Goal: Task Accomplishment & Management: Use online tool/utility

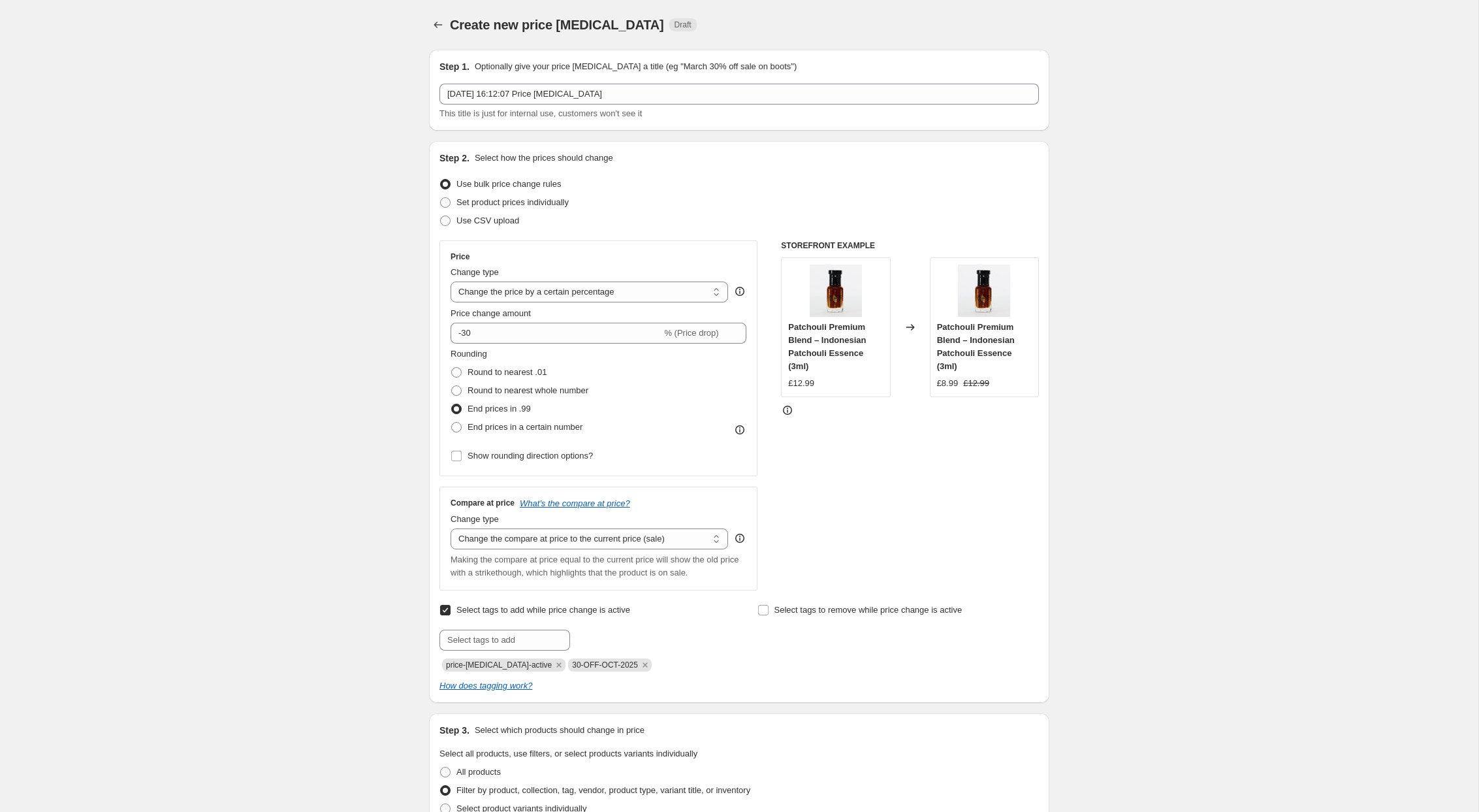
select select "percentage"
select select "collection"
select select "tag"
select select "not_equal"
select select "product_status"
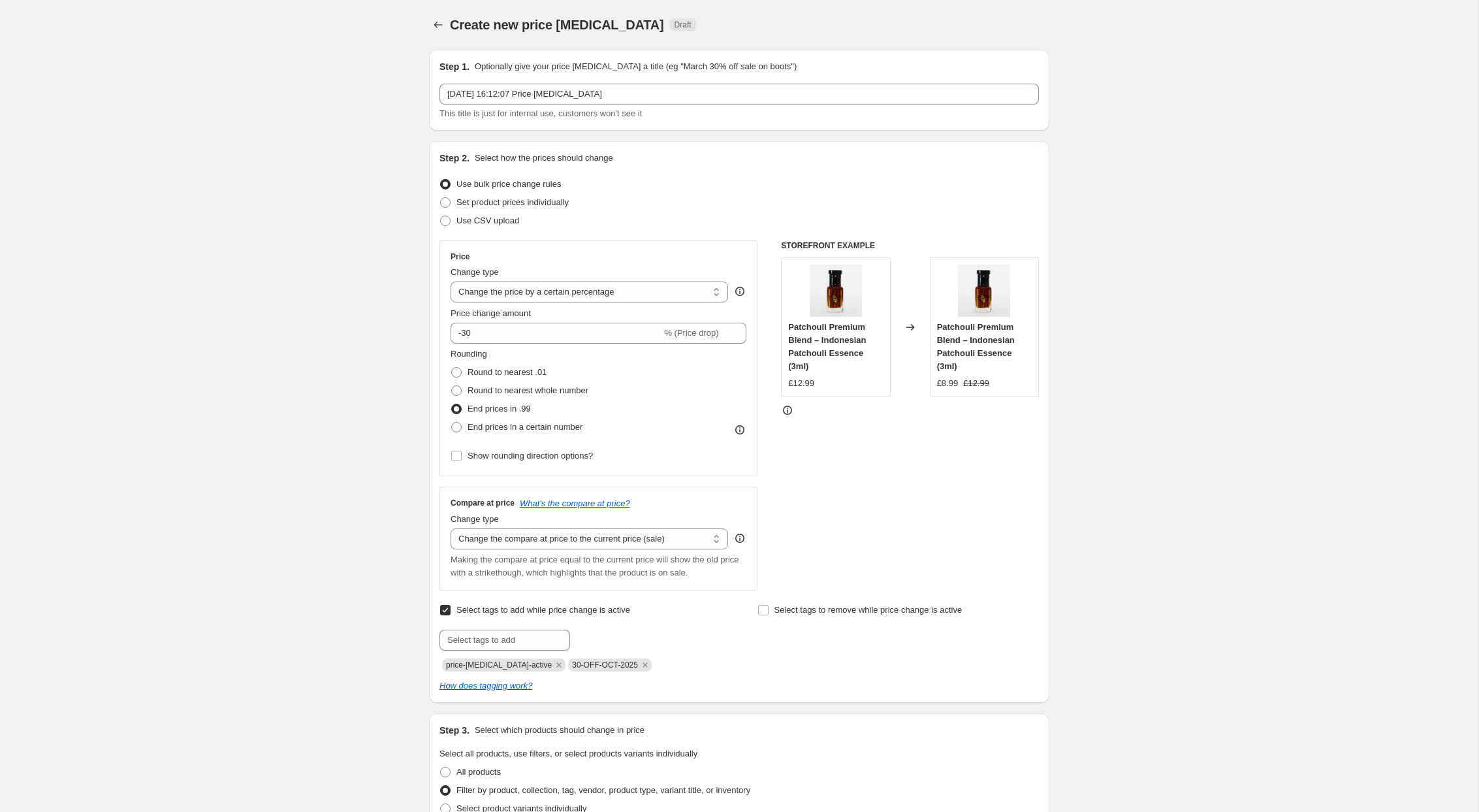
scroll to position [615, 0]
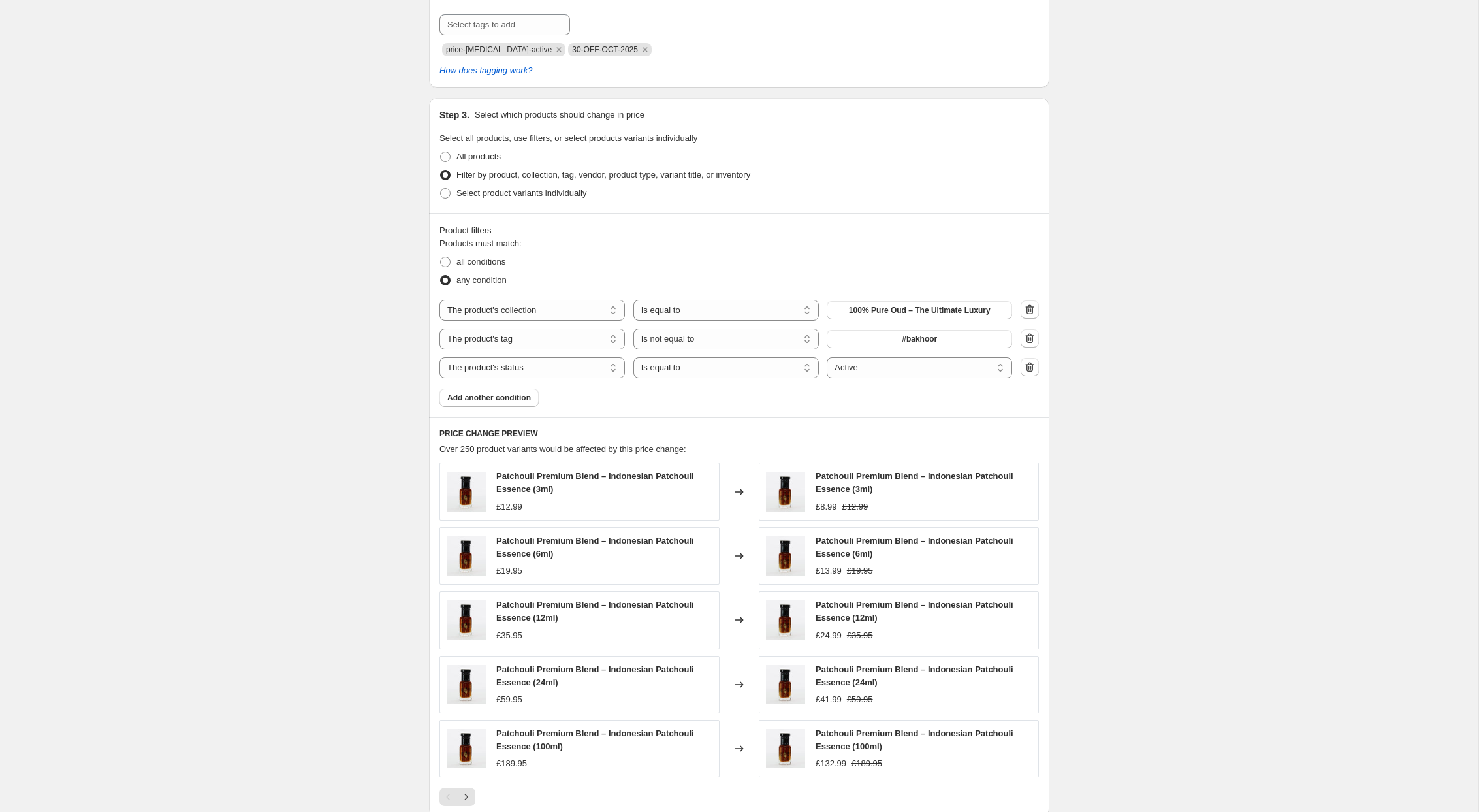
click at [281, 476] on div "Create new price change job. This page is ready Create new price change job Dra…" at bounding box center [740, 202] width 1479 height 1634
click at [572, 313] on select "The product The product's collection The product's tag The product's vendor The…" at bounding box center [532, 310] width 186 height 21
select select "tag"
click at [902, 309] on span "#bakhoor" at bounding box center [920, 310] width 36 height 11
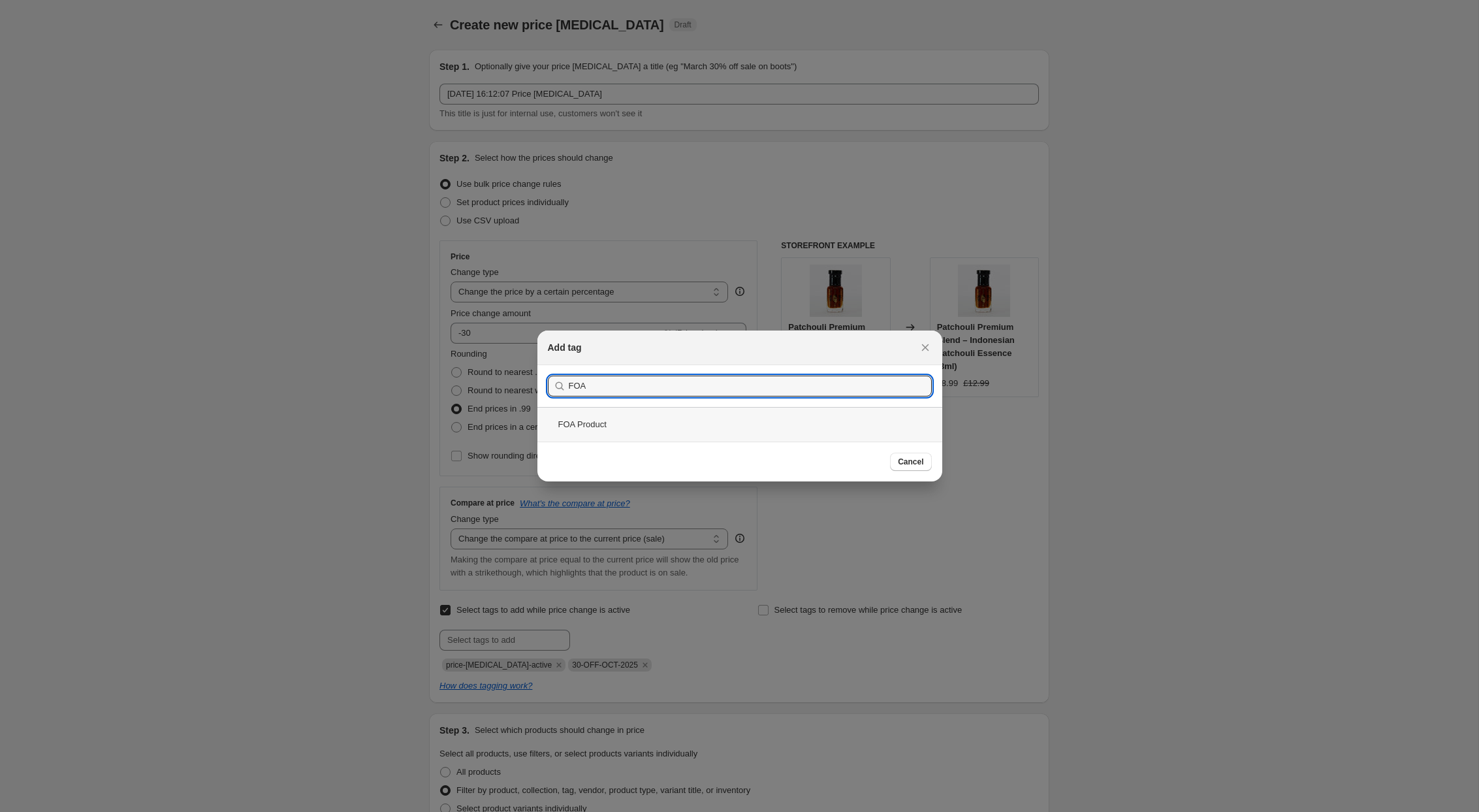
type input "FOA"
click at [629, 425] on div "FOA Product" at bounding box center [740, 424] width 405 height 35
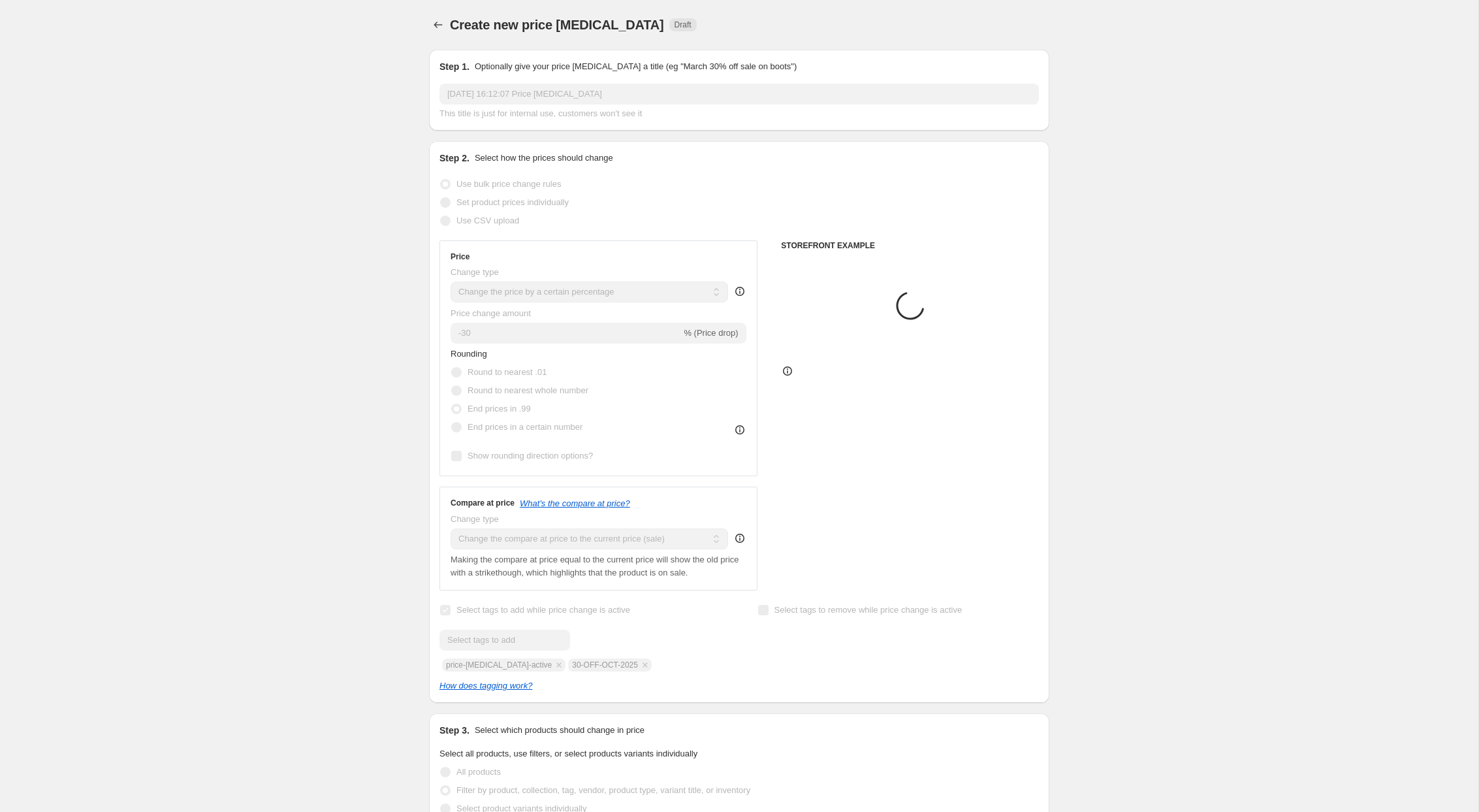
scroll to position [615, 0]
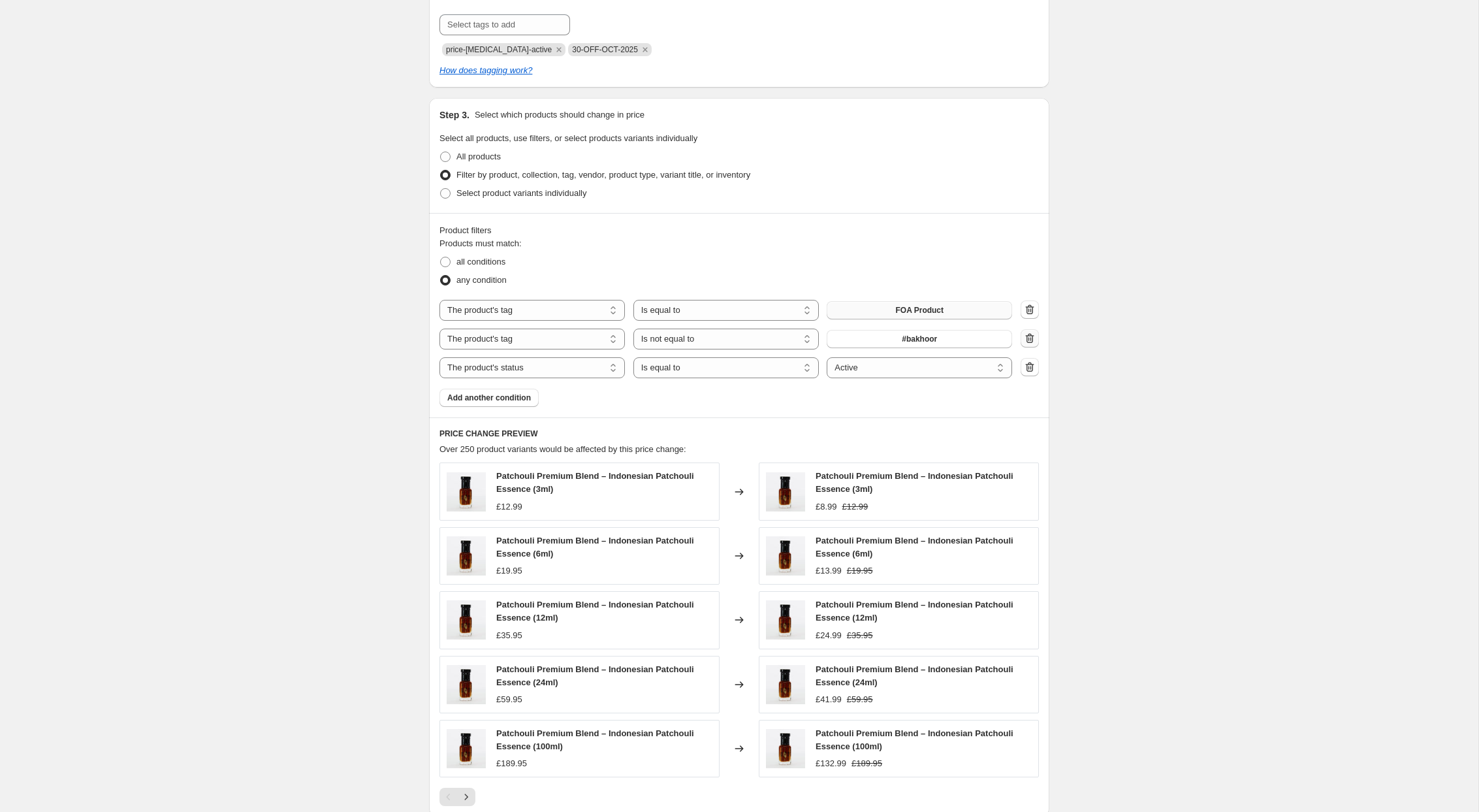
click at [1033, 335] on icon "button" at bounding box center [1029, 338] width 13 height 13
select select "product_status"
select select "equal"
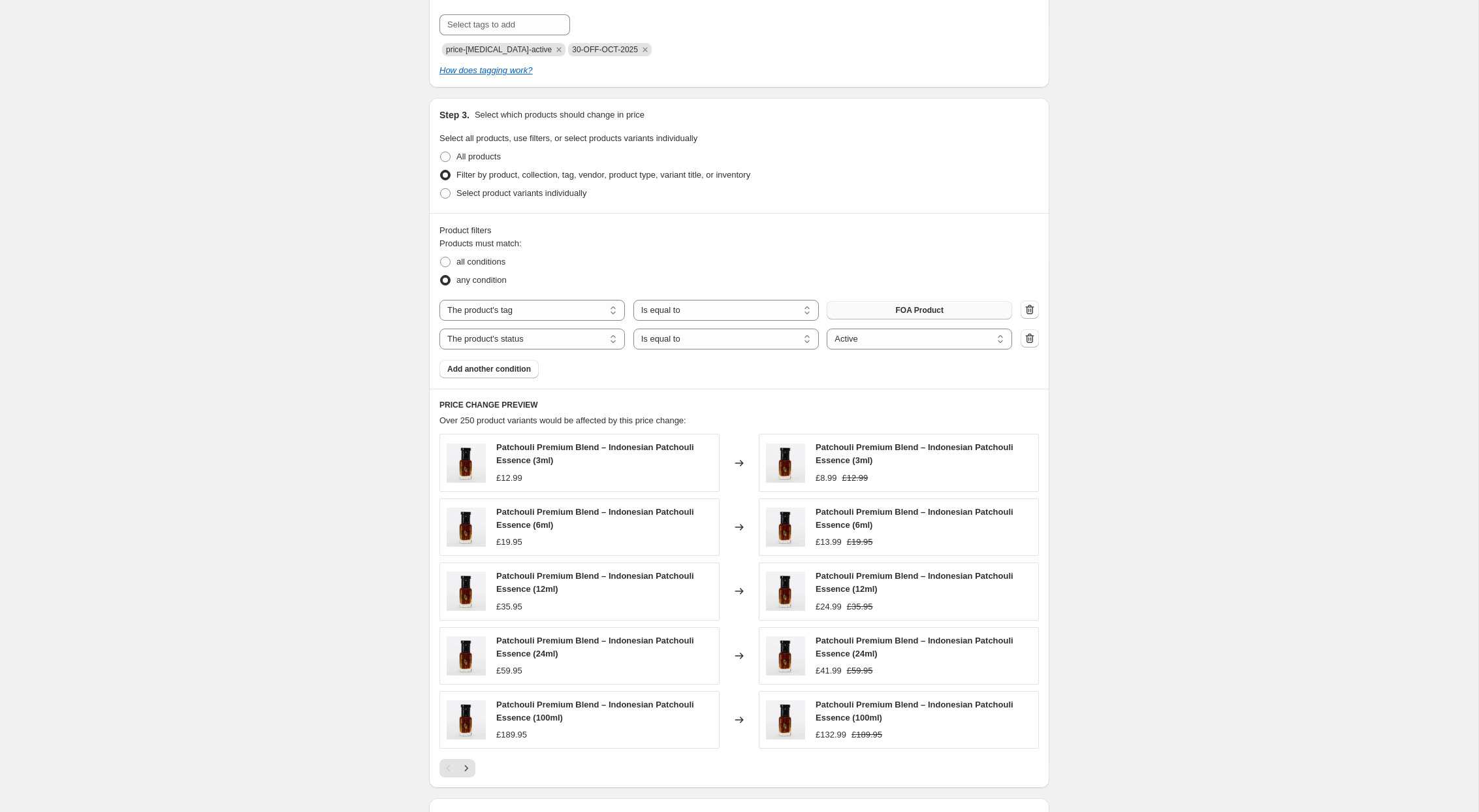
click at [279, 488] on div "Create new price change job. This page is ready Create new price change job Dra…" at bounding box center [740, 187] width 1479 height 1605
click at [276, 439] on div "Create new price change job. This page is ready Create new price change job Dra…" at bounding box center [740, 187] width 1479 height 1605
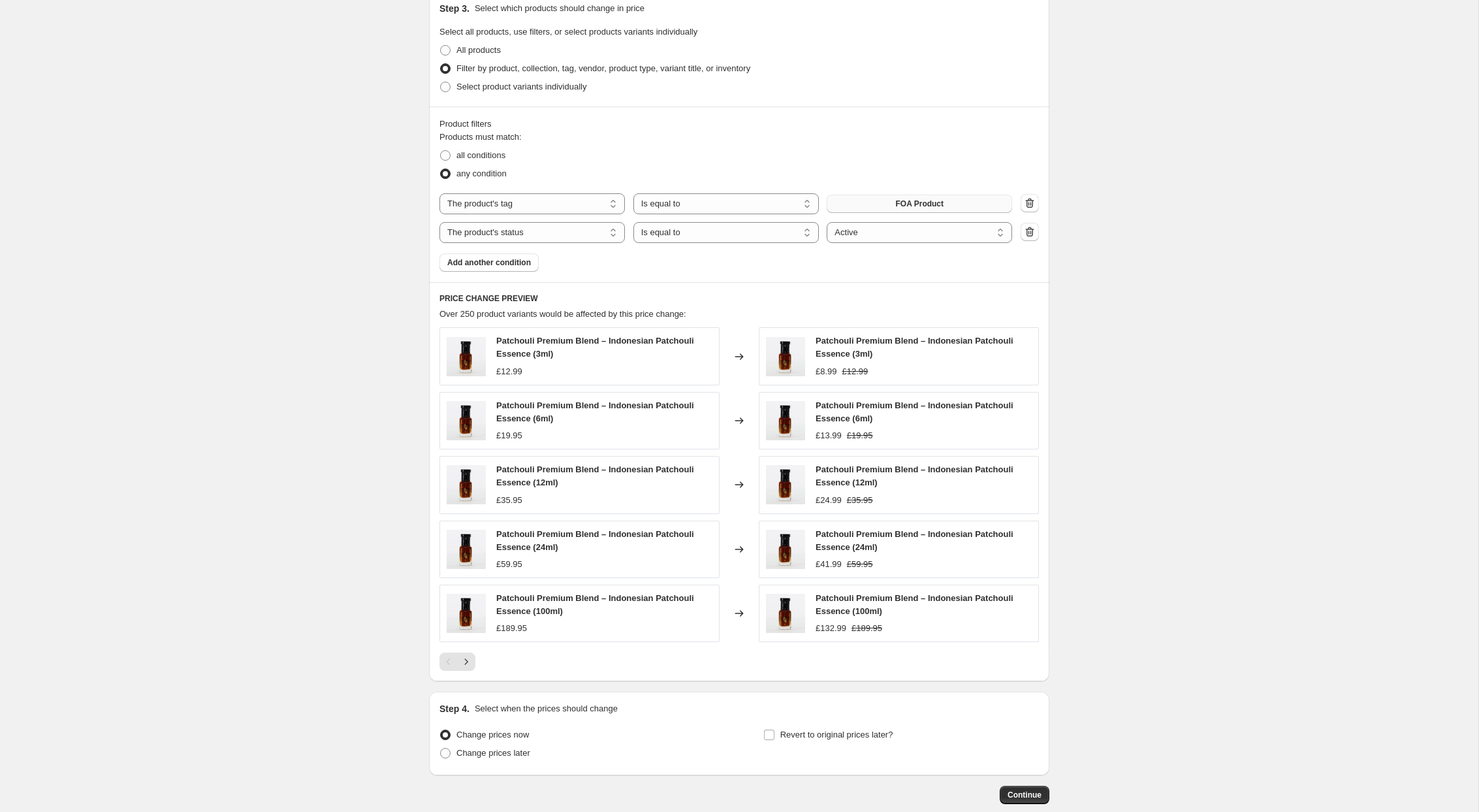
scroll to position [793, 0]
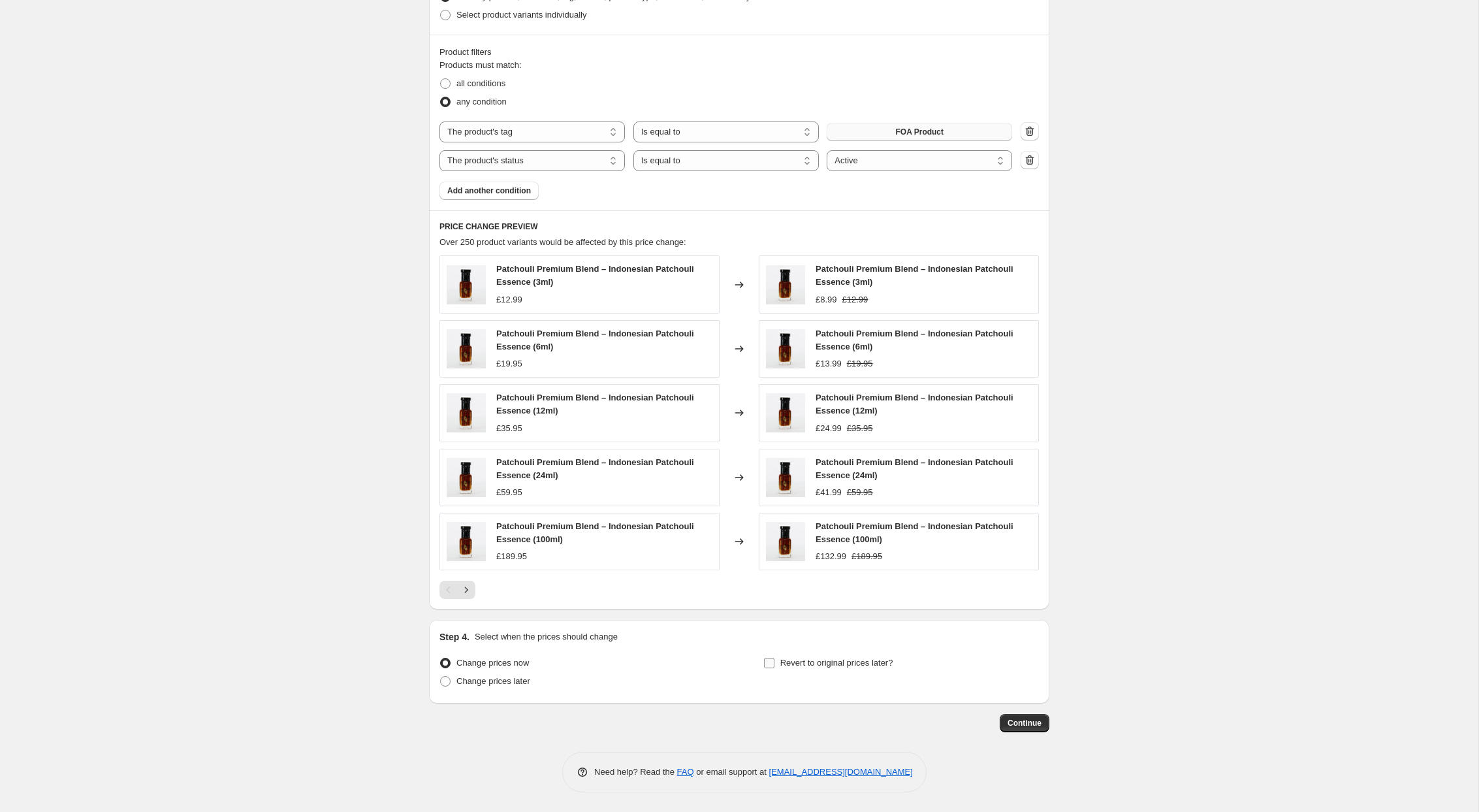
click at [770, 664] on input "Revert to original prices later?" at bounding box center [769, 663] width 11 height 11
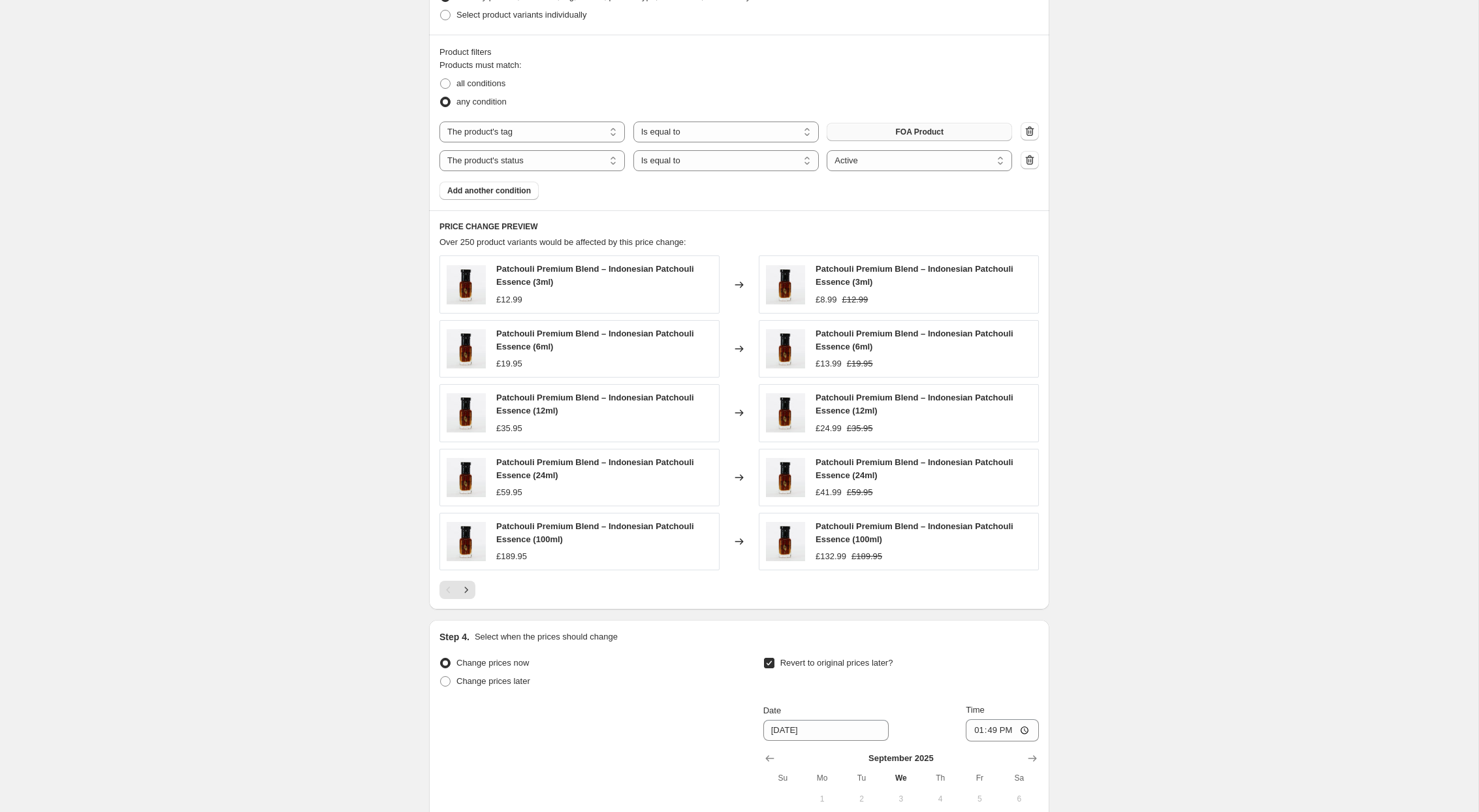
click at [769, 663] on input "Revert to original prices later?" at bounding box center [769, 663] width 11 height 11
checkbox input "false"
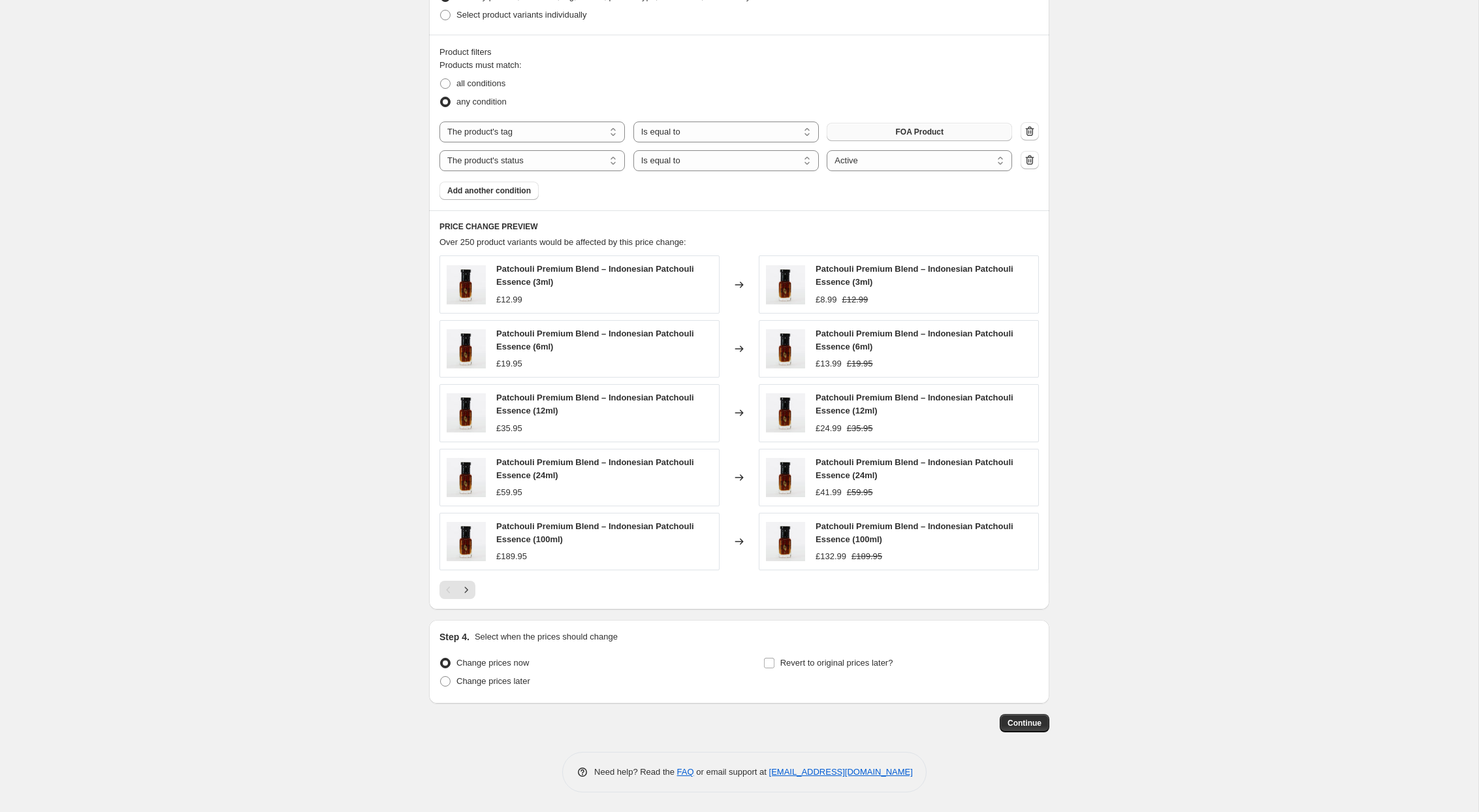
click at [338, 625] on div "Create new price change job. This page is ready Create new price change job Dra…" at bounding box center [740, 9] width 1479 height 1605
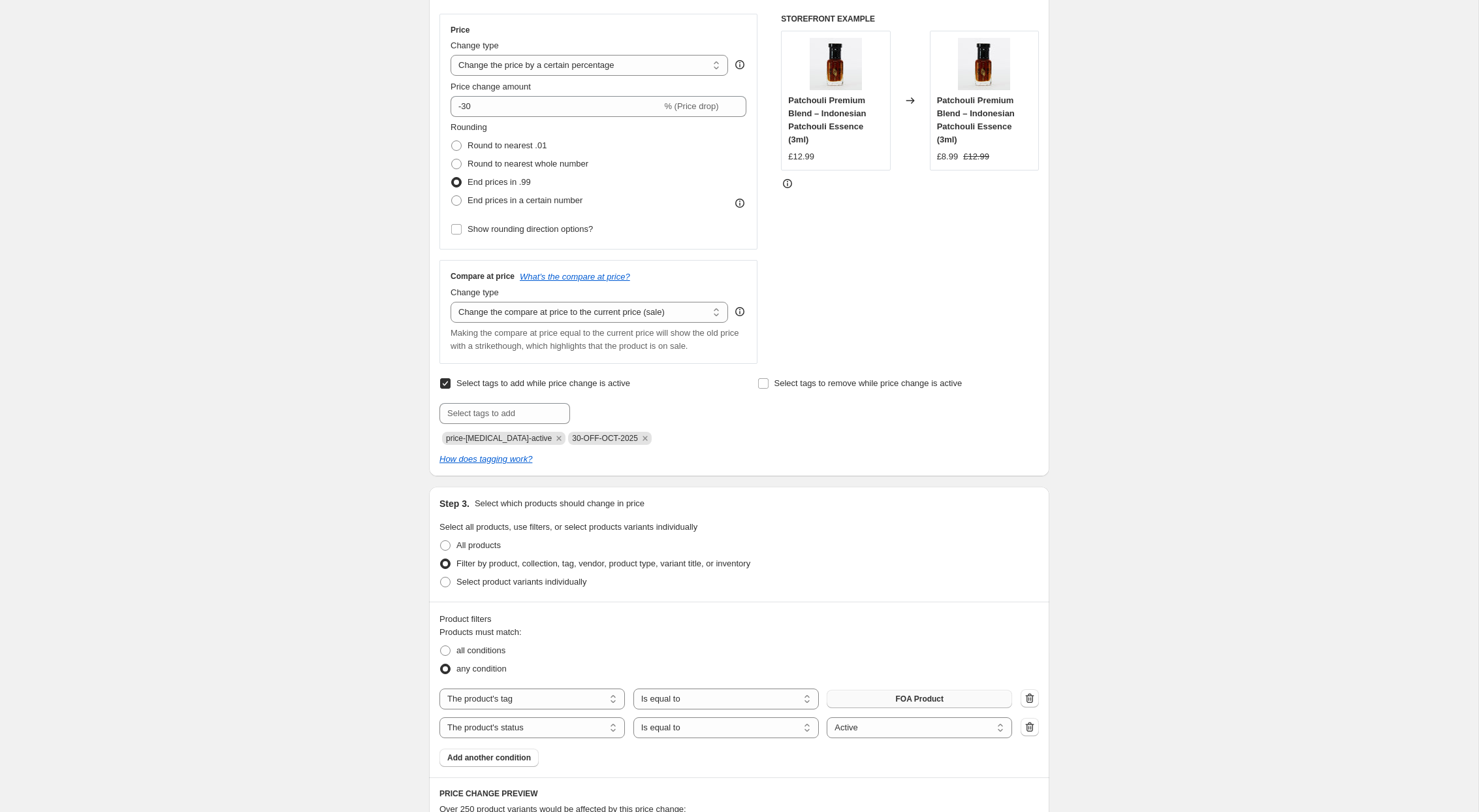
scroll to position [359, 0]
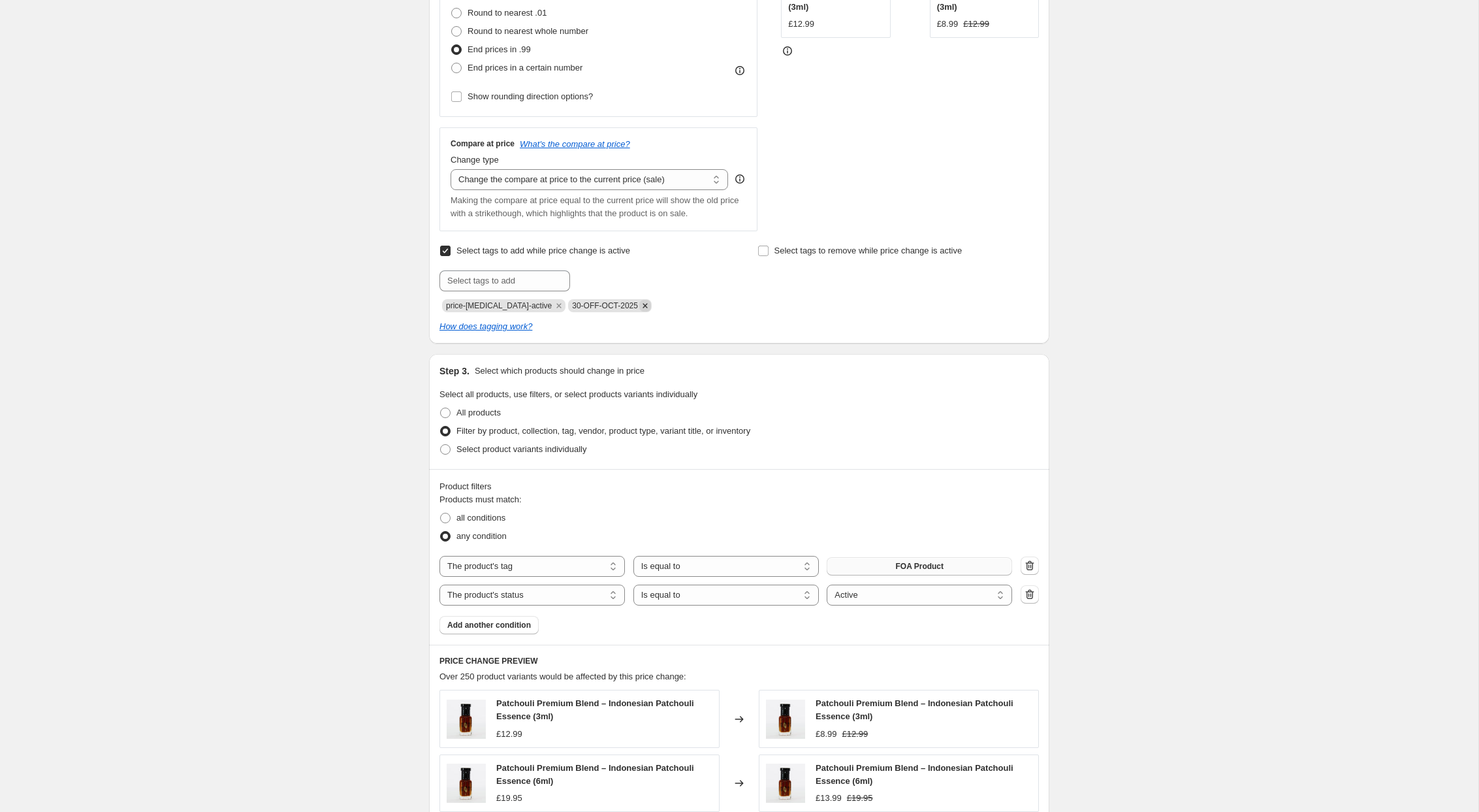
click at [639, 309] on icon "Remove 30-OFF-OCT-2025" at bounding box center [645, 306] width 12 height 12
click at [505, 284] on input "text" at bounding box center [505, 280] width 131 height 21
type input "30-OFF-SEP-2025"
click at [598, 280] on span "Add 30-OFF-SEP-2..." at bounding box center [619, 279] width 76 height 11
click at [345, 396] on div "Create new price change job. This page is ready Create new price change job Dra…" at bounding box center [740, 443] width 1479 height 1605
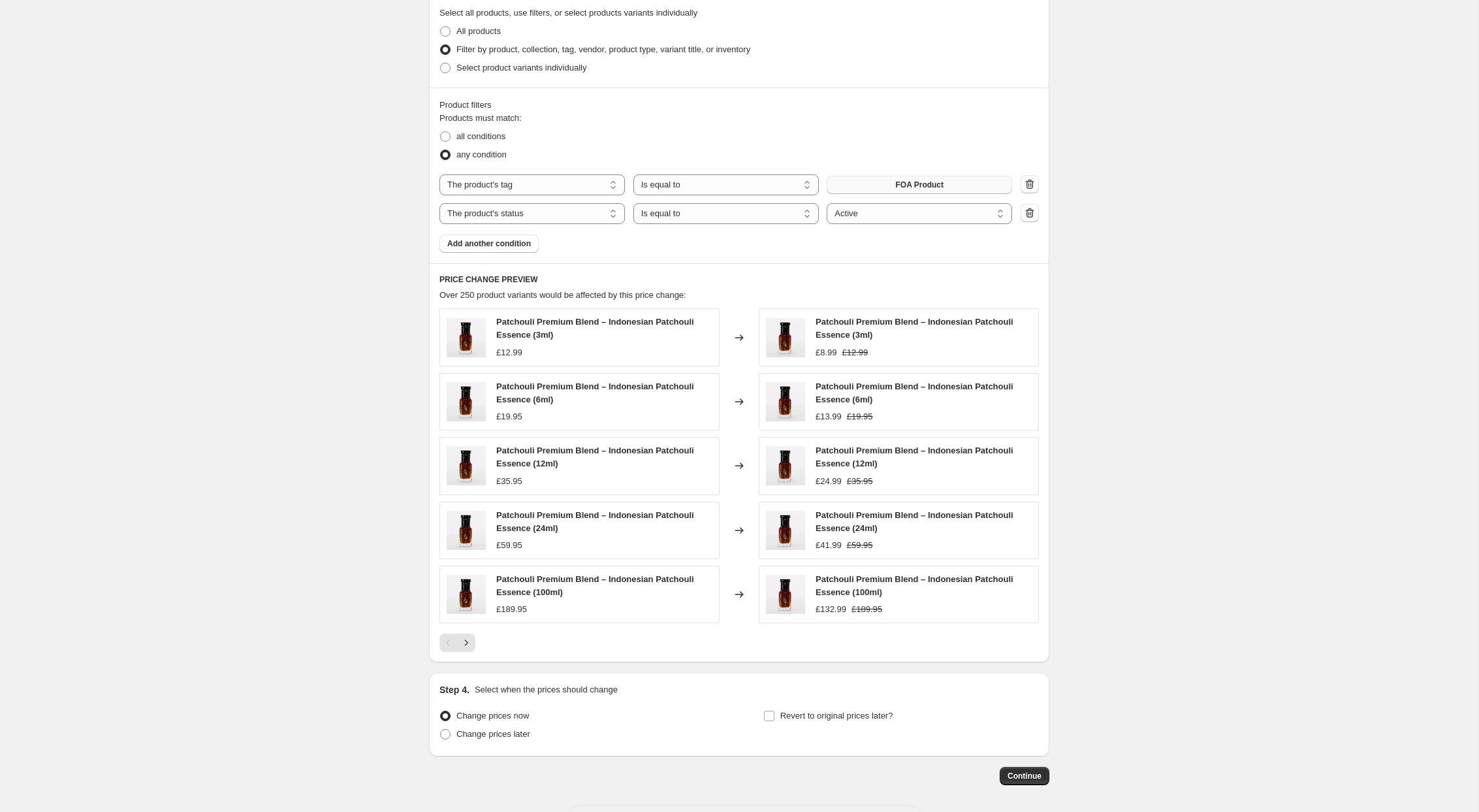
scroll to position [793, 0]
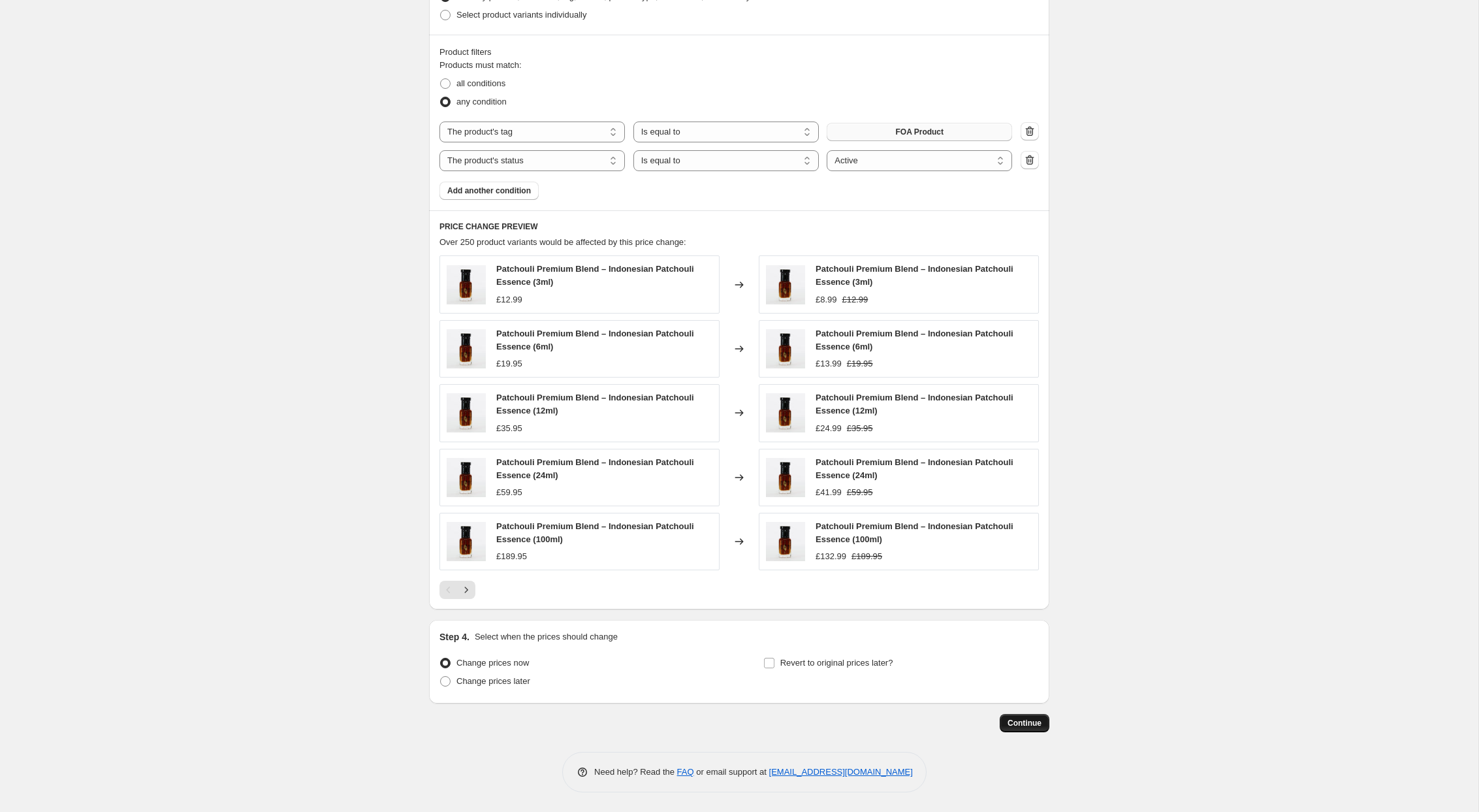
click at [1036, 723] on span "Continue" at bounding box center [1024, 723] width 34 height 11
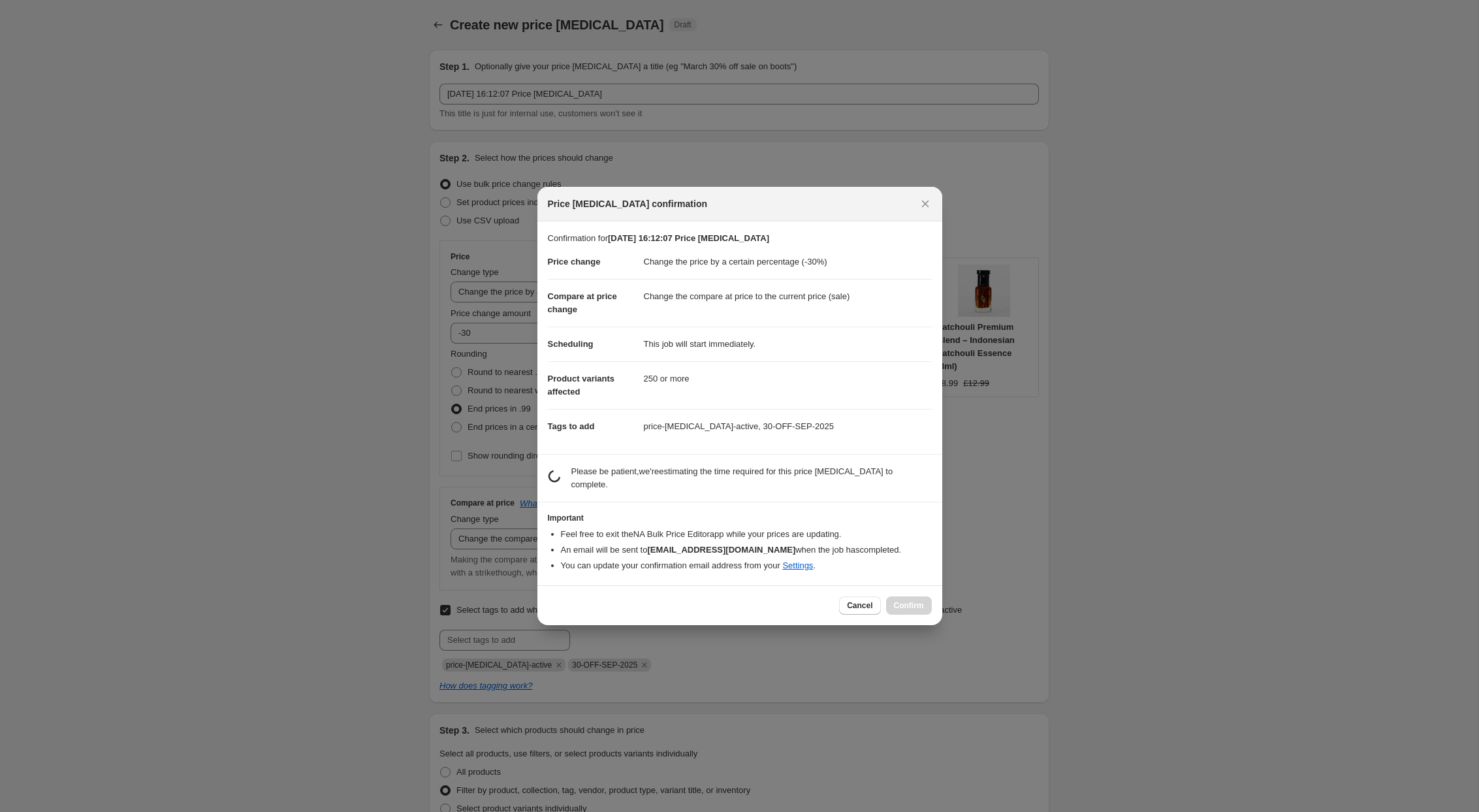
scroll to position [0, 0]
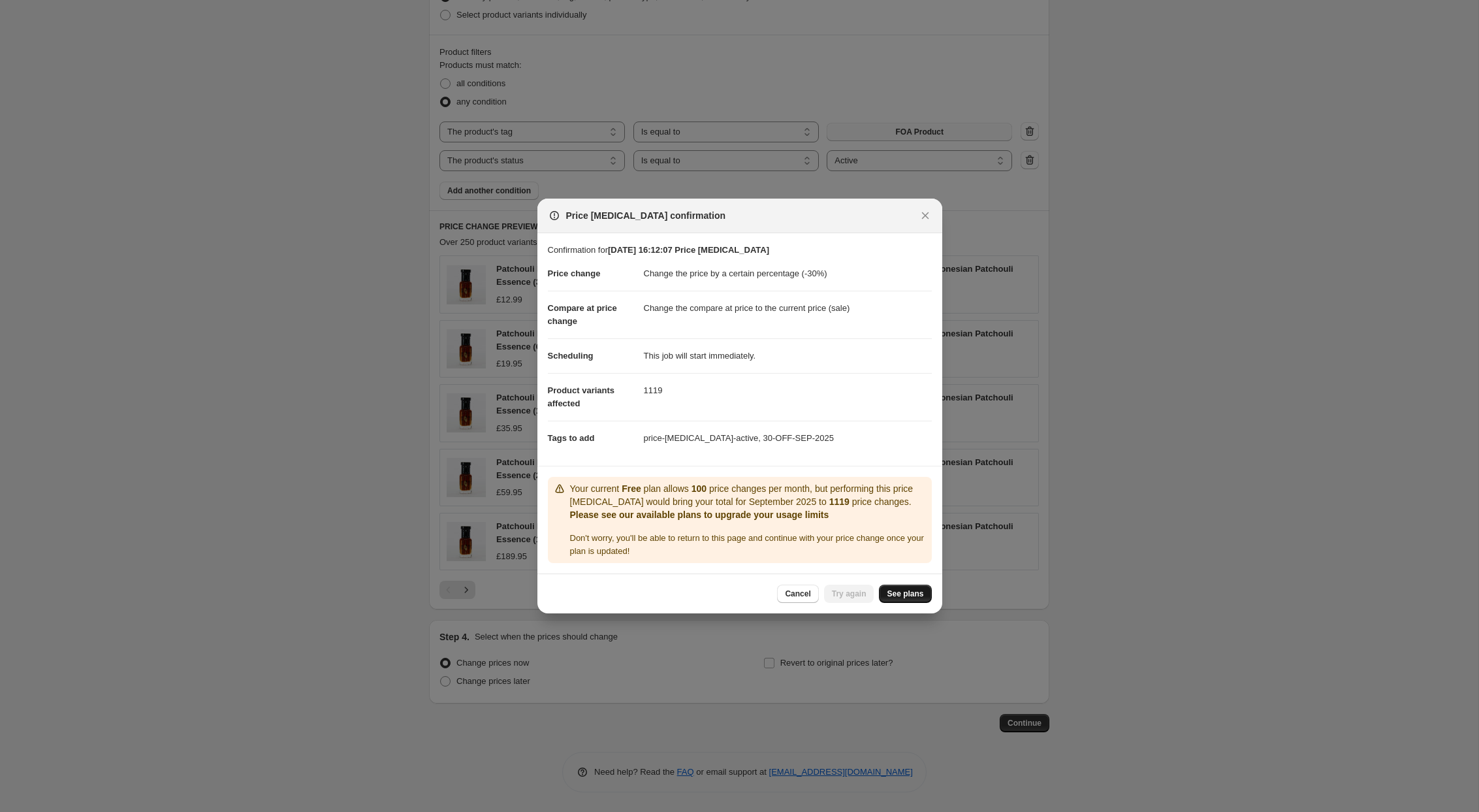
click at [910, 593] on span "See plans" at bounding box center [905, 594] width 37 height 11
click at [793, 593] on span "Cancel" at bounding box center [798, 594] width 26 height 11
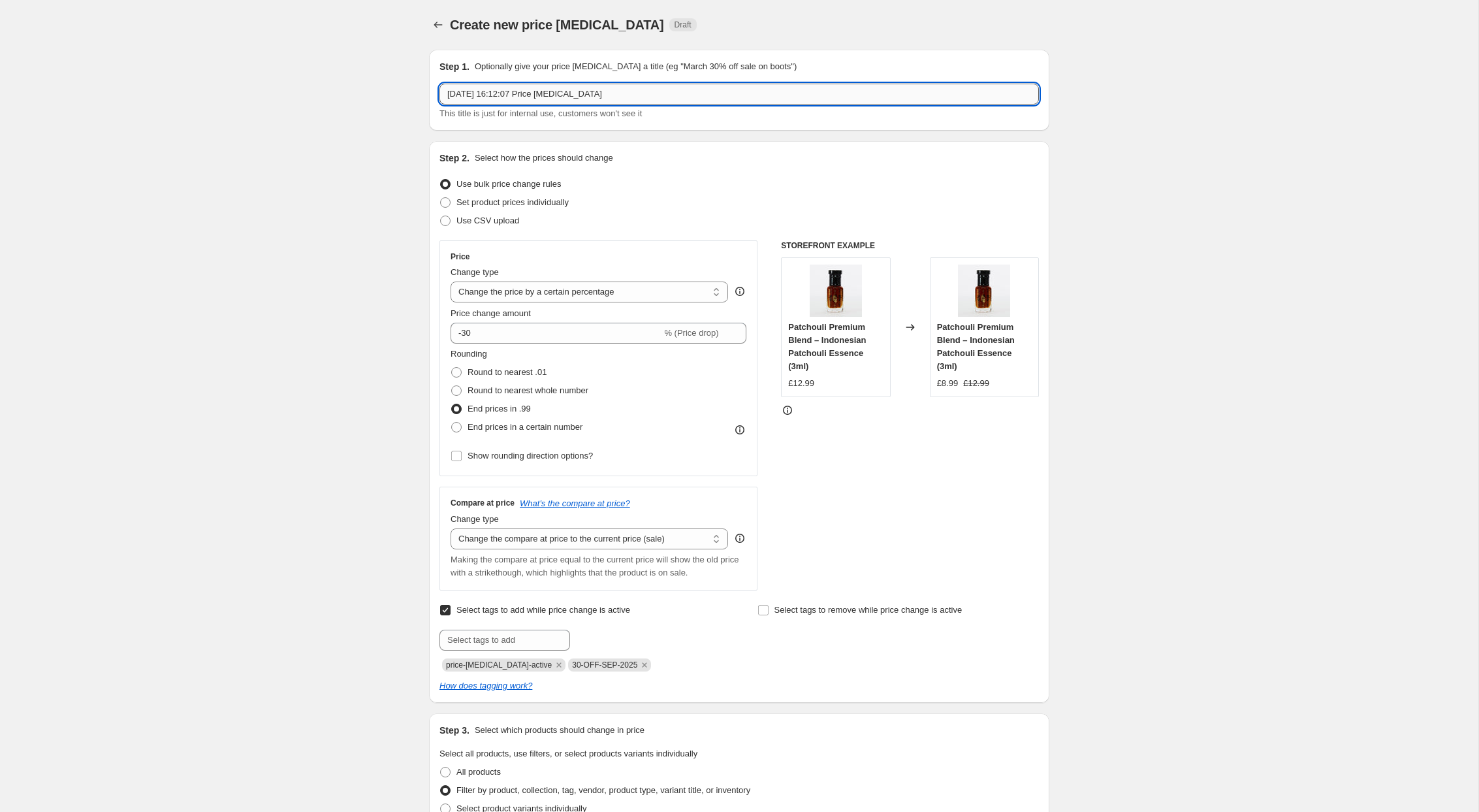
click at [627, 97] on input "16 Sept 2025, 16:12:07 Price change job" at bounding box center [740, 93] width 600 height 21
type input "[DISCOUNT] 30% Off - FOA Products - [DATE] 16:12:07 Price [MEDICAL_DATA]"
click at [339, 338] on div "Create new price change job. This page is ready Create new price change job Dra…" at bounding box center [740, 802] width 1479 height 1605
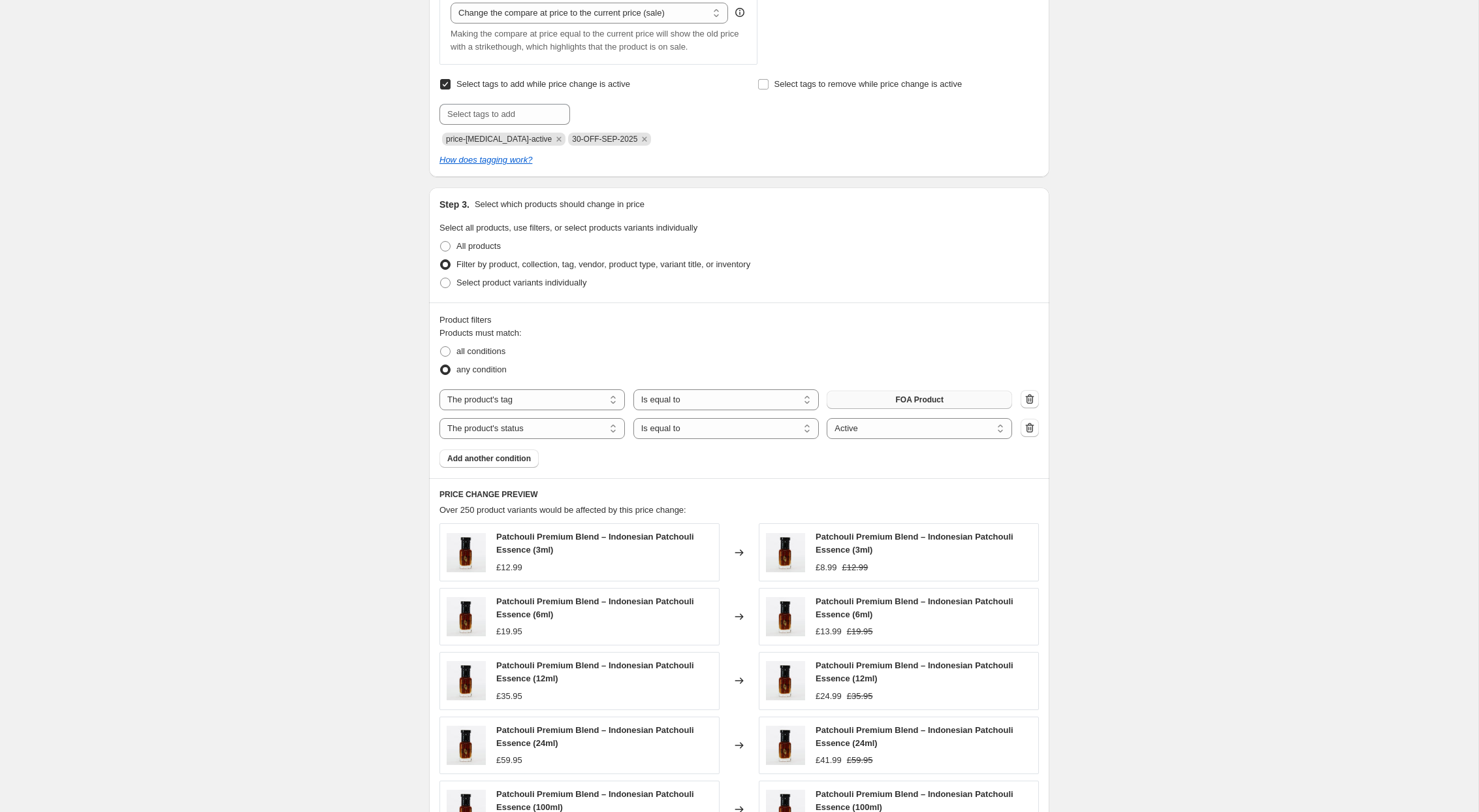
scroll to position [534, 0]
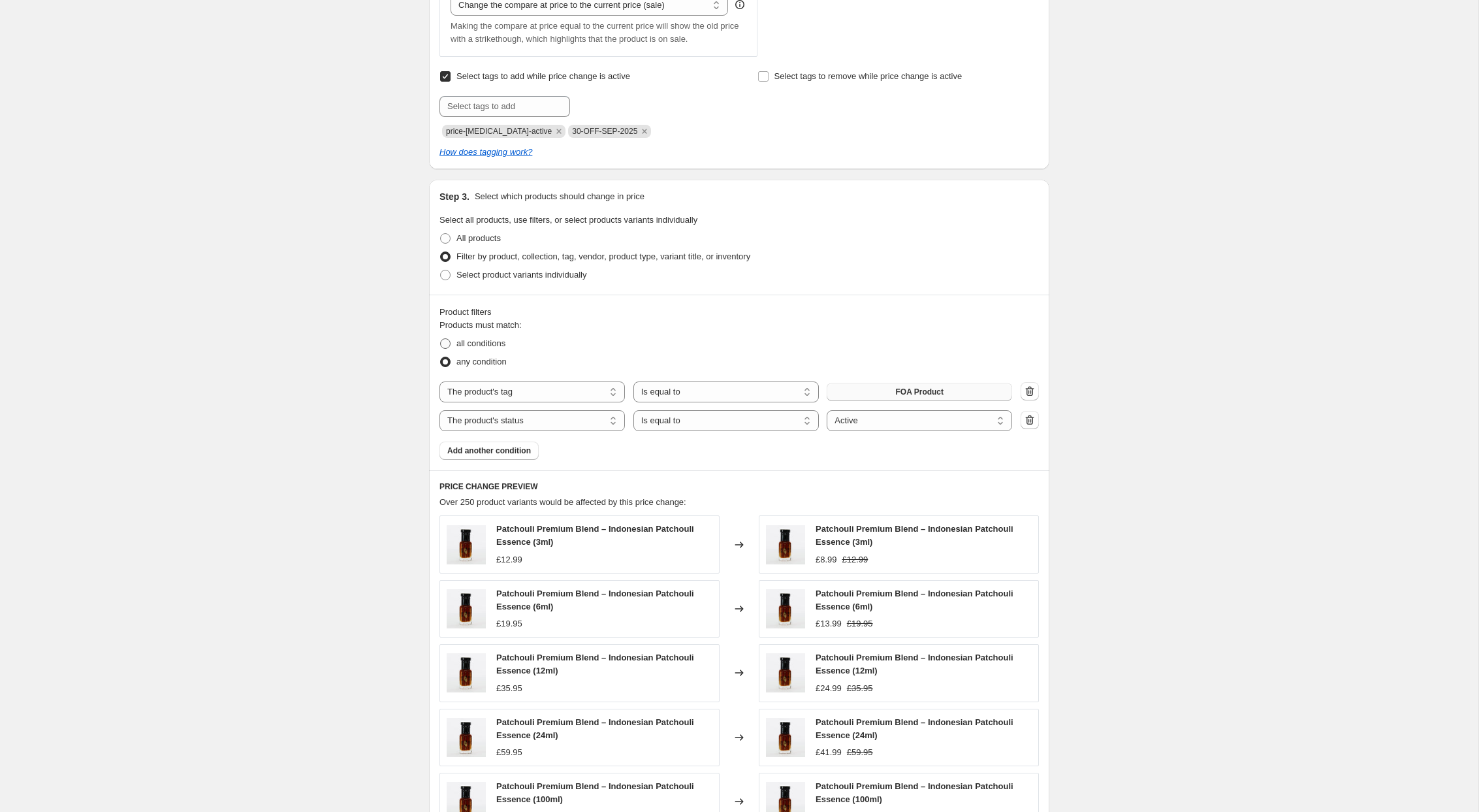
click at [446, 343] on span at bounding box center [445, 343] width 11 height 11
click at [441, 338] on input "all conditions" at bounding box center [440, 338] width 1 height 1
radio input "true"
click at [332, 440] on div "Create new price change job. This page is ready Create new price change job Dra…" at bounding box center [740, 268] width 1479 height 1605
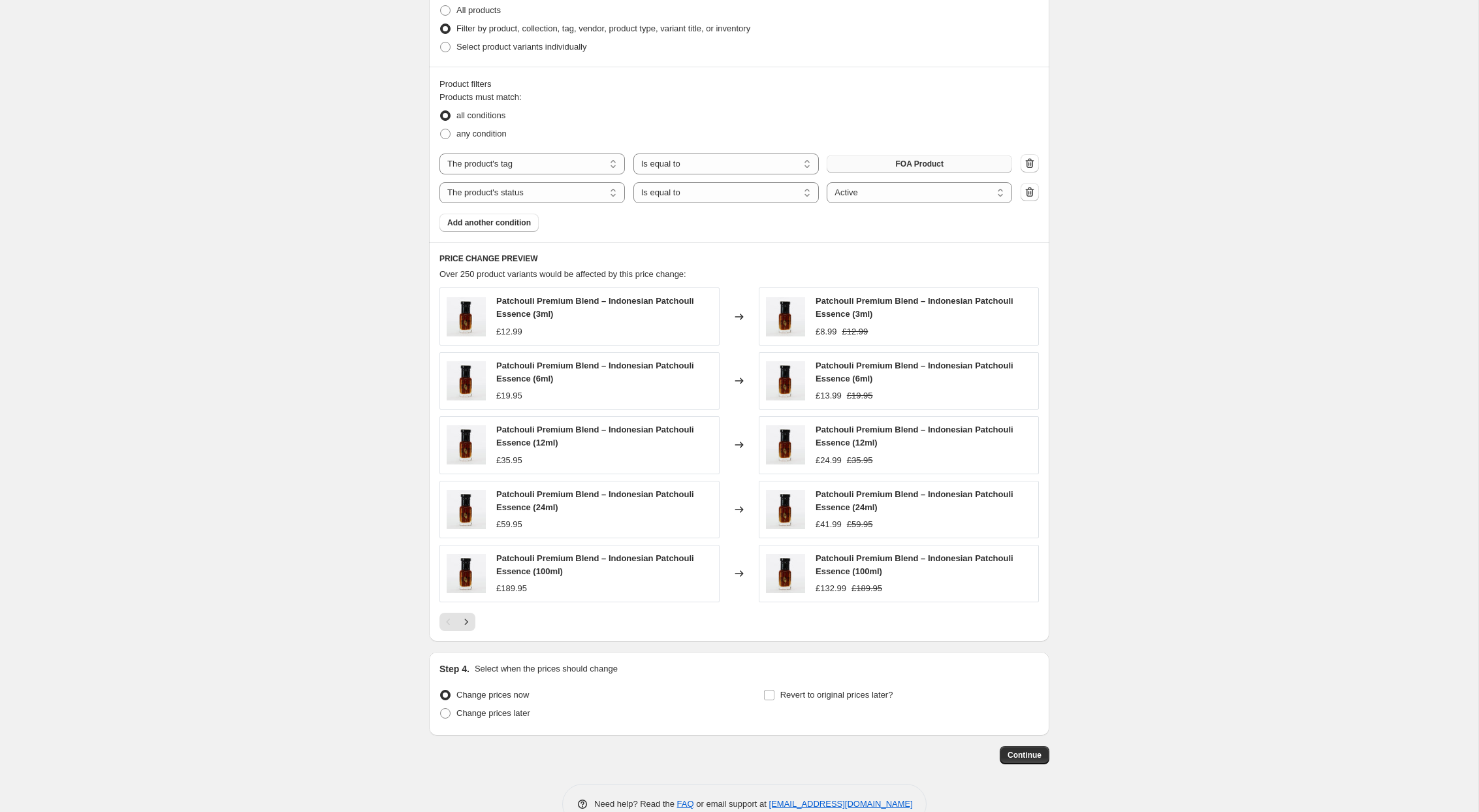
scroll to position [763, 0]
click at [1031, 751] on span "Continue" at bounding box center [1024, 753] width 34 height 11
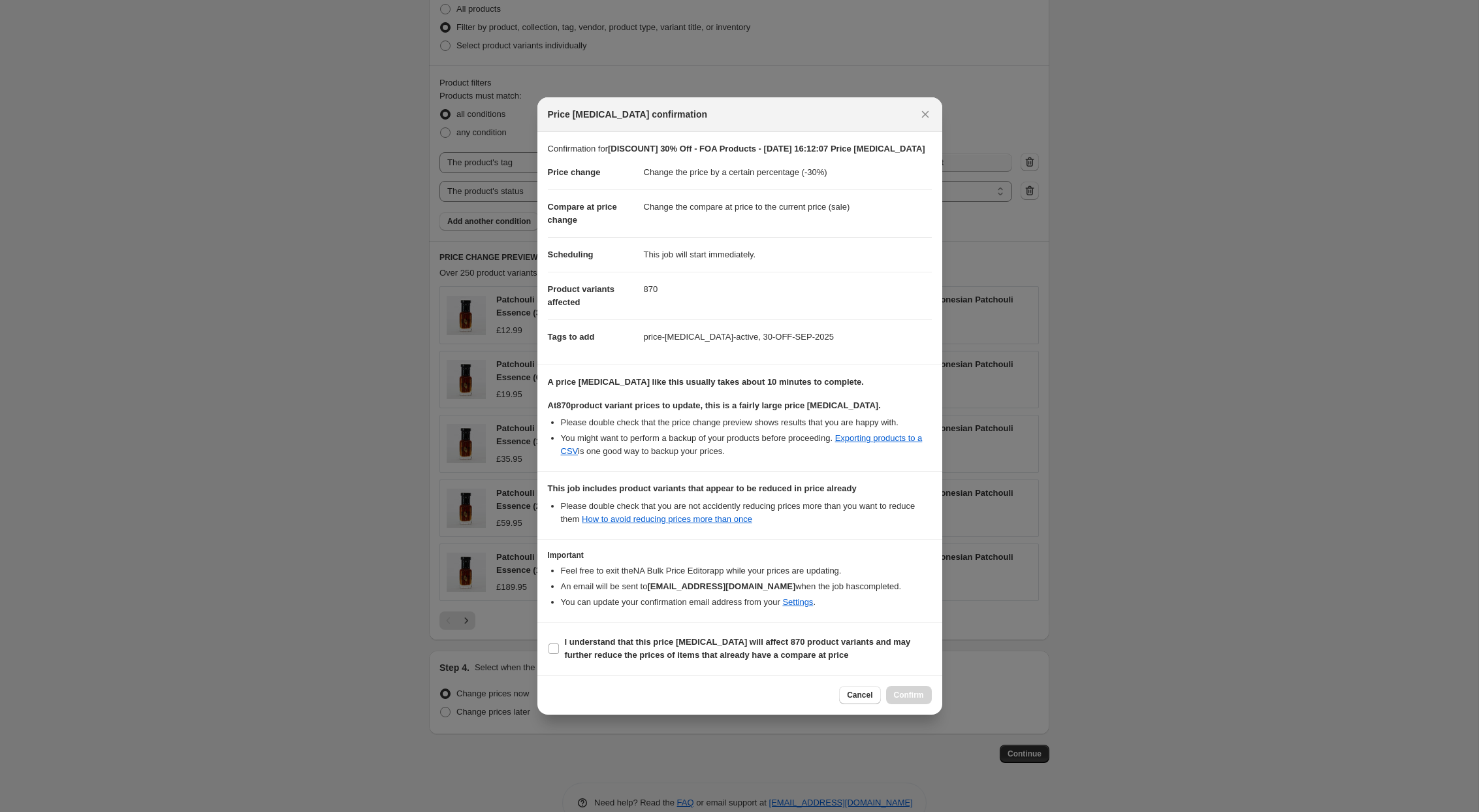
click at [589, 429] on li "Please double check that the price change preview shows results that you are ha…" at bounding box center [746, 422] width 371 height 13
click at [929, 108] on icon "Close" at bounding box center [925, 114] width 13 height 13
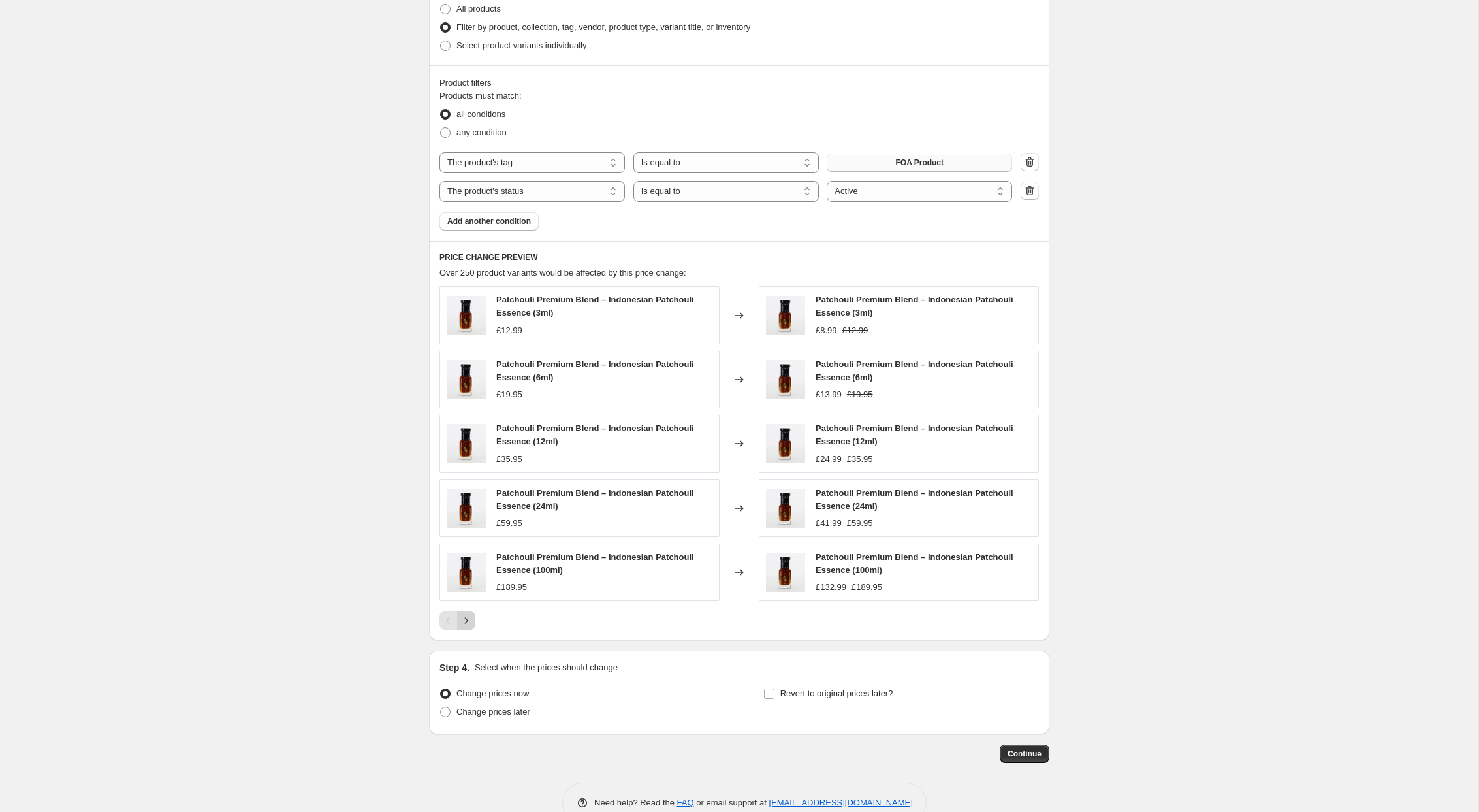
click at [470, 619] on icon "Next" at bounding box center [466, 620] width 13 height 13
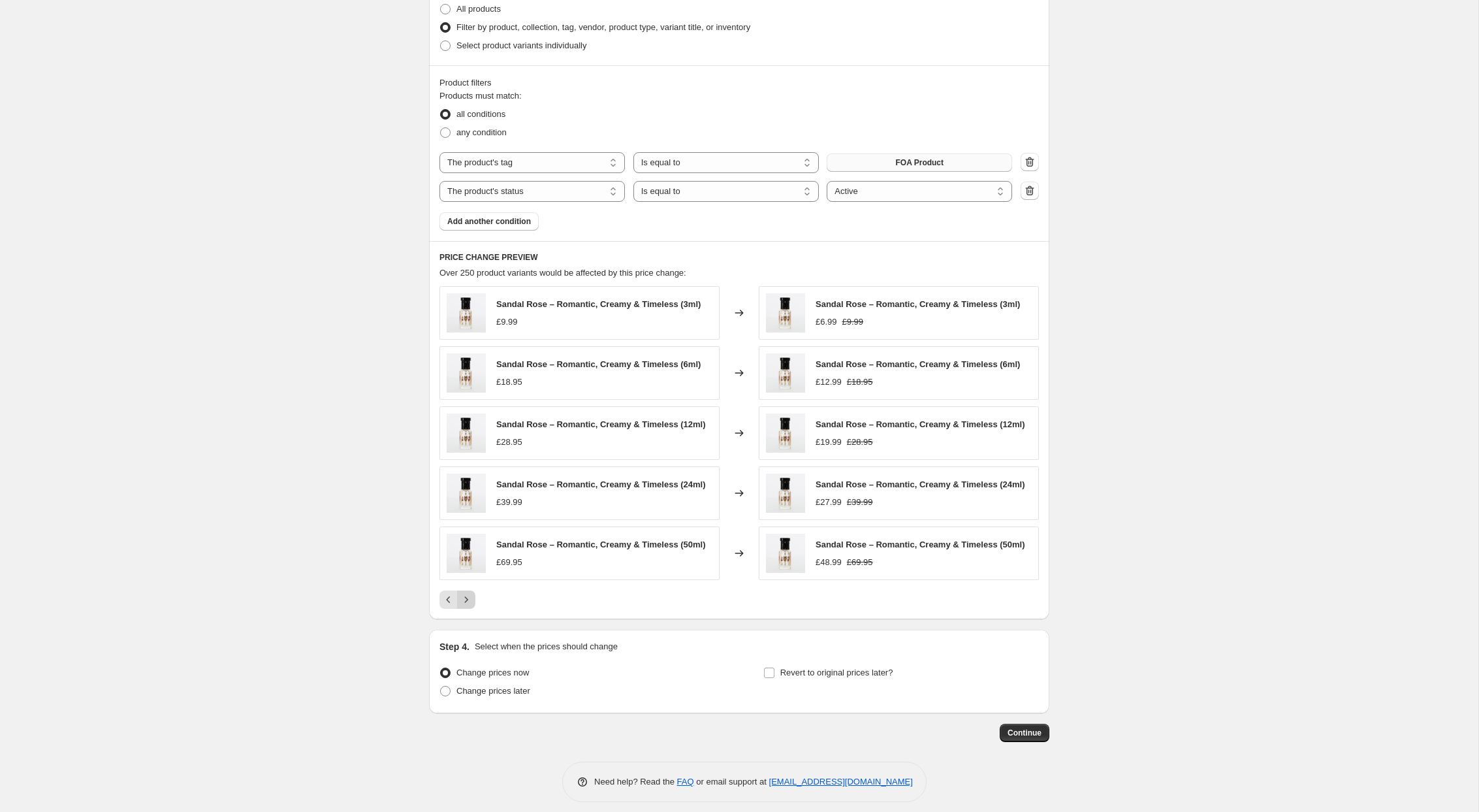
click at [471, 602] on icon "Next" at bounding box center [466, 599] width 13 height 13
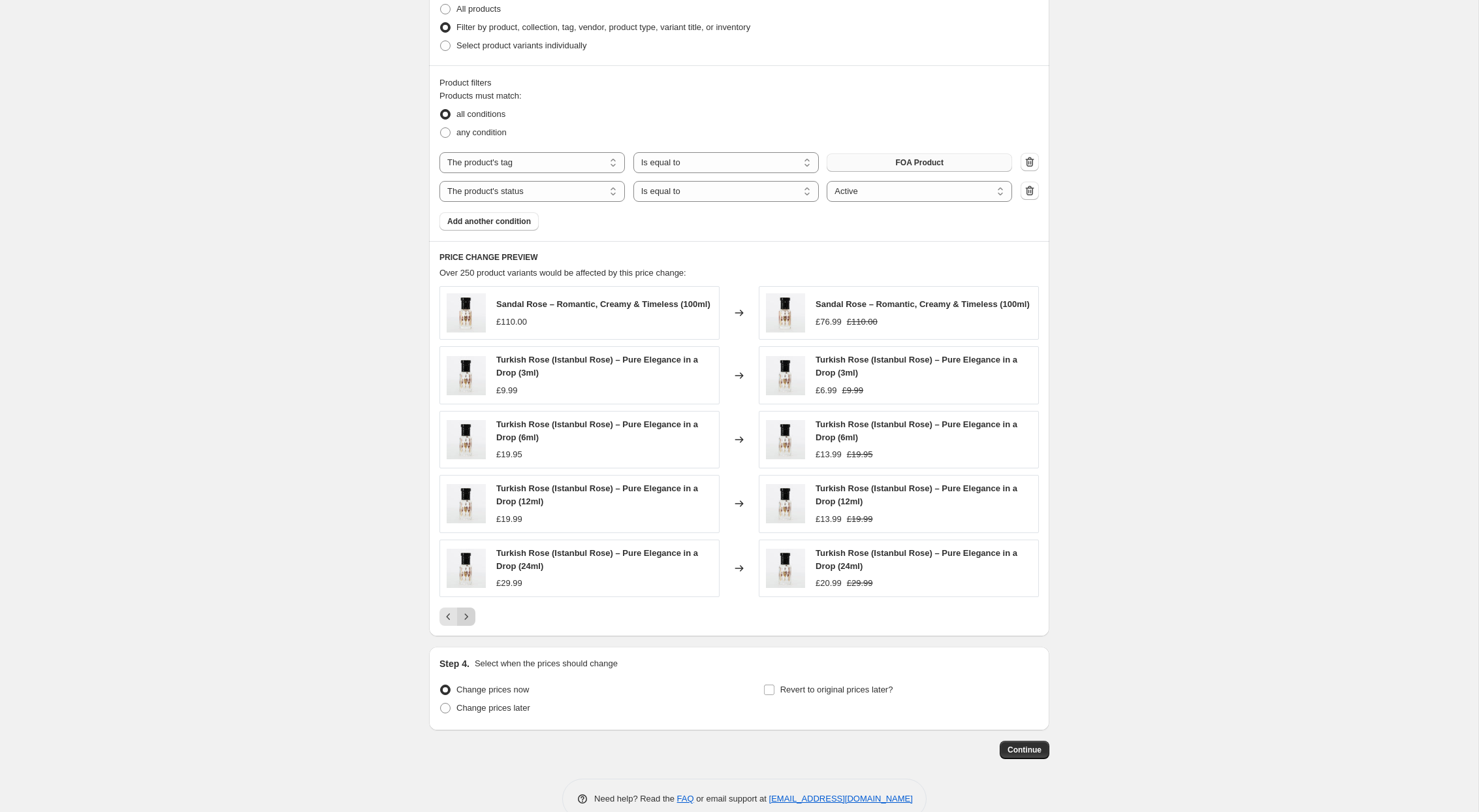
click at [471, 602] on div "Sandal Rose – Romantic, Creamy & Timeless (100ml) £110.00 Changed to Sandal Ros…" at bounding box center [740, 456] width 600 height 339
click at [471, 623] on icon "Next" at bounding box center [466, 616] width 13 height 13
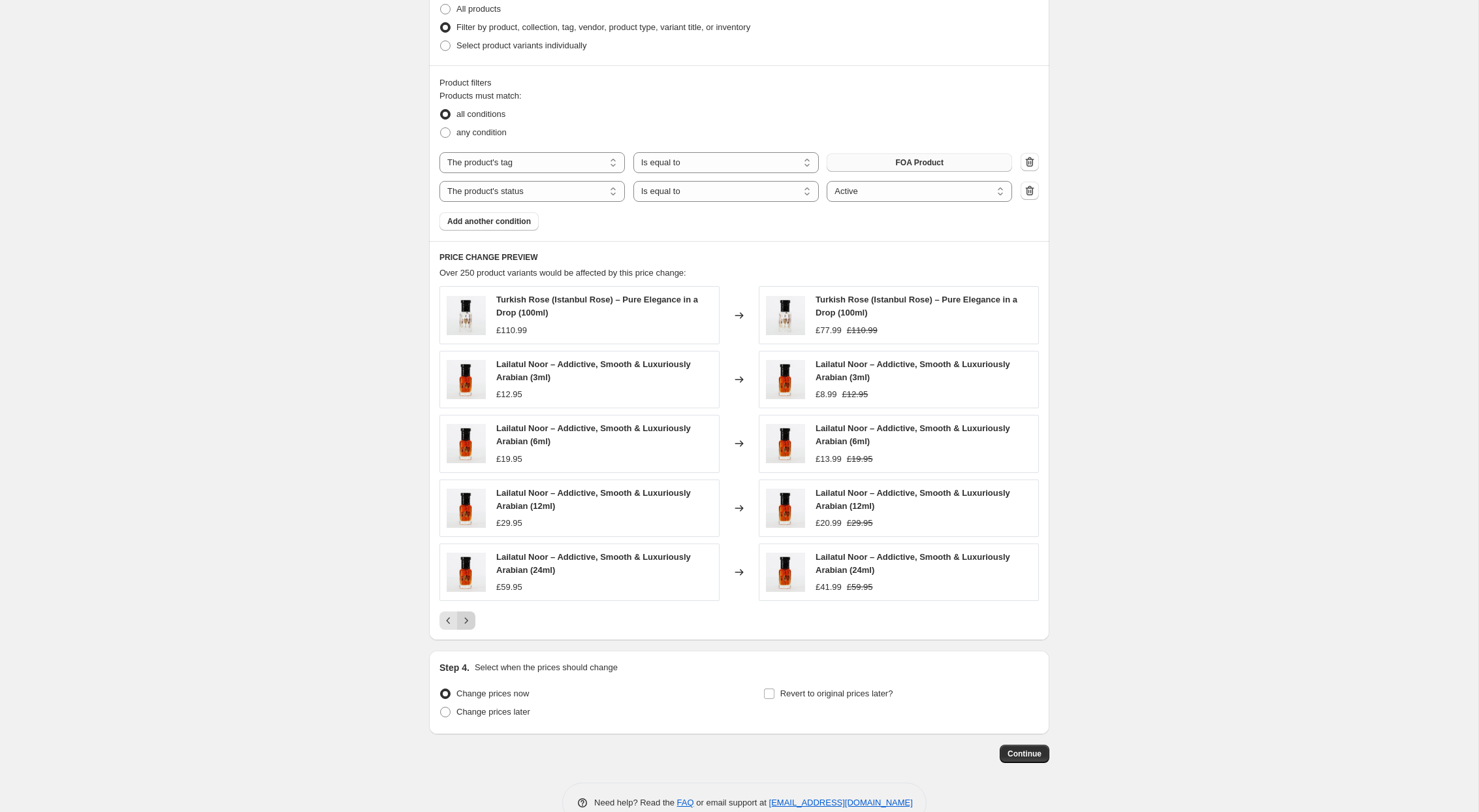
click at [471, 625] on icon "Next" at bounding box center [466, 620] width 13 height 13
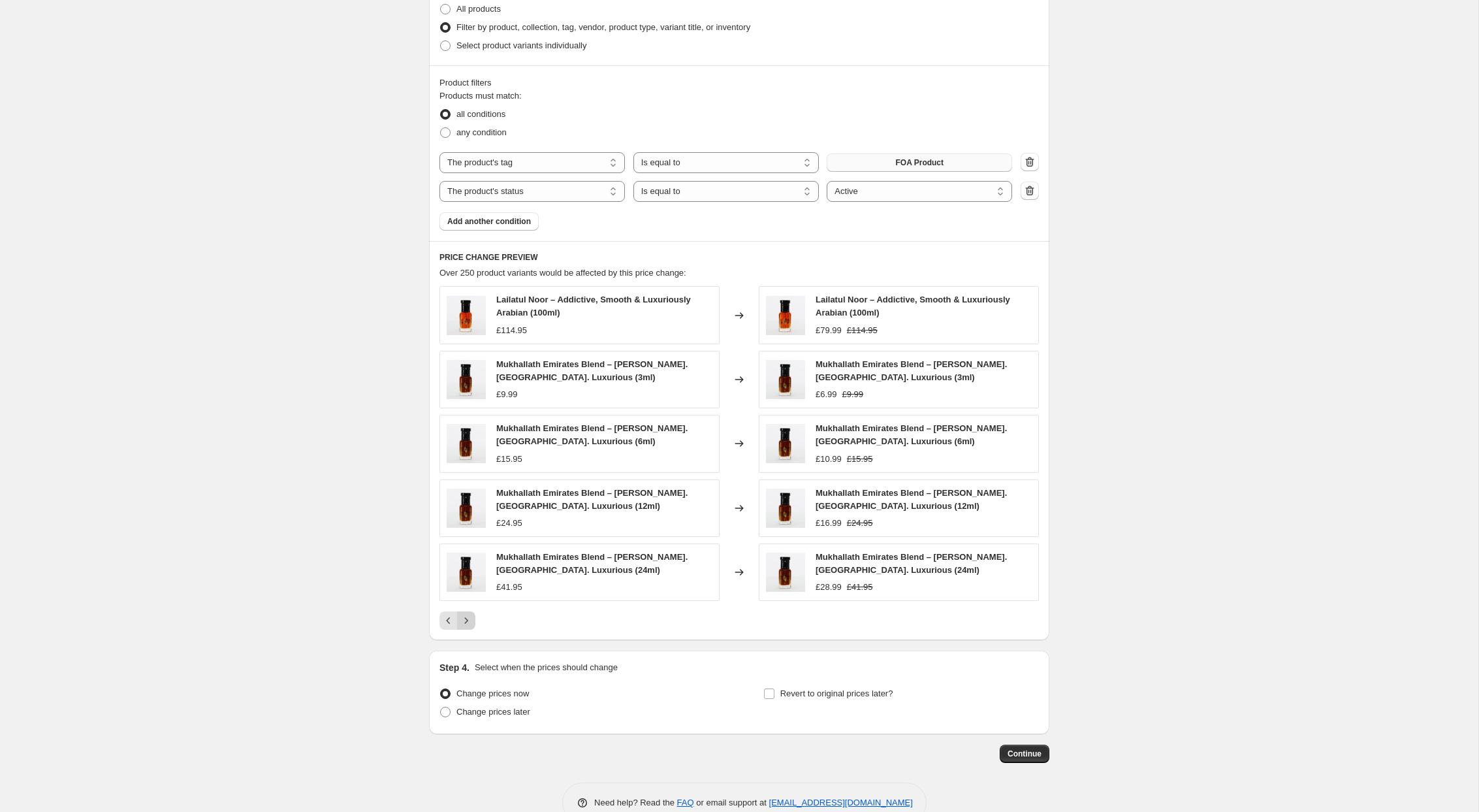
click at [471, 624] on icon "Next" at bounding box center [466, 620] width 13 height 13
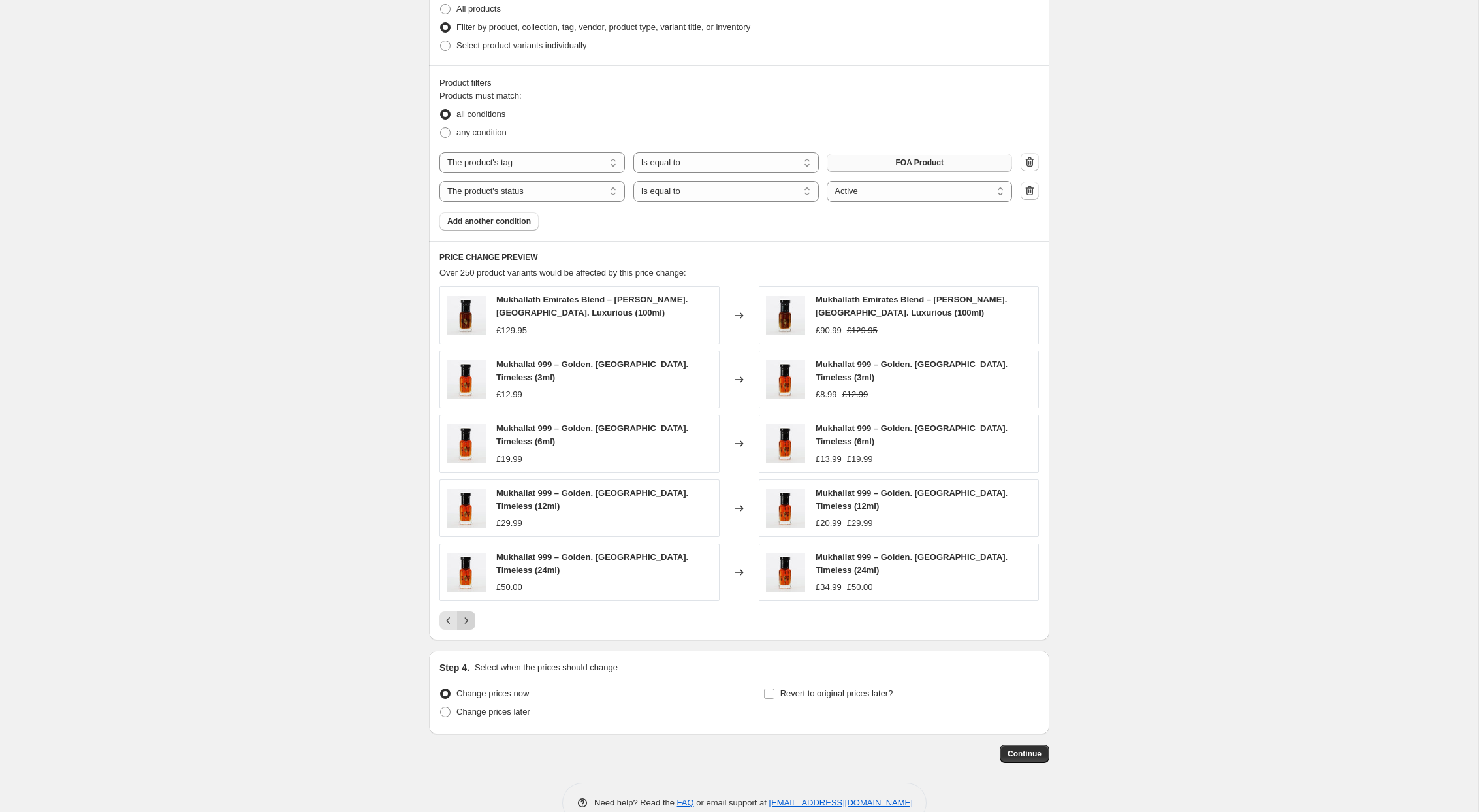
click at [471, 614] on icon "Next" at bounding box center [466, 620] width 13 height 13
click at [471, 621] on icon "Next" at bounding box center [466, 620] width 13 height 13
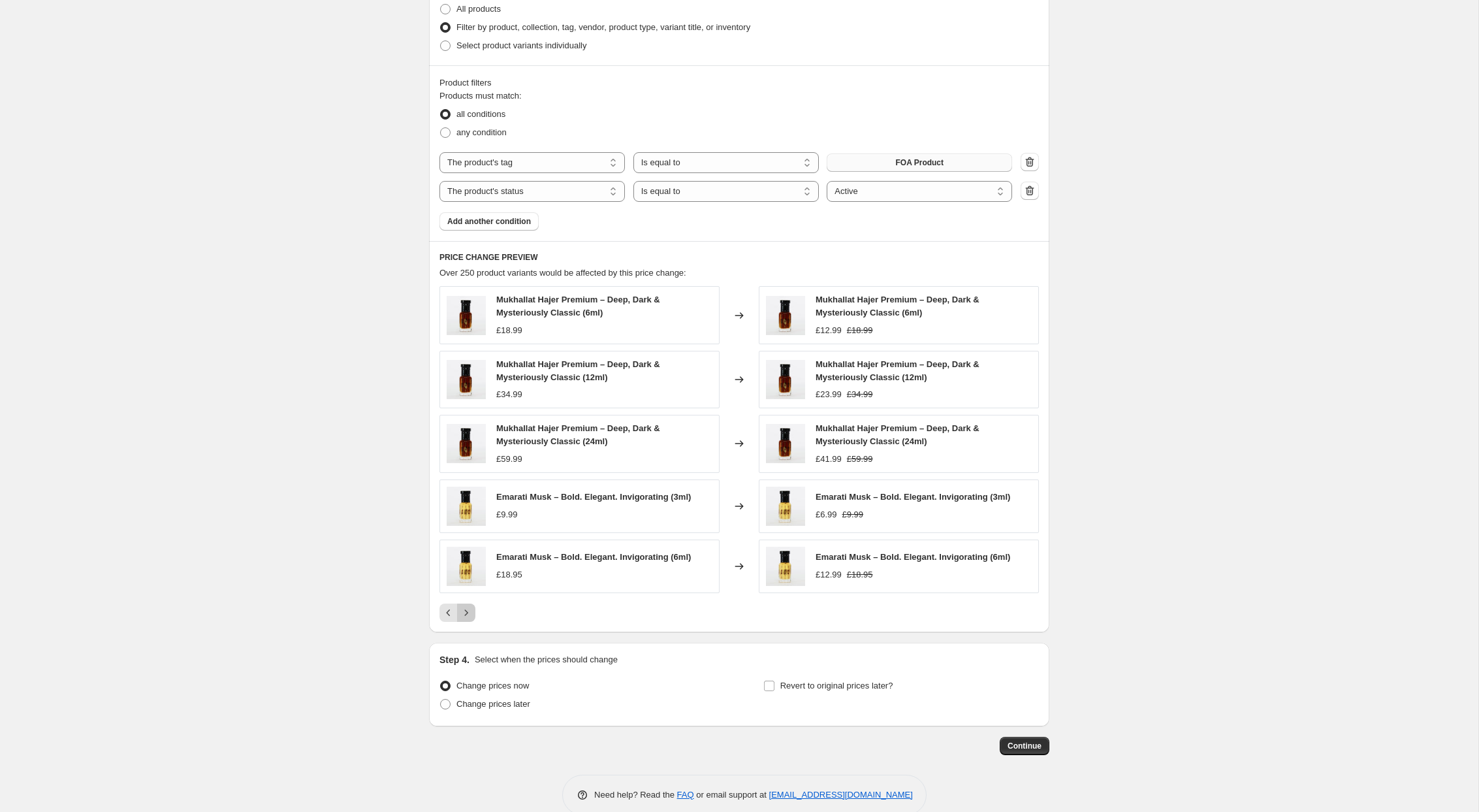
click at [471, 619] on button "Next" at bounding box center [467, 612] width 18 height 18
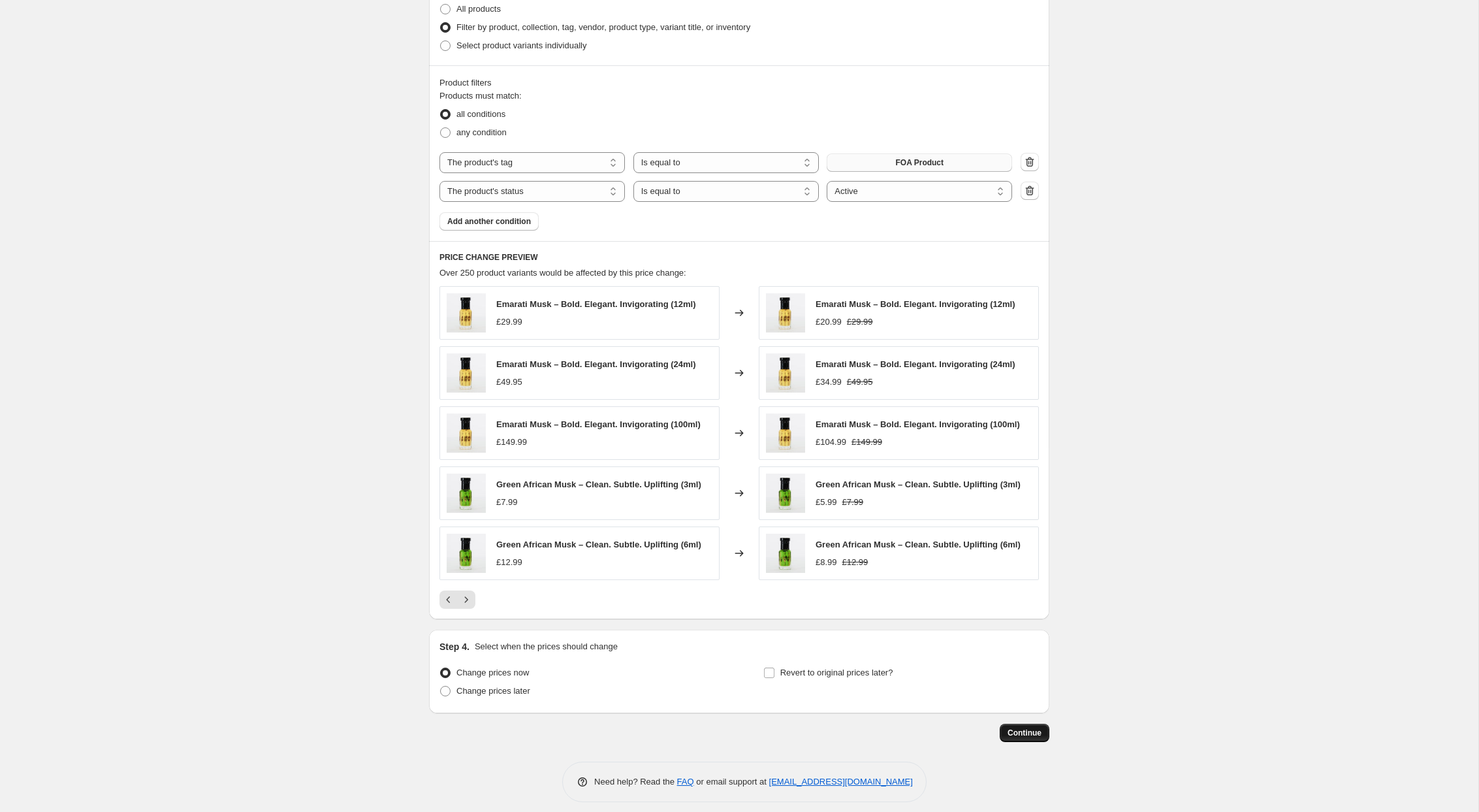
click at [1033, 735] on span "Continue" at bounding box center [1024, 733] width 34 height 11
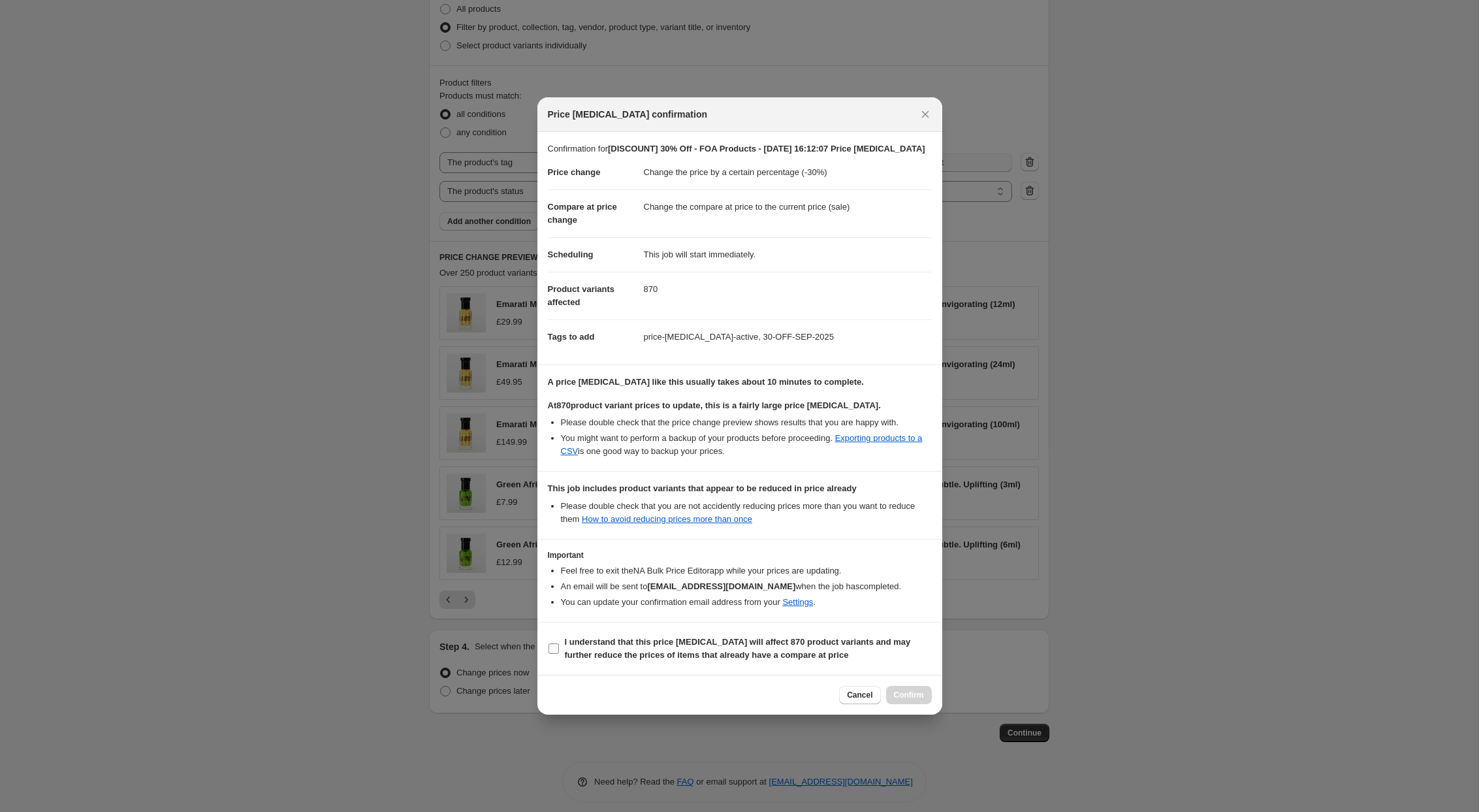
click at [649, 659] on b "I understand that this price change job will affect 870 product variants and ma…" at bounding box center [738, 648] width 346 height 23
click at [559, 654] on input "I understand that this price change job will affect 870 product variants and ma…" at bounding box center [554, 648] width 11 height 11
checkbox input "true"
click at [673, 690] on div "Cancel Confirm" at bounding box center [740, 695] width 405 height 40
click at [914, 700] on span "Confirm" at bounding box center [909, 695] width 30 height 11
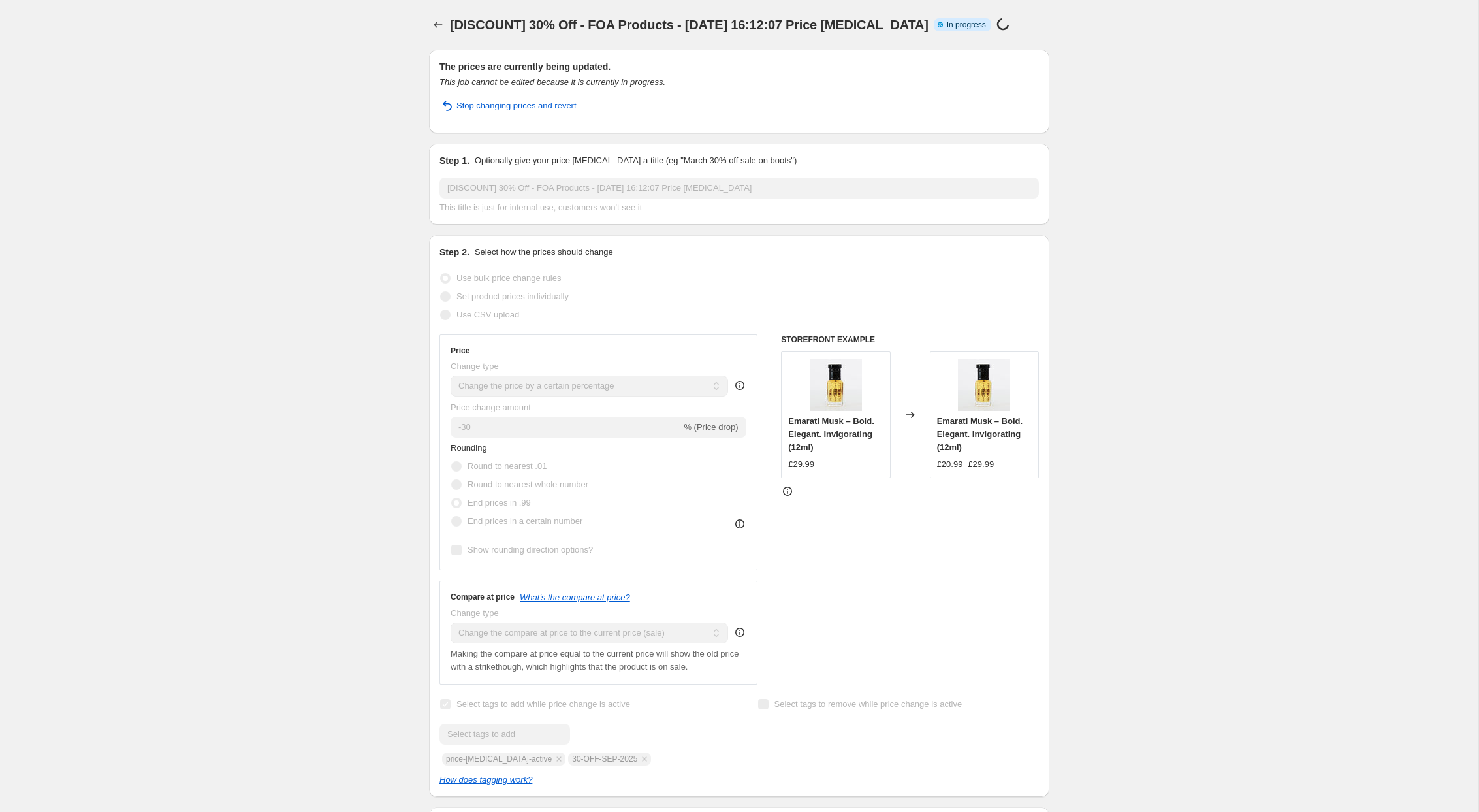
click at [316, 300] on div "[DISCOUNT] 30% Off - FOA Products - 16 Sept 2025, 16:12:07 Price change job. Th…" at bounding box center [740, 825] width 1479 height 1650
click at [436, 24] on icon "Price change jobs" at bounding box center [439, 25] width 9 height 7
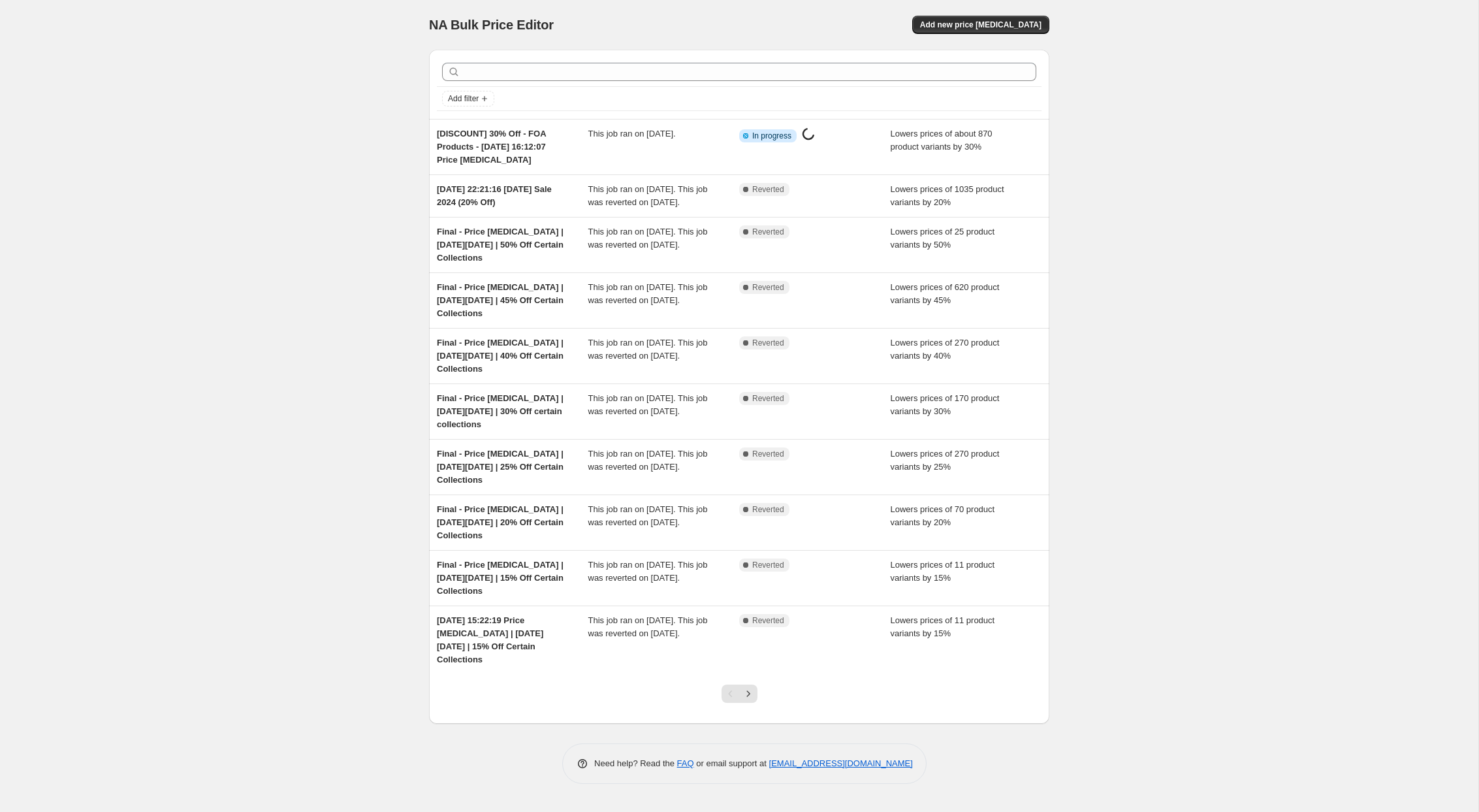
click at [245, 338] on div "NA Bulk Price Editor. This page is ready NA Bulk Price Editor Add new price cha…" at bounding box center [740, 406] width 1479 height 812
click at [179, 354] on div "NA Bulk Price Editor. This page is ready NA Bulk Price Editor Add new price cha…" at bounding box center [740, 406] width 1479 height 812
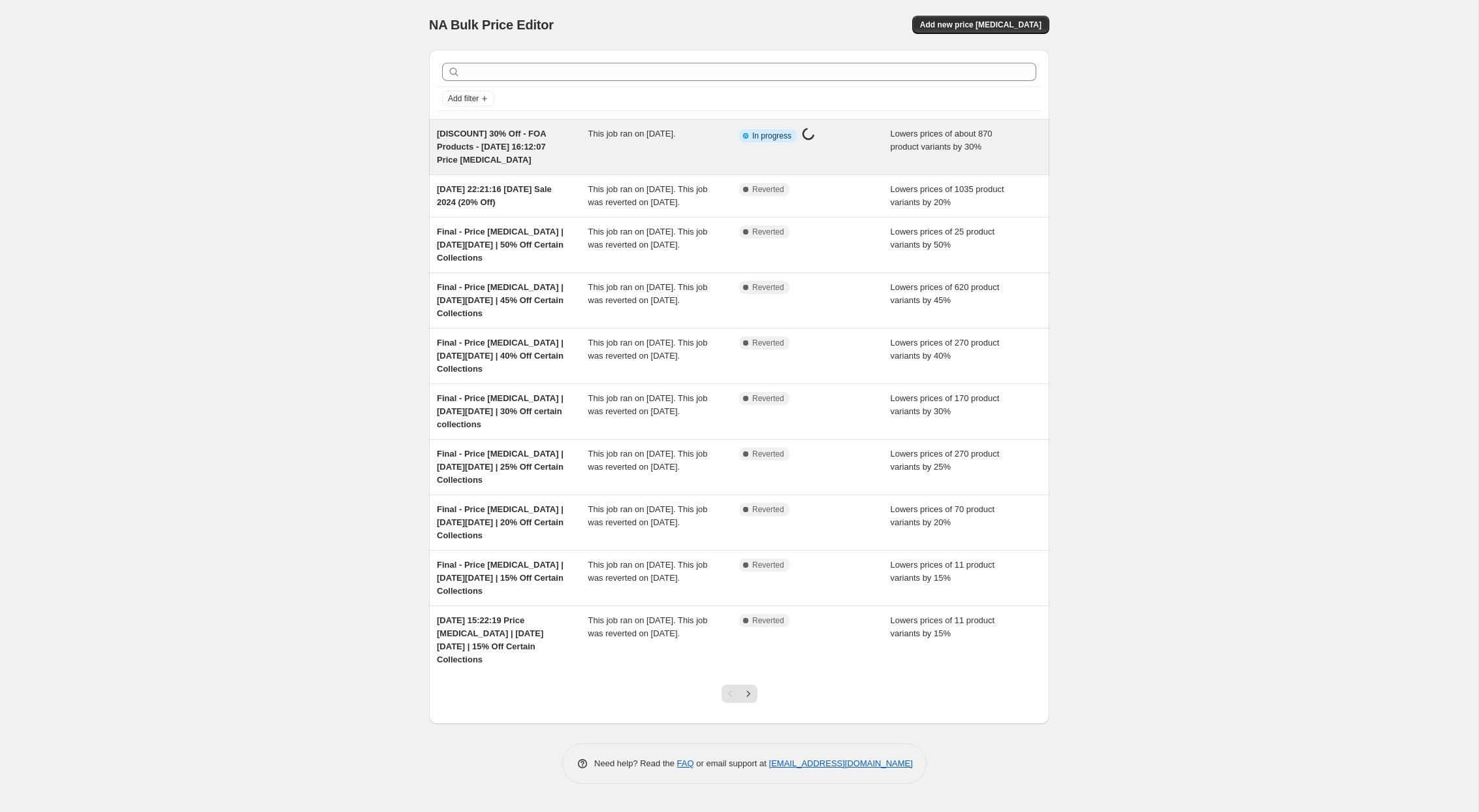
click at [551, 158] on div "[DISCOUNT] 30% Off - FOA Products - [DATE] 16:12:07 Price [MEDICAL_DATA]" at bounding box center [512, 146] width 152 height 39
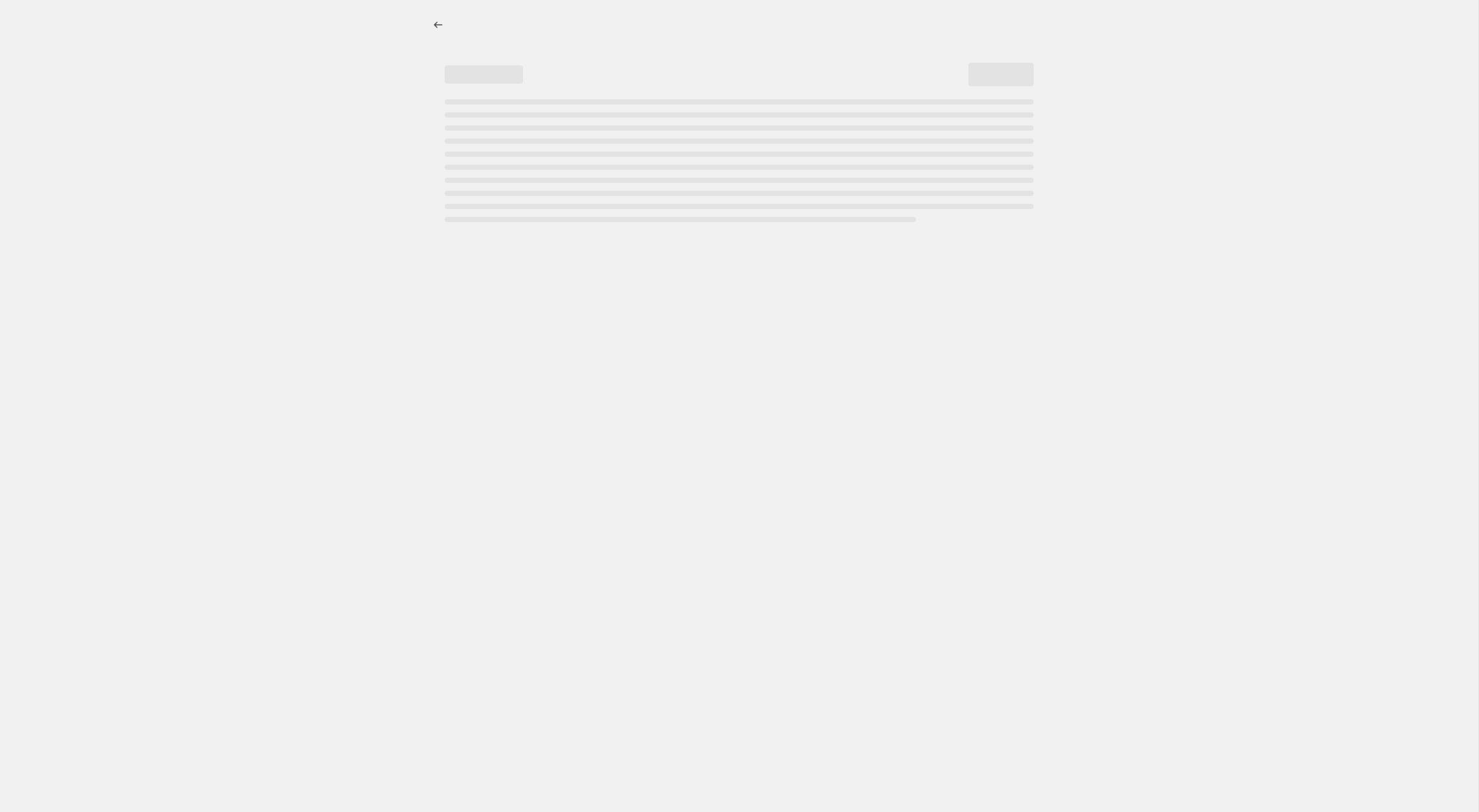
select select "percentage"
select select "tag"
select select "product_status"
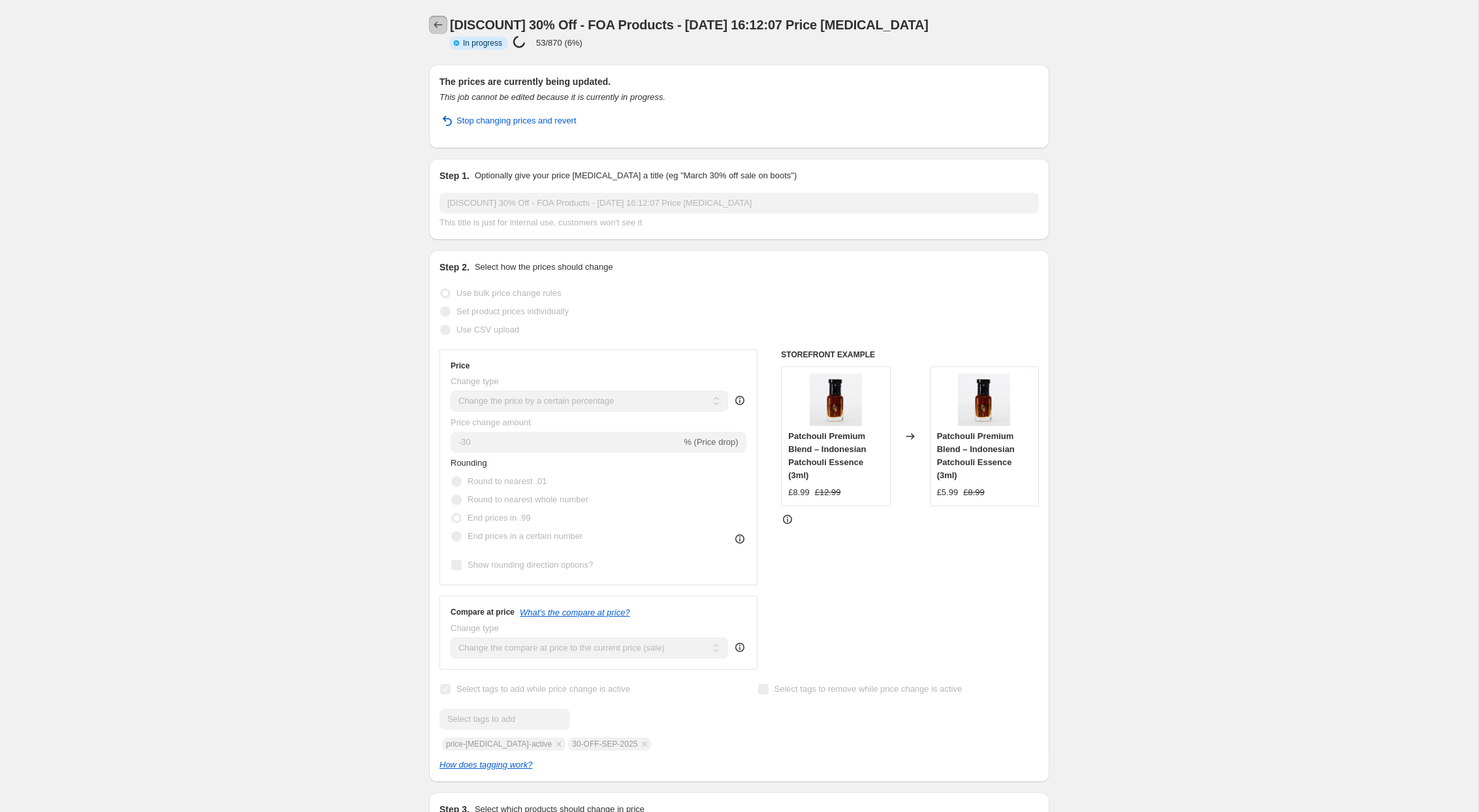
click at [437, 28] on icon "Price change jobs" at bounding box center [439, 25] width 9 height 7
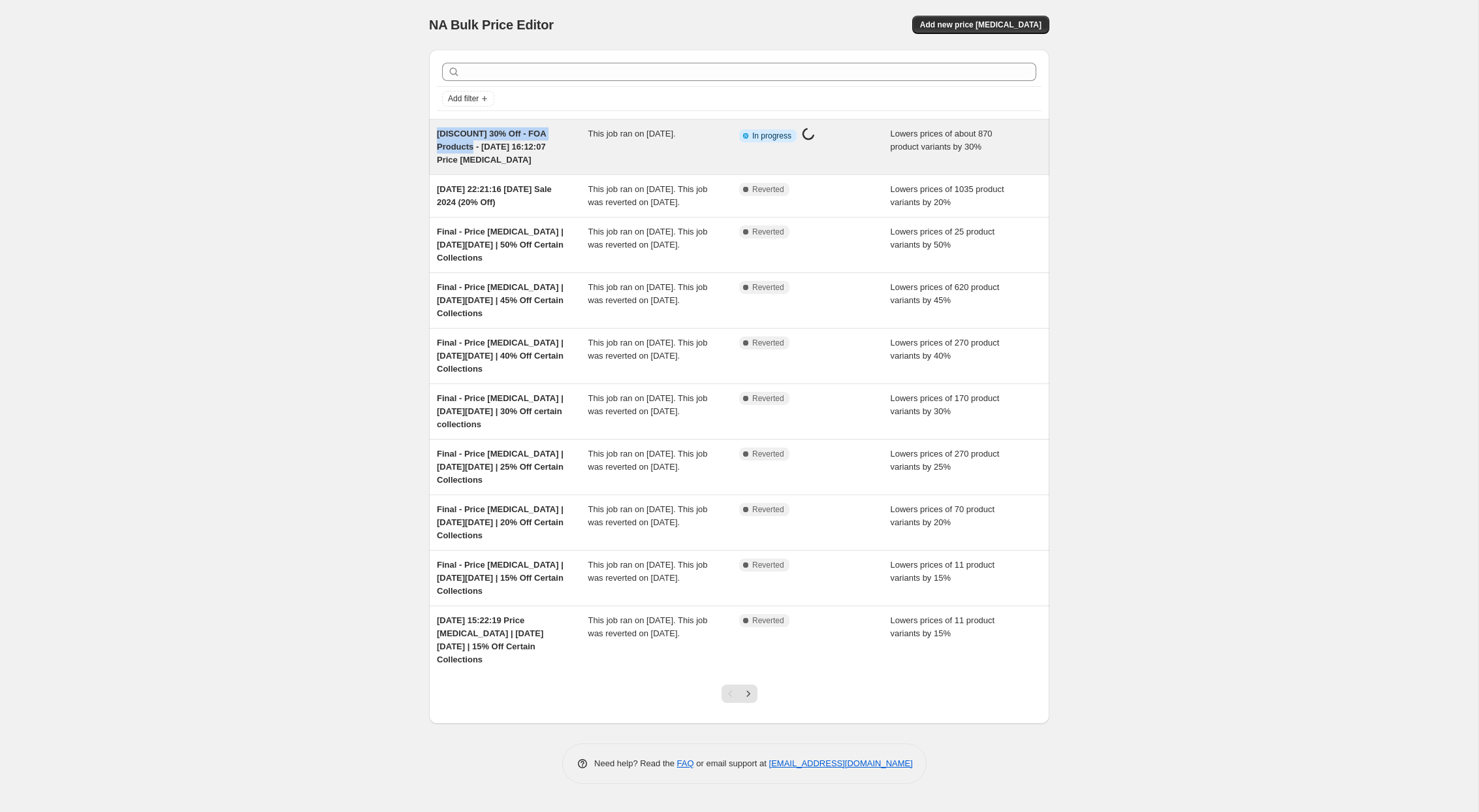
drag, startPoint x: 475, startPoint y: 147, endPoint x: 438, endPoint y: 138, distance: 38.1
click at [438, 138] on span "[DISCOUNT] 30% Off - FOA Products - [DATE] 16:12:07 Price [MEDICAL_DATA]" at bounding box center [491, 147] width 109 height 36
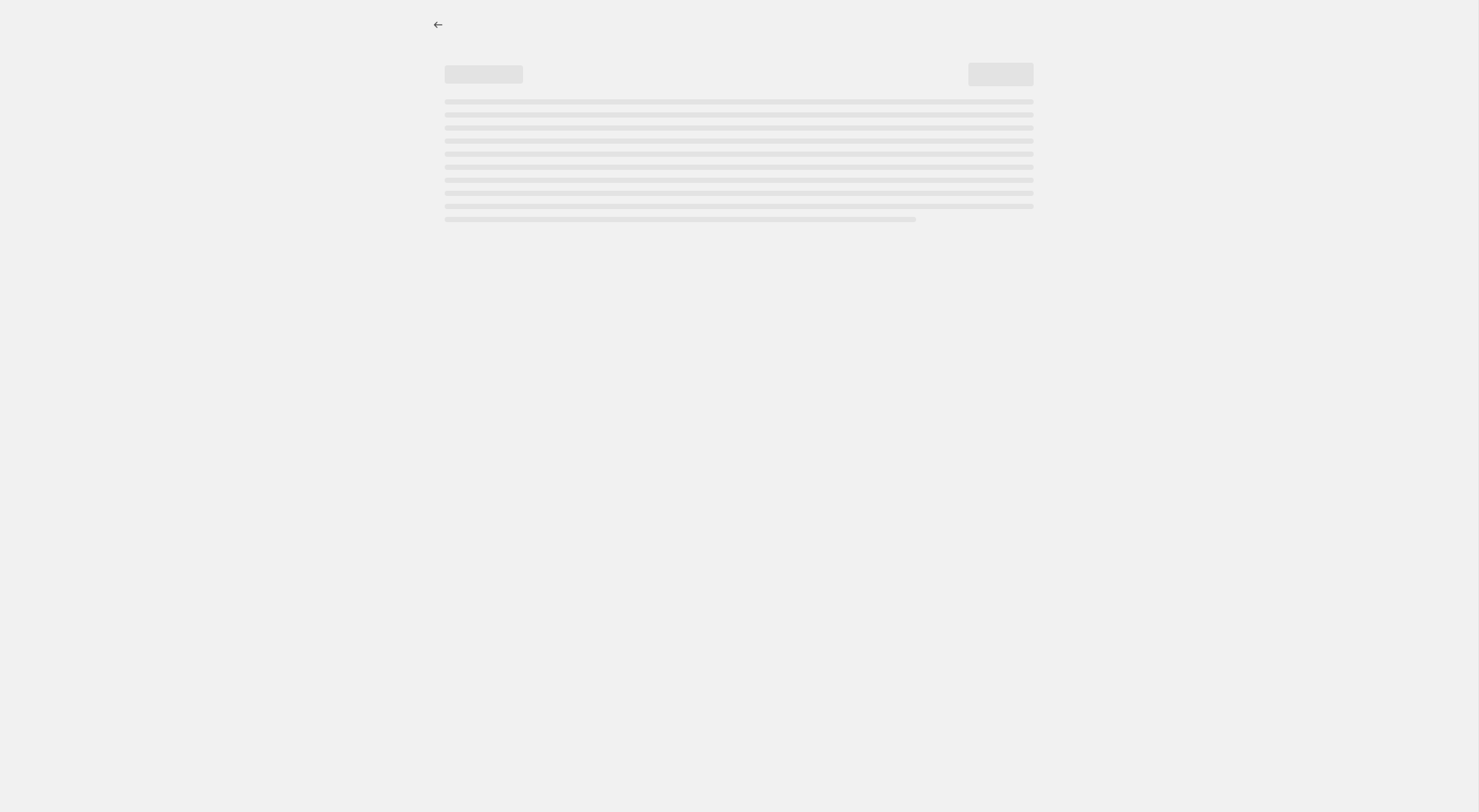
select select "percentage"
select select "tag"
select select "product_status"
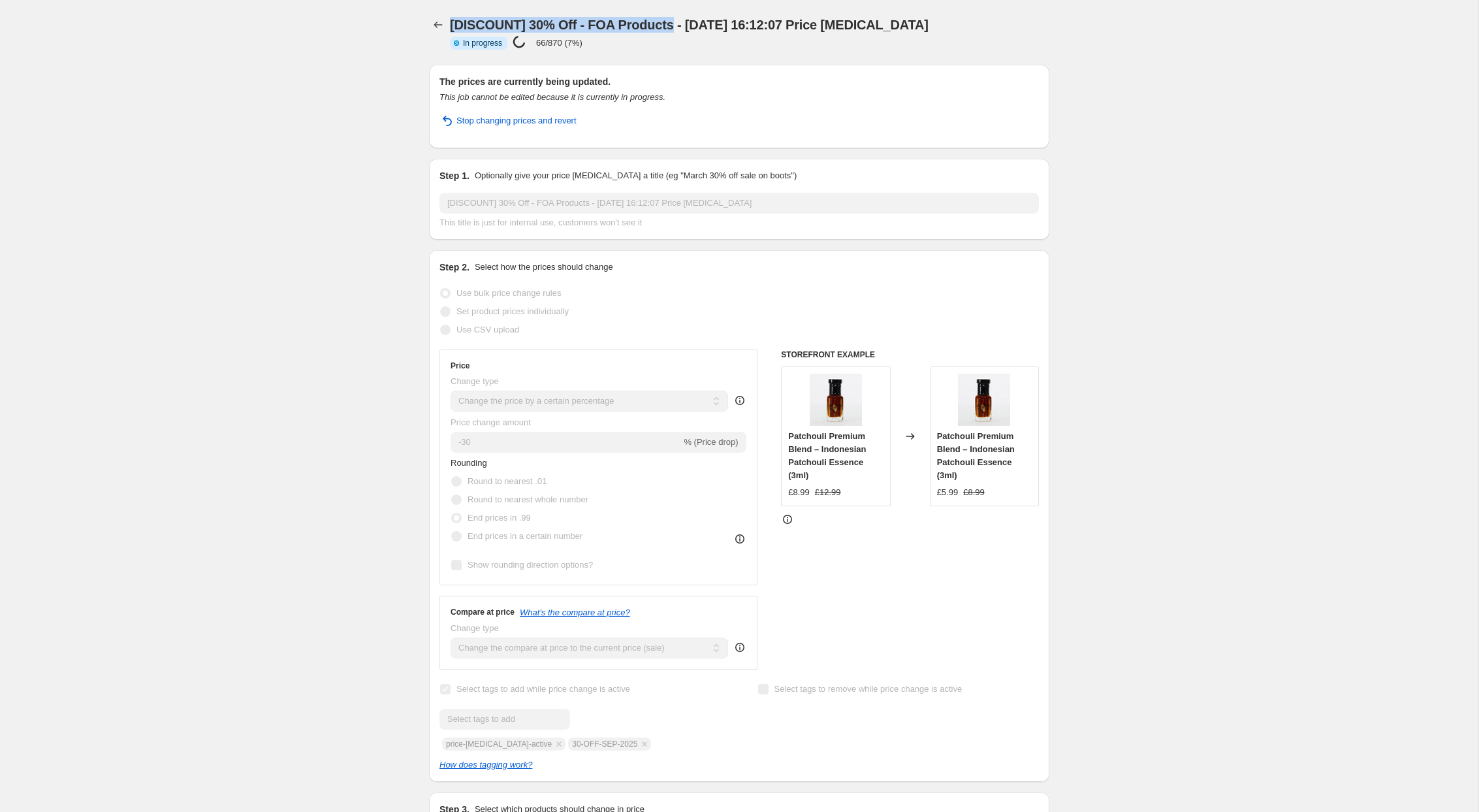
drag, startPoint x: 673, startPoint y: 28, endPoint x: 452, endPoint y: 25, distance: 221.0
click at [452, 25] on span "[DISCOUNT] 30% Off - FOA Products - [DATE] 16:12:07 Price [MEDICAL_DATA]" at bounding box center [689, 25] width 478 height 14
copy span "[DISCOUNT] 30% Off - FOA Products"
click at [433, 25] on icon "Price change jobs" at bounding box center [438, 24] width 13 height 13
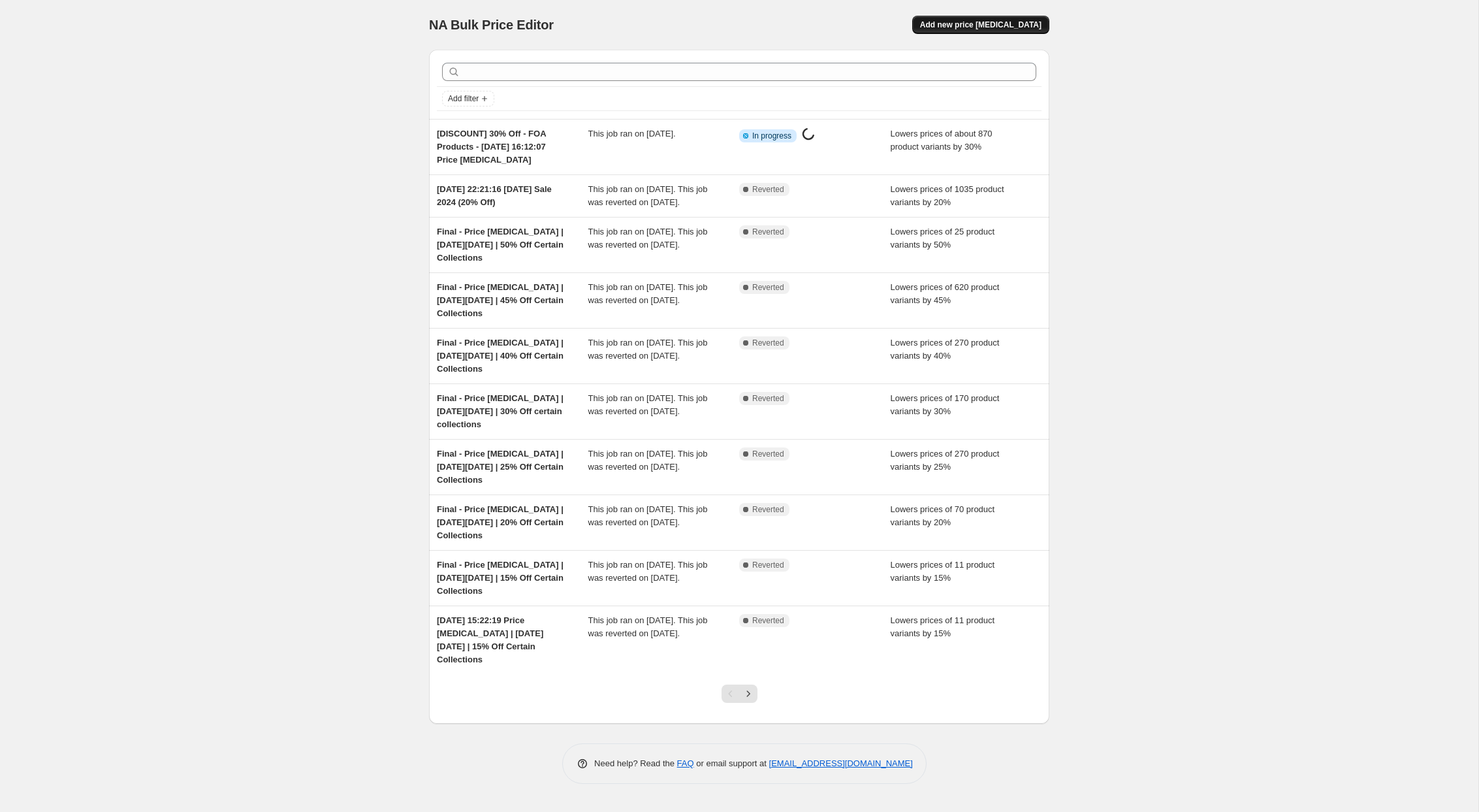
click at [1011, 27] on span "Add new price [MEDICAL_DATA]" at bounding box center [981, 25] width 121 height 11
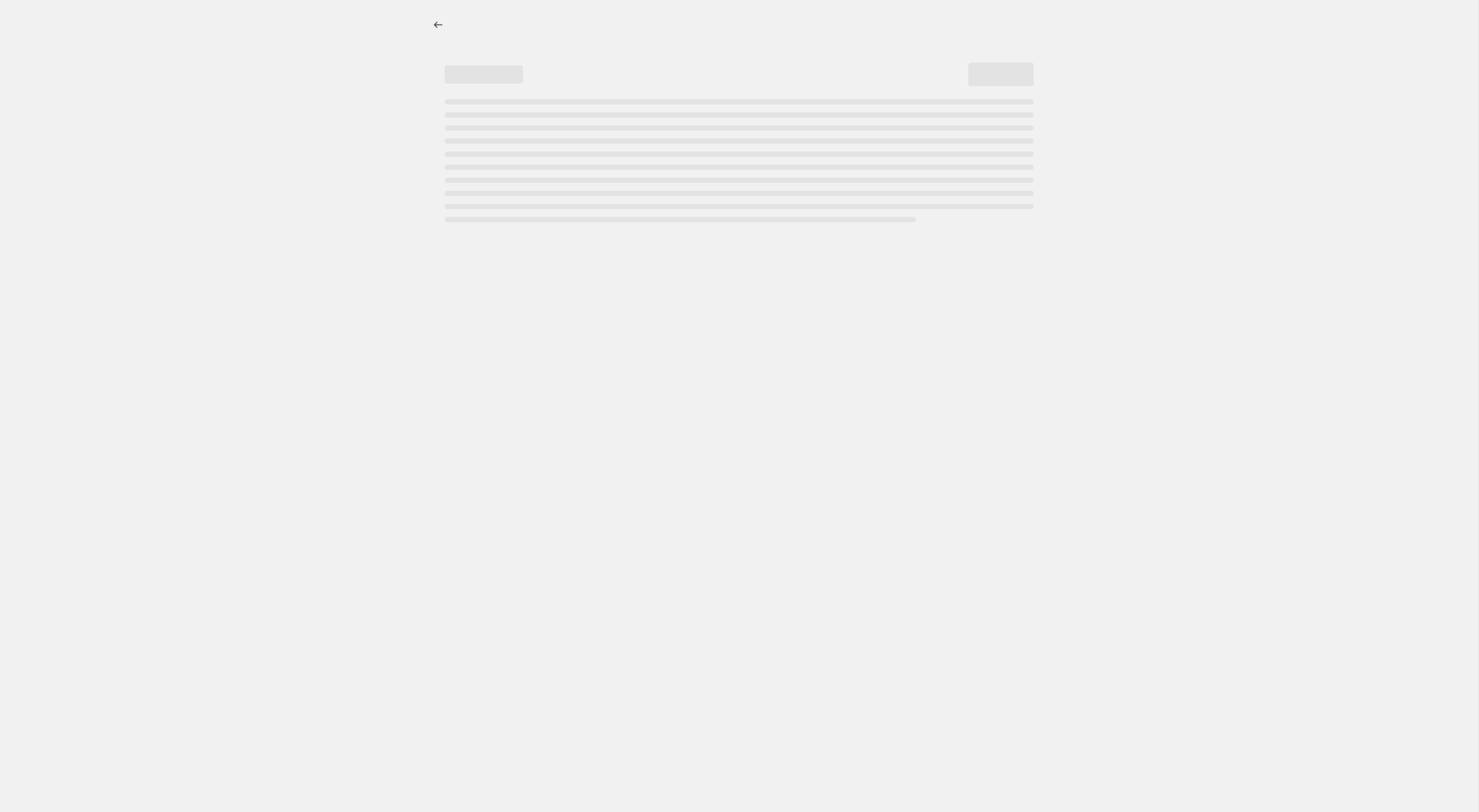
select select "percentage"
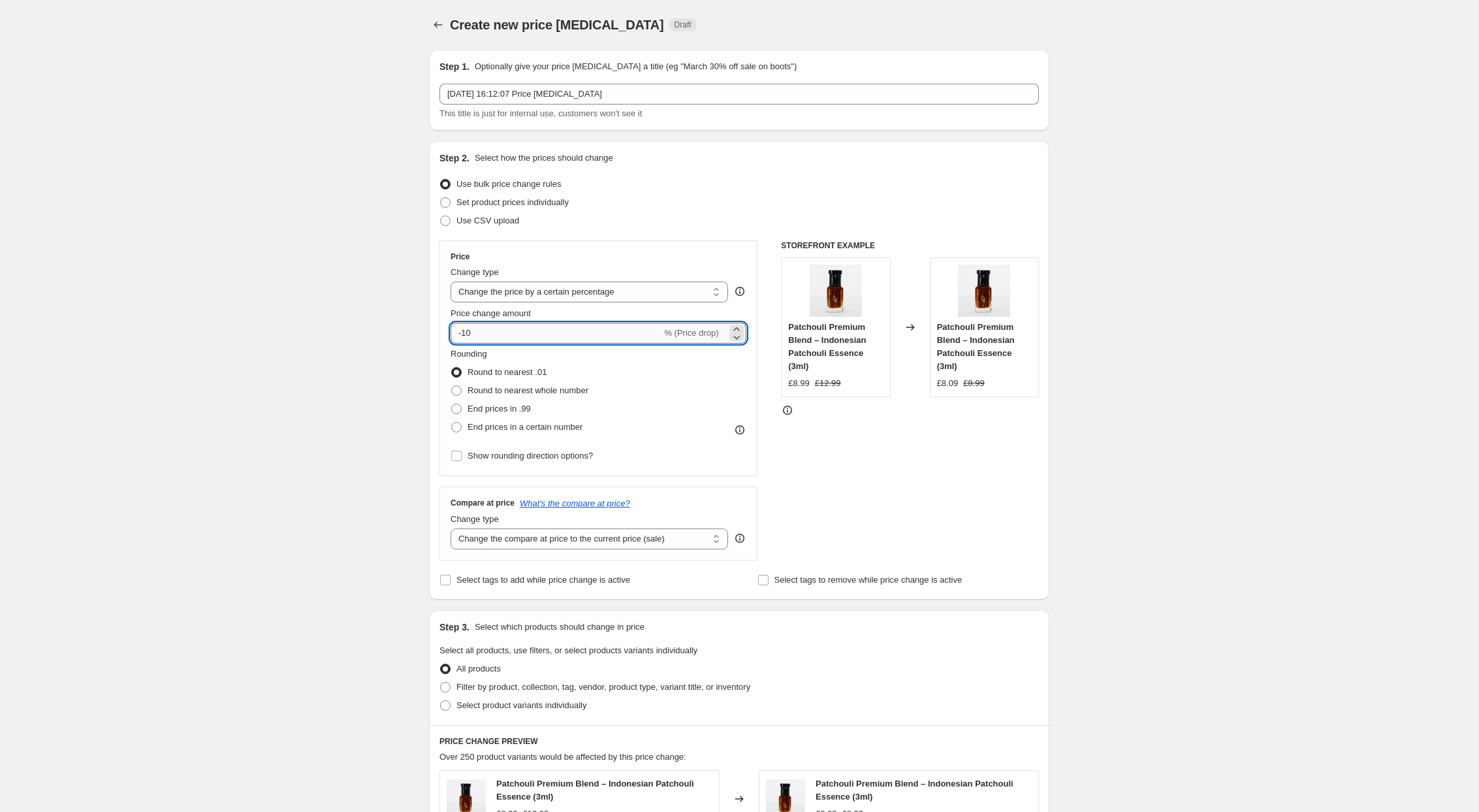
click at [467, 334] on input "-10" at bounding box center [556, 333] width 211 height 21
type input "-20"
click at [360, 435] on div "Create new price change job. This page is ready Create new price change job Dra…" at bounding box center [740, 663] width 1479 height 1326
click at [458, 410] on span at bounding box center [457, 409] width 11 height 11
click at [452, 404] on input "End prices in .99" at bounding box center [452, 404] width 1 height 1
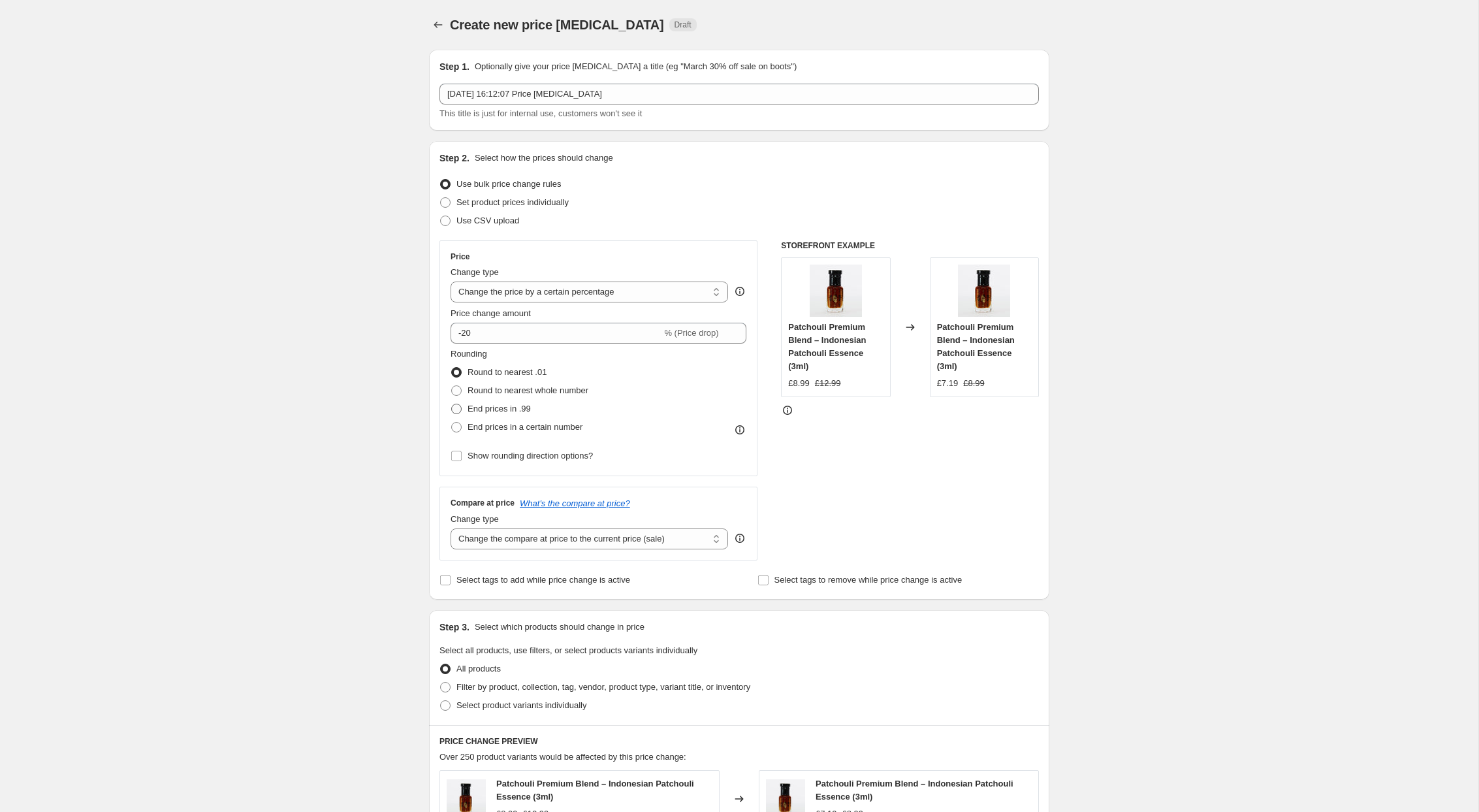
radio input "true"
click at [390, 474] on div "Create new price change job. This page is ready Create new price change job Dra…" at bounding box center [740, 663] width 1479 height 1326
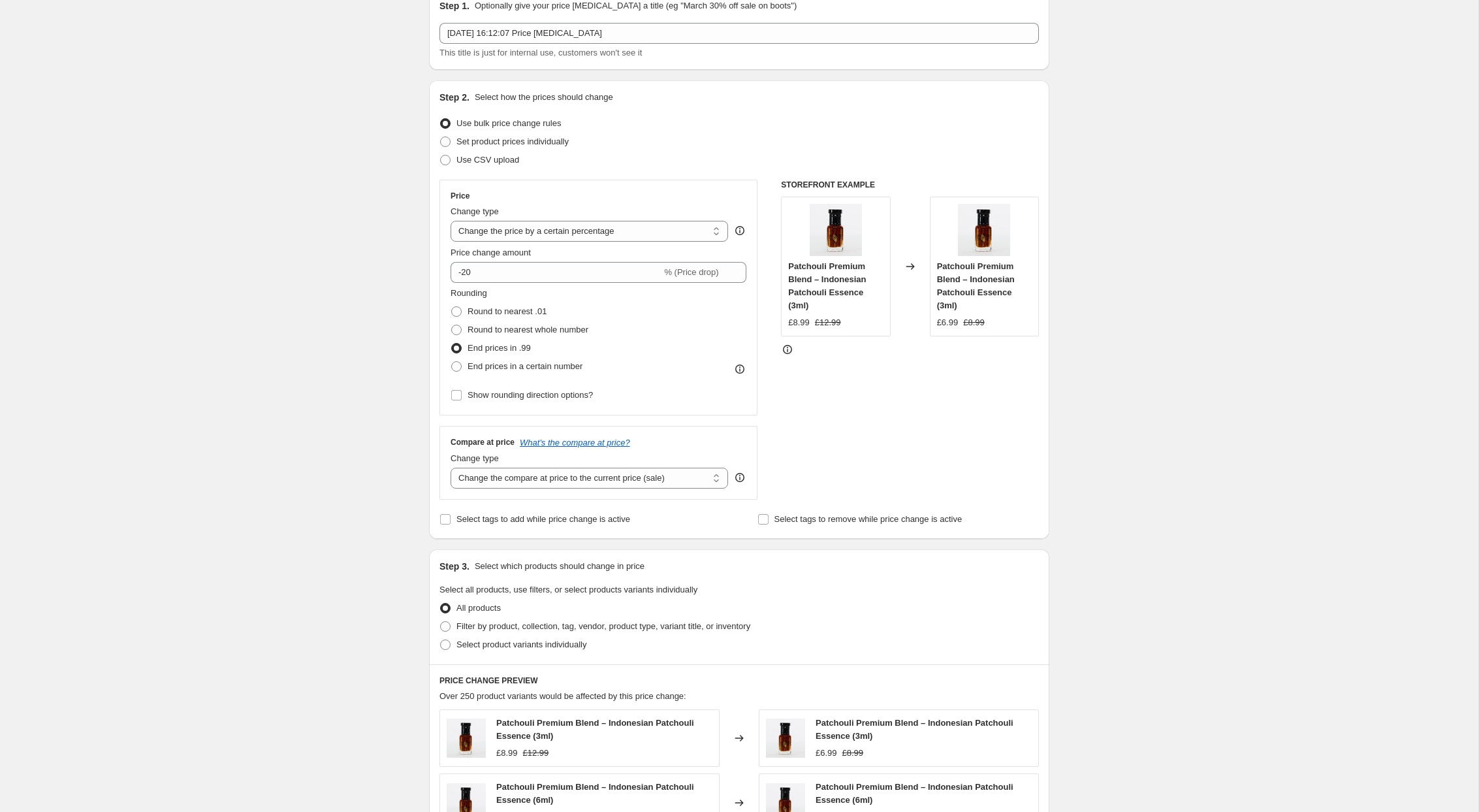
scroll to position [62, 0]
click at [448, 518] on input "Select tags to add while price change is active" at bounding box center [445, 518] width 11 height 11
checkbox input "true"
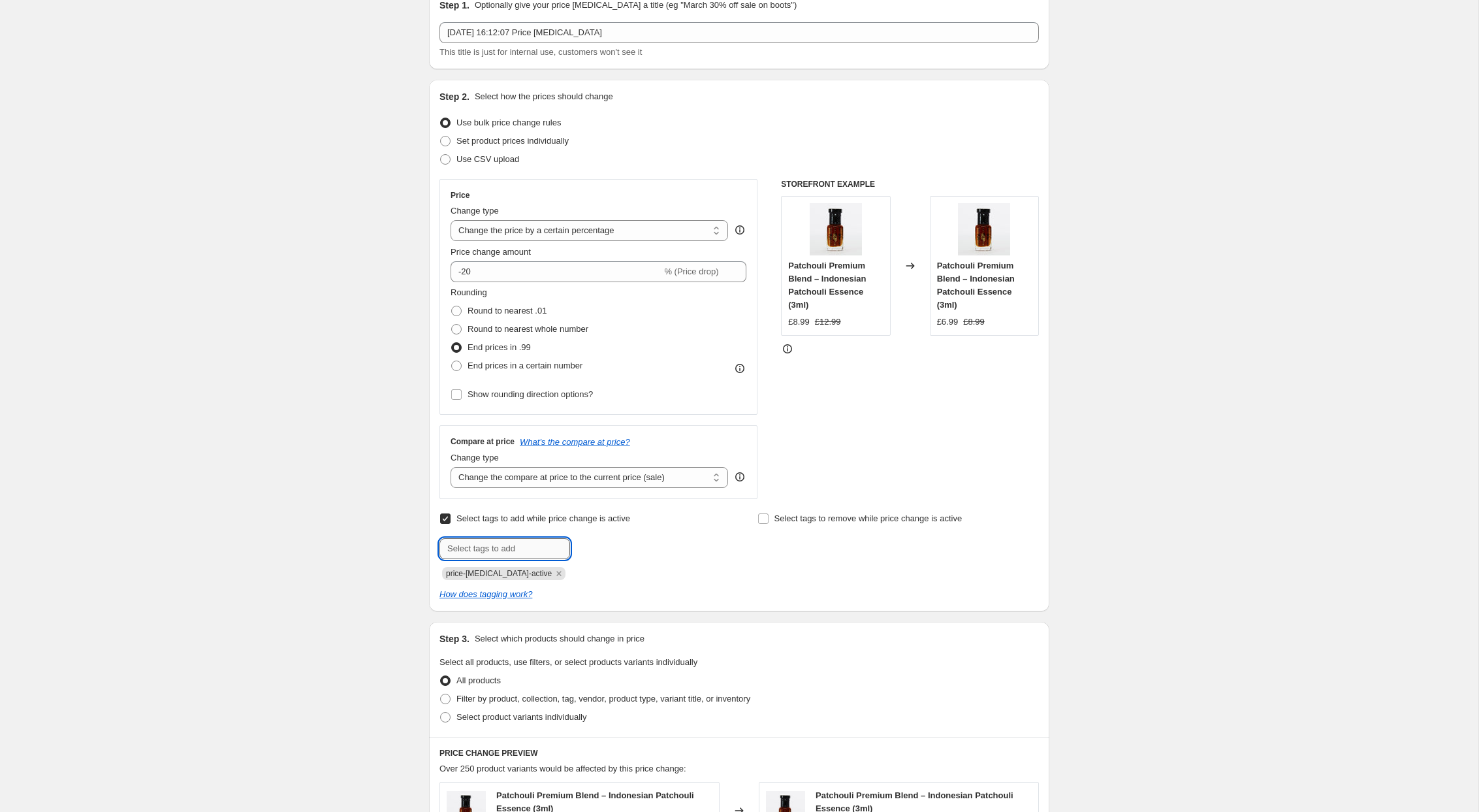
click at [488, 551] on input "text" at bounding box center [505, 548] width 131 height 21
paste input "30-OFF-SEP-2025"
type input "20-OFF-SEP-2025"
click at [629, 545] on span "20-OFF-SEP-2..." at bounding box center [627, 547] width 59 height 9
click at [363, 579] on div "Create new price change job. This page is ready Create new price change job Dra…" at bounding box center [740, 638] width 1479 height 1400
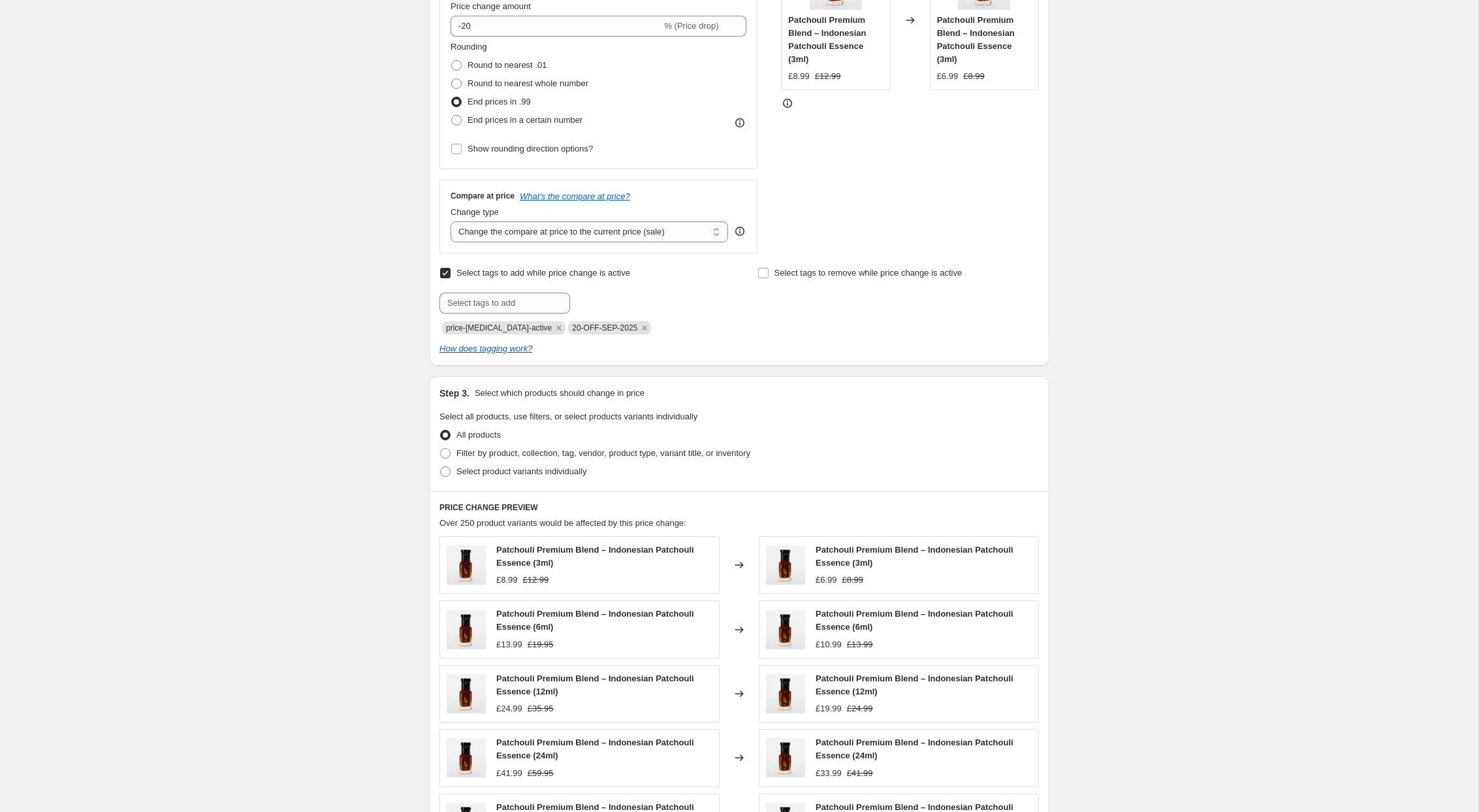
scroll to position [311, 0]
click at [446, 451] on span at bounding box center [445, 450] width 11 height 11
click at [441, 446] on input "Filter by product, collection, tag, vendor, product type, variant title, or inv…" at bounding box center [440, 445] width 1 height 1
radio input "true"
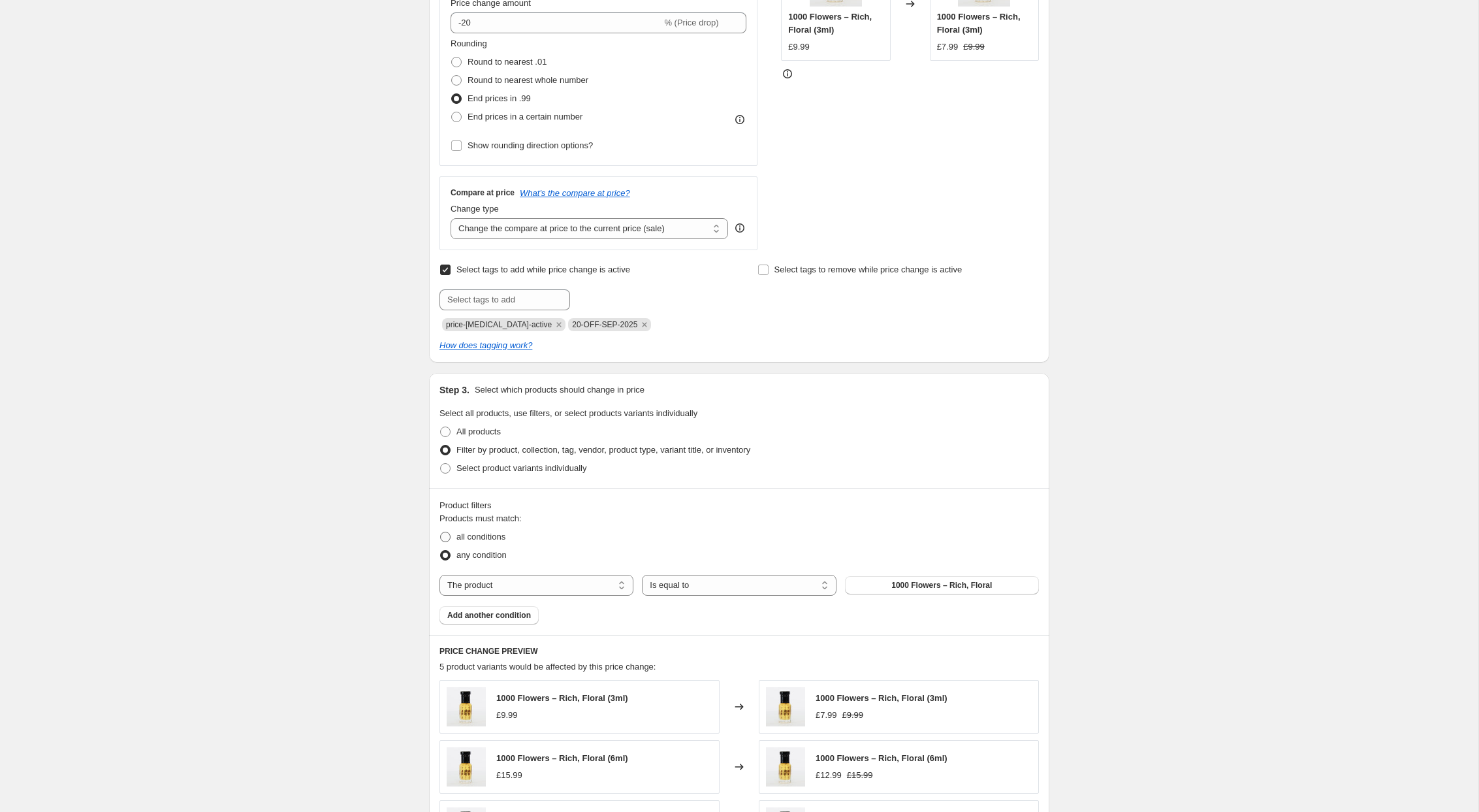
click at [469, 535] on span "all conditions" at bounding box center [480, 537] width 49 height 10
click at [441, 532] on input "all conditions" at bounding box center [440, 532] width 1 height 1
radio input "true"
click at [610, 586] on select "The product The product's collection The product's tag The product's vendor The…" at bounding box center [536, 585] width 194 height 21
select select "tag"
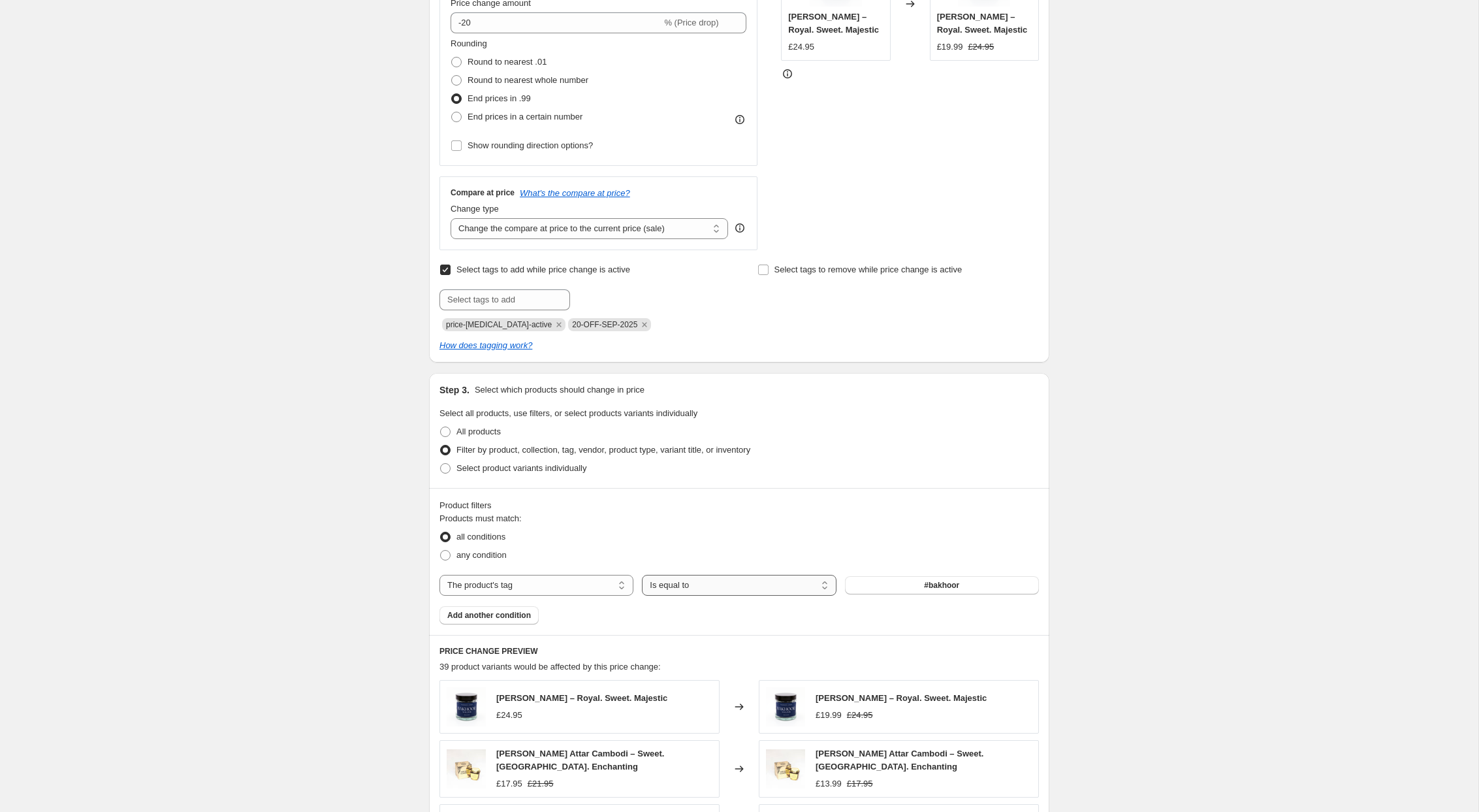
click at [689, 587] on select "Is equal to Is not equal to" at bounding box center [739, 585] width 194 height 21
select select "not_equal"
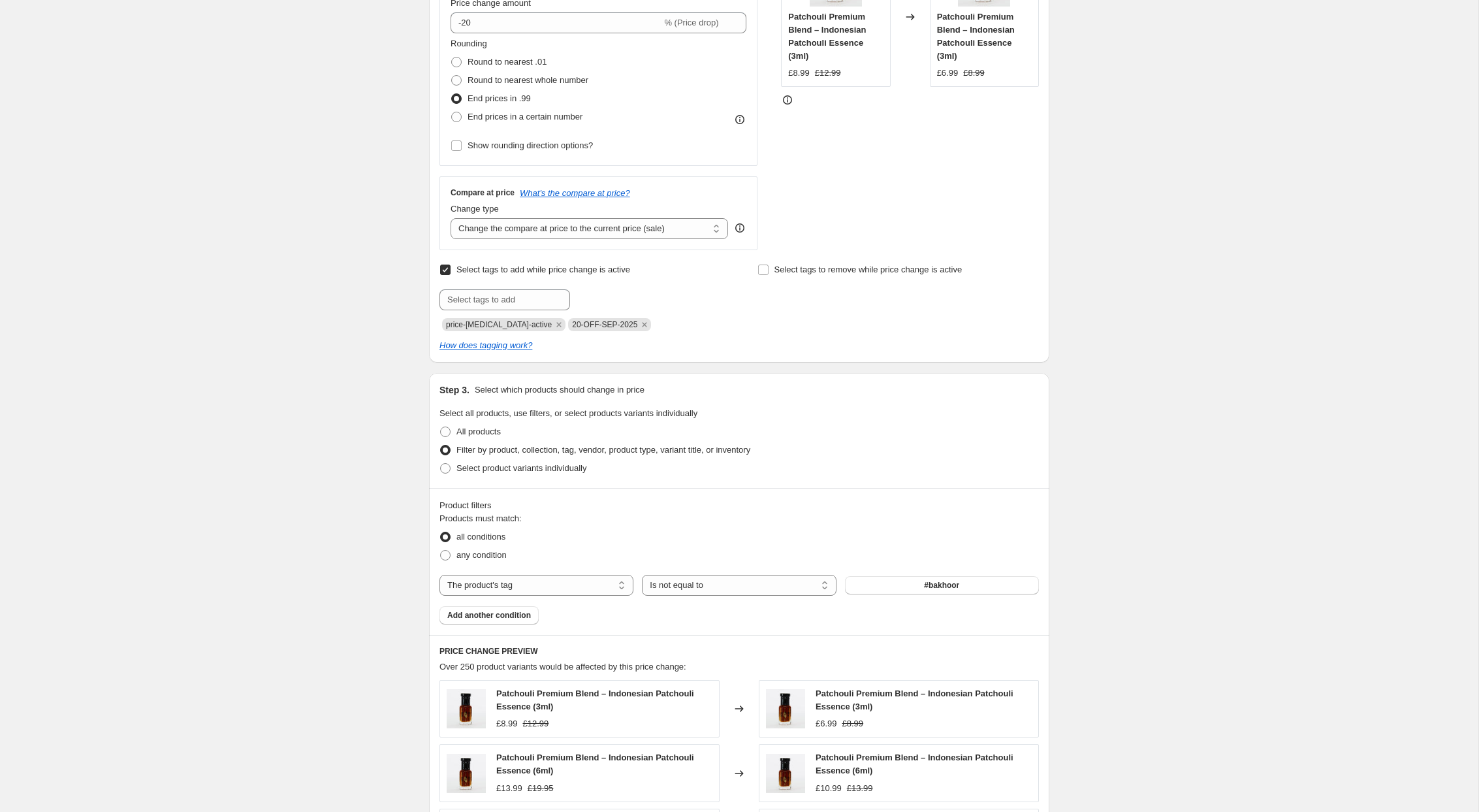
click at [937, 586] on span "#bakhoor" at bounding box center [942, 585] width 36 height 11
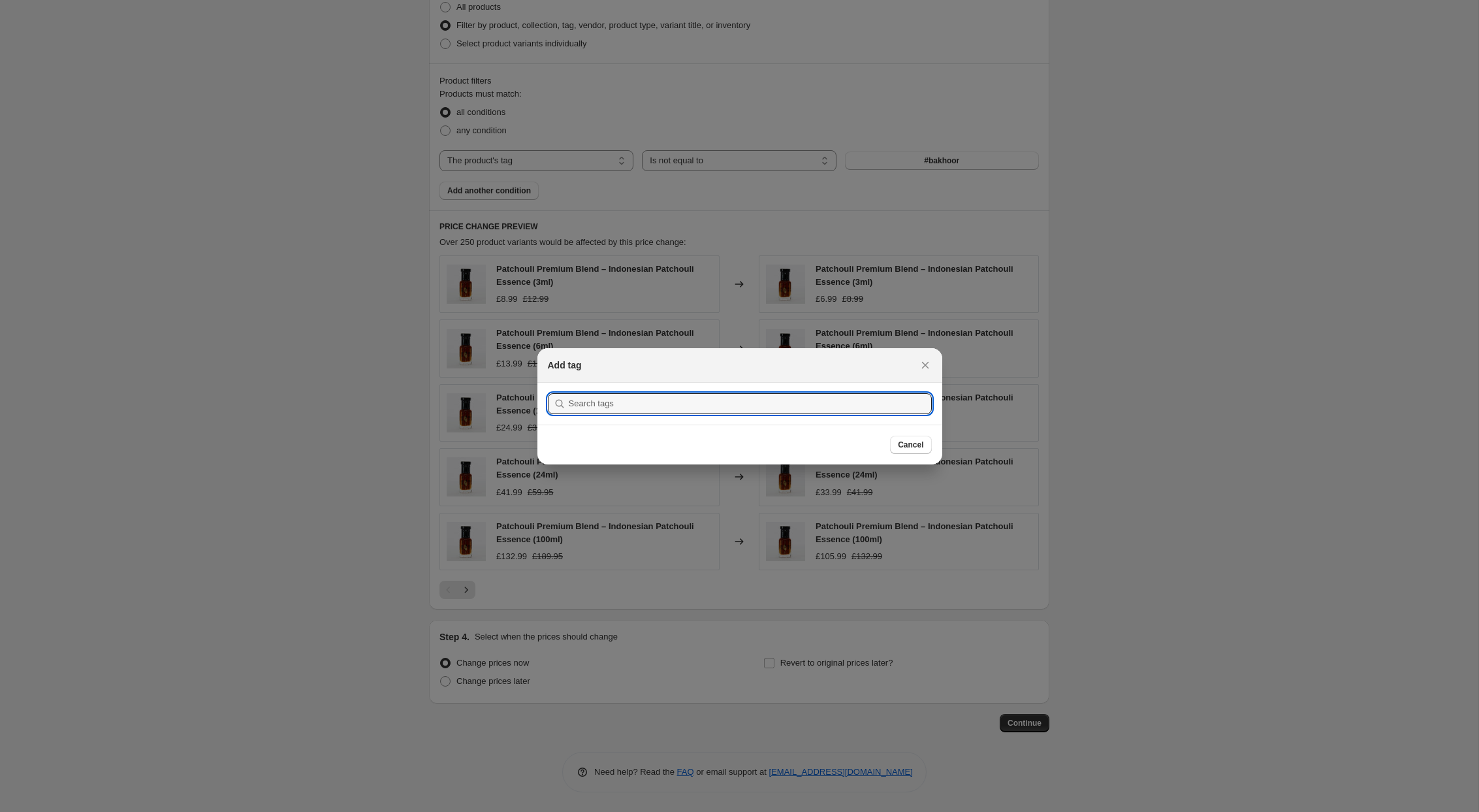
scroll to position [0, 0]
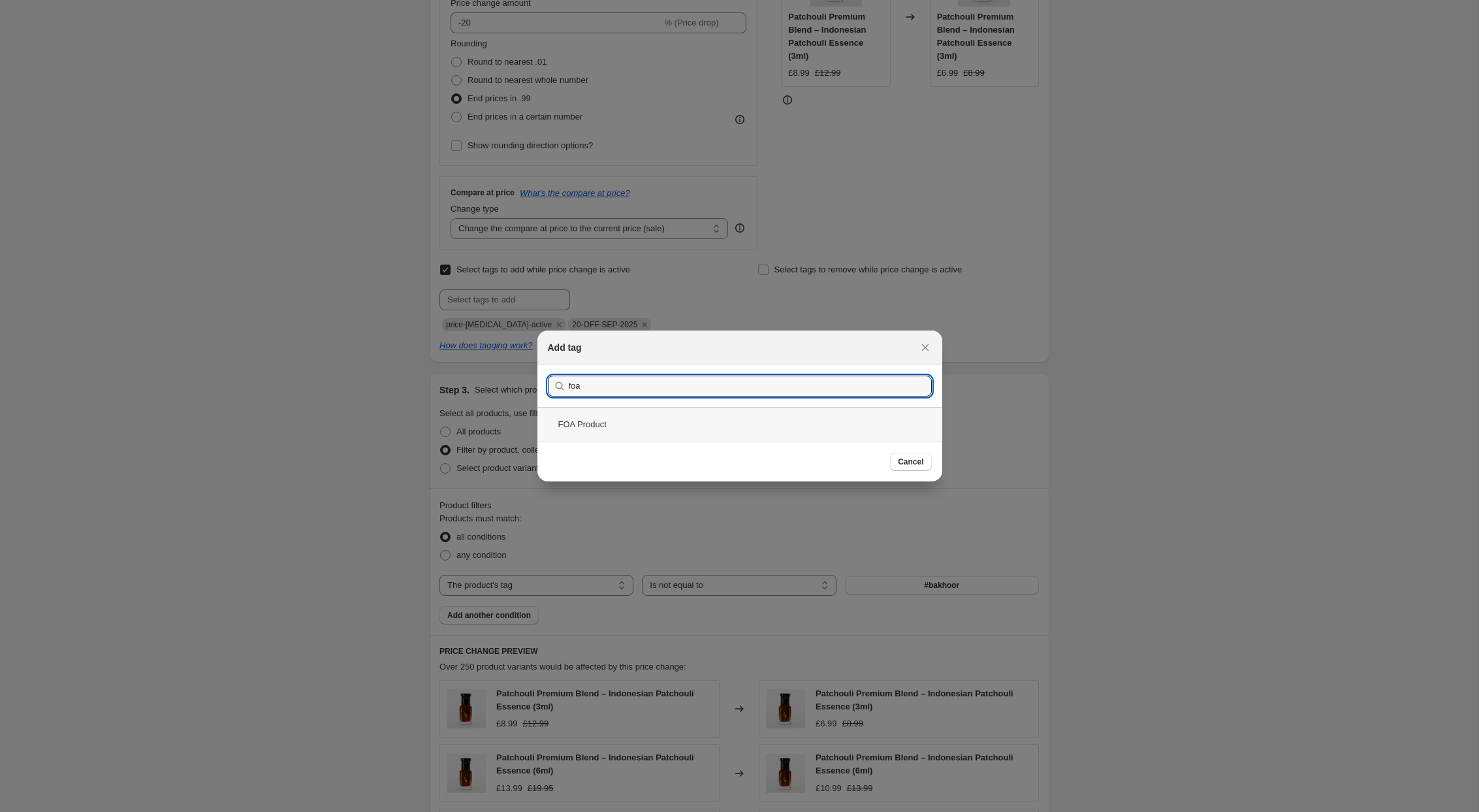
type input "foa"
click at [627, 425] on div "FOA Product" at bounding box center [740, 424] width 405 height 35
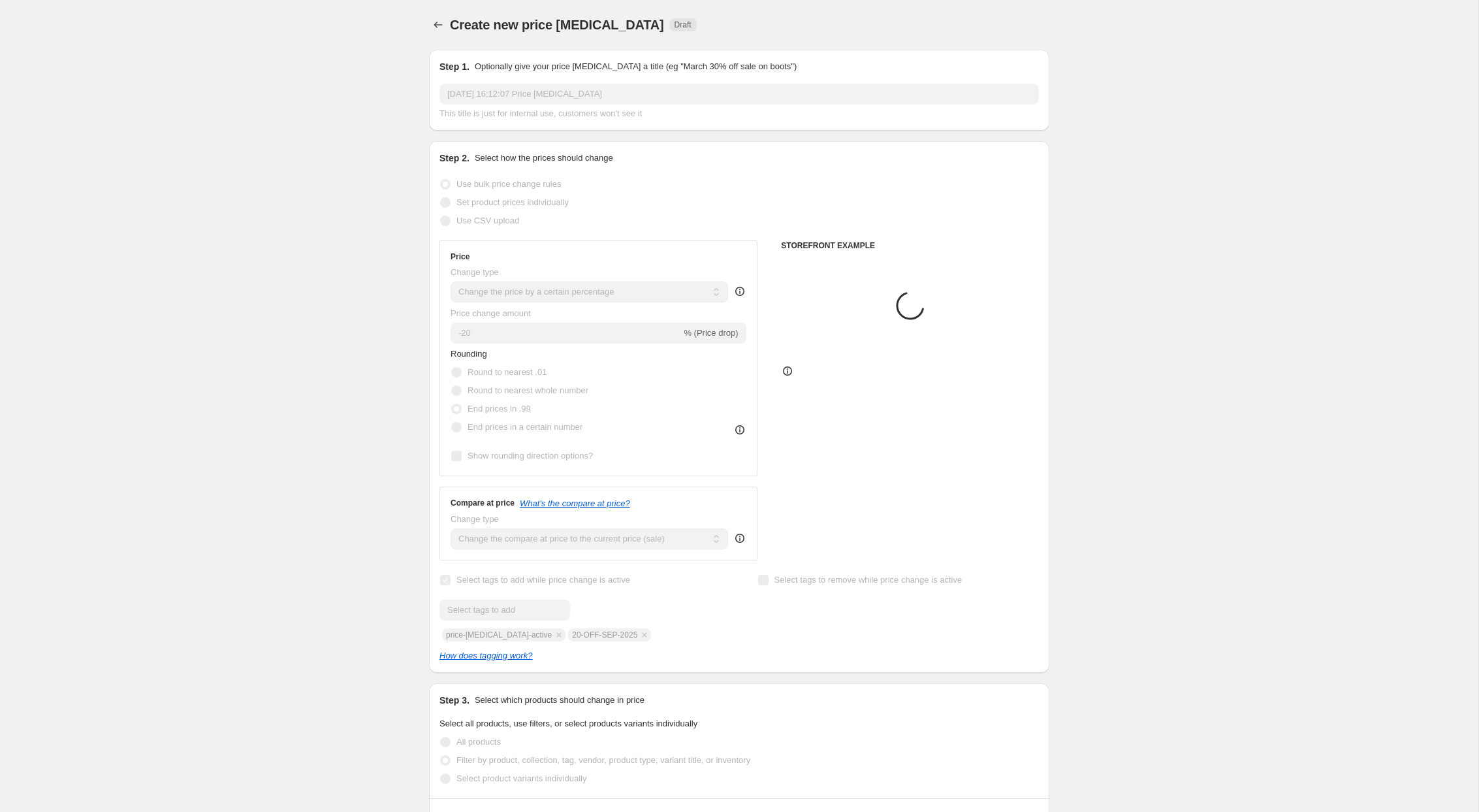
scroll to position [311, 0]
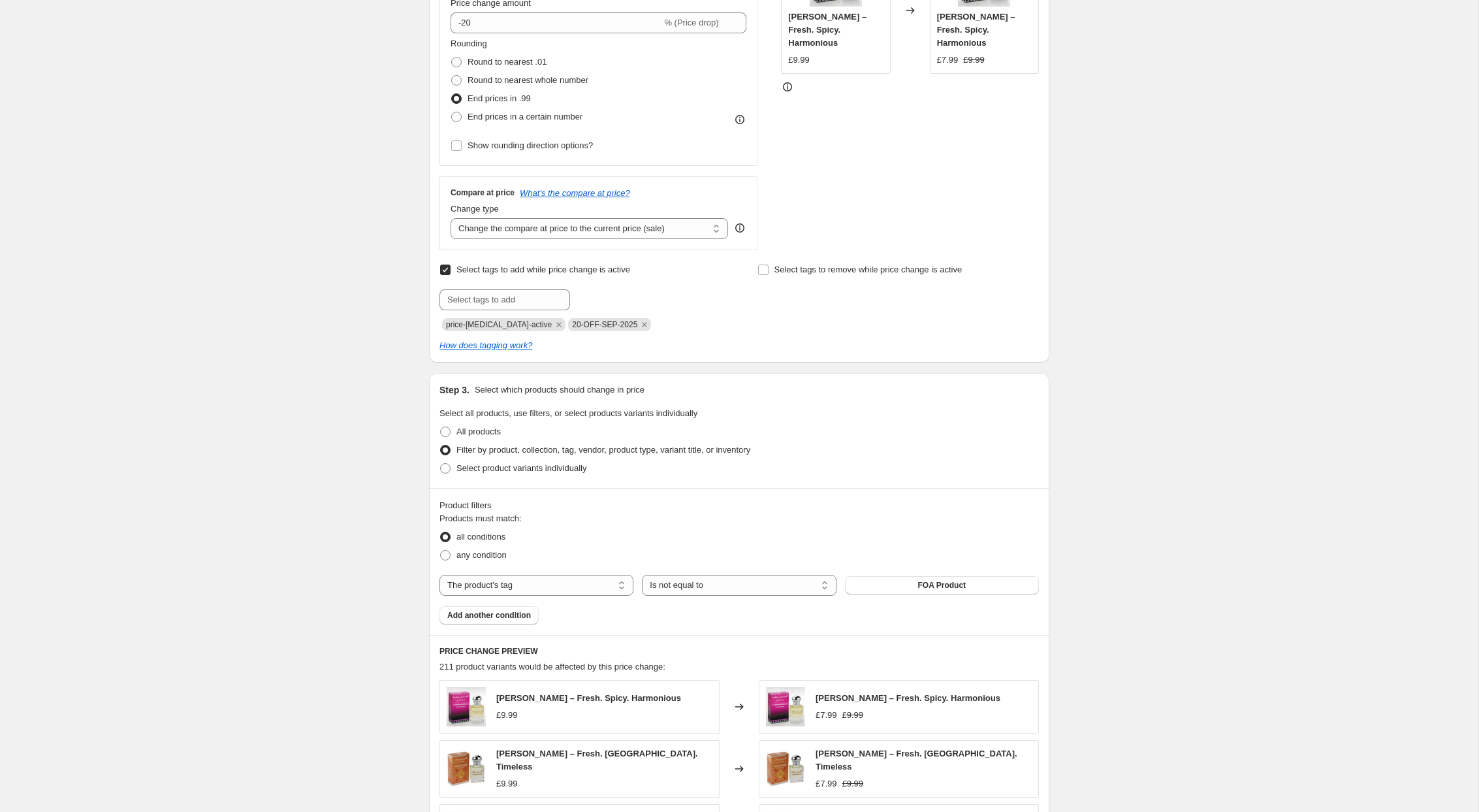
click at [350, 609] on div "Create new price change job. This page is ready Create new price change job Dra…" at bounding box center [740, 457] width 1479 height 1535
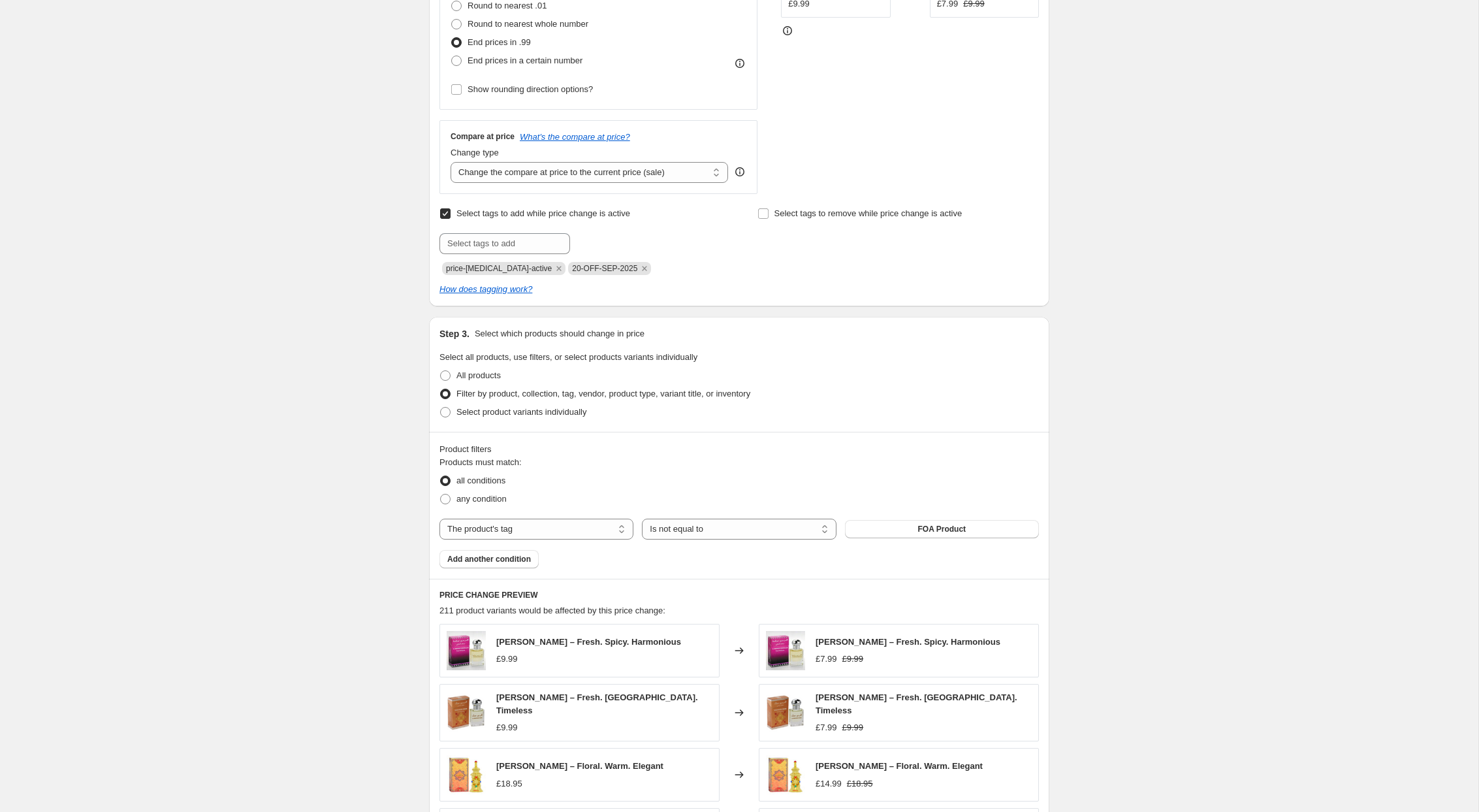
scroll to position [456, 0]
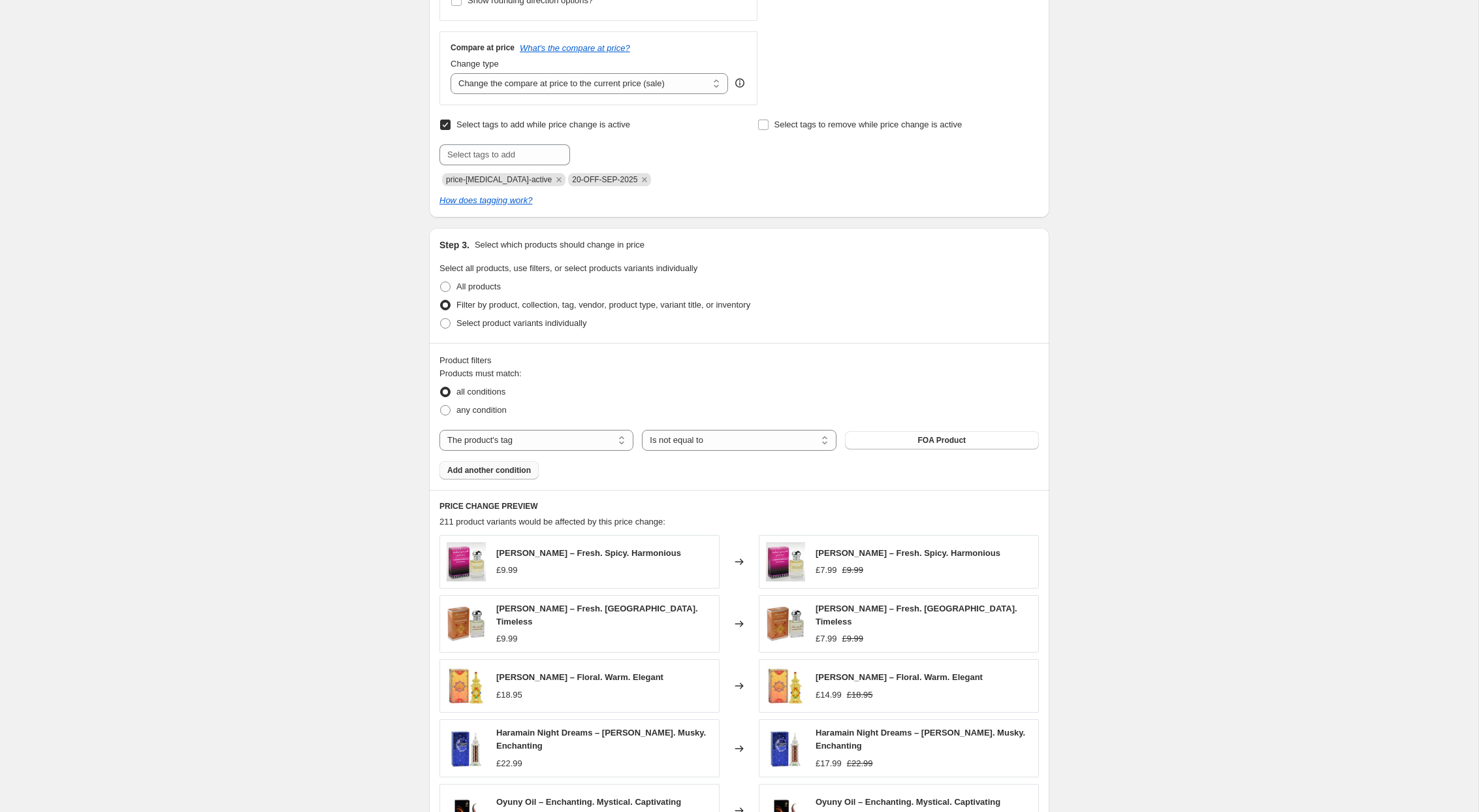
click at [516, 469] on span "Add another condition" at bounding box center [489, 470] width 83 height 11
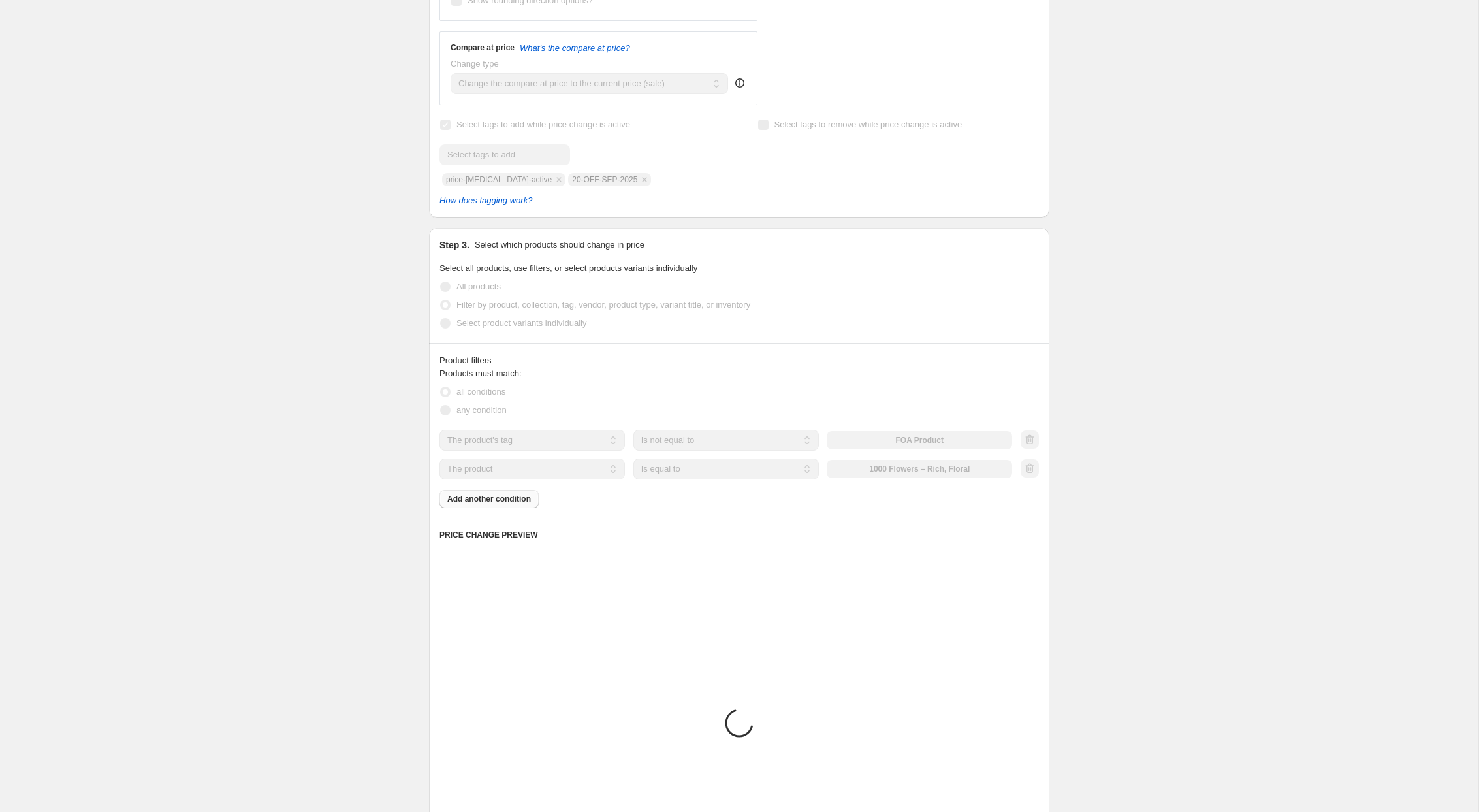
scroll to position [414, 0]
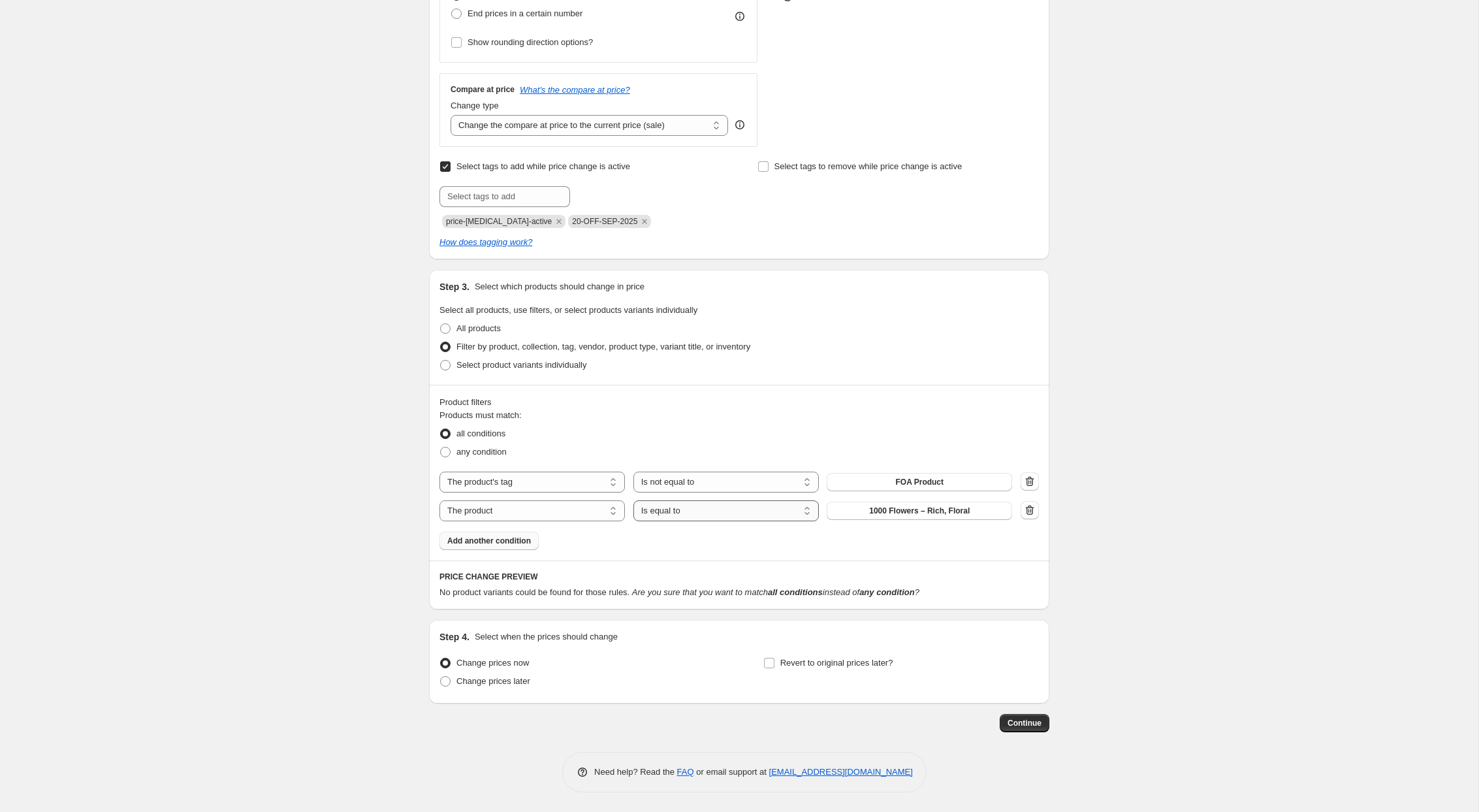
click at [699, 514] on select "Is equal to Is not equal to" at bounding box center [726, 510] width 186 height 21
click at [570, 513] on select "The product The product's collection The product's tag The product's vendor The…" at bounding box center [532, 510] width 186 height 21
select select "product_status"
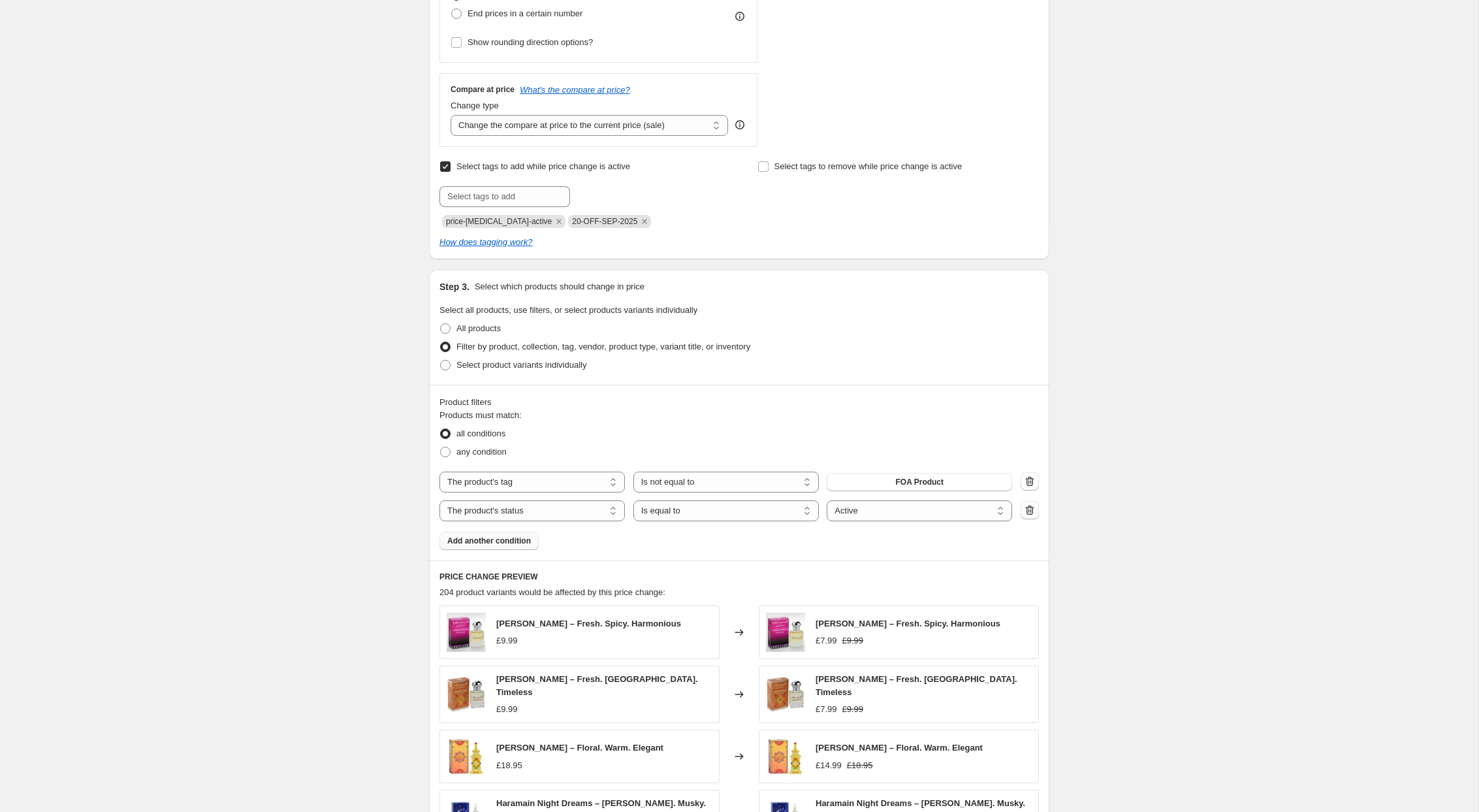
click at [328, 607] on div "Create new price change job. This page is ready Create new price change job Dra…" at bounding box center [740, 367] width 1479 height 1563
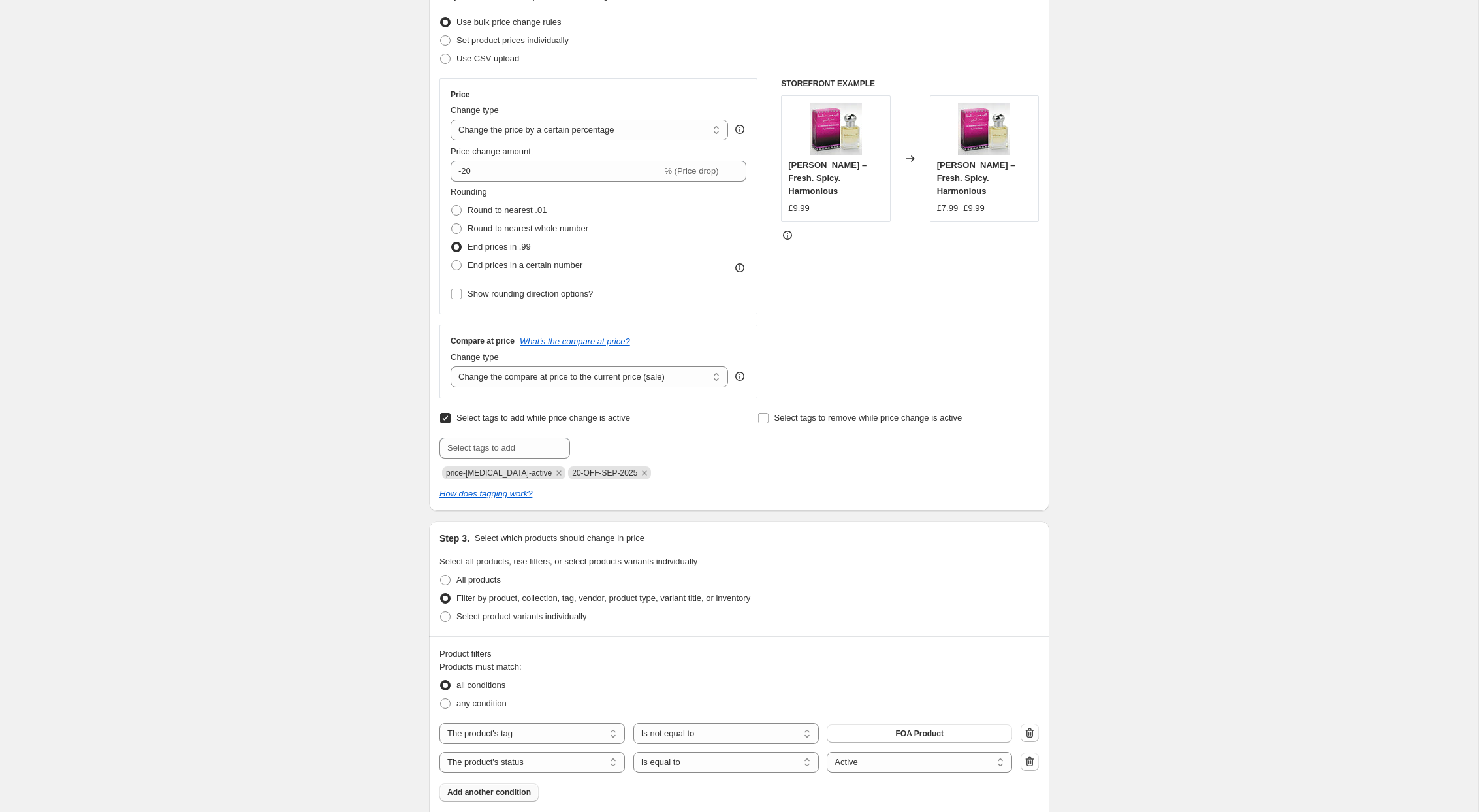
scroll to position [125, 0]
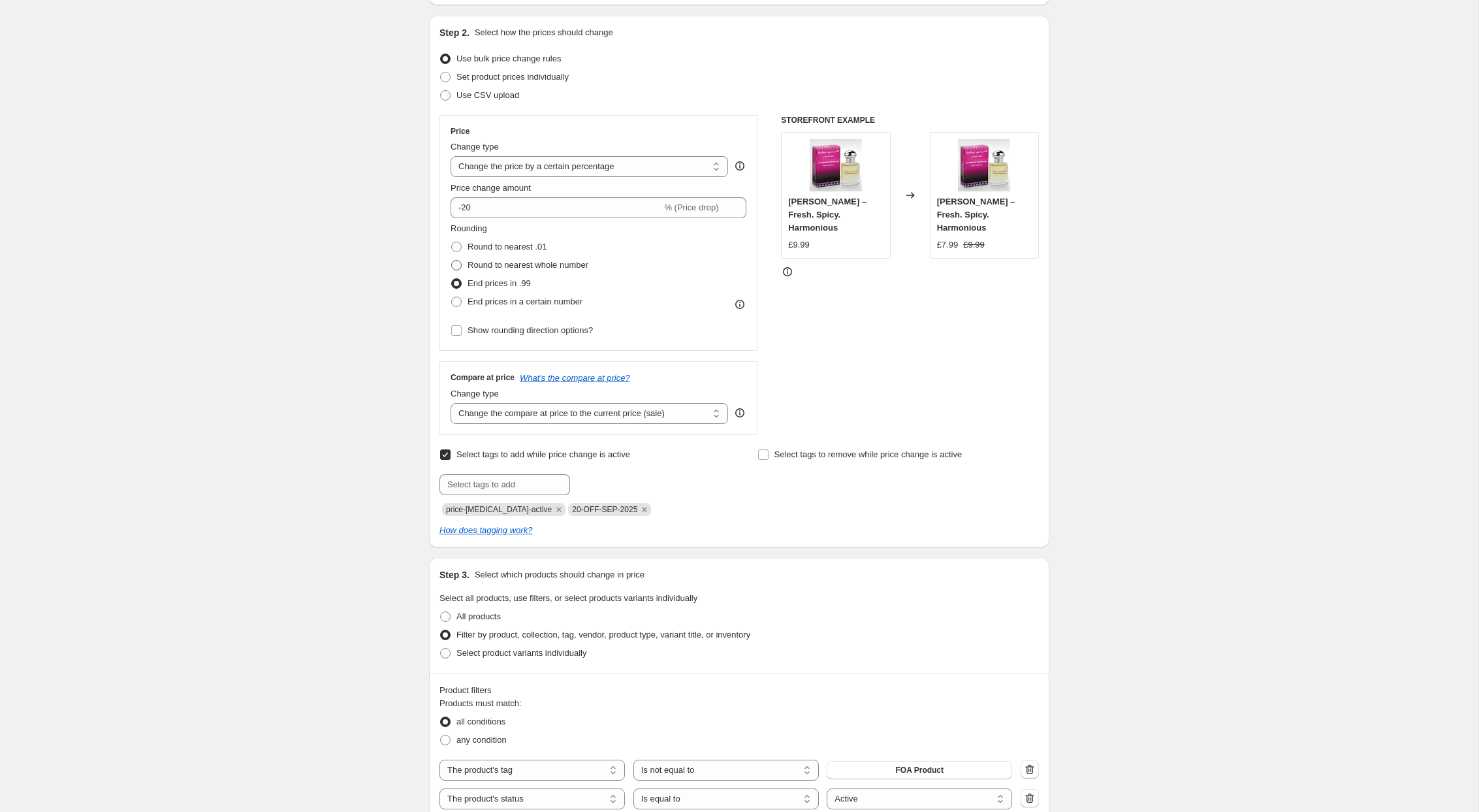
click at [458, 264] on span at bounding box center [457, 265] width 11 height 11
click at [452, 261] on input "Round to nearest whole number" at bounding box center [452, 260] width 1 height 1
radio input "true"
click at [456, 245] on span at bounding box center [457, 246] width 11 height 11
click at [452, 242] on input "Round to nearest .01" at bounding box center [452, 241] width 1 height 1
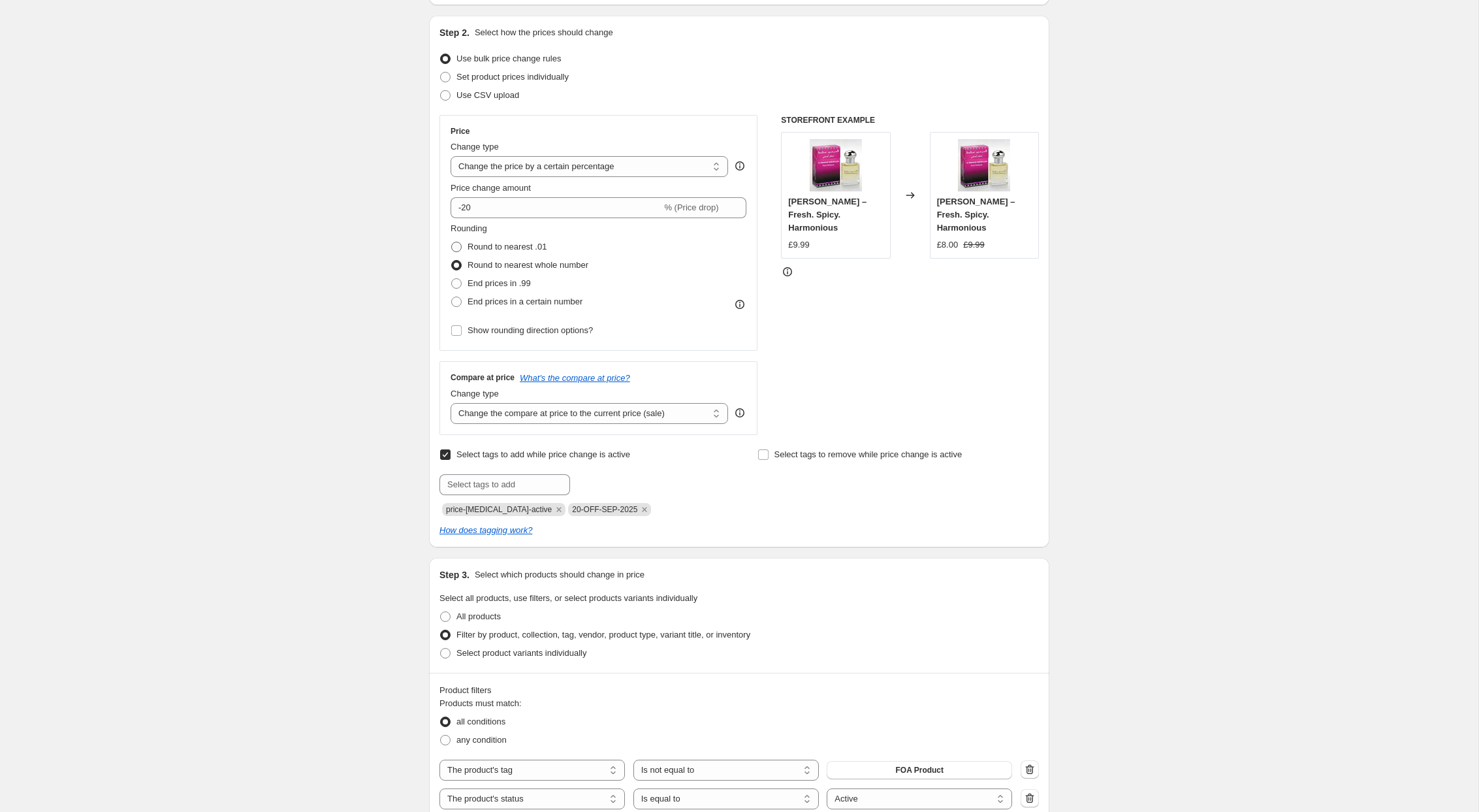
radio input "true"
click at [460, 265] on span at bounding box center [457, 265] width 11 height 11
click at [452, 261] on input "Round to nearest whole number" at bounding box center [452, 260] width 1 height 1
radio input "true"
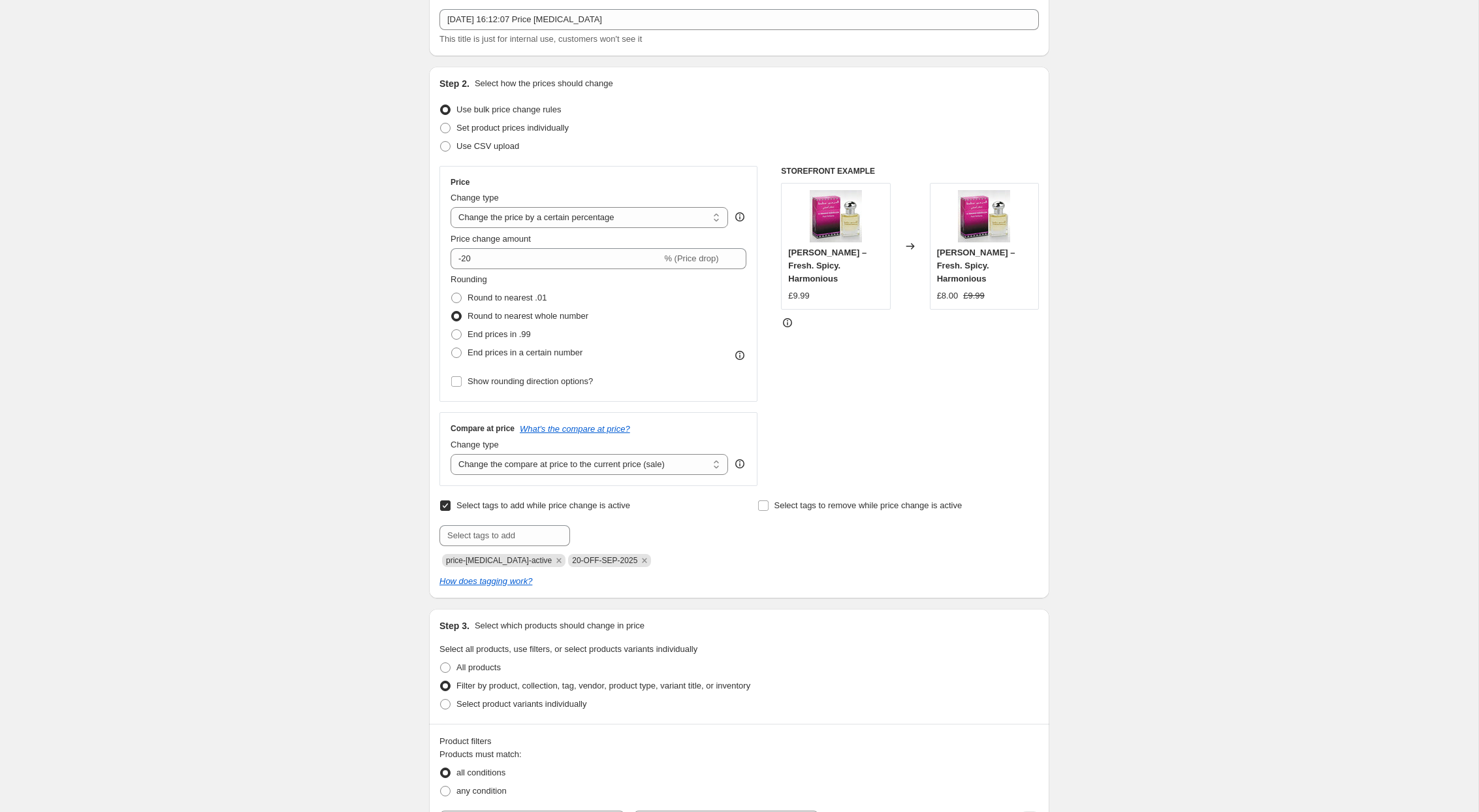
scroll to position [0, 0]
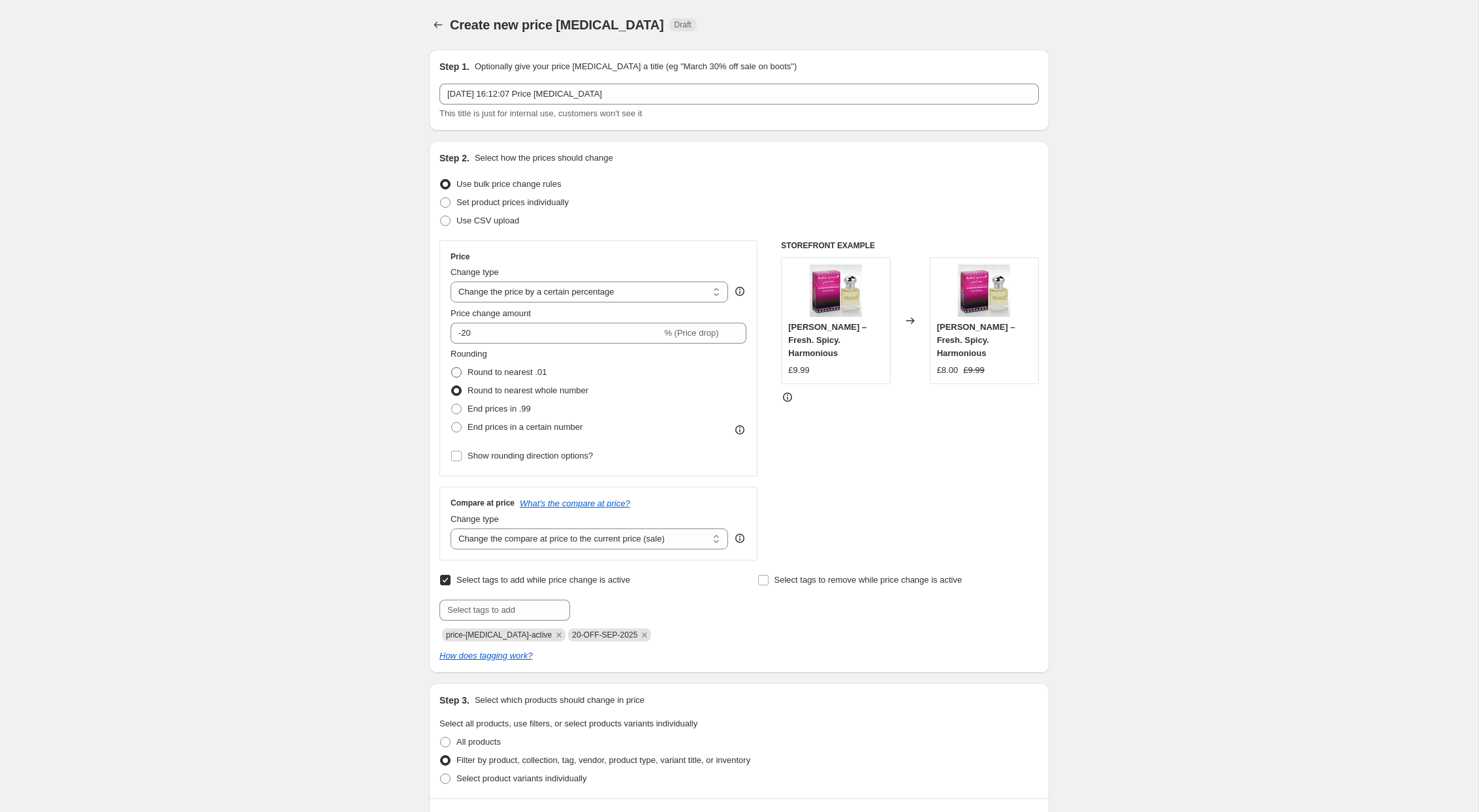
click at [458, 372] on span at bounding box center [457, 372] width 11 height 11
click at [452, 367] on input "Round to nearest .01" at bounding box center [452, 367] width 1 height 1
radio input "true"
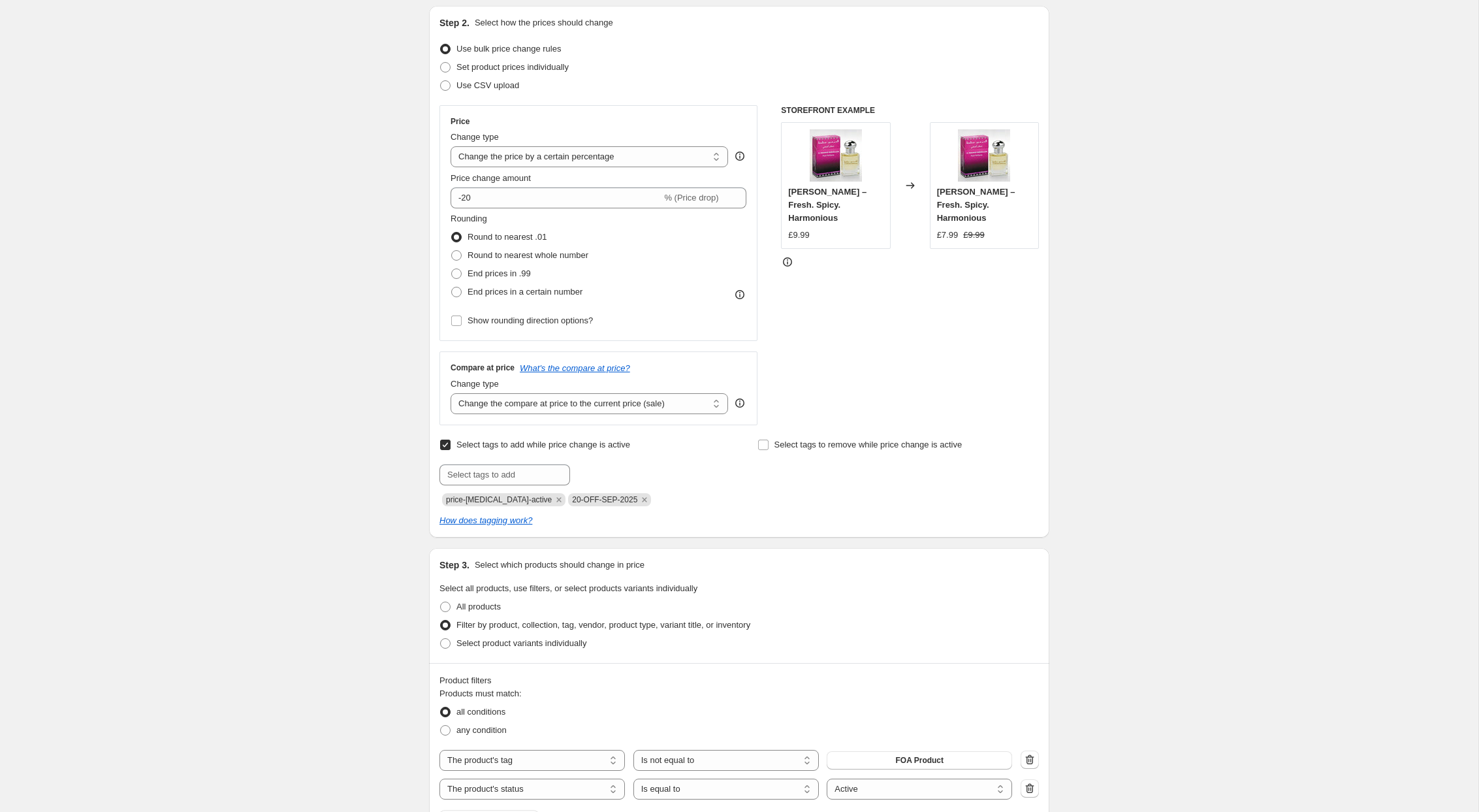
scroll to position [123, 0]
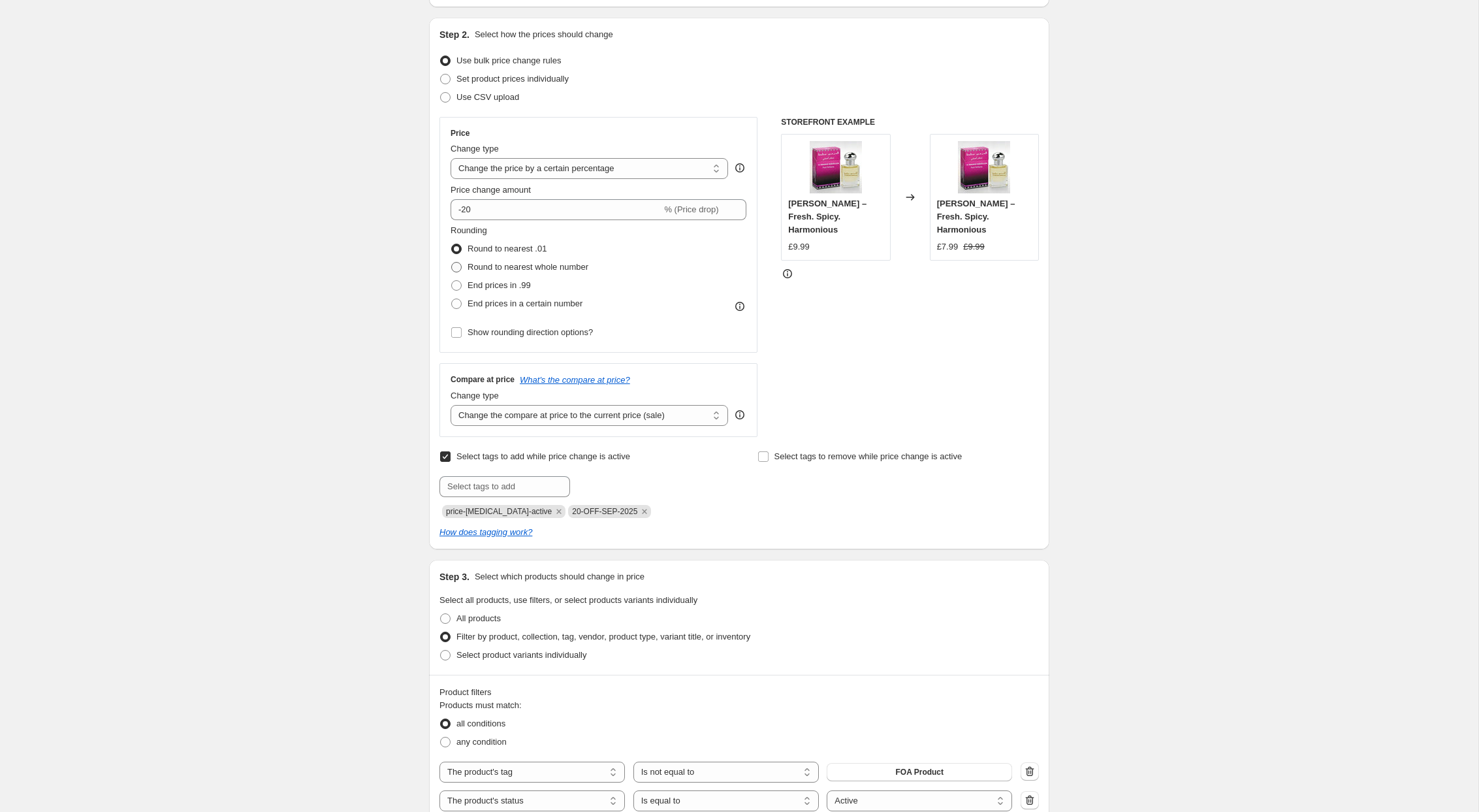
click at [456, 268] on span at bounding box center [457, 267] width 11 height 11
click at [452, 263] on input "Round to nearest whole number" at bounding box center [452, 262] width 1 height 1
radio input "true"
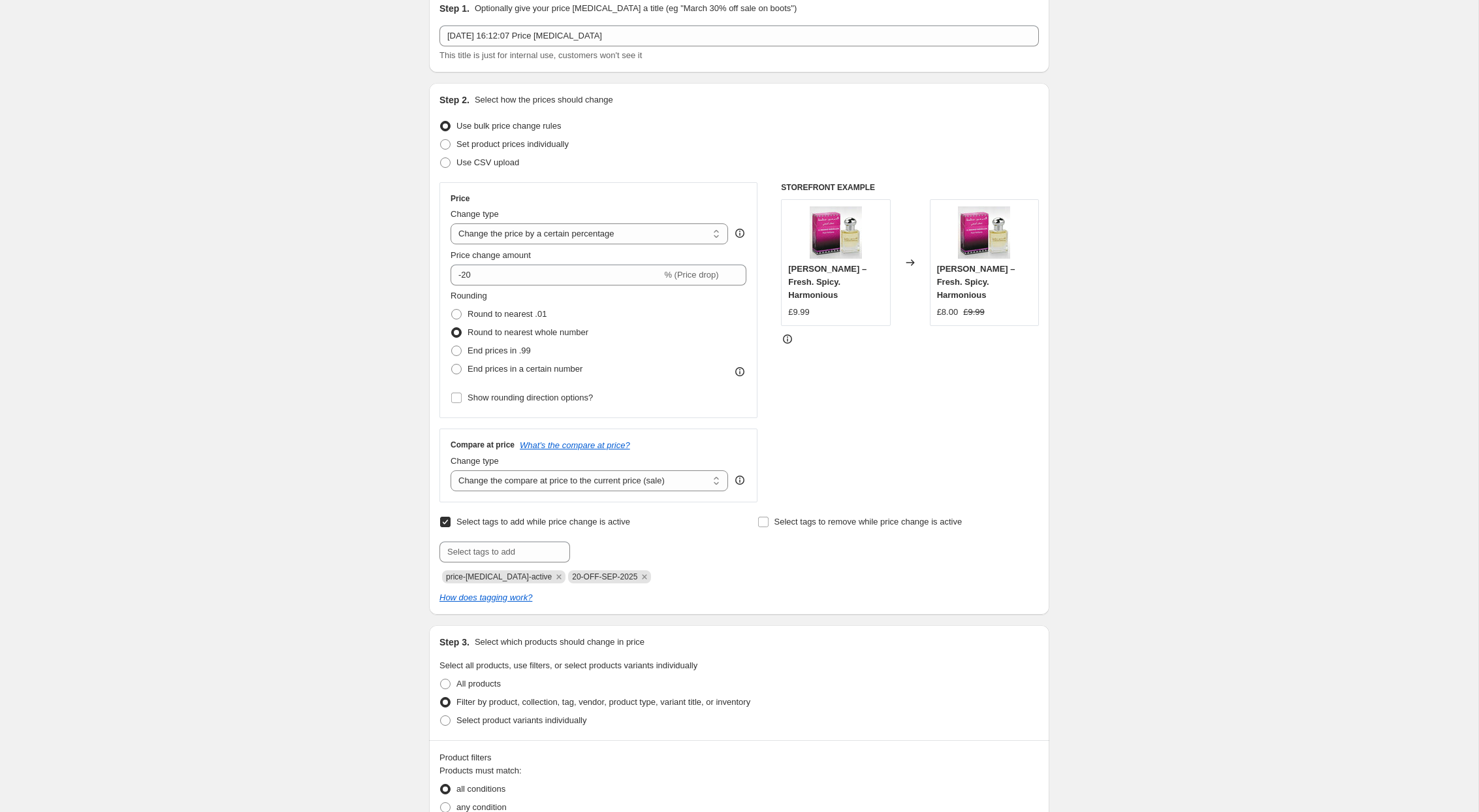
scroll to position [0, 0]
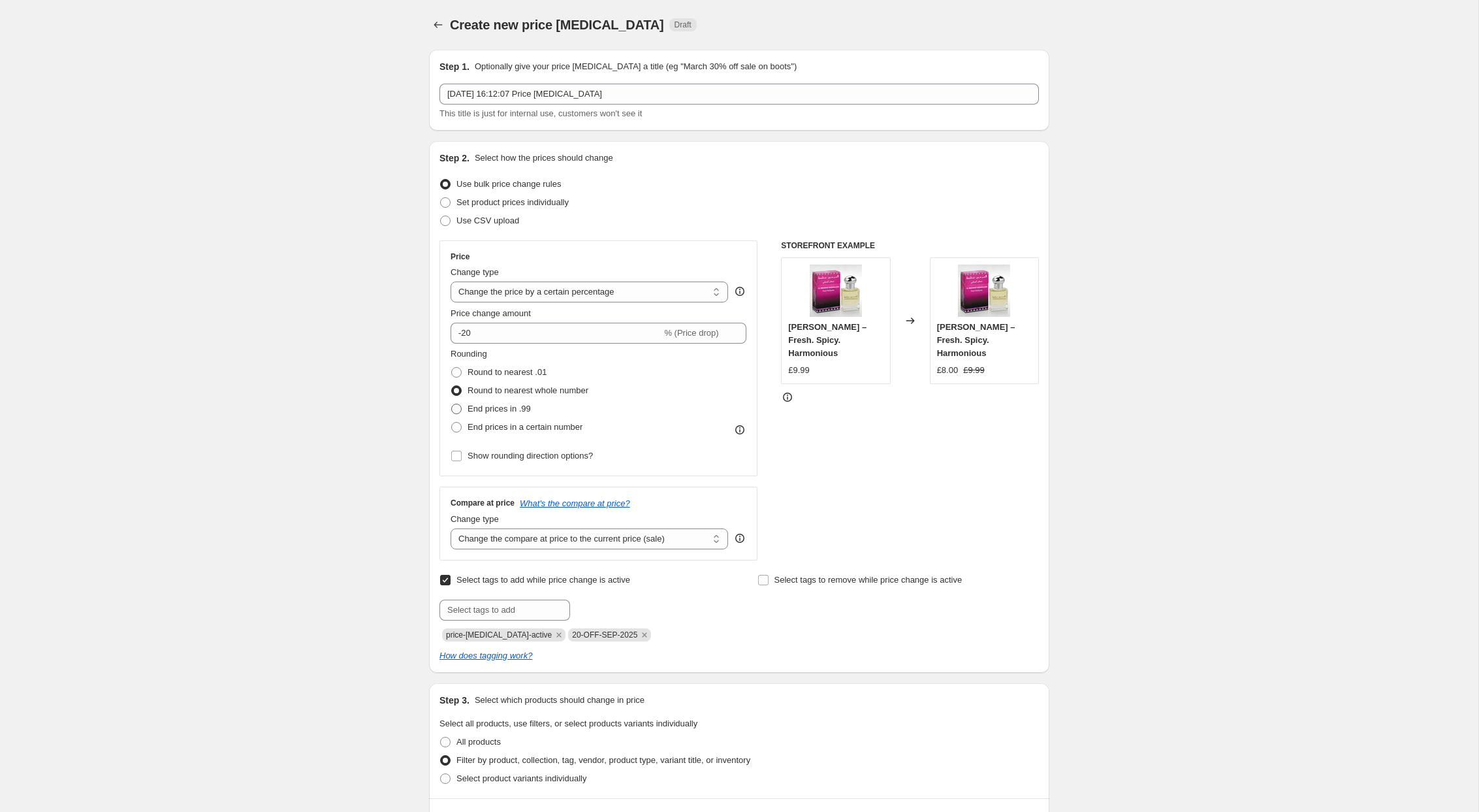
click at [456, 408] on span at bounding box center [457, 409] width 11 height 11
click at [452, 404] on input "End prices in .99" at bounding box center [452, 404] width 1 height 1
radio input "true"
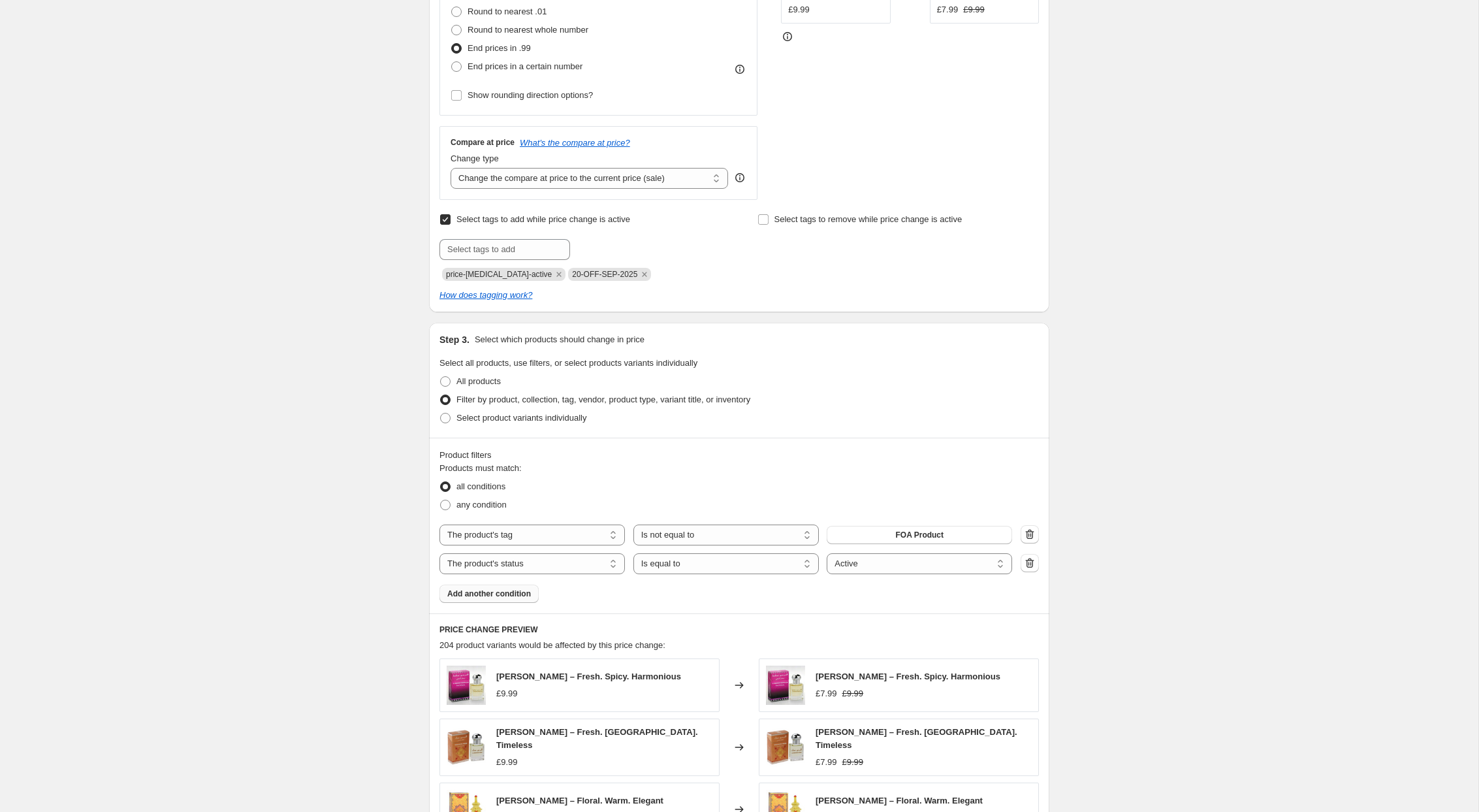
scroll to position [746, 0]
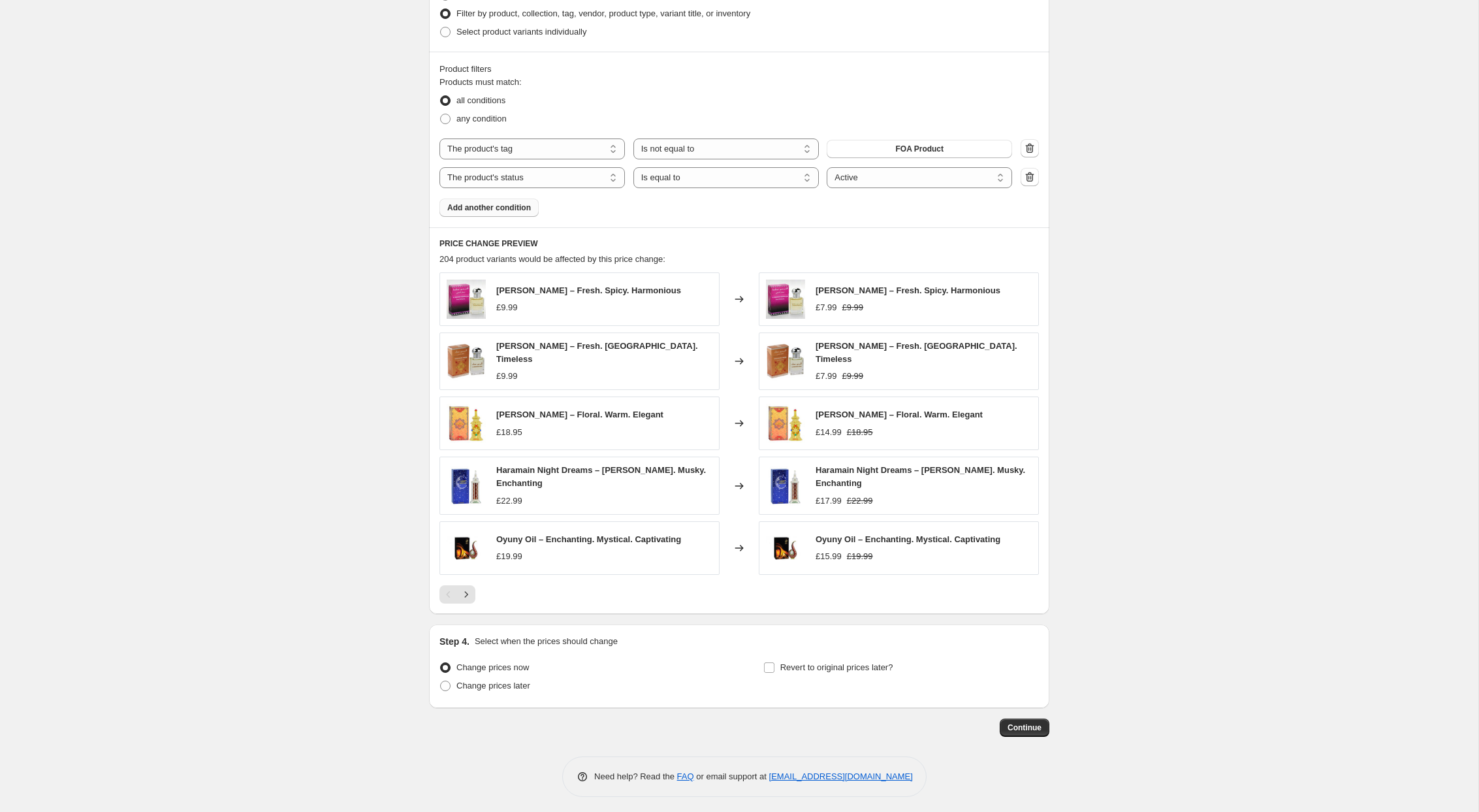
click at [284, 342] on div "Create new price change job. This page is ready Create new price change job Dra…" at bounding box center [740, 35] width 1479 height 1563
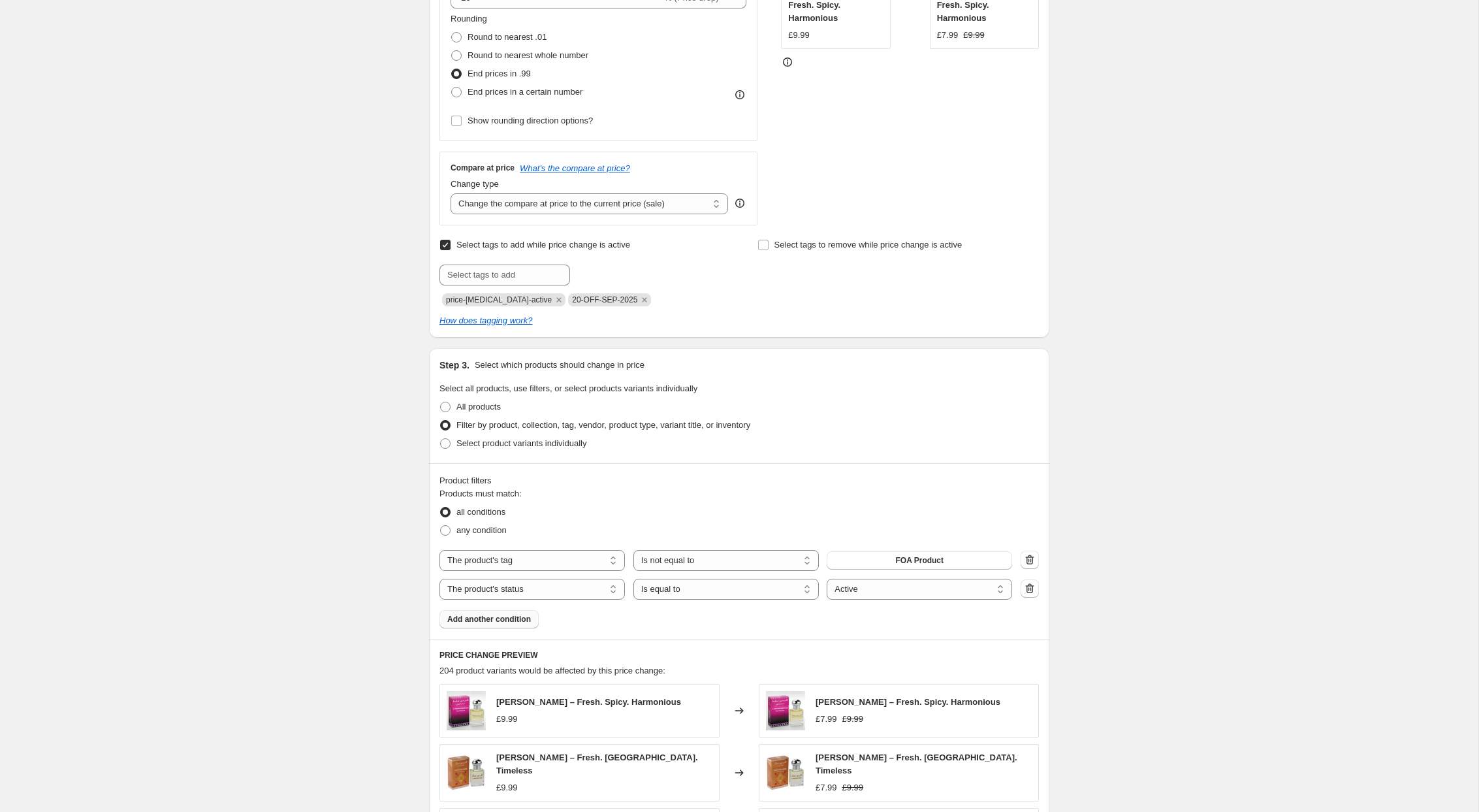
scroll to position [291, 0]
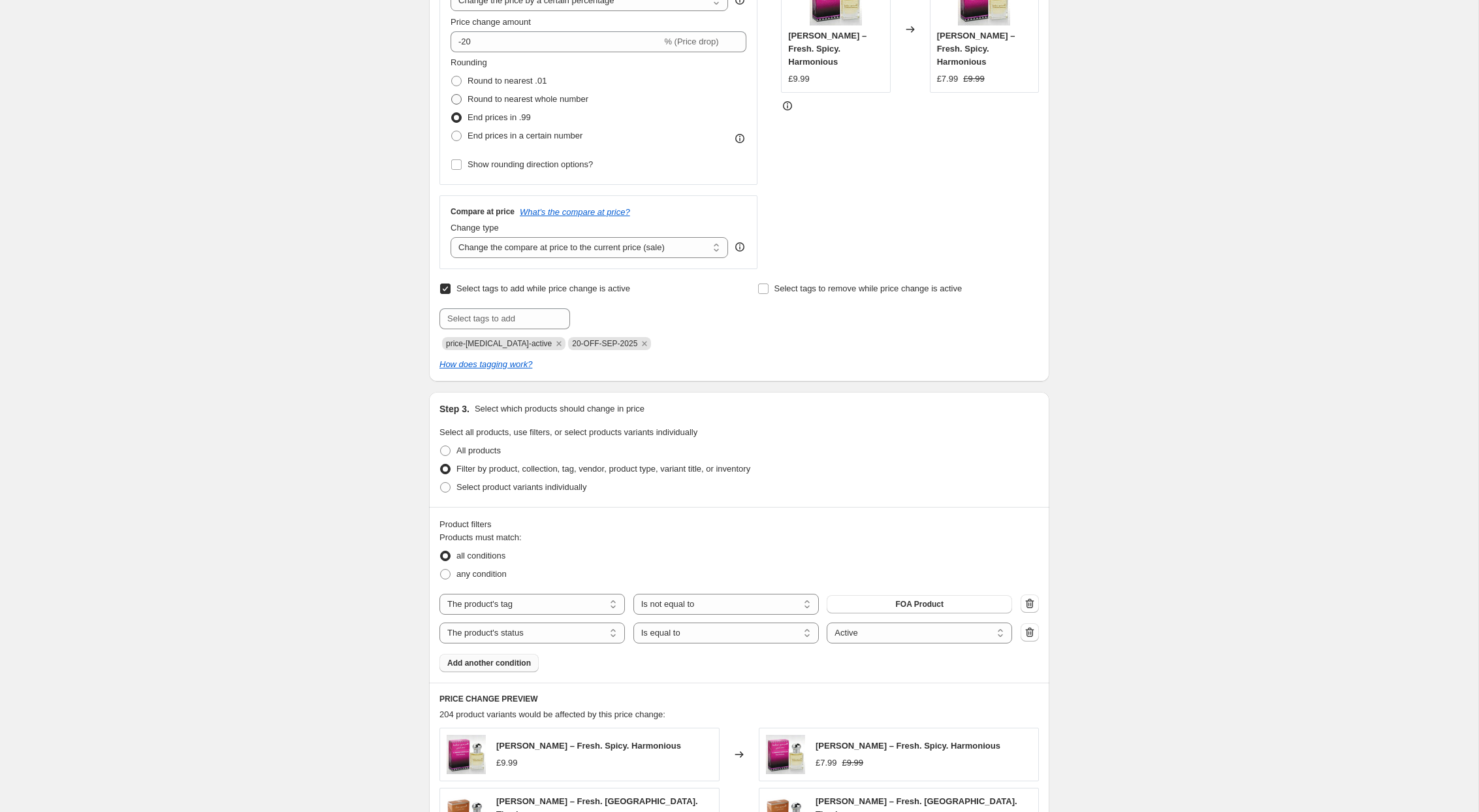
click at [458, 97] on span at bounding box center [457, 99] width 11 height 11
click at [452, 94] on input "Round to nearest whole number" at bounding box center [452, 94] width 1 height 1
radio input "true"
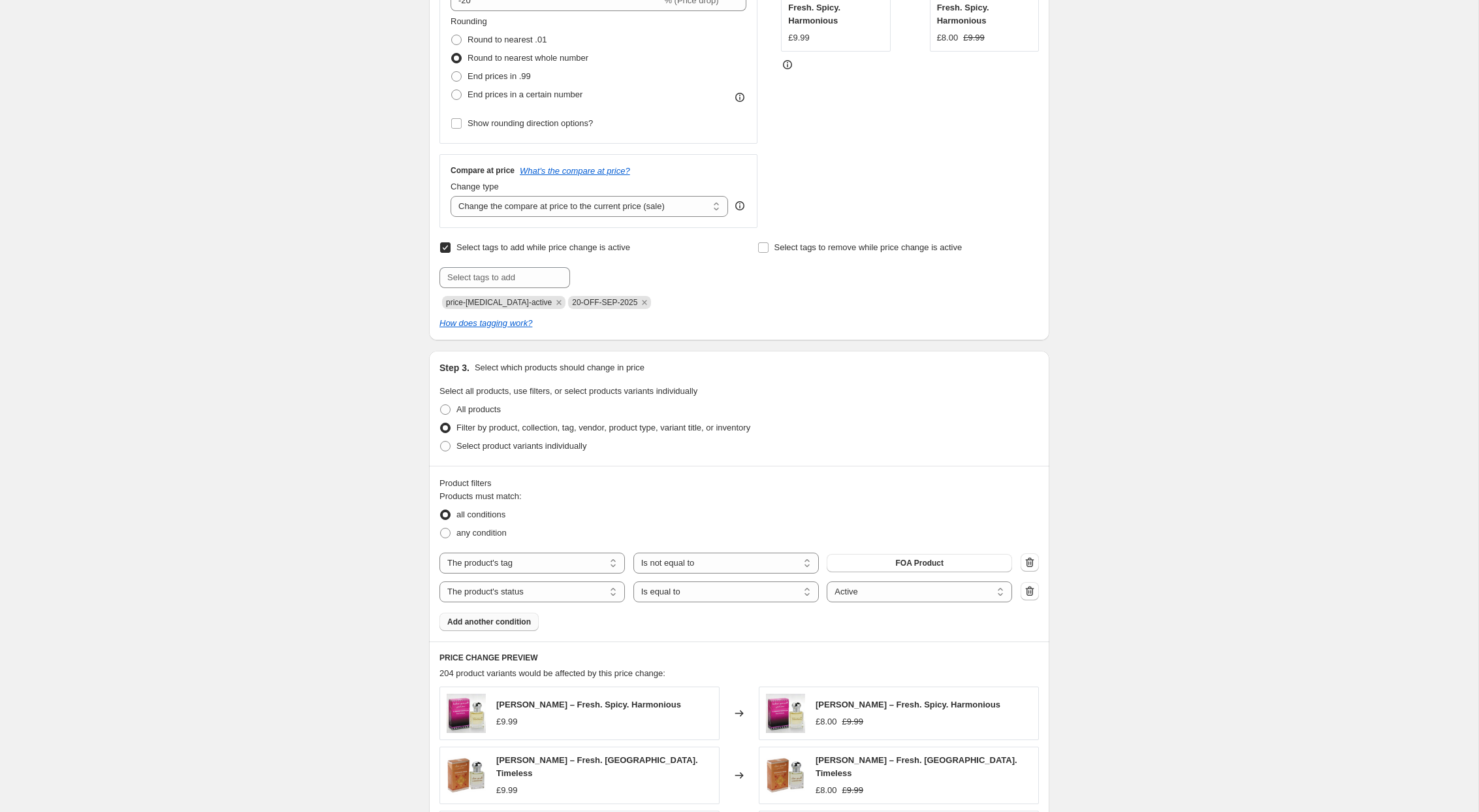
scroll to position [0, 0]
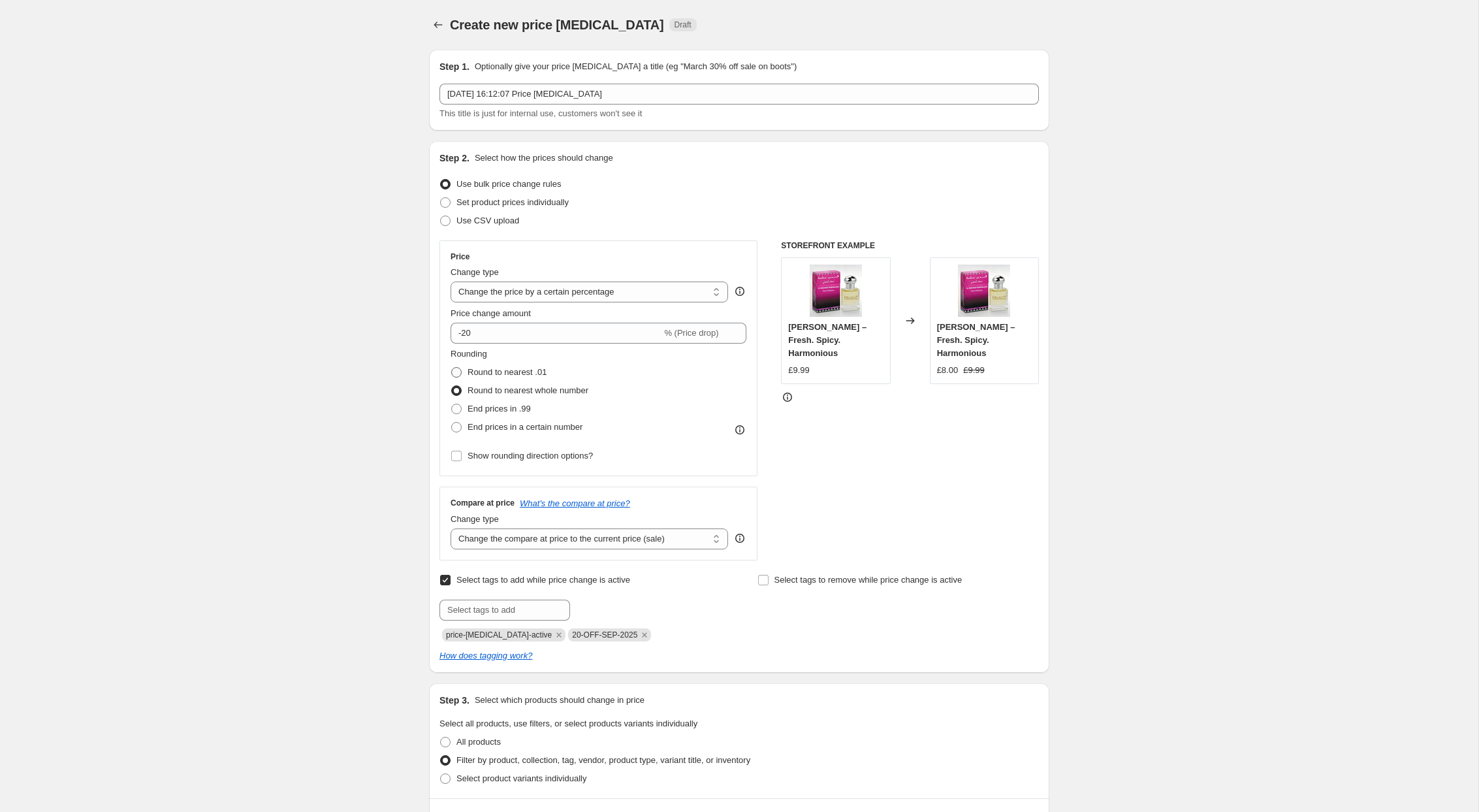
click at [457, 373] on span at bounding box center [457, 372] width 11 height 11
click at [452, 367] on input "Round to nearest .01" at bounding box center [452, 367] width 1 height 1
radio input "true"
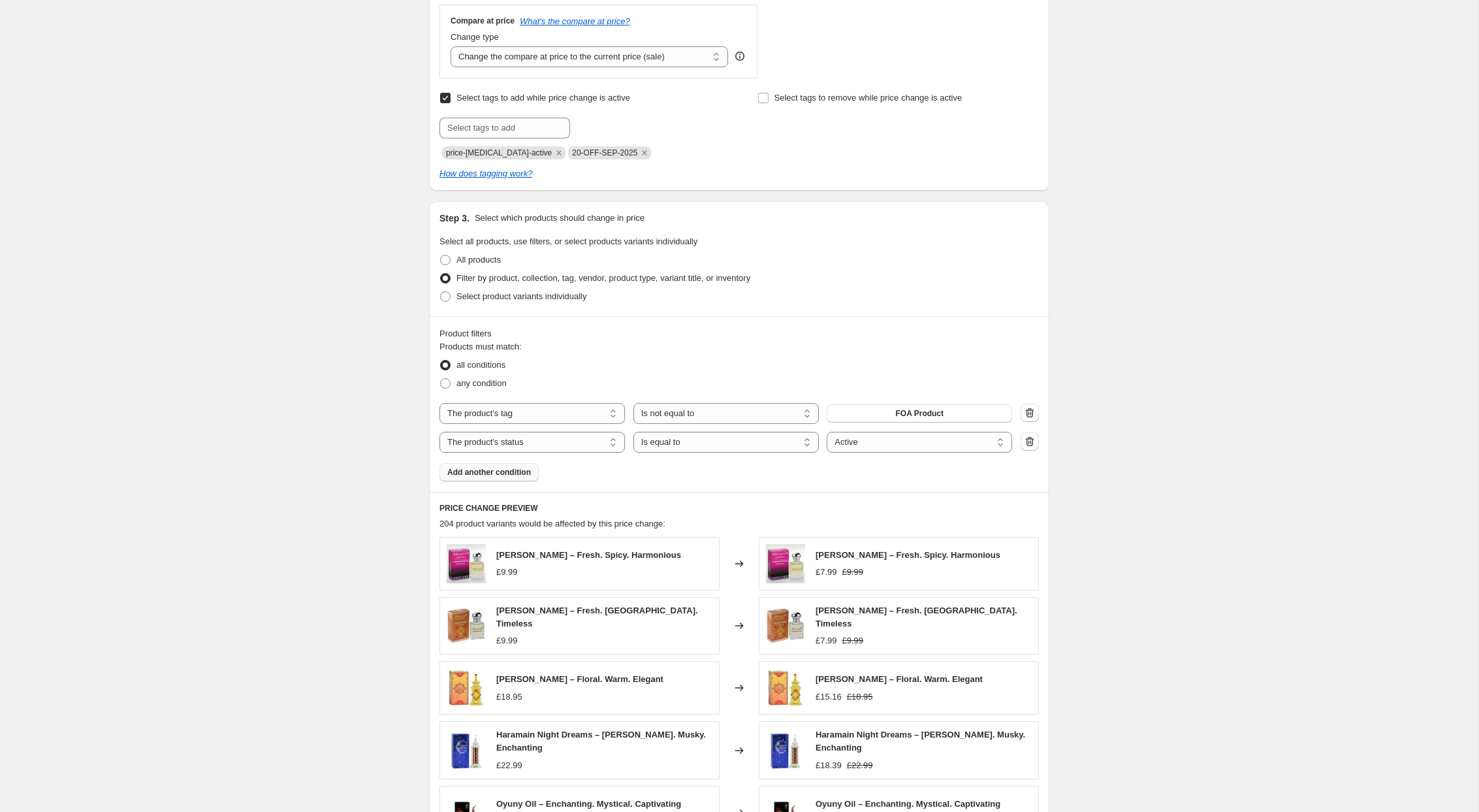
scroll to position [192, 0]
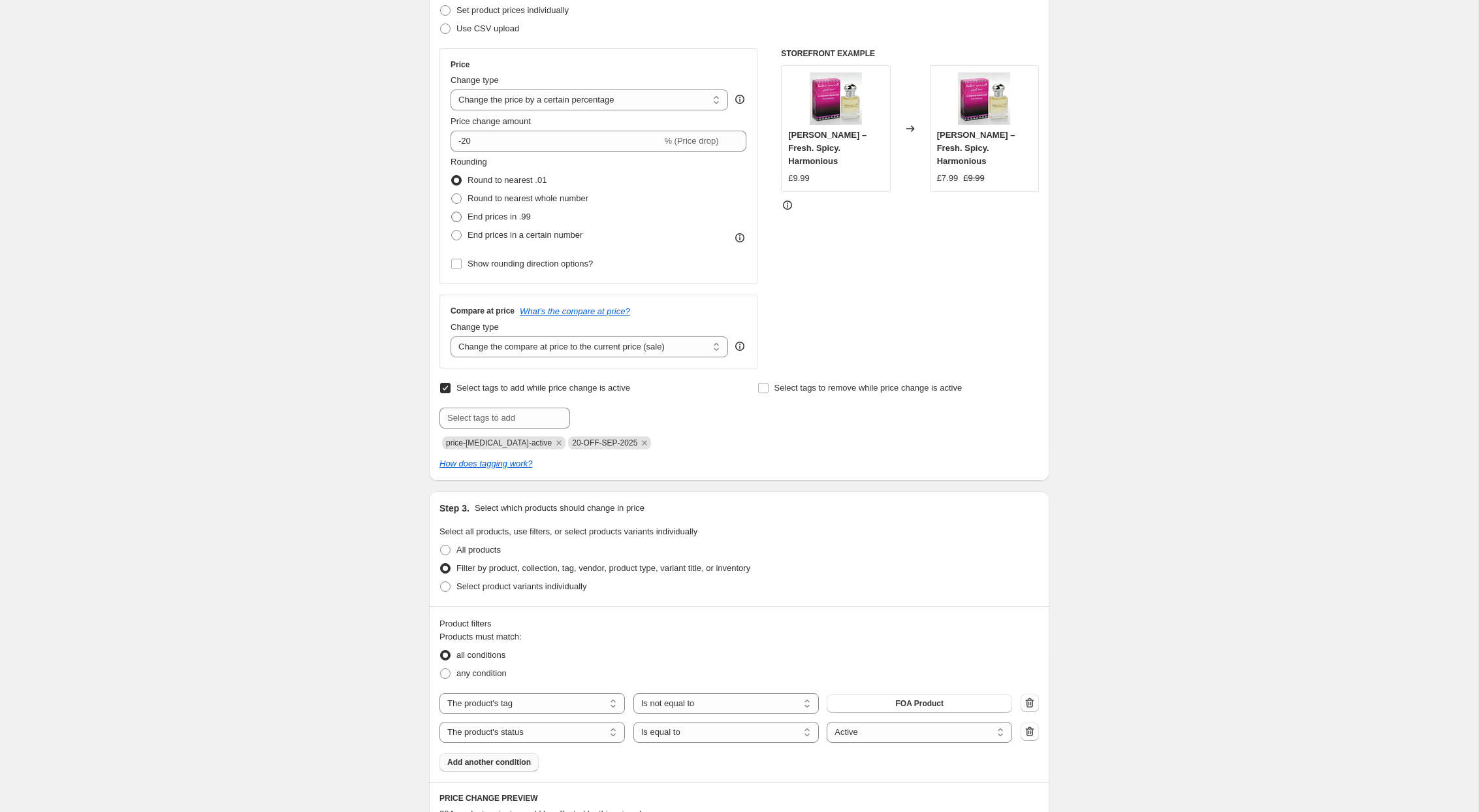
click at [455, 216] on span at bounding box center [457, 216] width 11 height 11
click at [452, 212] on input "End prices in .99" at bounding box center [452, 211] width 1 height 1
radio input "true"
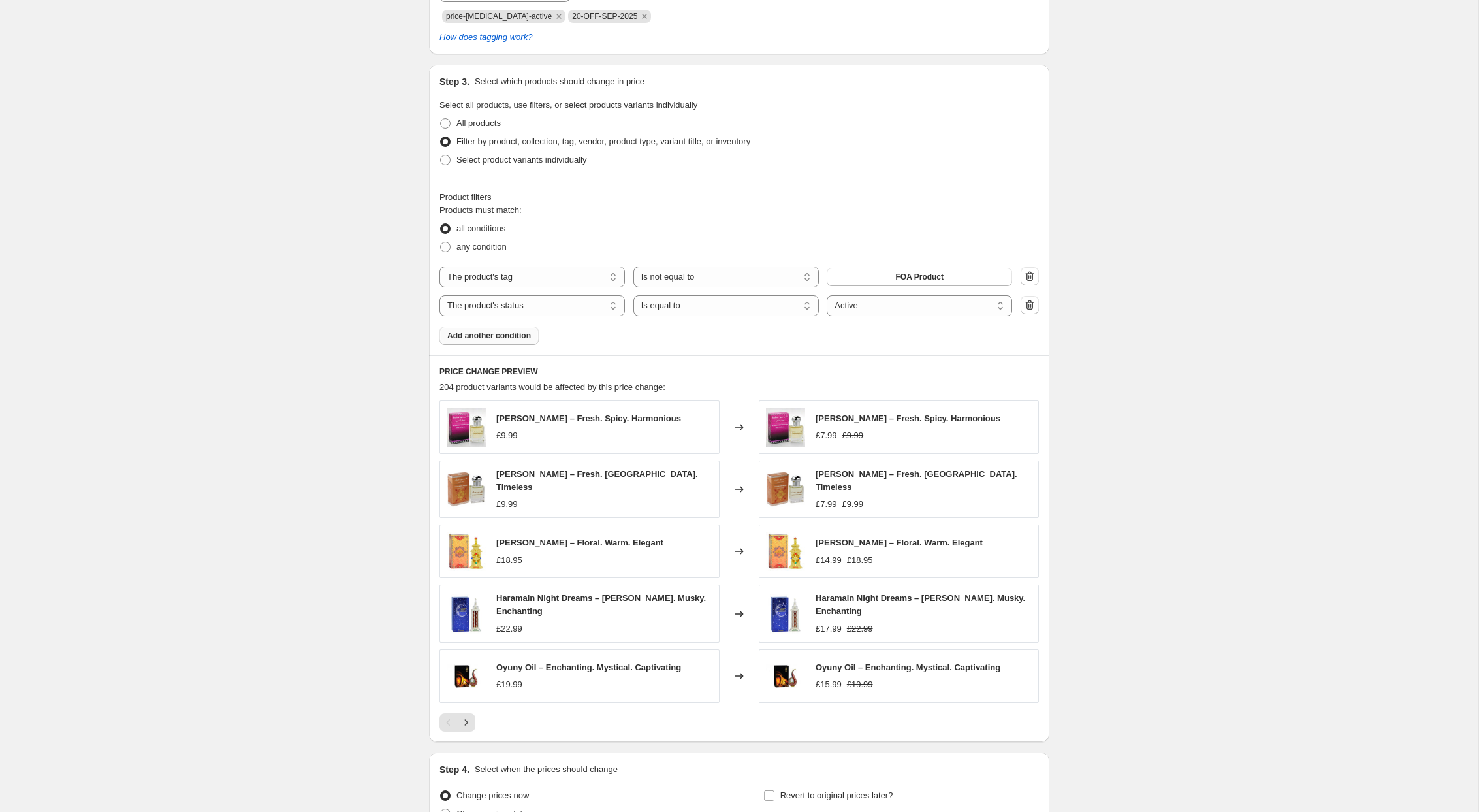
scroll to position [746, 0]
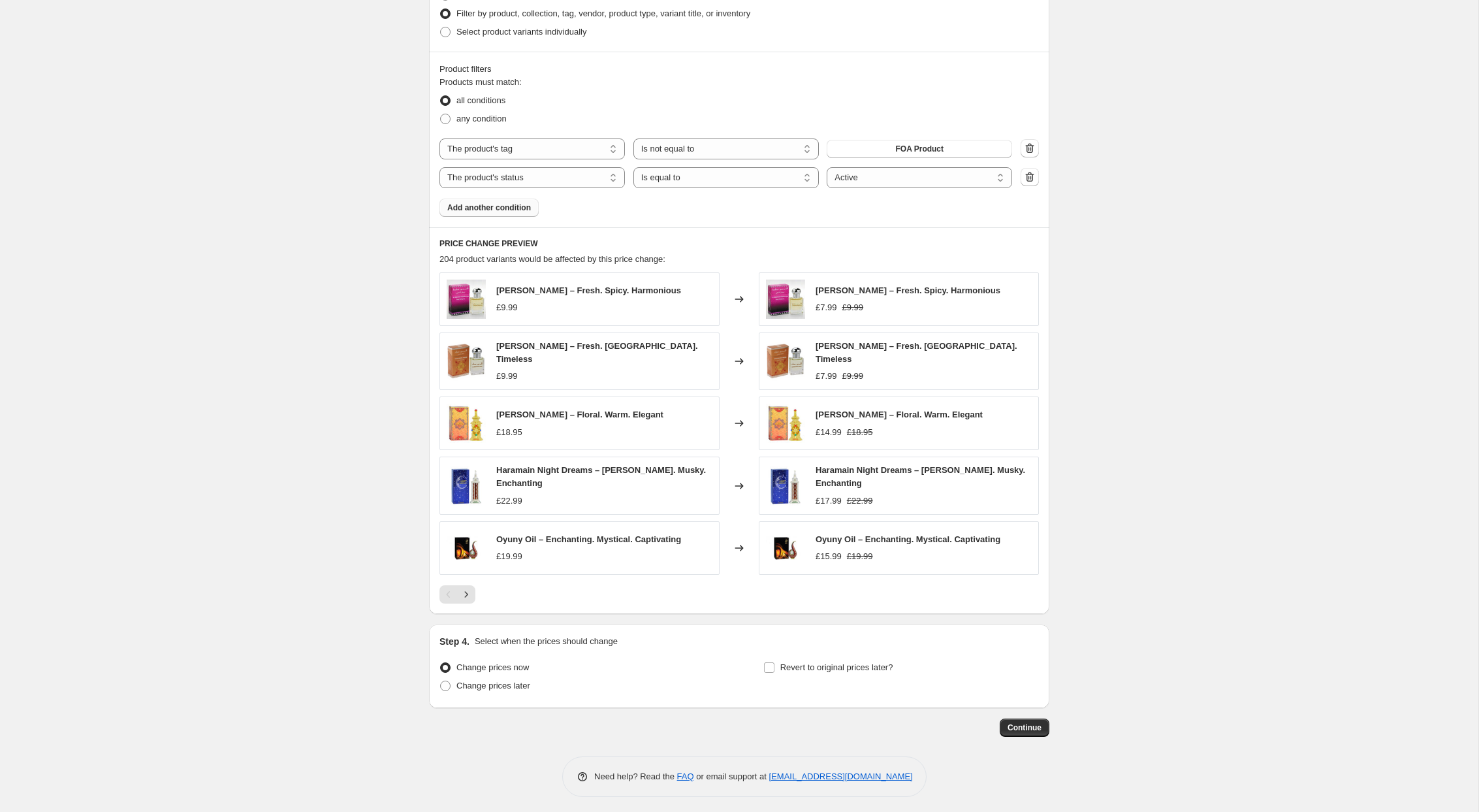
click at [359, 492] on div "Create new price change job. This page is ready Create new price change job Dra…" at bounding box center [740, 35] width 1479 height 1563
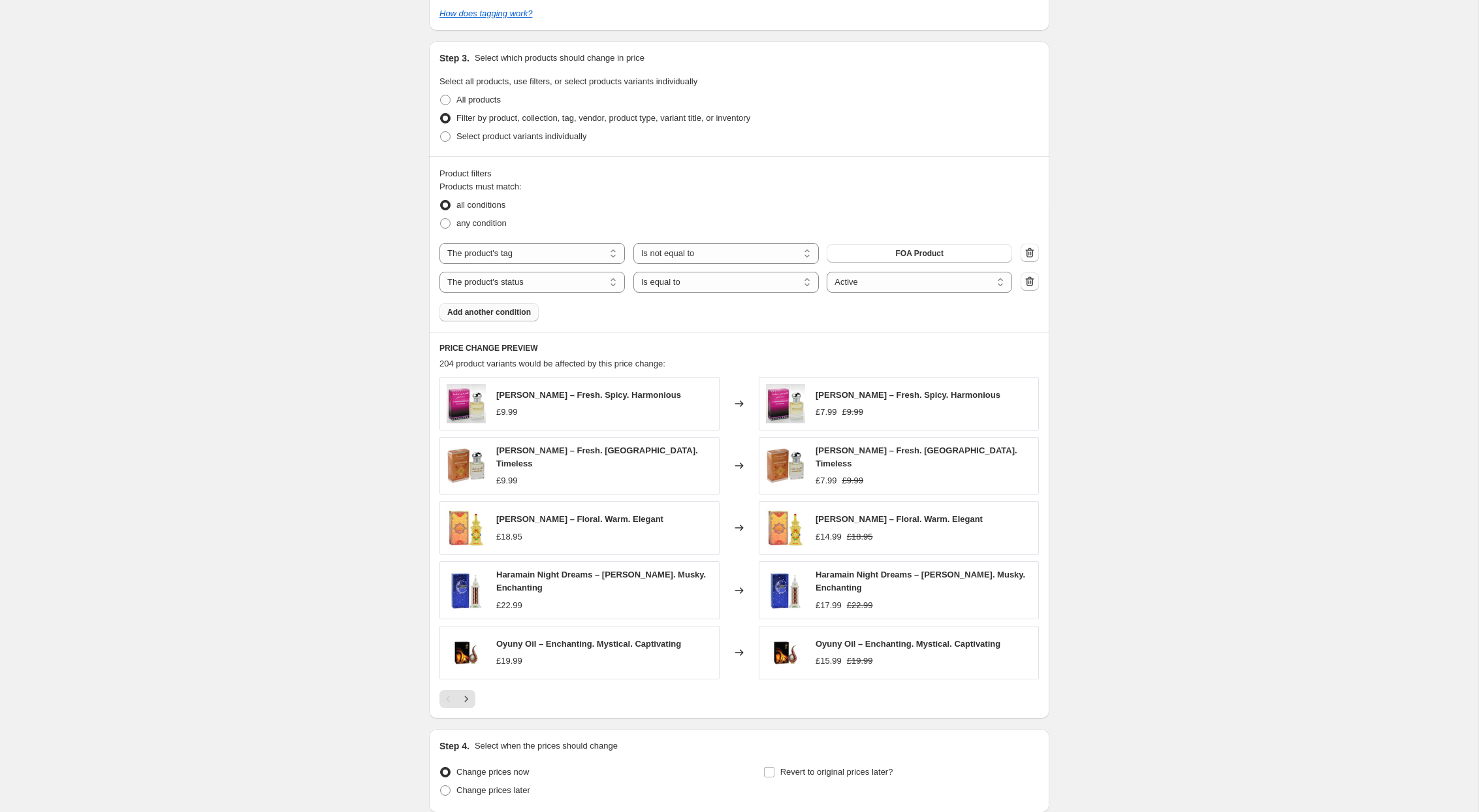
scroll to position [719, 0]
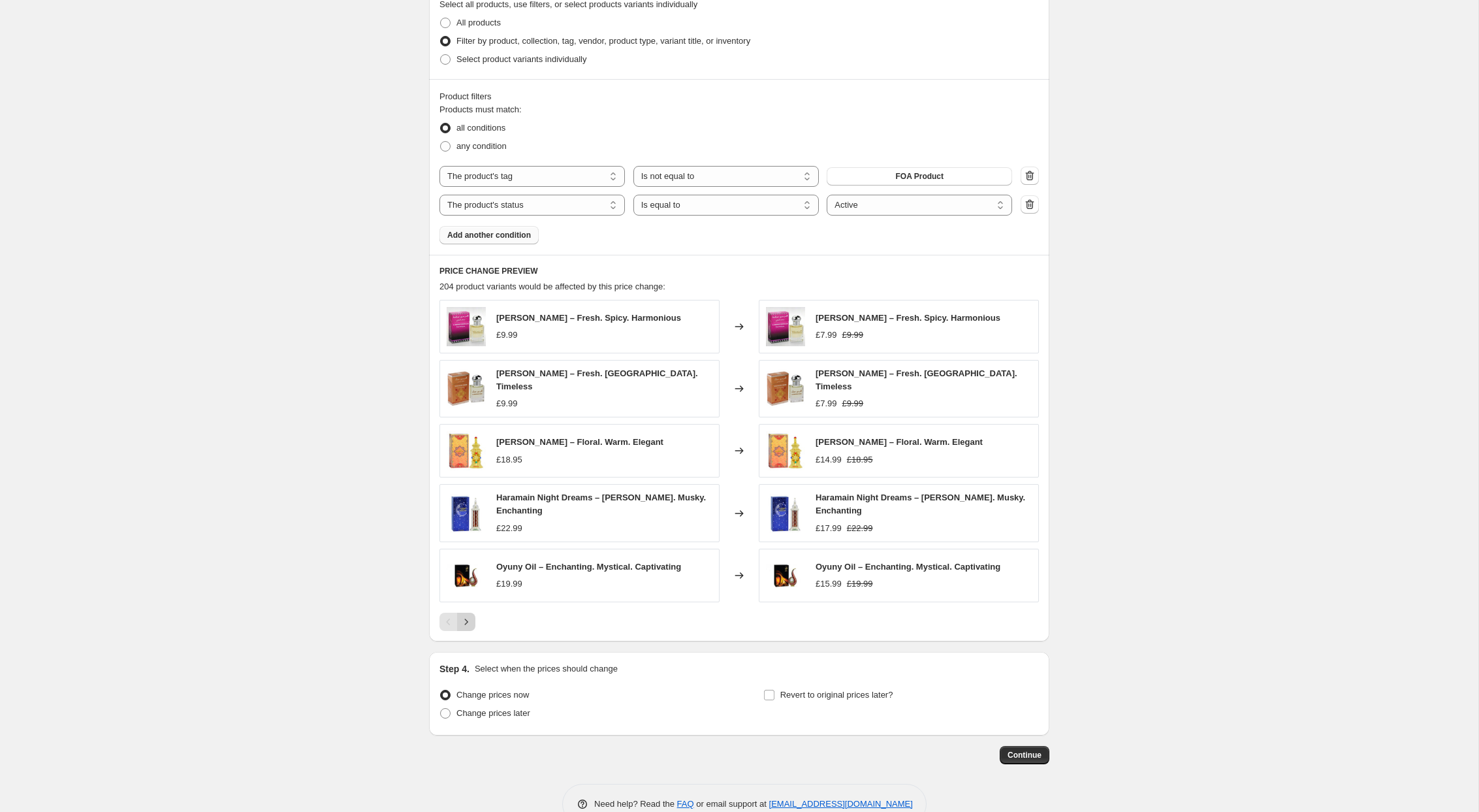
click at [465, 617] on icon "Next" at bounding box center [466, 621] width 13 height 13
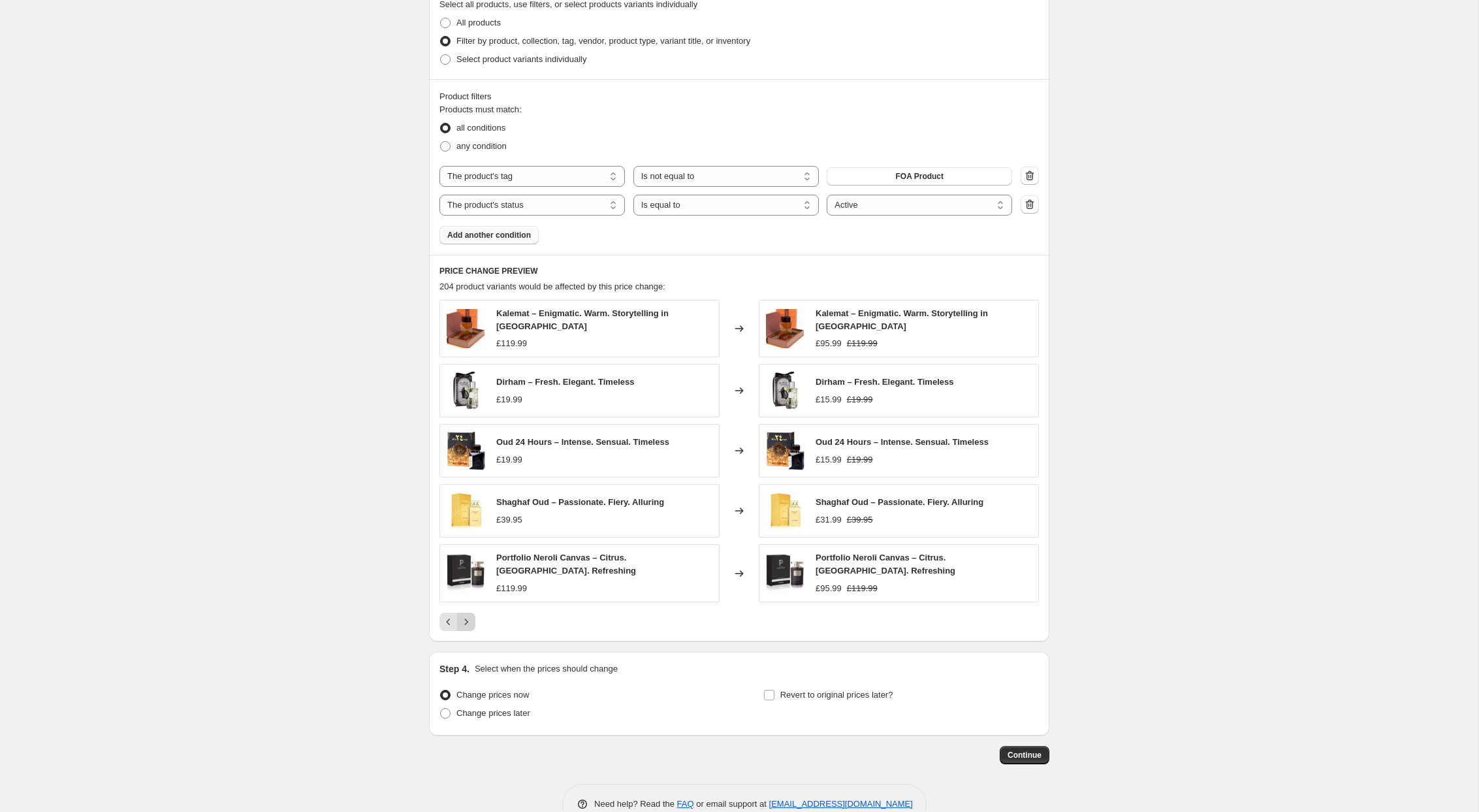
click at [467, 616] on icon "Next" at bounding box center [466, 621] width 13 height 13
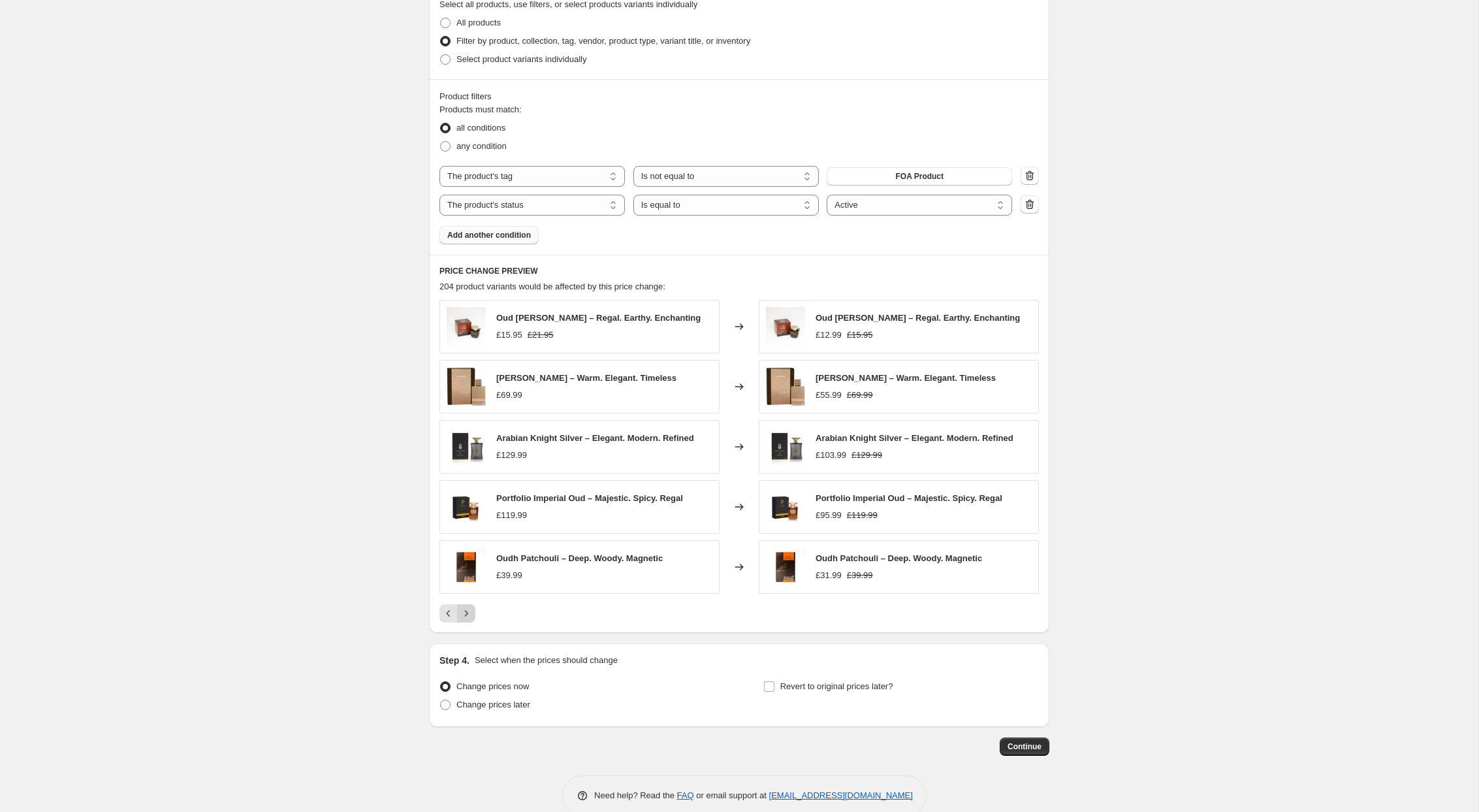
click at [467, 616] on icon "Next" at bounding box center [466, 612] width 13 height 13
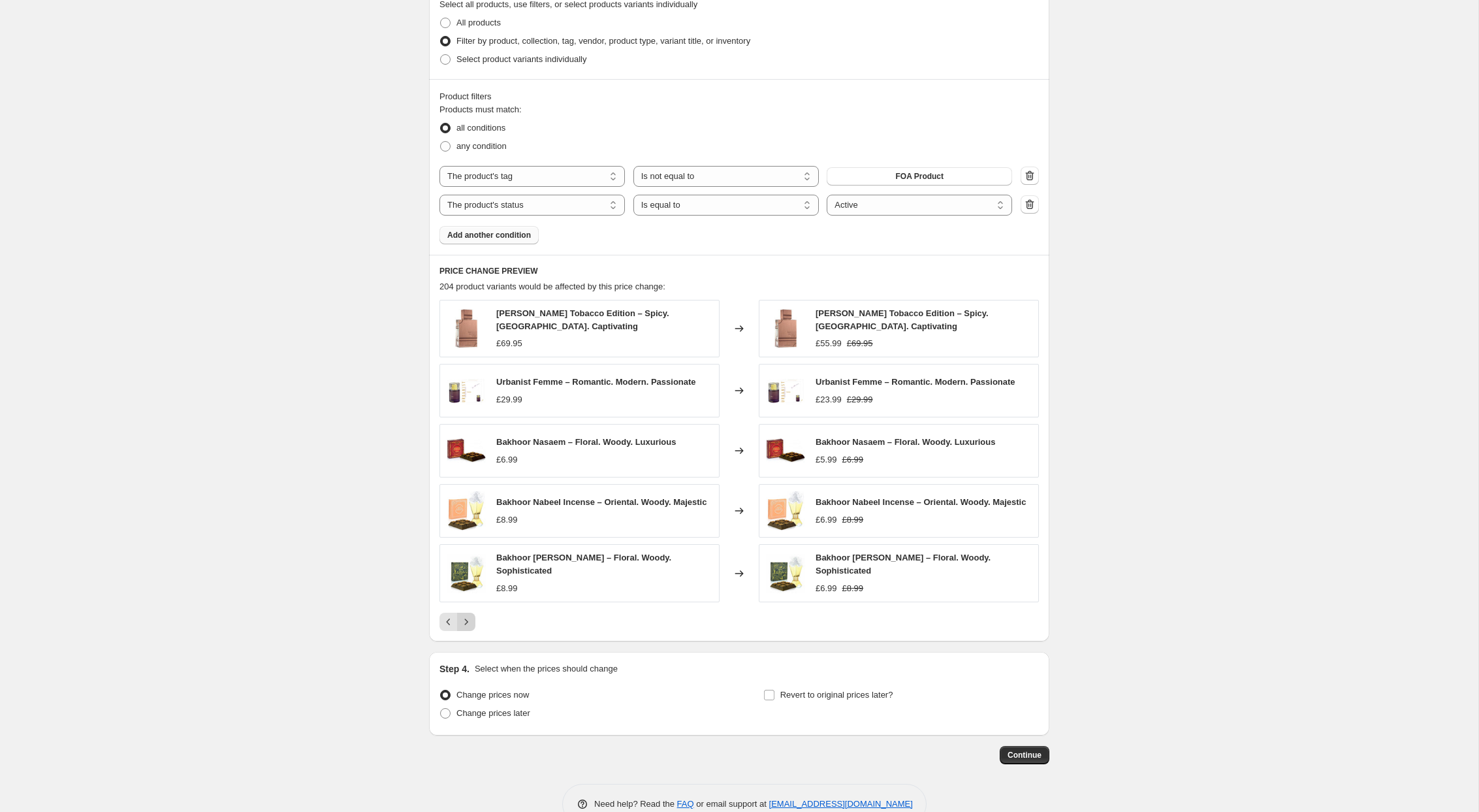
click at [467, 621] on icon "Next" at bounding box center [466, 621] width 13 height 13
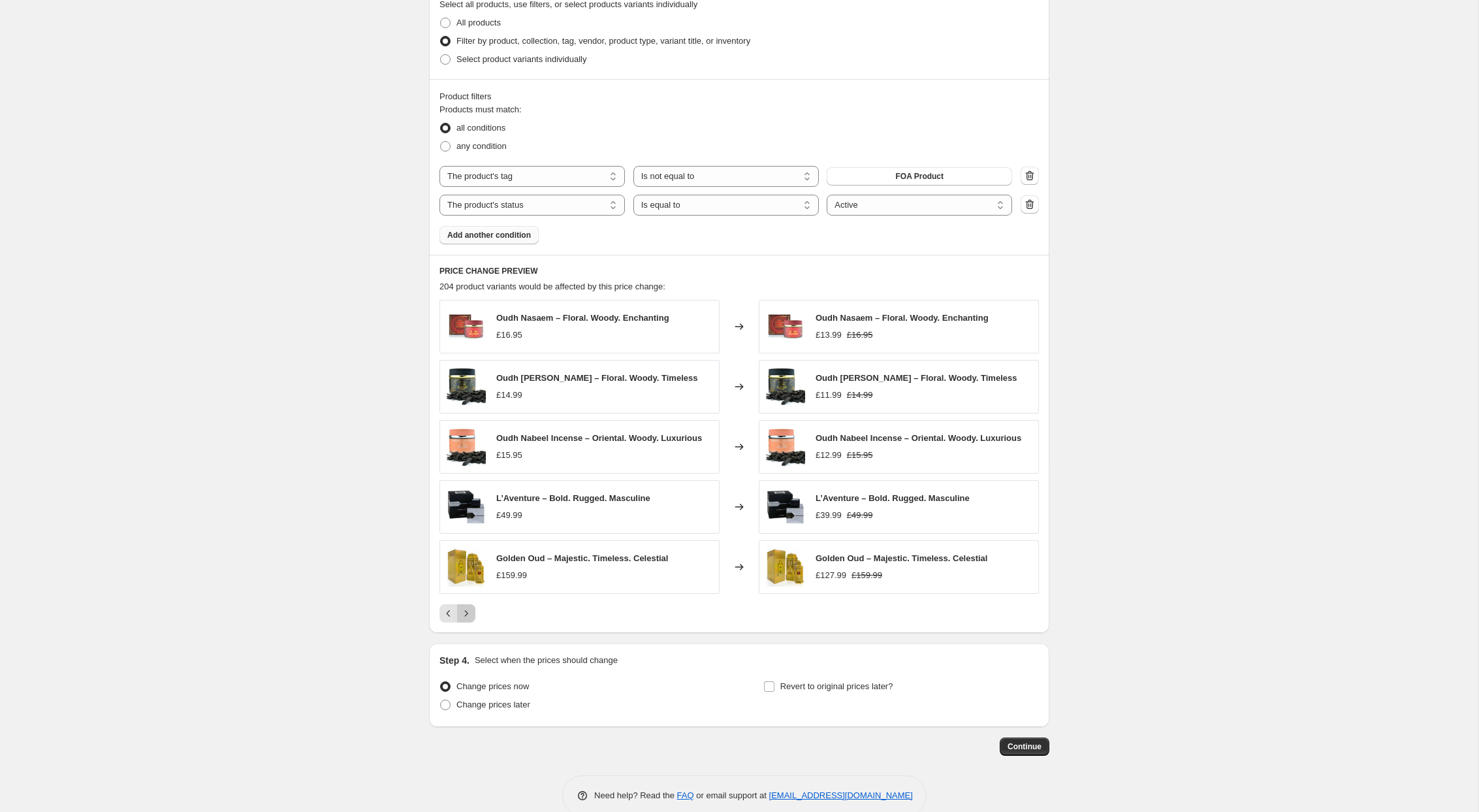
click at [469, 608] on icon "Next" at bounding box center [466, 612] width 13 height 13
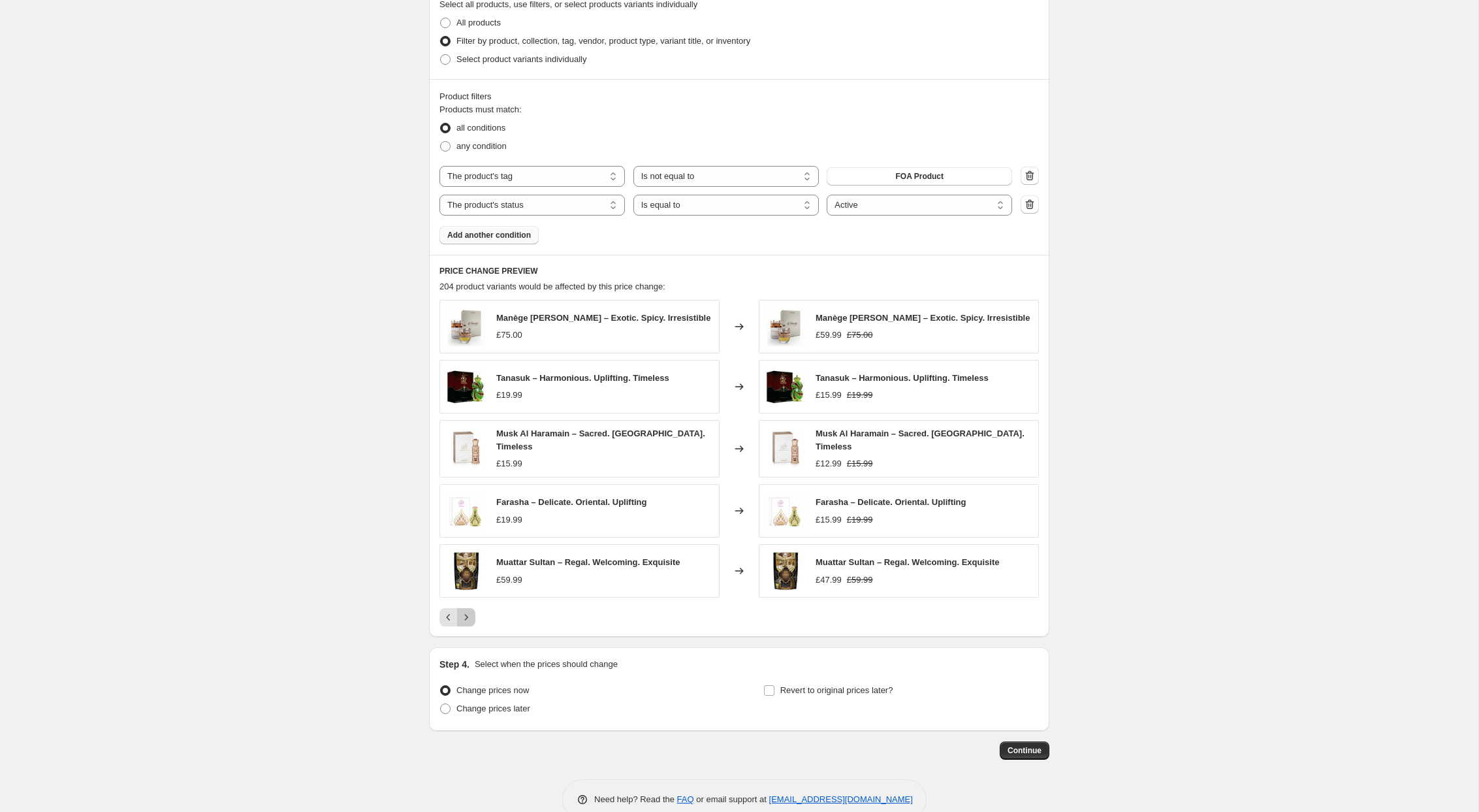
click at [467, 612] on icon "Next" at bounding box center [466, 616] width 13 height 13
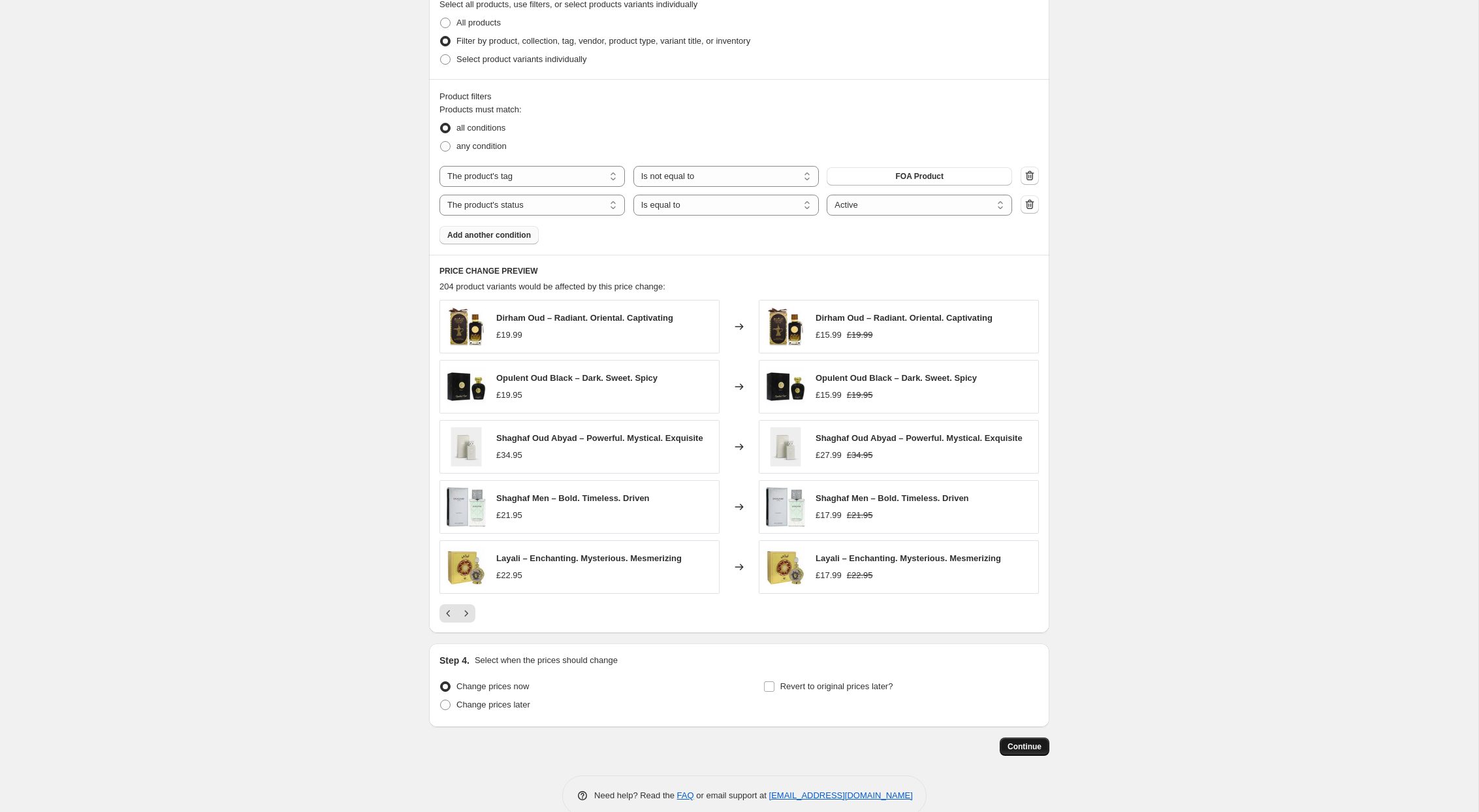
click at [1026, 745] on span "Continue" at bounding box center [1024, 746] width 34 height 11
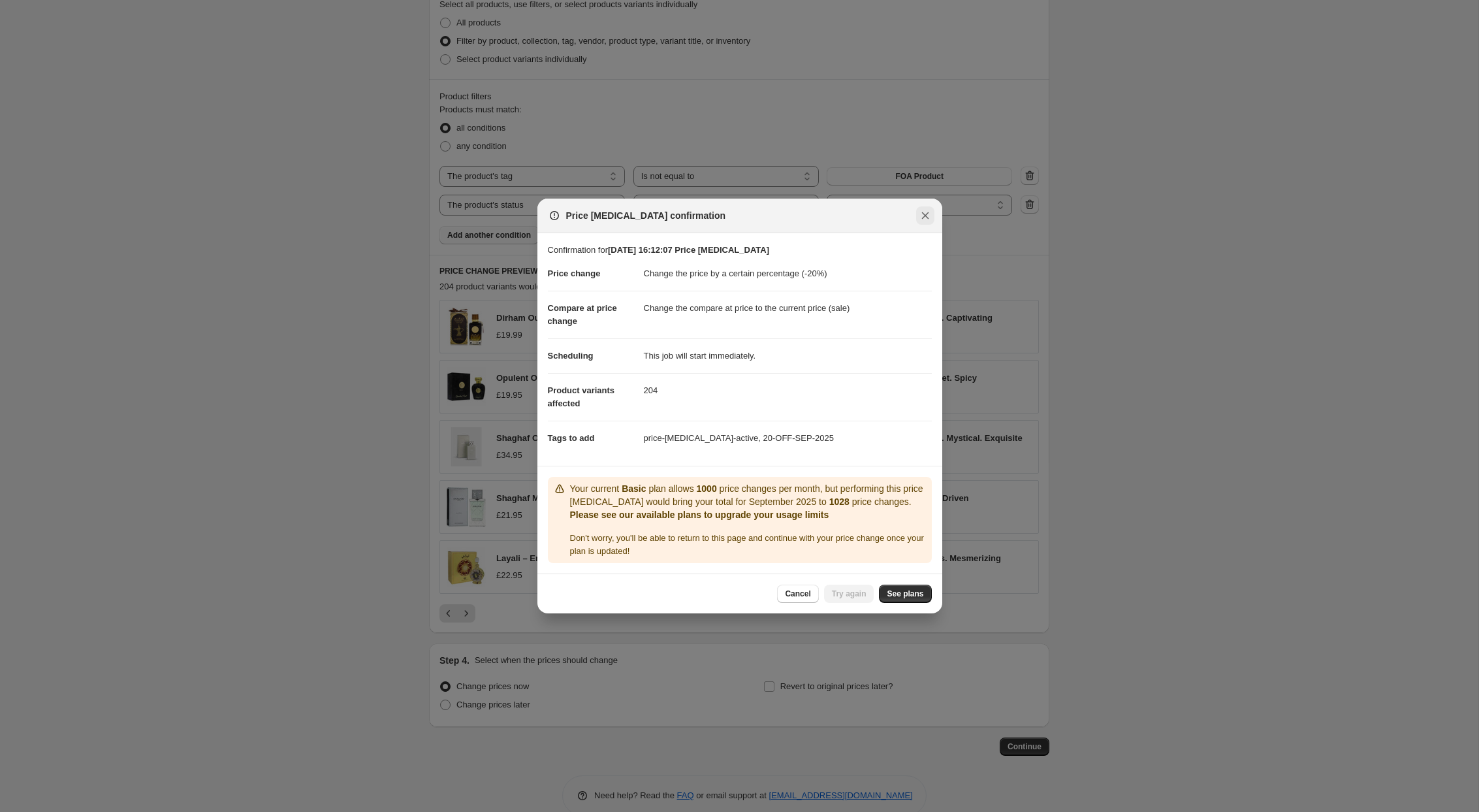
click at [923, 217] on icon "Close" at bounding box center [924, 215] width 7 height 7
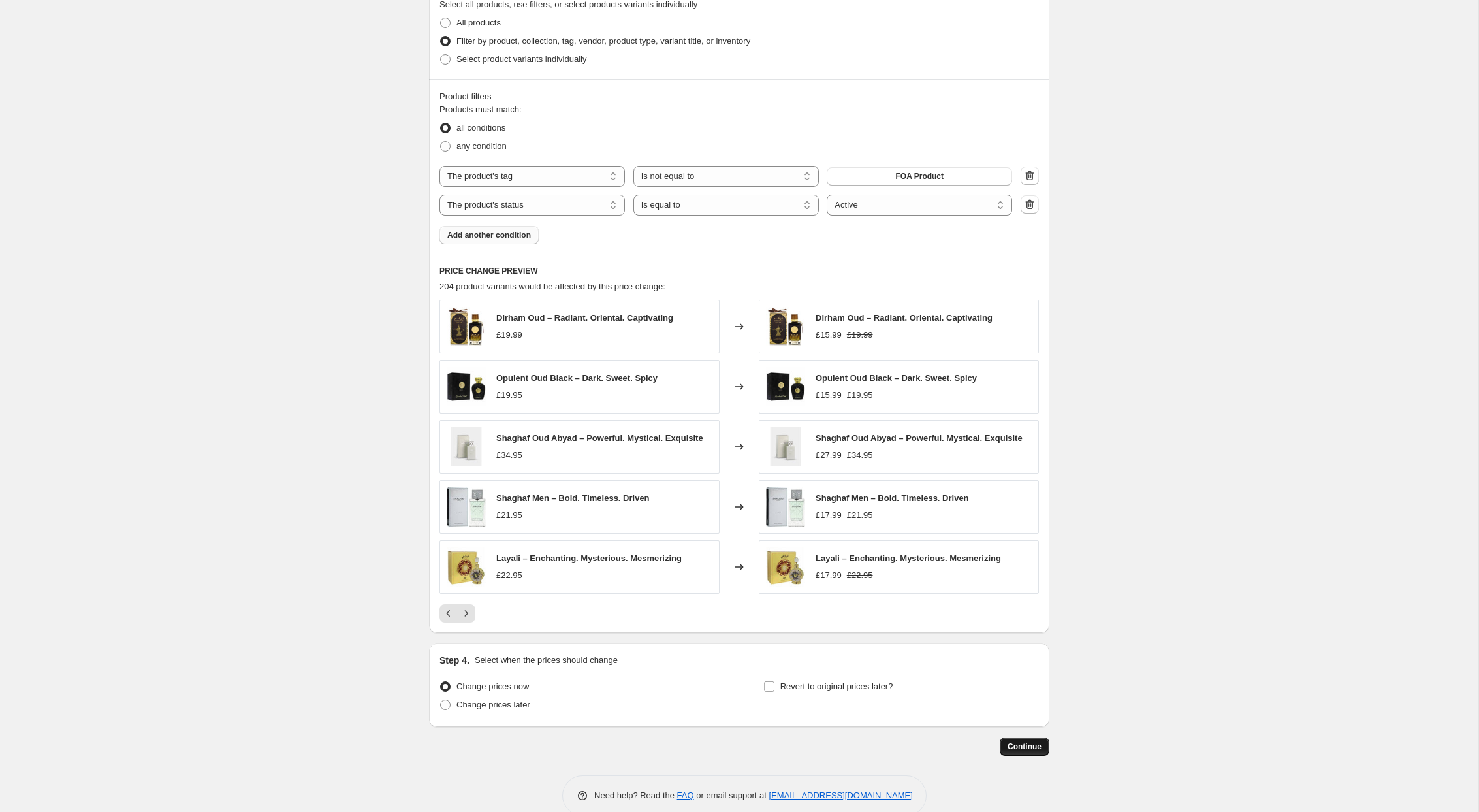
click at [1022, 744] on span "Continue" at bounding box center [1024, 746] width 34 height 11
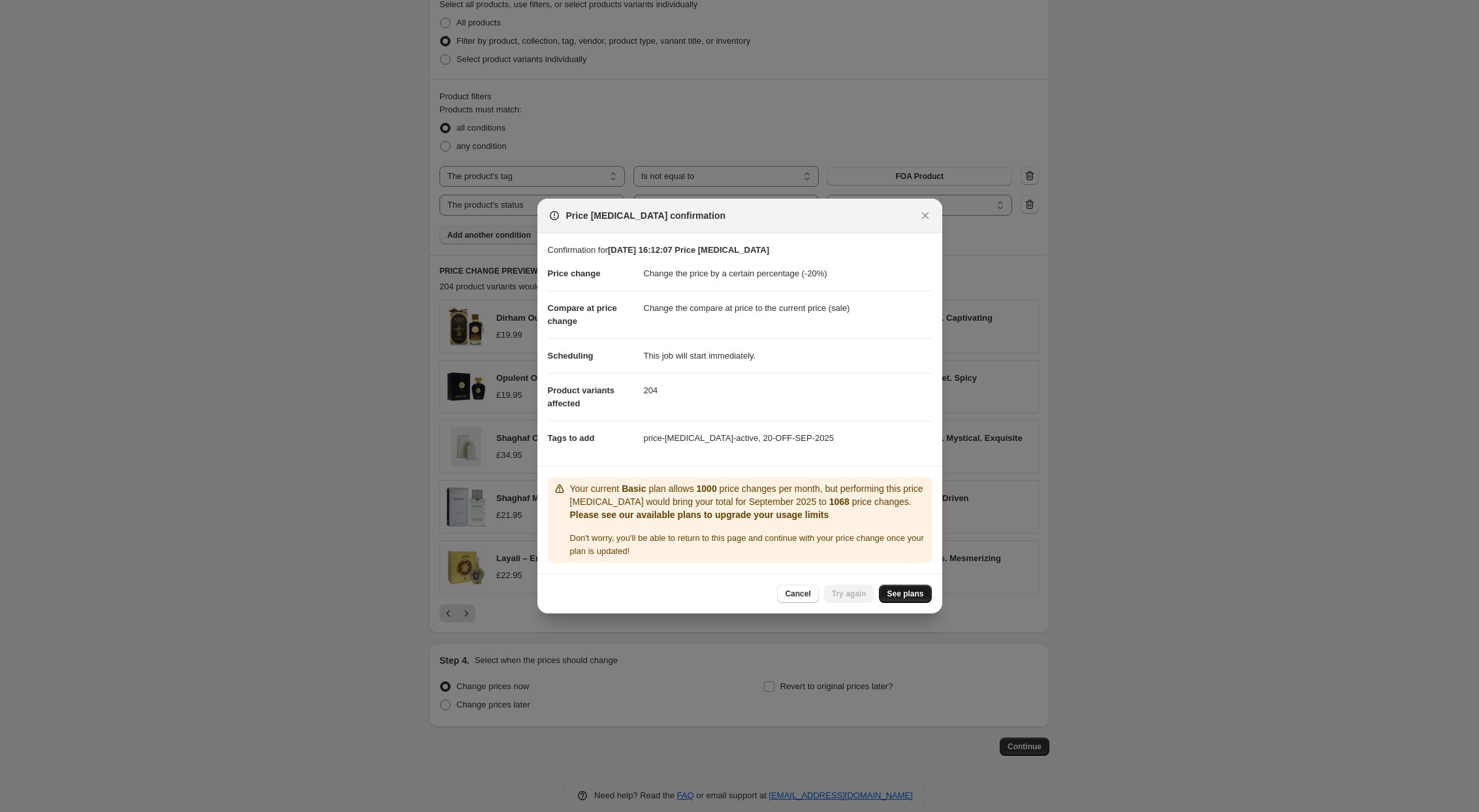
click at [908, 599] on span "See plans" at bounding box center [905, 594] width 37 height 11
select select "percentage"
select select "tag"
select select "not_equal"
select select "product_status"
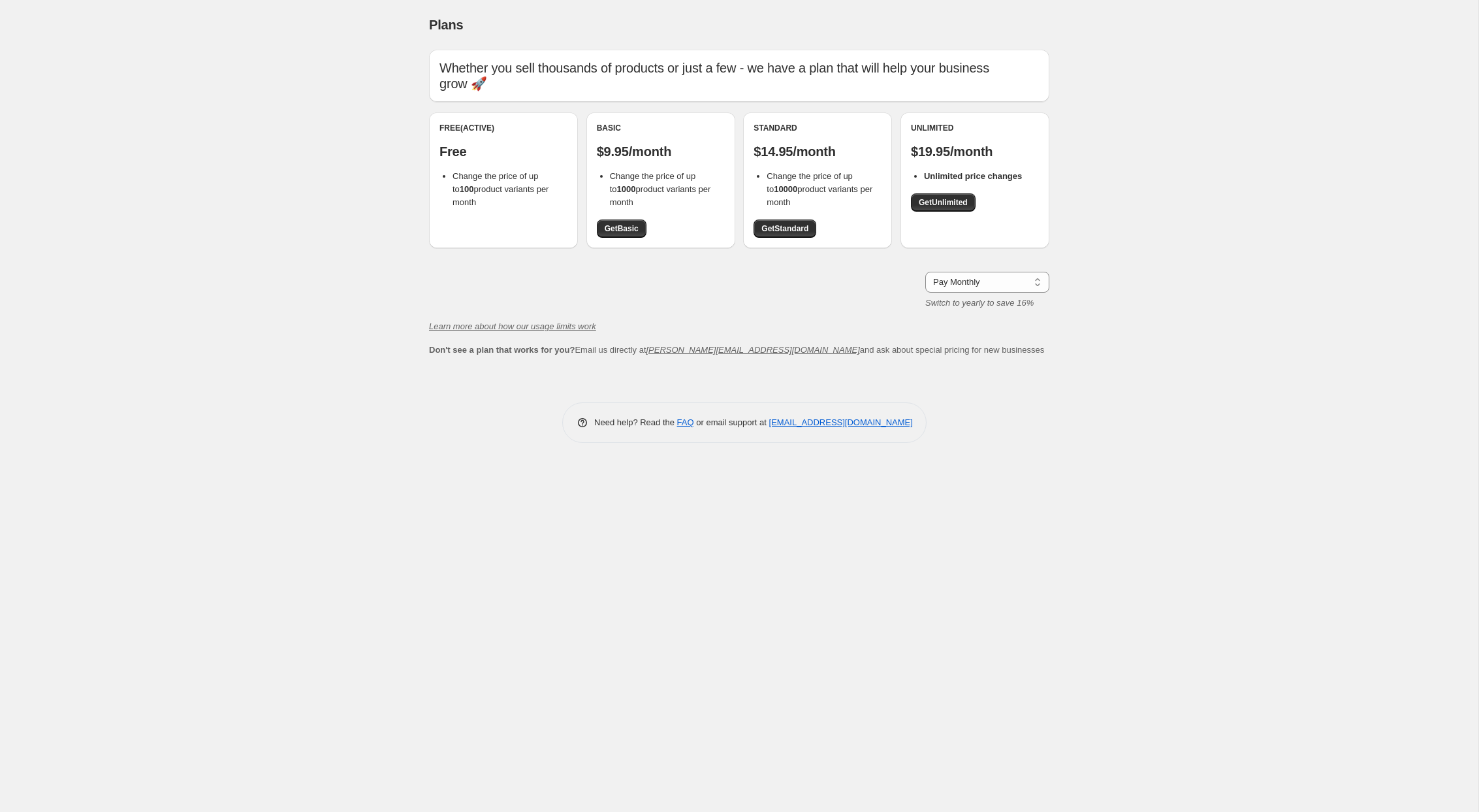
click at [315, 267] on div "Plans. This page is ready Plans Whether you sell thousands of products or just …" at bounding box center [740, 406] width 1479 height 812
click at [664, 272] on div "Pay Monthly Pay Yearly (Save 16%) Pay Monthly Switch to yearly to save 16%" at bounding box center [739, 291] width 620 height 38
click at [632, 223] on span "Get Basic" at bounding box center [621, 228] width 34 height 11
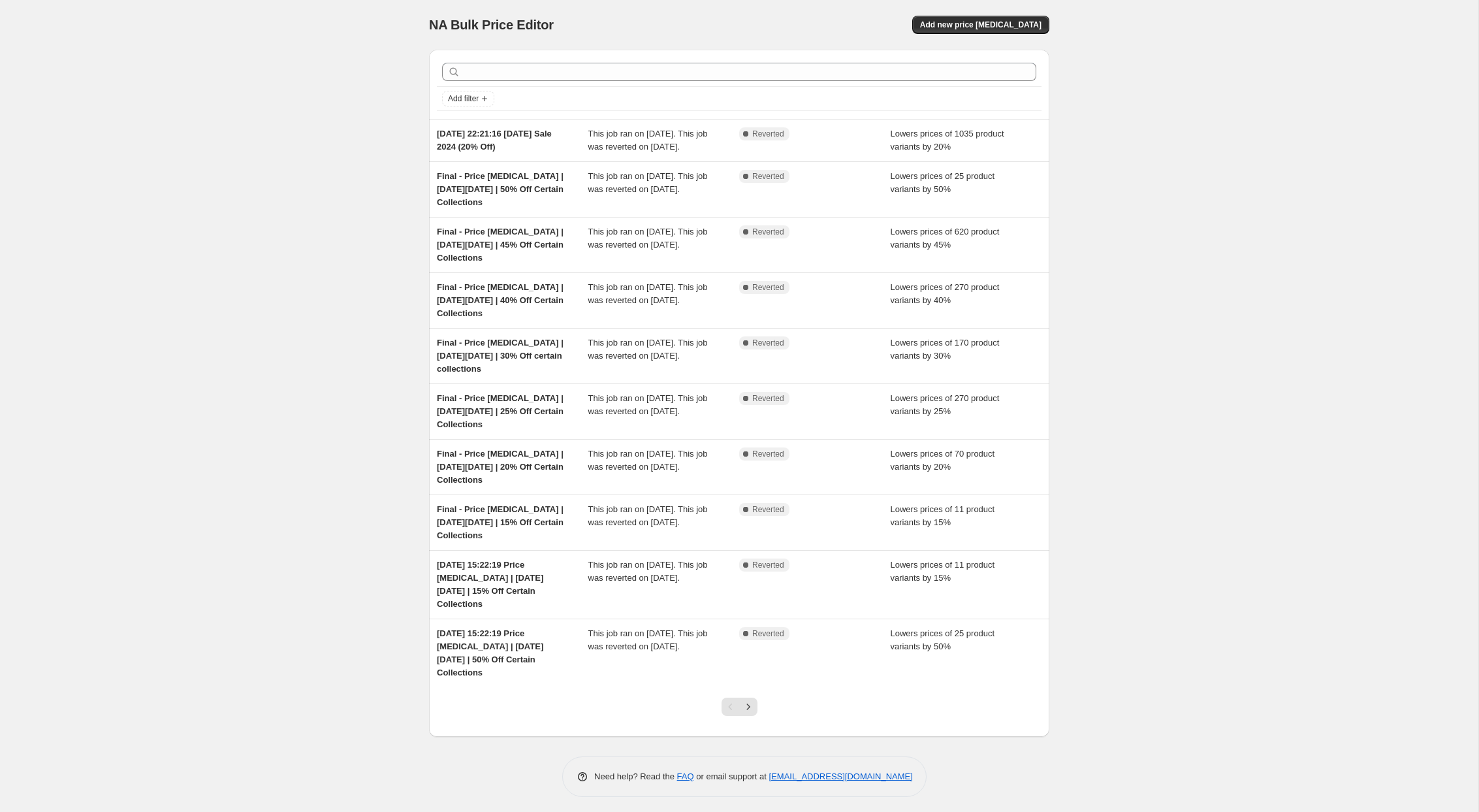
click at [245, 458] on div "NA Bulk Price Editor. This page is ready NA Bulk Price Editor Add new price [ME…" at bounding box center [740, 408] width 1479 height 816
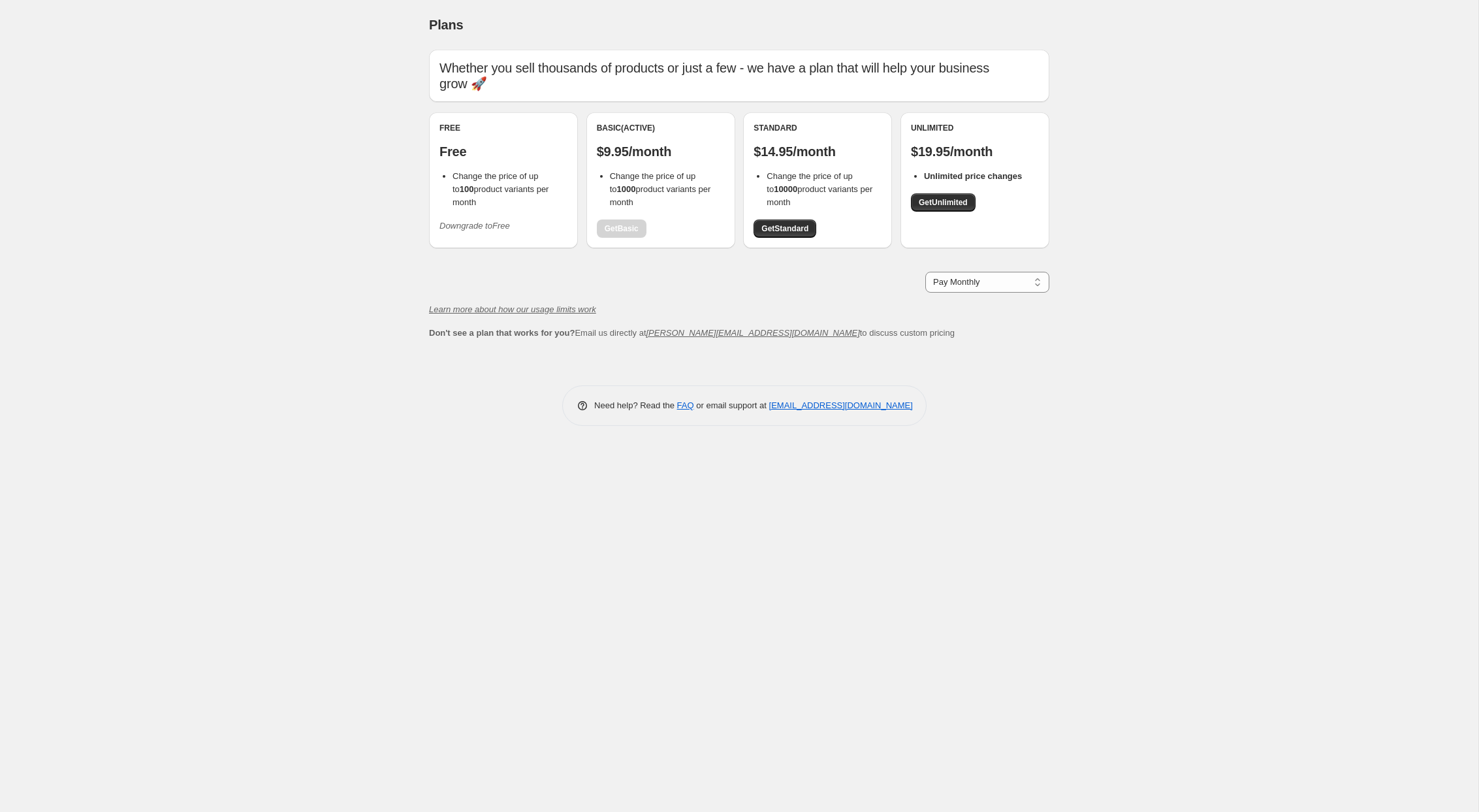
click at [768, 250] on div "Whether you sell thousands of products or just a few - we have a plan that will…" at bounding box center [739, 195] width 620 height 290
click at [835, 272] on div "Pay Monthly Pay Yearly (Save 16%) Pay Monthly" at bounding box center [739, 282] width 620 height 21
click at [786, 223] on span "Get Standard" at bounding box center [784, 228] width 47 height 11
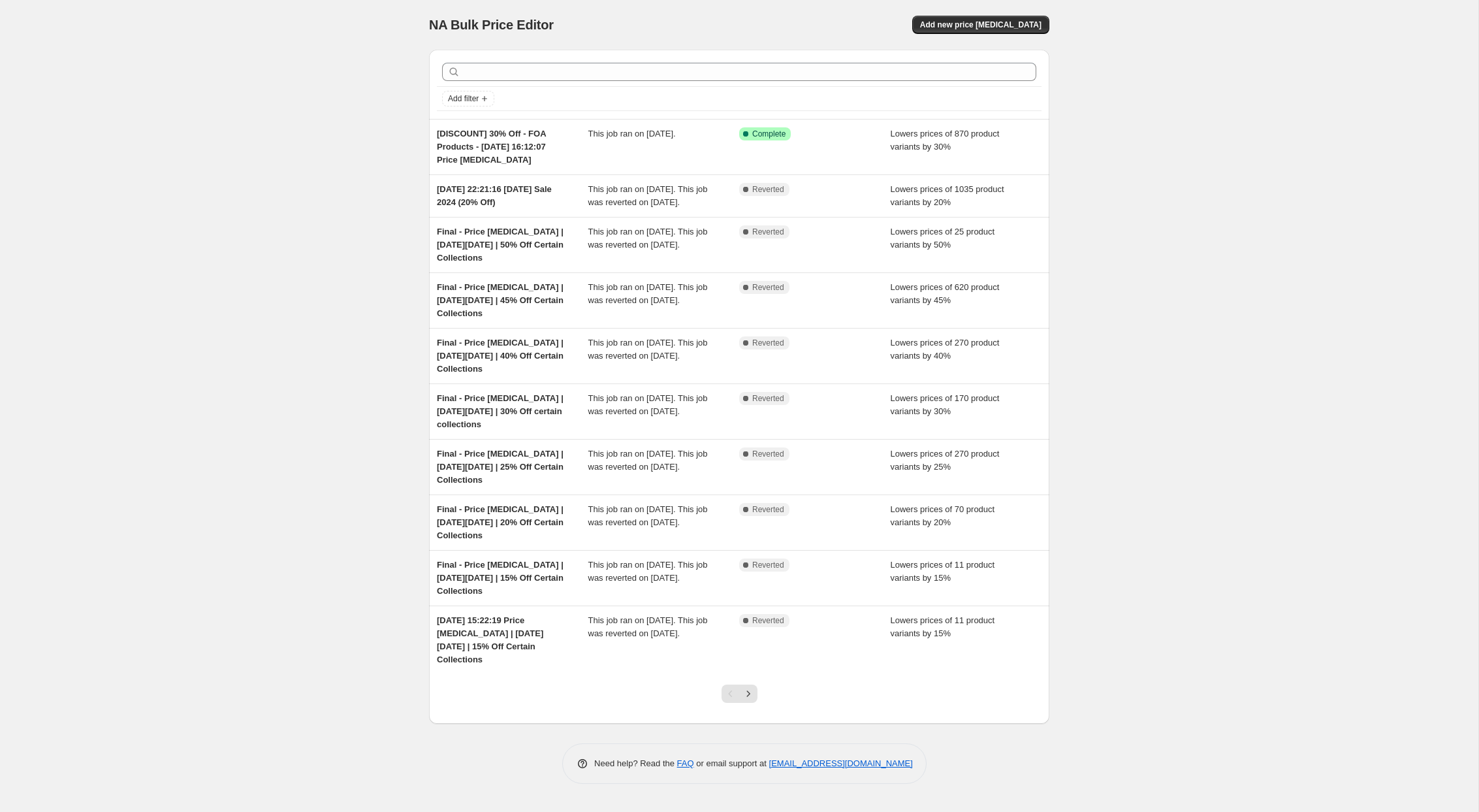
click at [216, 339] on div "NA Bulk Price Editor. This page is ready NA Bulk Price Editor Add new price [ME…" at bounding box center [740, 406] width 1479 height 812
click at [306, 238] on div "NA Bulk Price Editor. This page is ready NA Bulk Price Editor Add new price [ME…" at bounding box center [740, 406] width 1479 height 812
click at [992, 25] on span "Add new price [MEDICAL_DATA]" at bounding box center [981, 25] width 121 height 11
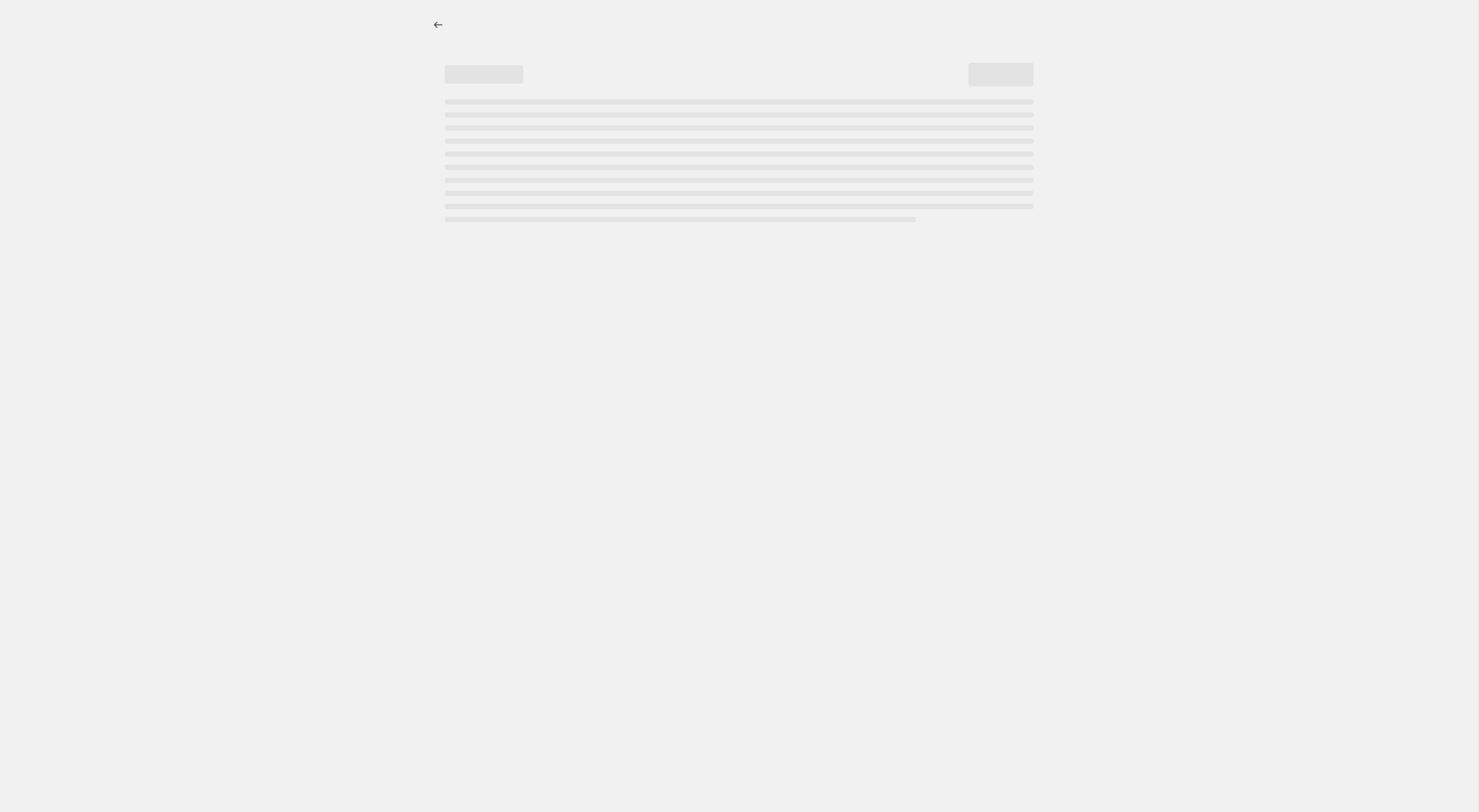
select select "percentage"
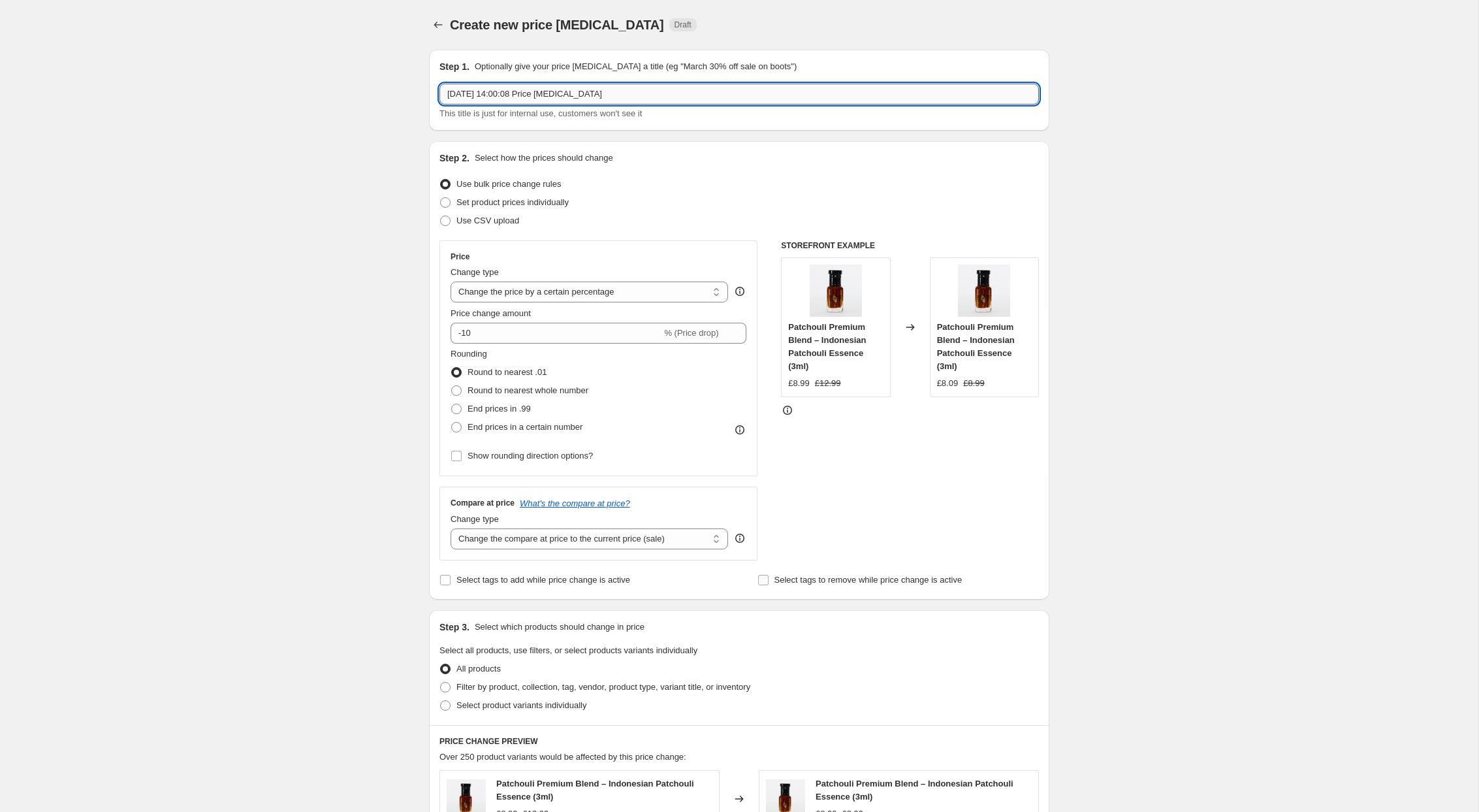
click at [623, 96] on input "[DATE] 14:00:08 Price [MEDICAL_DATA]" at bounding box center [740, 93] width 600 height 21
paste input "[DISCOUNT] 30% Off - FOA Products"
click at [504, 95] on input "[DISCOUNT] 30% Off - FOA Products - [DATE] 14:00:08 Price [MEDICAL_DATA]" at bounding box center [740, 93] width 600 height 21
click at [543, 92] on input "[DISCOUNT] 20% Off - FOA Products - [DATE] 14:00:08 Price [MEDICAL_DATA]" at bounding box center [740, 93] width 600 height 21
type input "[DISCOUNT] 20% Off - NON FOA Products - [DATE] 14:00:08 Price [MEDICAL_DATA]"
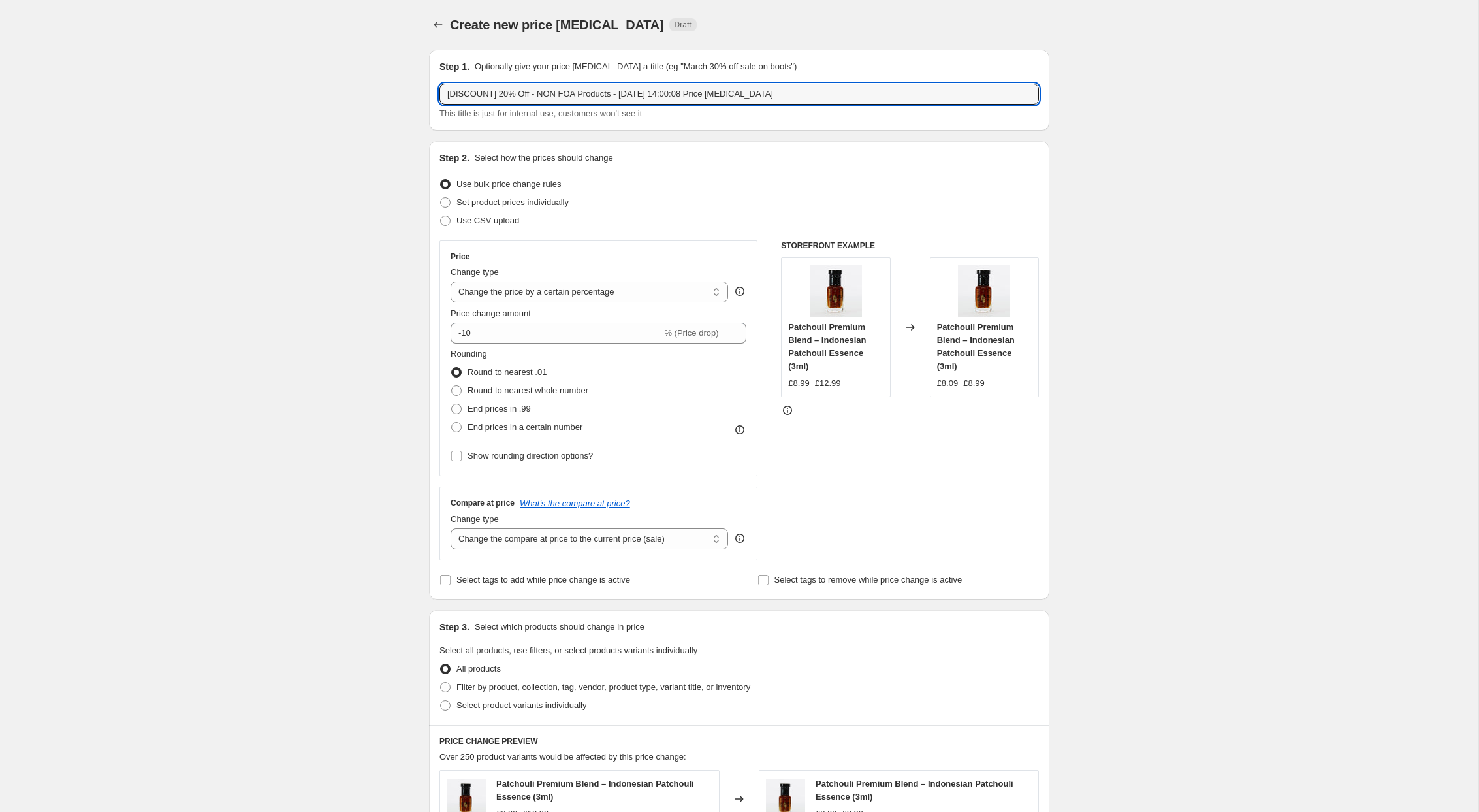
click at [313, 291] on div "Create new price [MEDICAL_DATA]. This page is ready Create new price [MEDICAL_D…" at bounding box center [740, 663] width 1479 height 1326
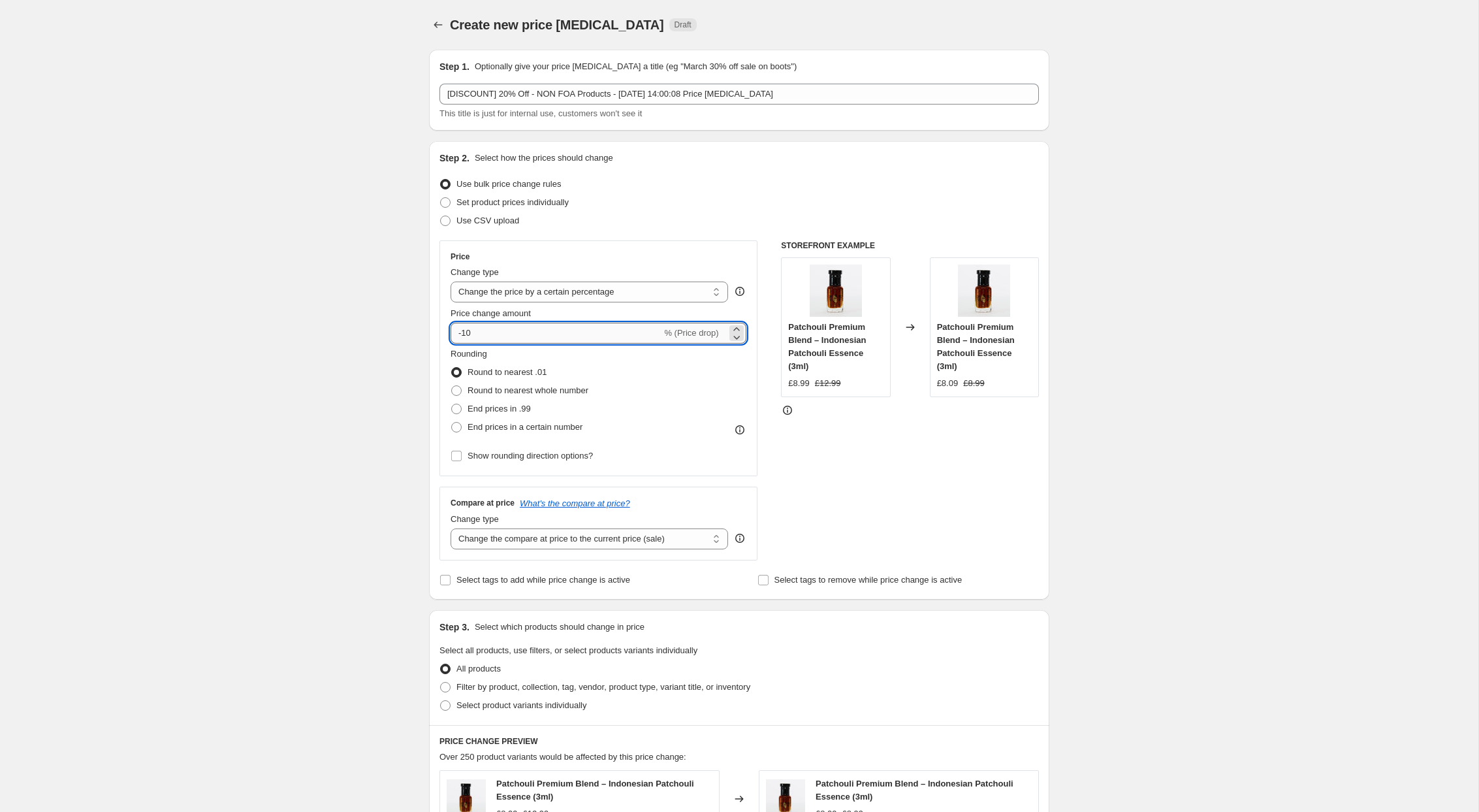
click at [468, 333] on input "-10" at bounding box center [556, 333] width 211 height 21
type input "-20"
click at [336, 462] on div "Create new price [MEDICAL_DATA]. This page is ready Create new price [MEDICAL_D…" at bounding box center [740, 663] width 1479 height 1326
click at [458, 410] on span at bounding box center [457, 409] width 11 height 11
click at [452, 404] on input "End prices in .99" at bounding box center [452, 404] width 1 height 1
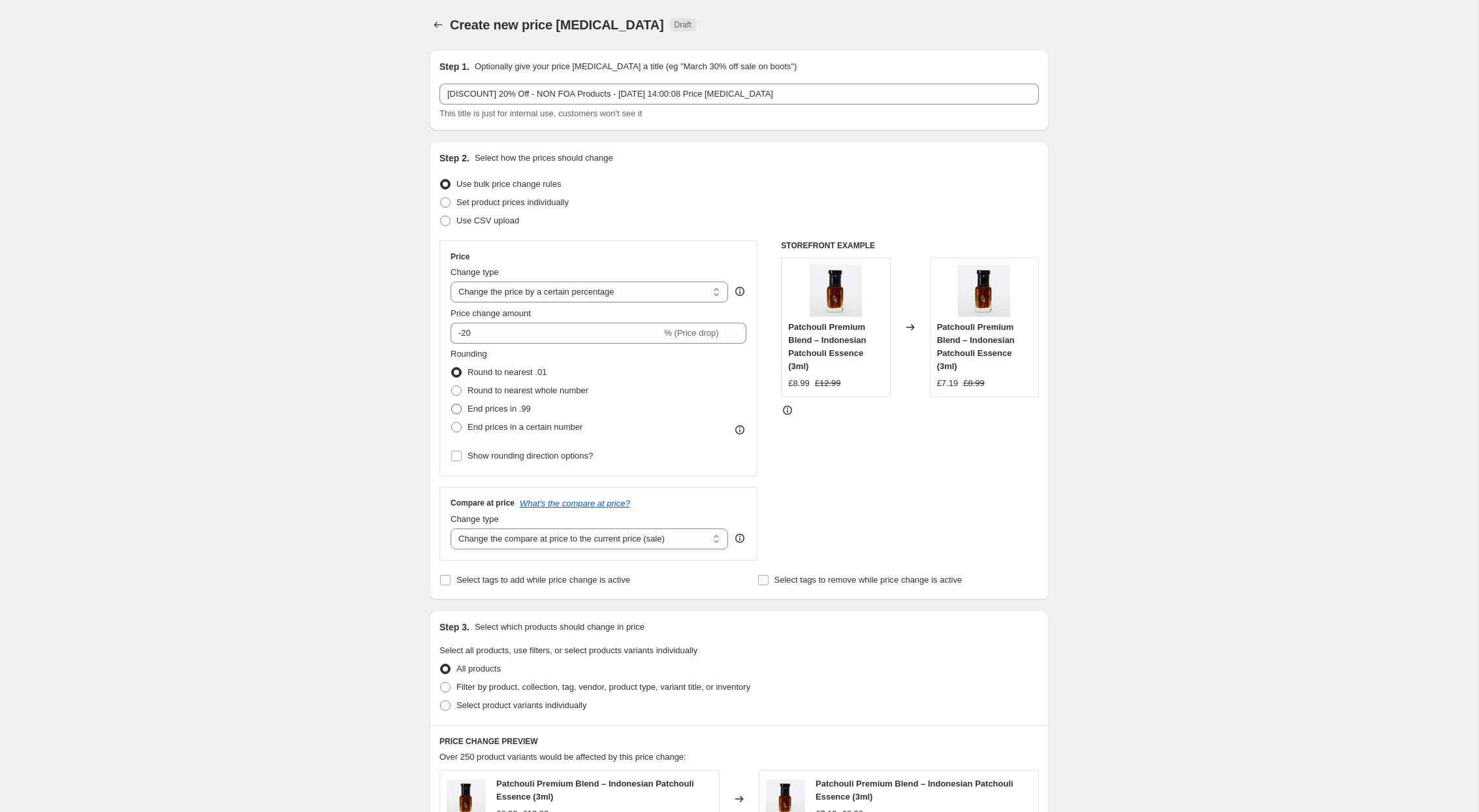
radio input "true"
click at [414, 458] on div "Create new price [MEDICAL_DATA]. This page is ready Create new price [MEDICAL_D…" at bounding box center [740, 663] width 652 height 1326
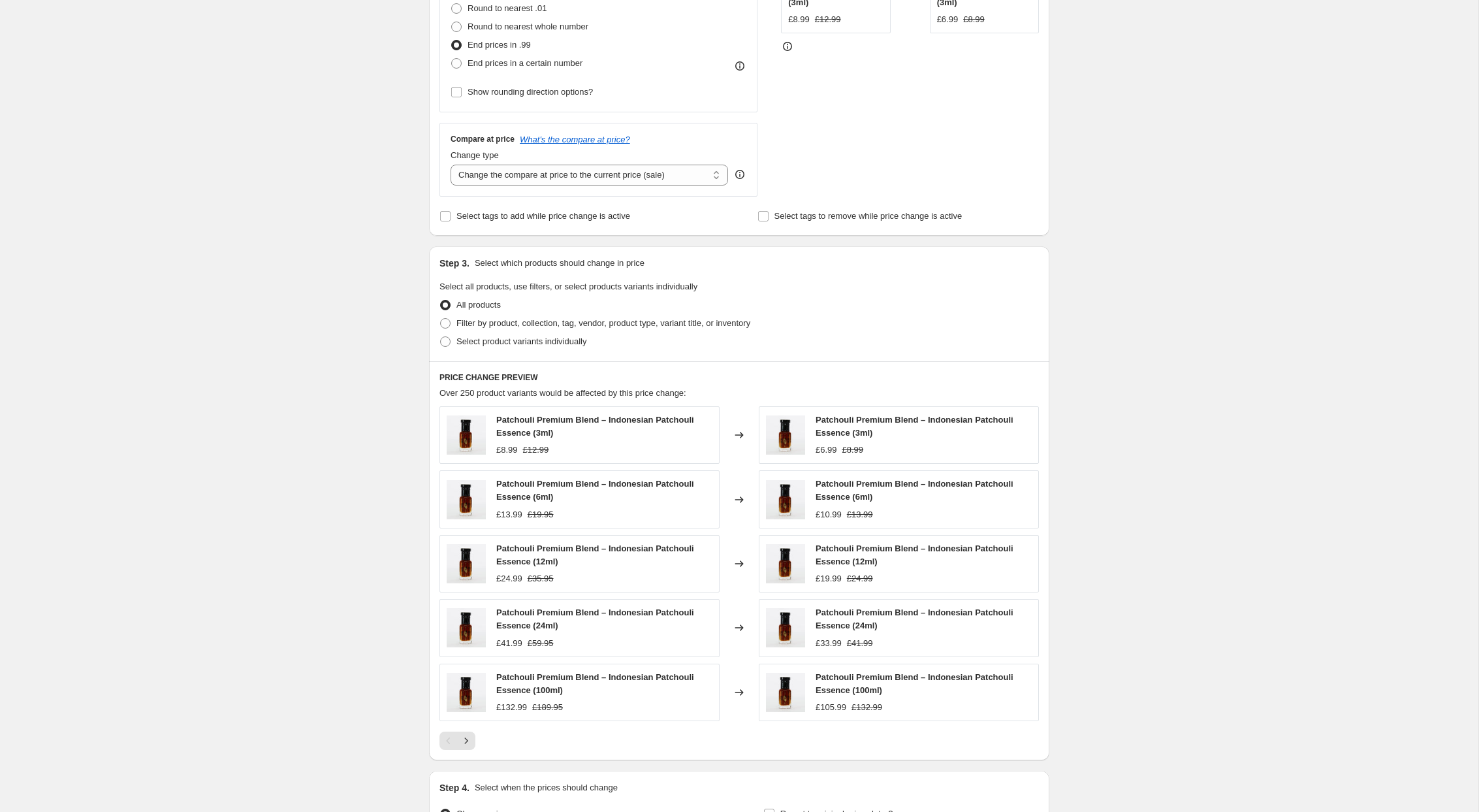
scroll to position [423, 0]
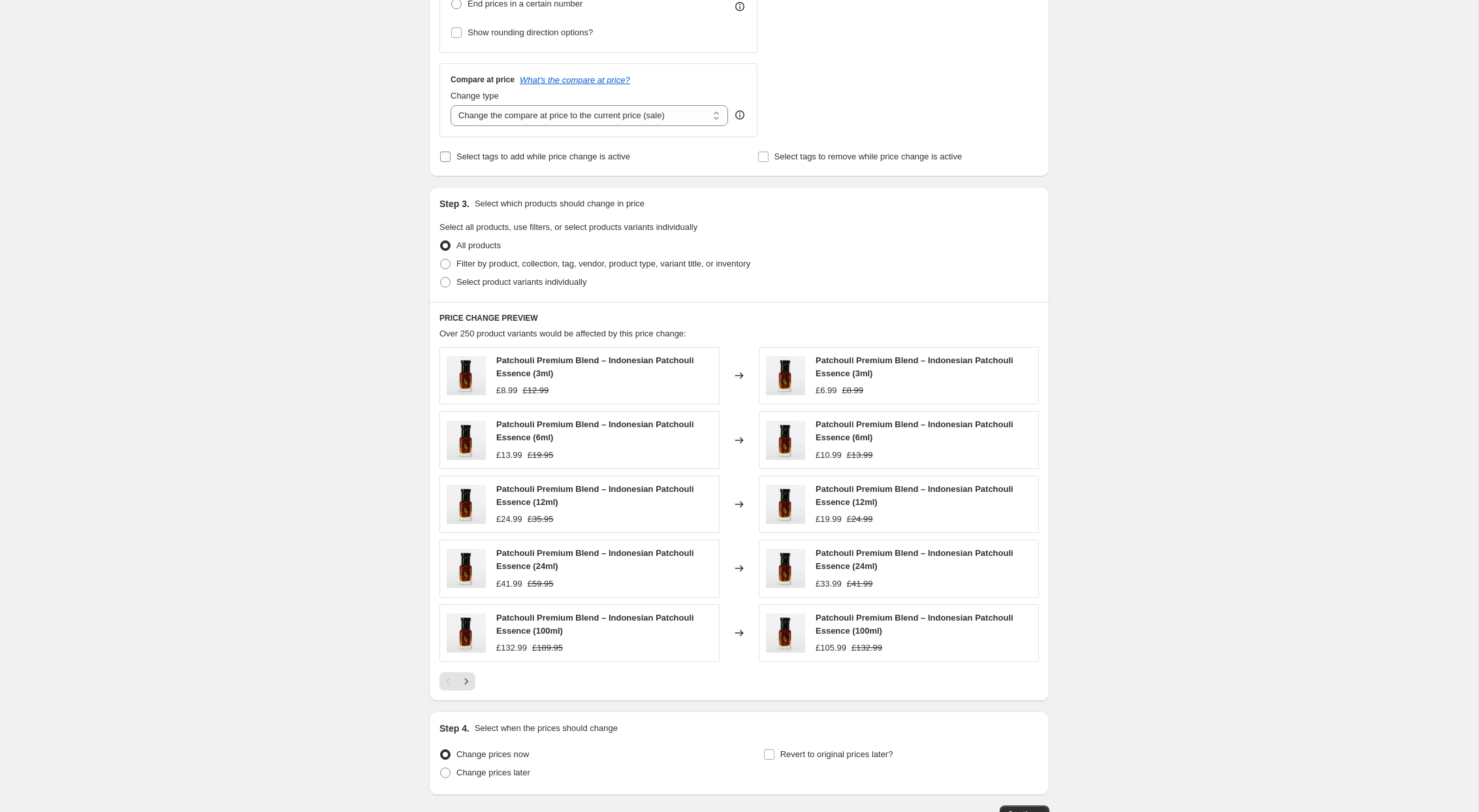
click at [450, 153] on input "Select tags to add while price change is active" at bounding box center [445, 157] width 11 height 11
checkbox input "true"
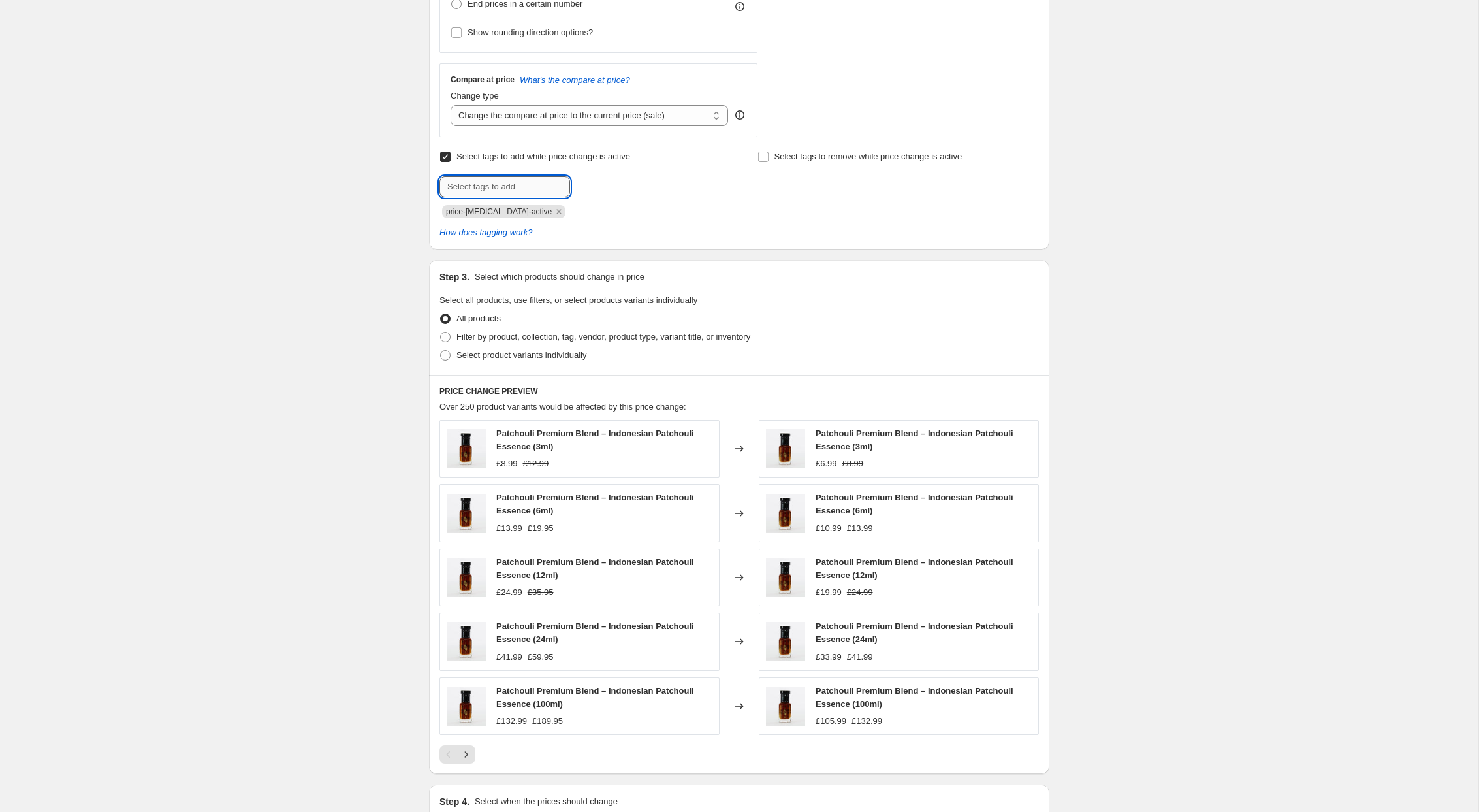
click at [479, 183] on input "text" at bounding box center [505, 187] width 131 height 21
paste input "30-OFF-SEP-2025"
type input "20-OFF-SEP-2025"
click at [619, 187] on span "20-OFF-SEP-2..." at bounding box center [627, 185] width 59 height 9
click at [362, 343] on div "Create new price [MEDICAL_DATA]. This page is ready Create new price [MEDICAL_D…" at bounding box center [740, 277] width 1479 height 1400
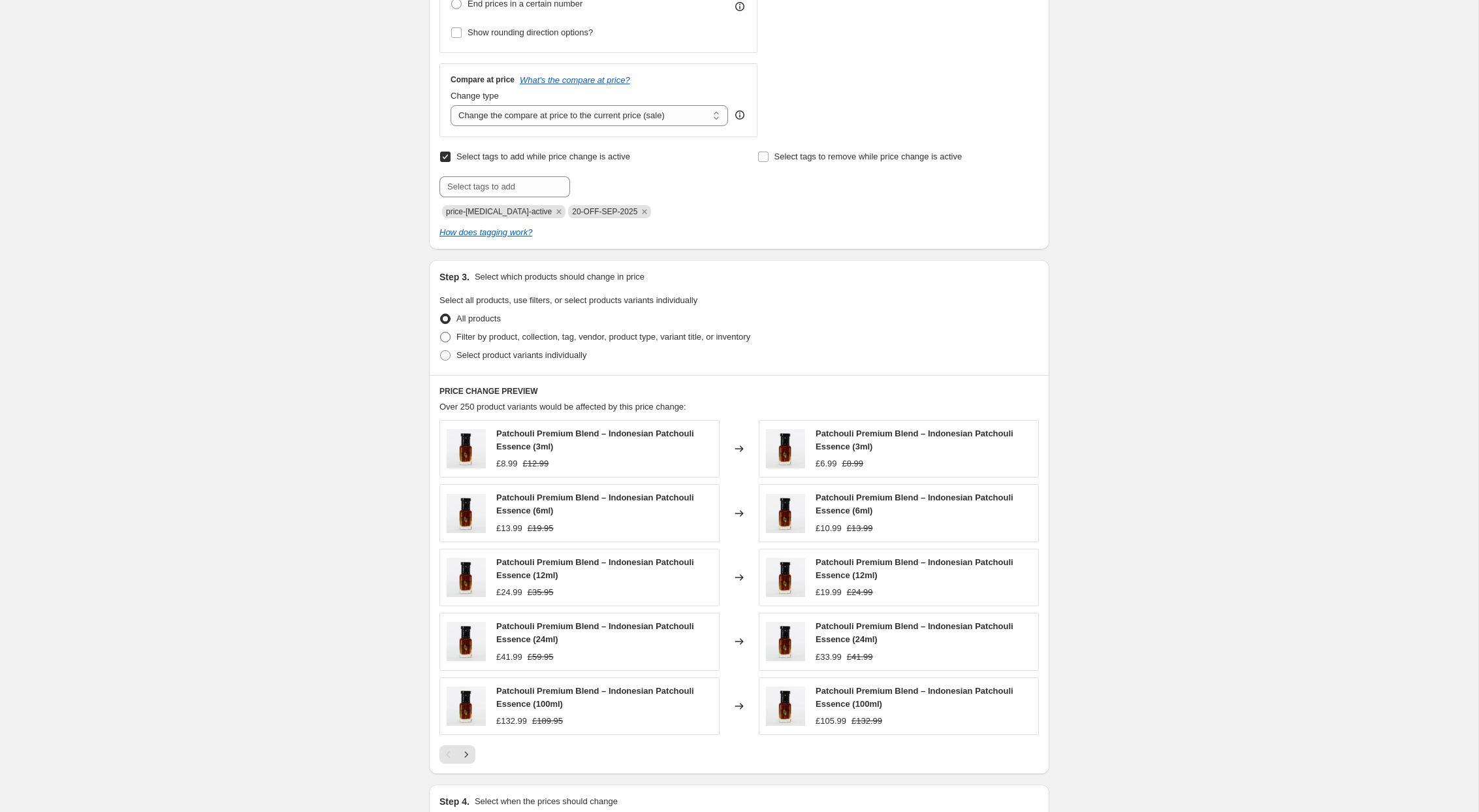
click at [448, 336] on span at bounding box center [445, 337] width 11 height 11
click at [441, 333] on input "Filter by product, collection, tag, vendor, product type, variant title, or inv…" at bounding box center [440, 332] width 1 height 1
radio input "true"
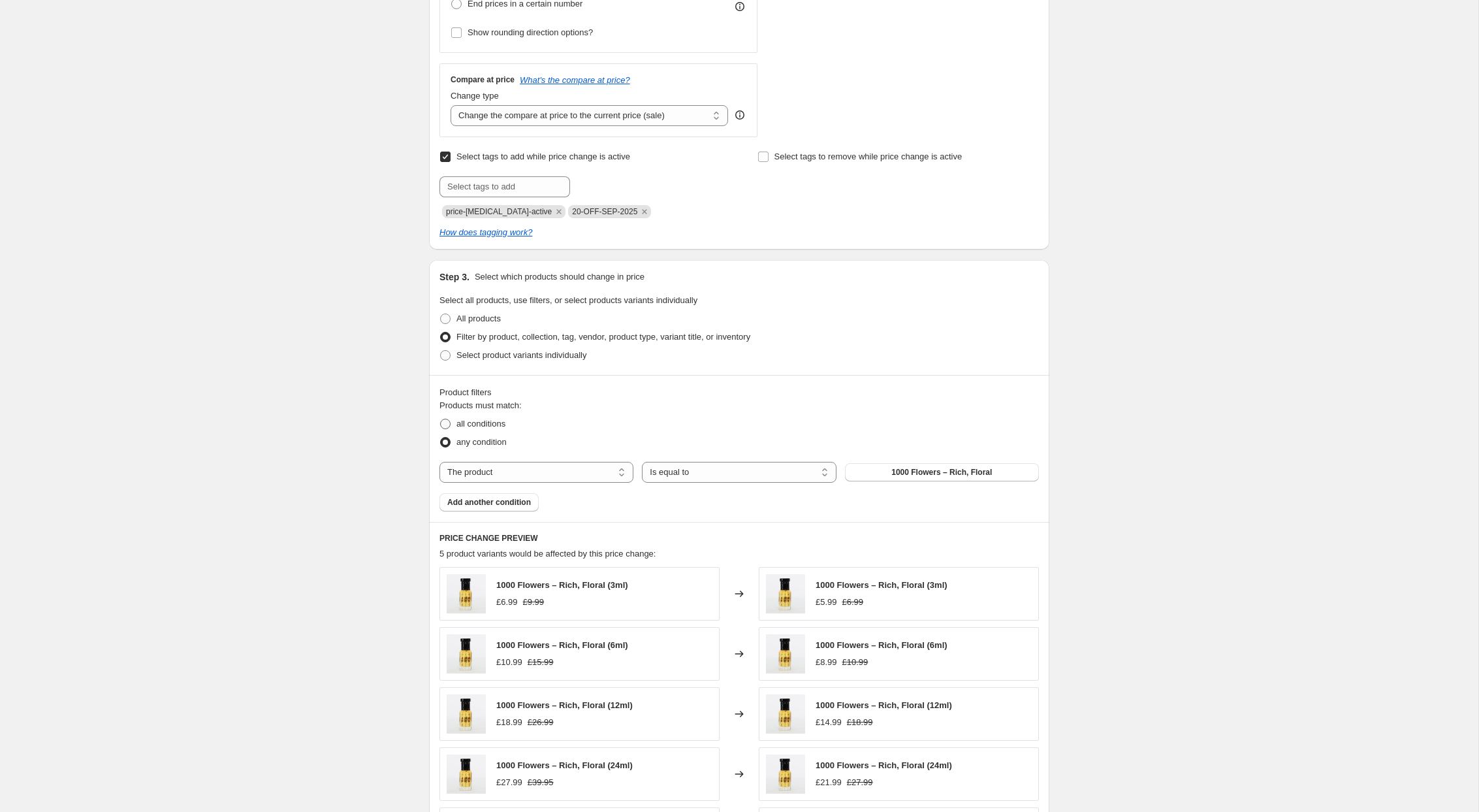
click at [445, 427] on span at bounding box center [445, 424] width 11 height 11
click at [441, 419] on input "all conditions" at bounding box center [440, 419] width 1 height 1
radio input "true"
click at [523, 471] on select "The product The product's collection The product's tag The product's vendor The…" at bounding box center [536, 472] width 194 height 21
select select "tag"
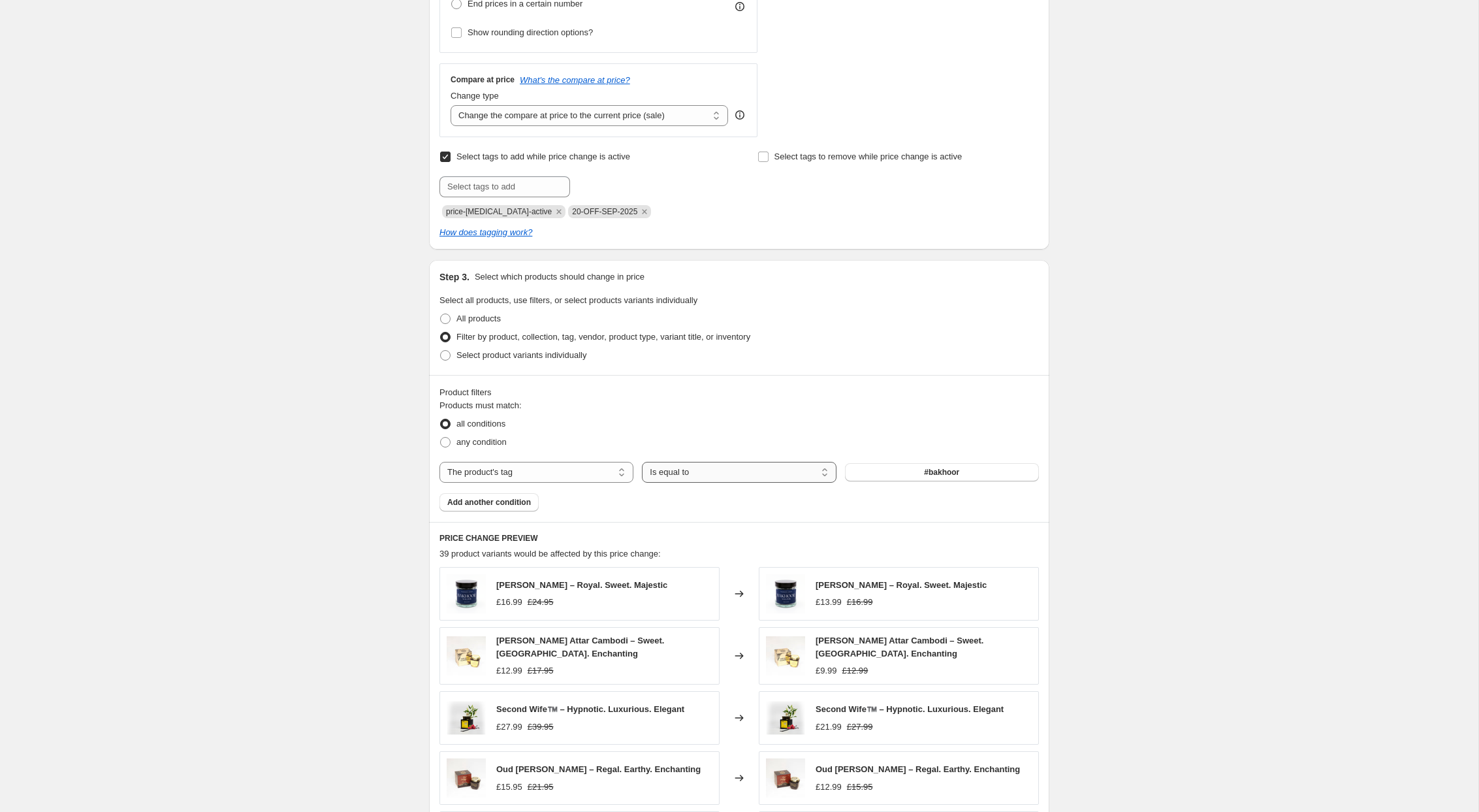
click at [724, 474] on select "Is equal to Is not equal to" at bounding box center [739, 472] width 194 height 21
select select "not_equal"
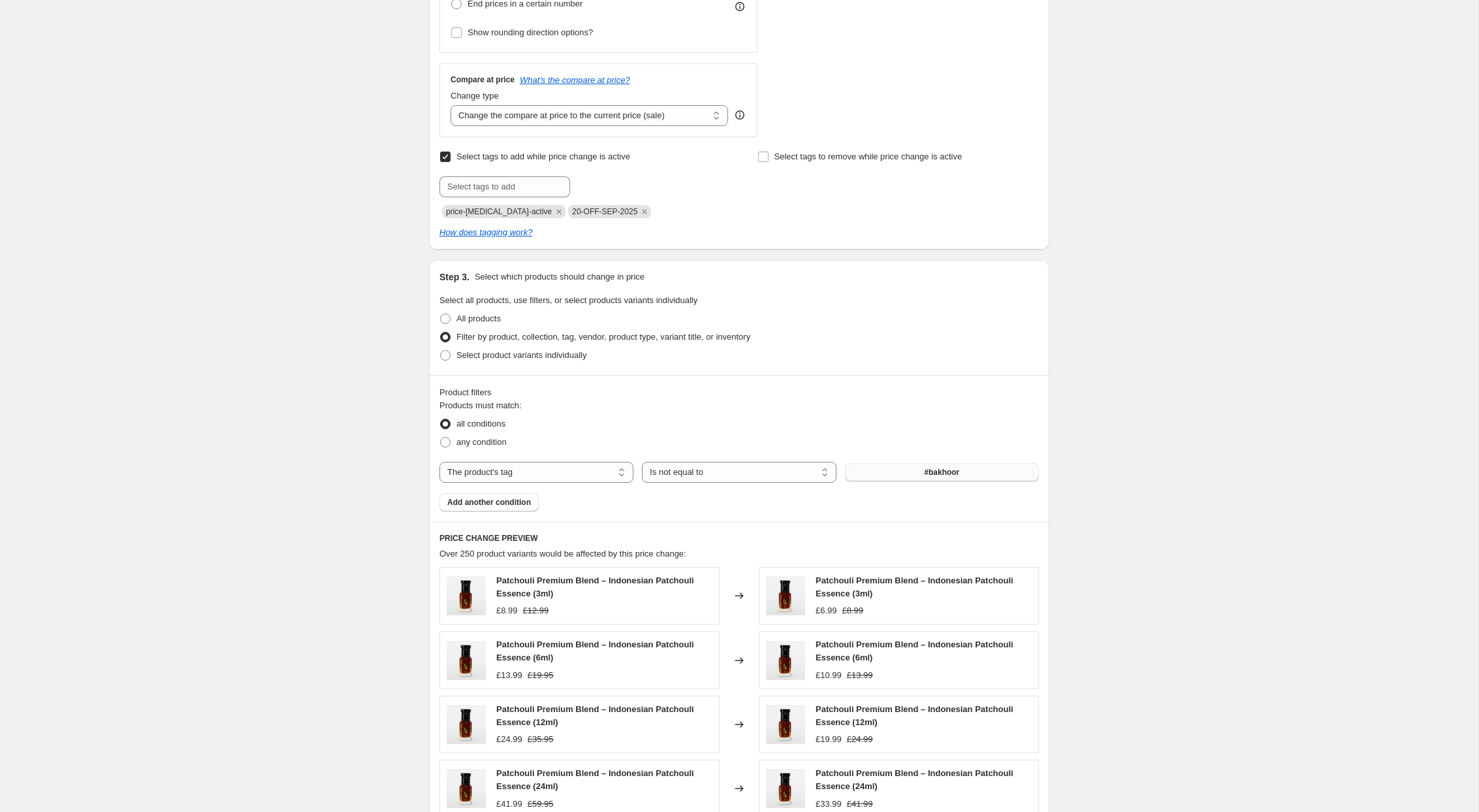
click at [948, 473] on span "#bakhoor" at bounding box center [942, 472] width 36 height 11
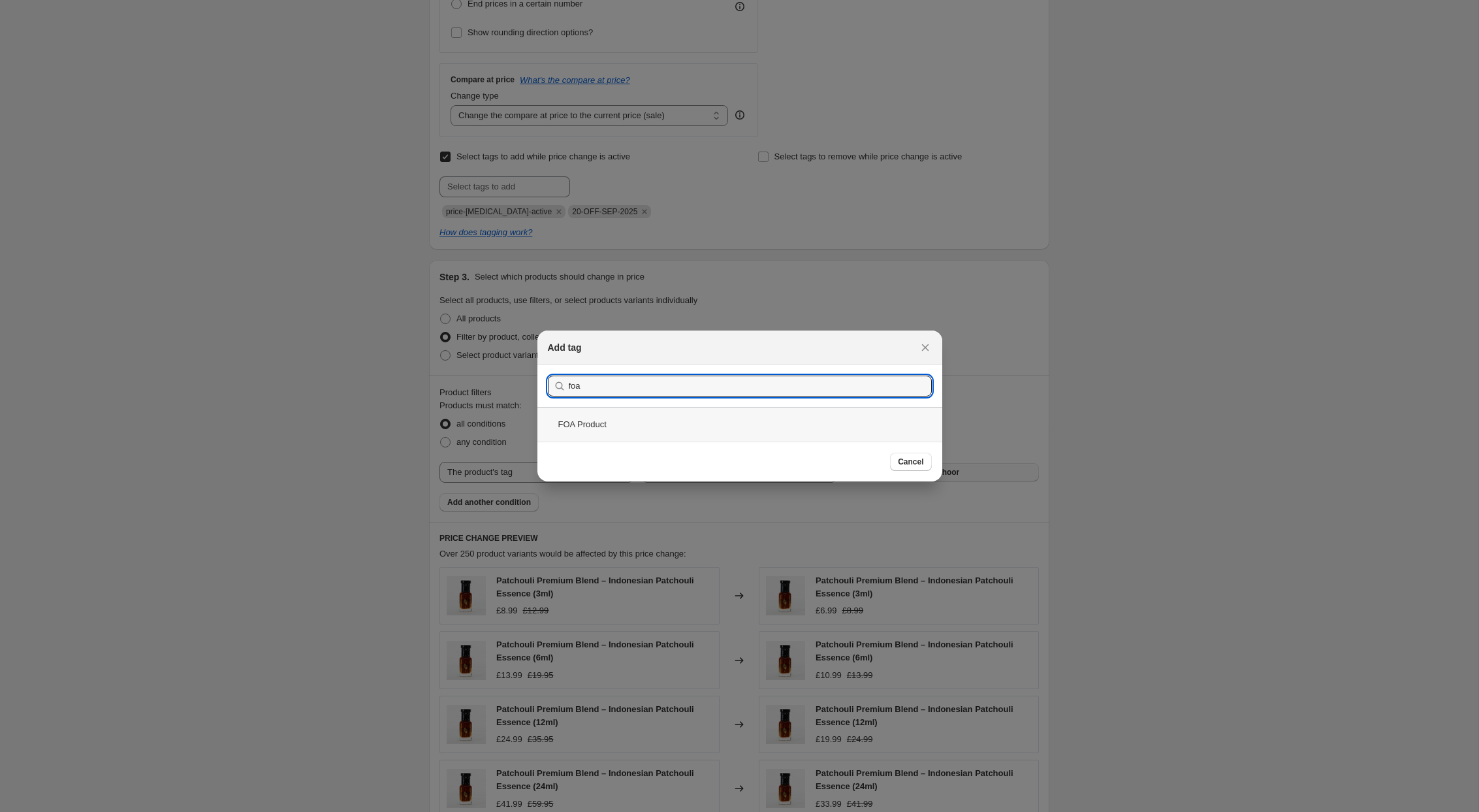
type input "foa"
click at [634, 427] on div "FOA Product" at bounding box center [740, 424] width 405 height 35
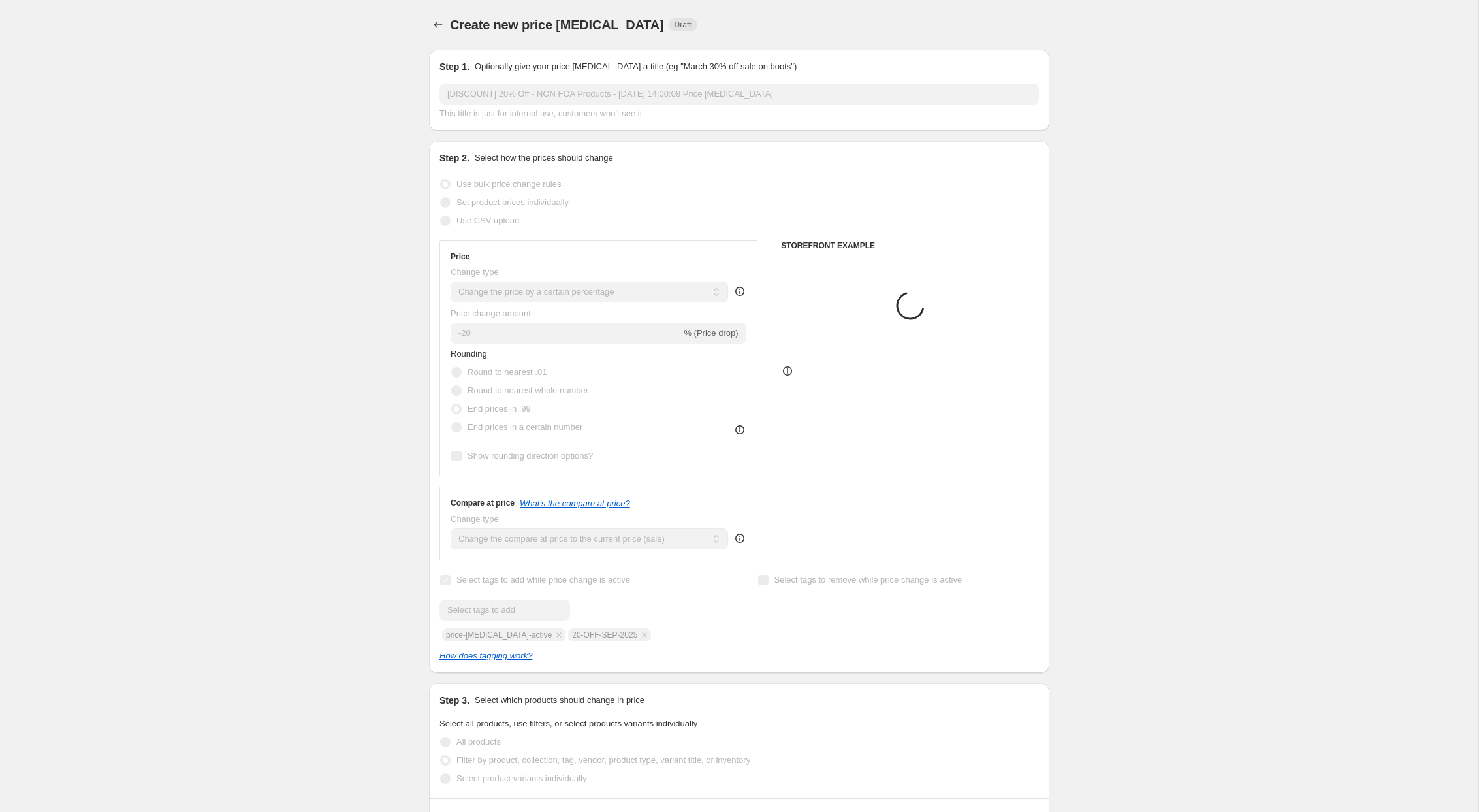
scroll to position [423, 0]
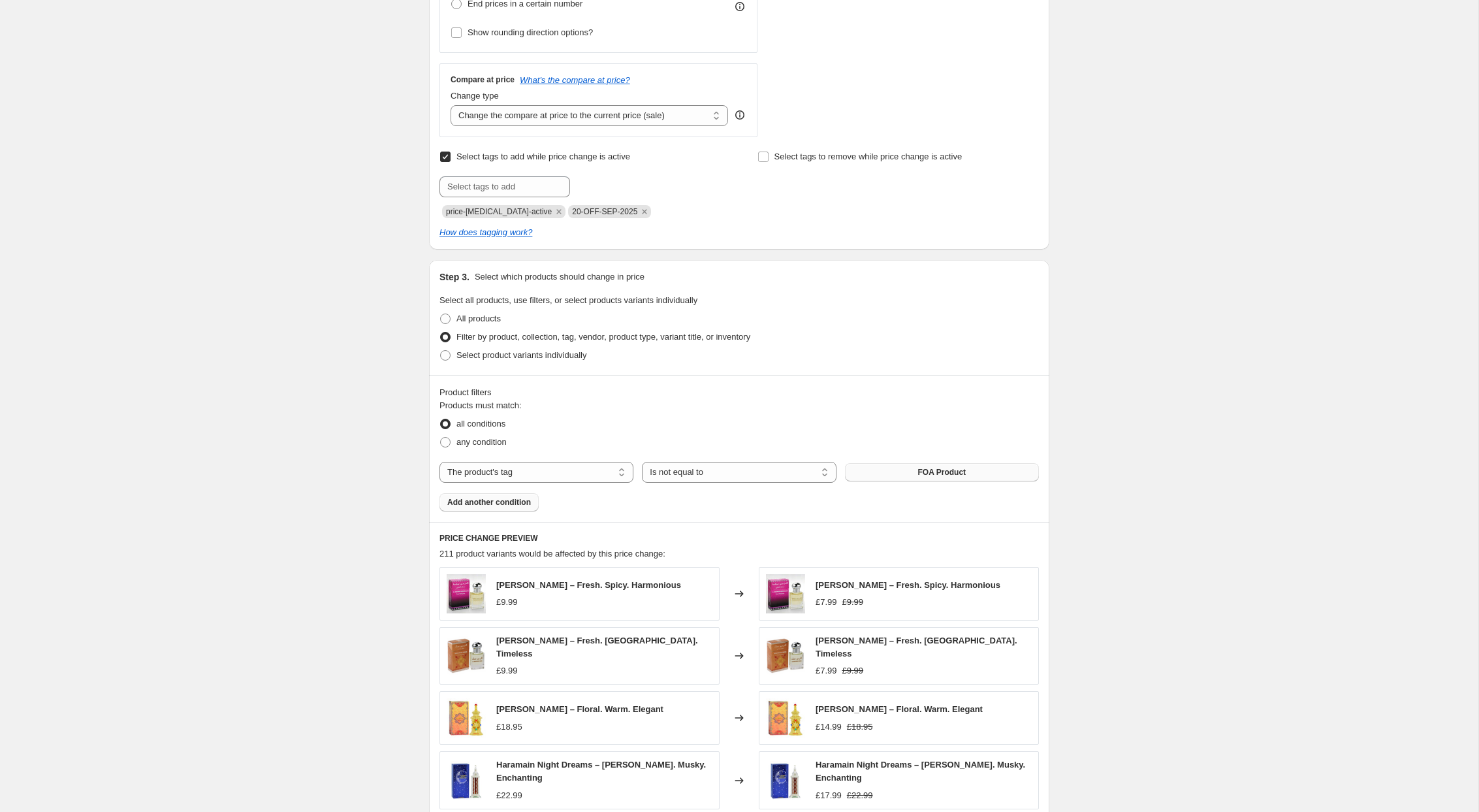
click at [484, 506] on span "Add another condition" at bounding box center [489, 502] width 83 height 11
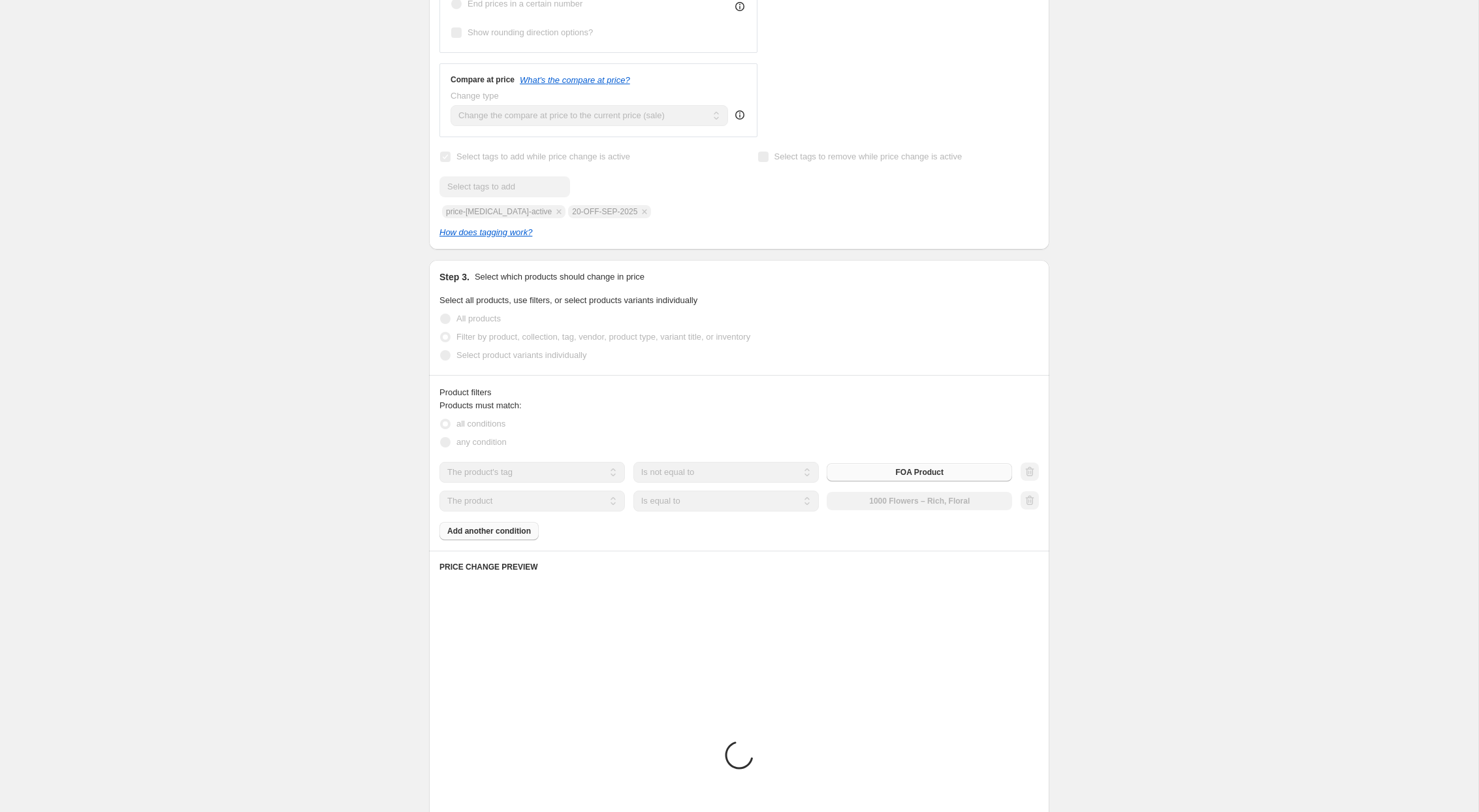
scroll to position [414, 0]
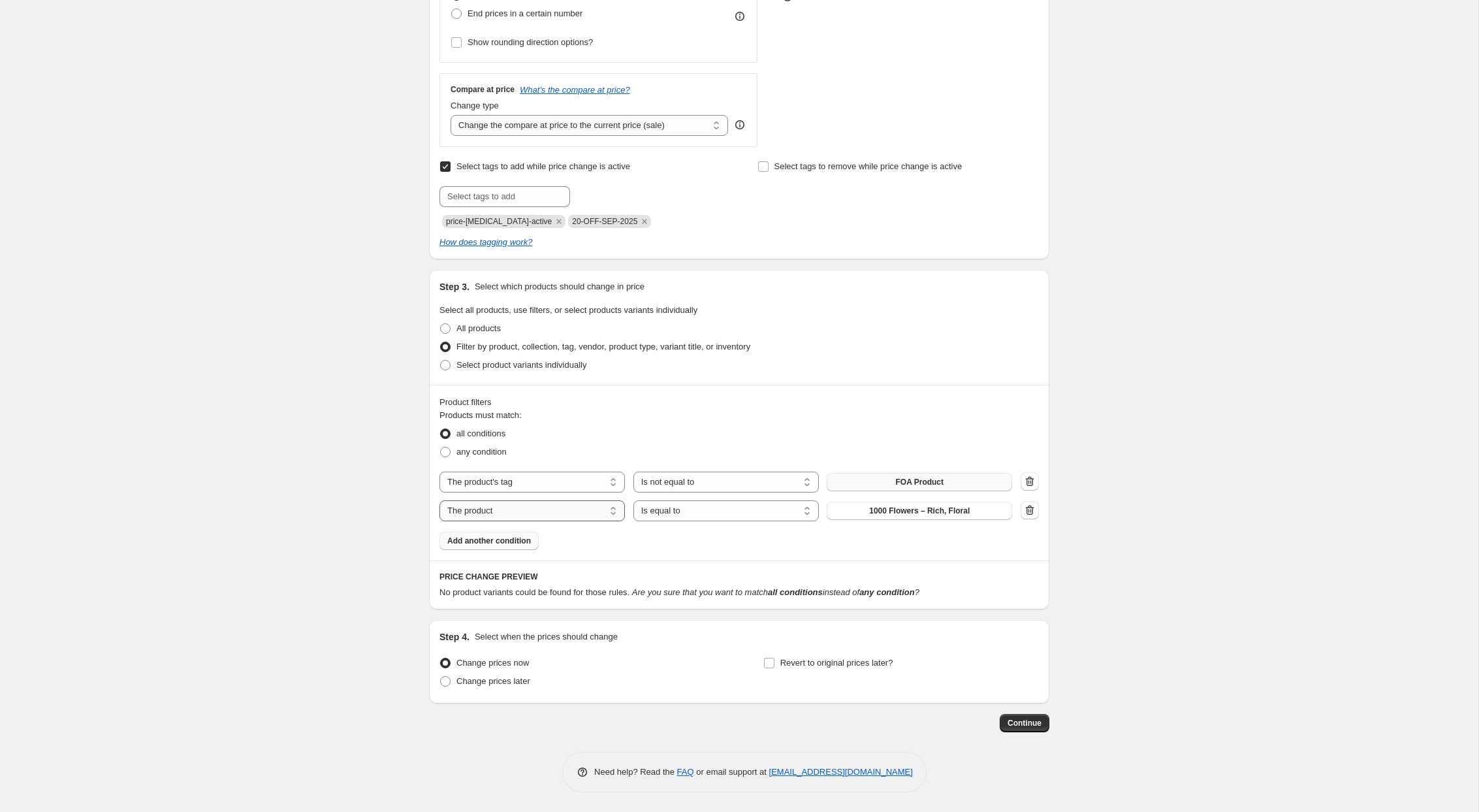
click at [501, 508] on select "The product The product's collection The product's tag The product's vendor The…" at bounding box center [532, 510] width 186 height 21
select select "product_status"
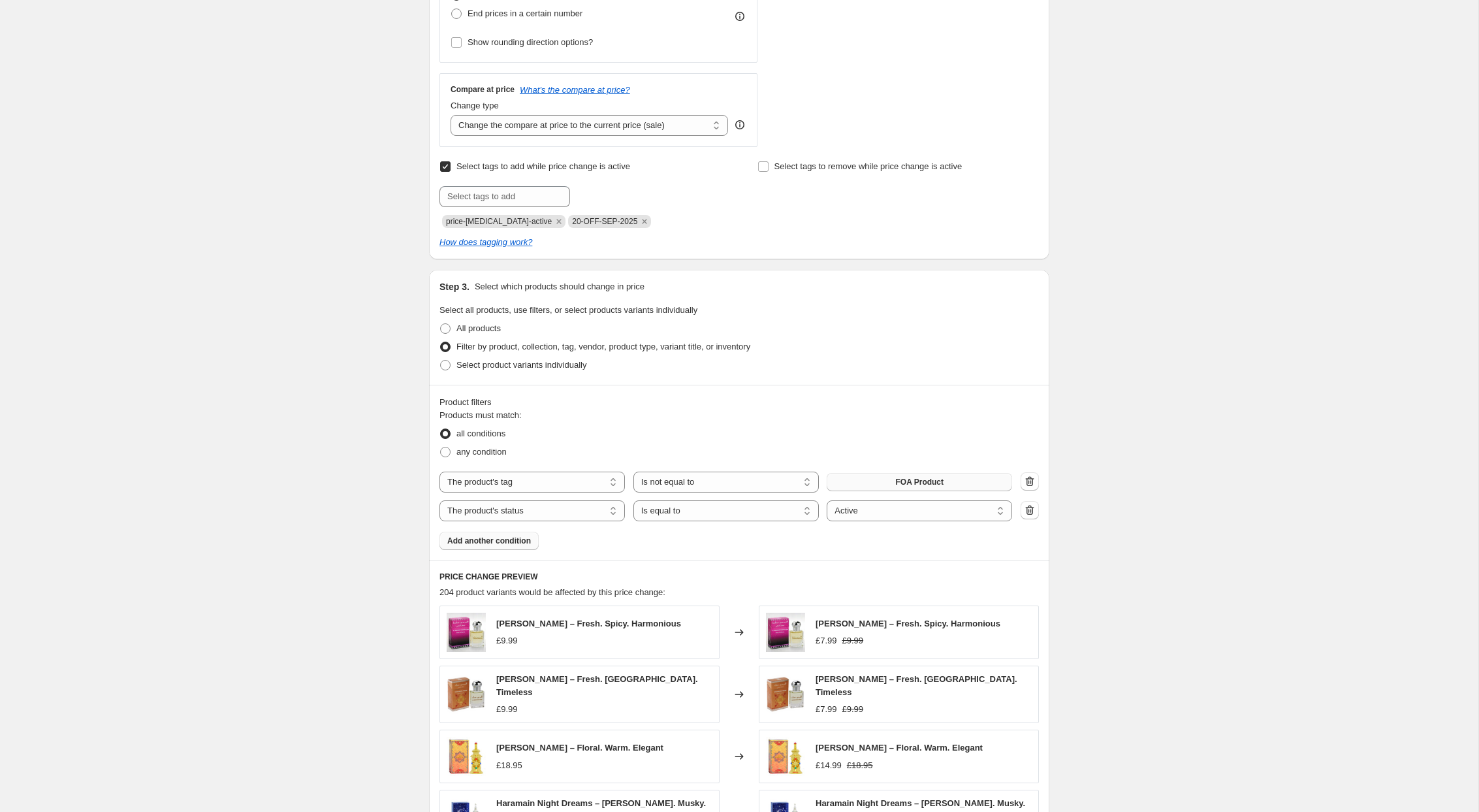
click at [293, 514] on div "Create new price [MEDICAL_DATA]. This page is ready Create new price [MEDICAL_D…" at bounding box center [740, 367] width 1479 height 1563
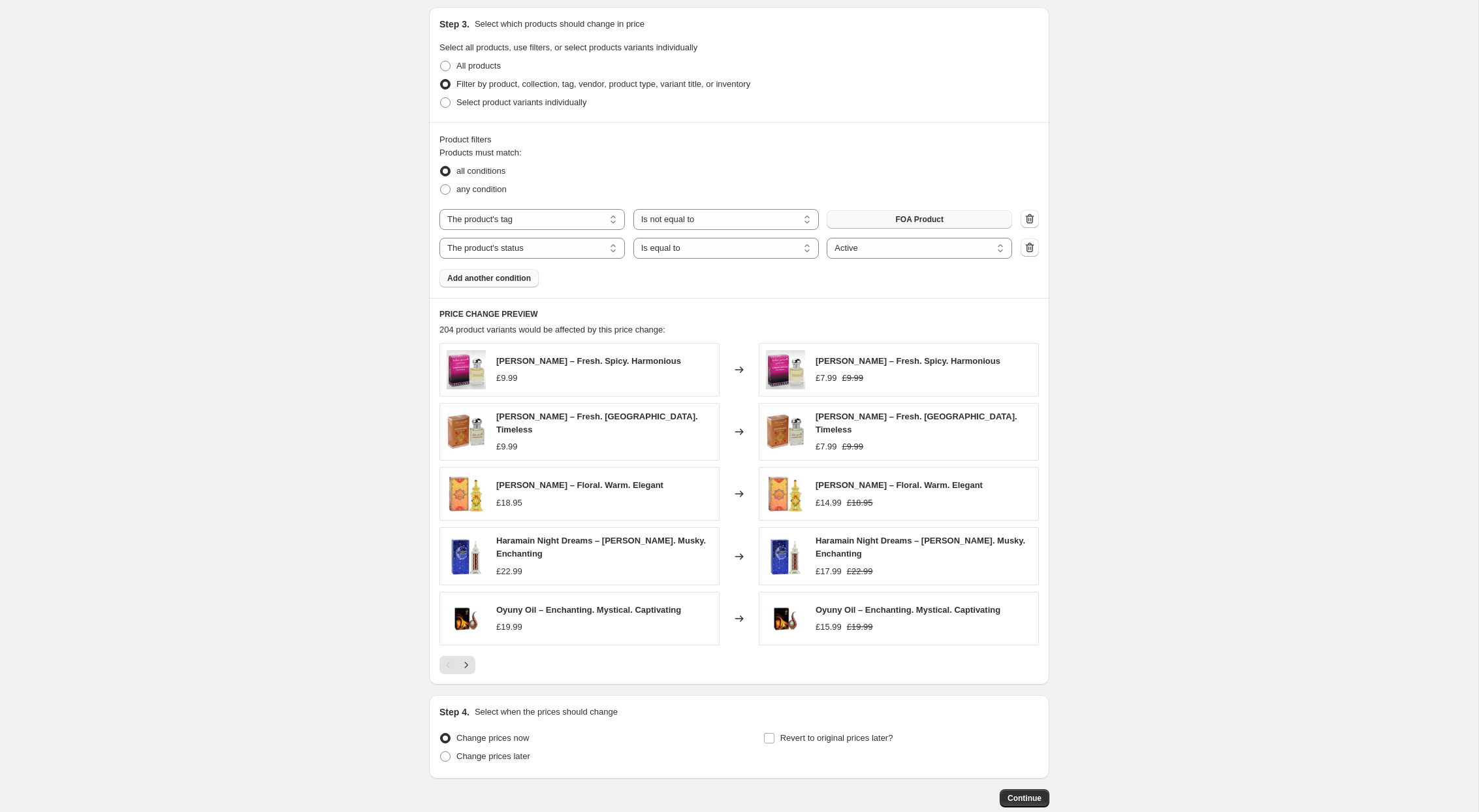
scroll to position [725, 0]
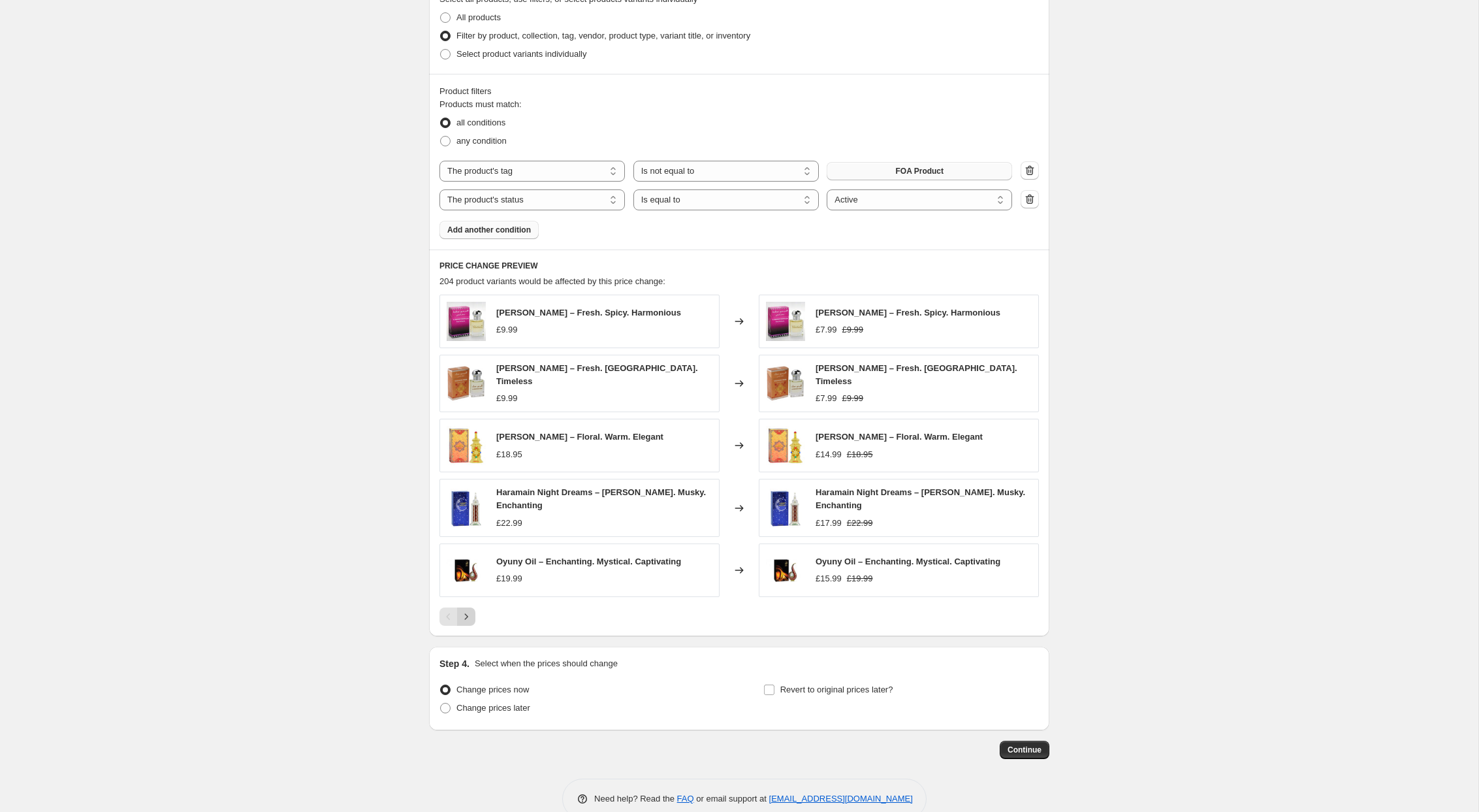
click at [471, 610] on icon "Next" at bounding box center [466, 616] width 13 height 13
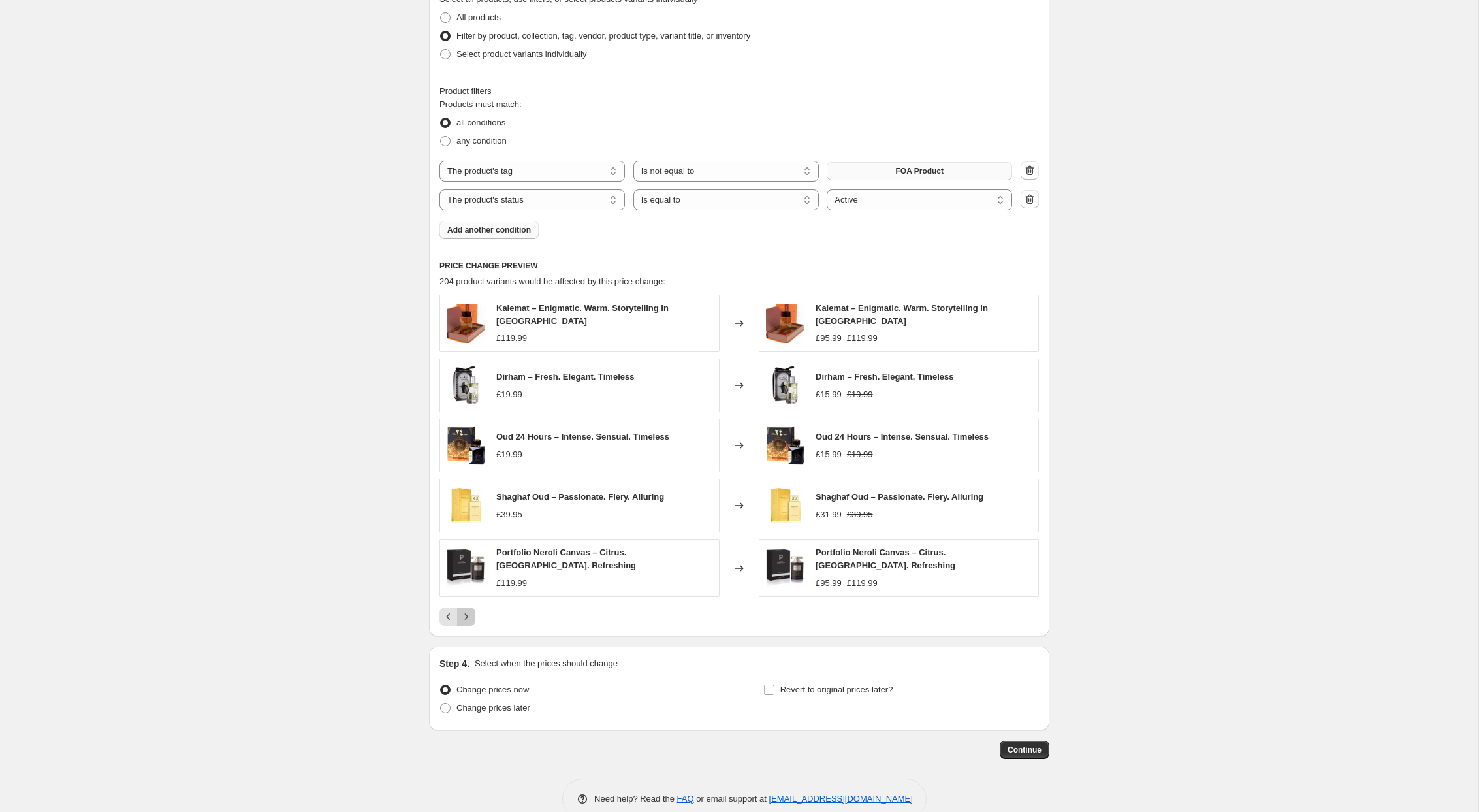
click at [471, 610] on icon "Next" at bounding box center [466, 616] width 13 height 13
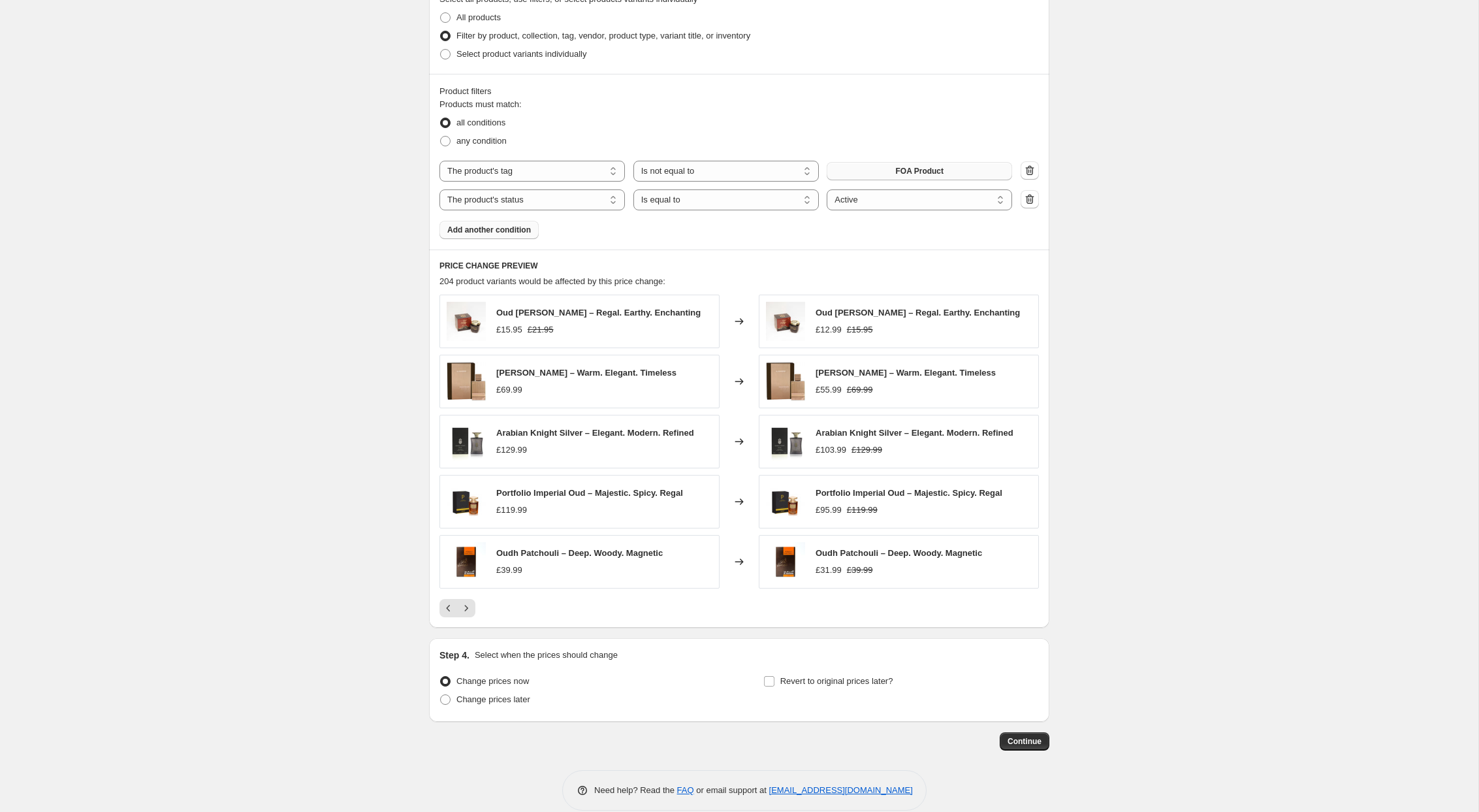
click at [314, 602] on div "Create new price [MEDICAL_DATA]. This page is ready Create new price [MEDICAL_D…" at bounding box center [740, 53] width 1479 height 1555
click at [223, 501] on div "Create new price [MEDICAL_DATA]. This page is ready Create new price [MEDICAL_D…" at bounding box center [740, 53] width 1479 height 1555
click at [228, 419] on div "Create new price [MEDICAL_DATA]. This page is ready Create new price [MEDICAL_D…" at bounding box center [740, 53] width 1479 height 1555
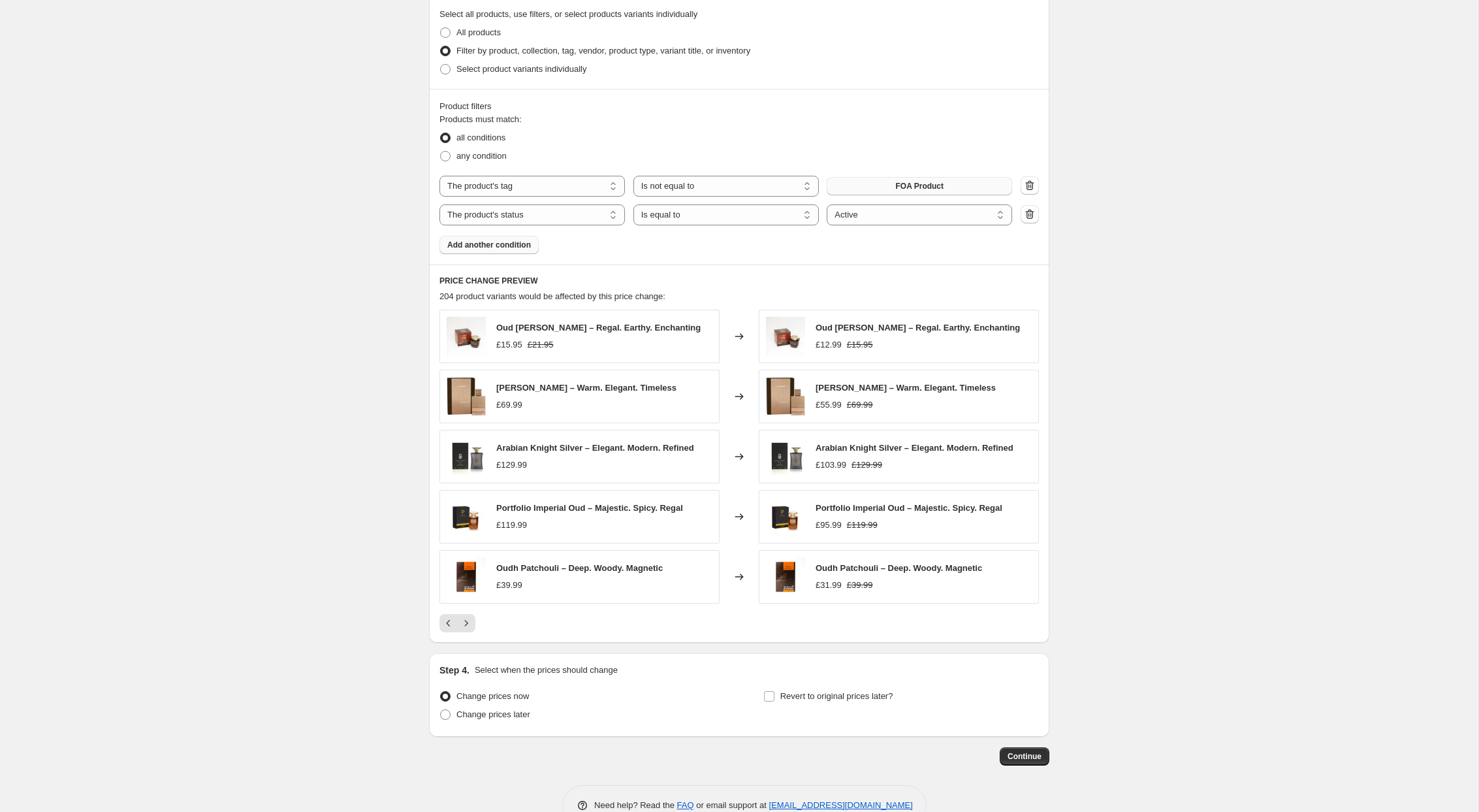
scroll to position [718, 0]
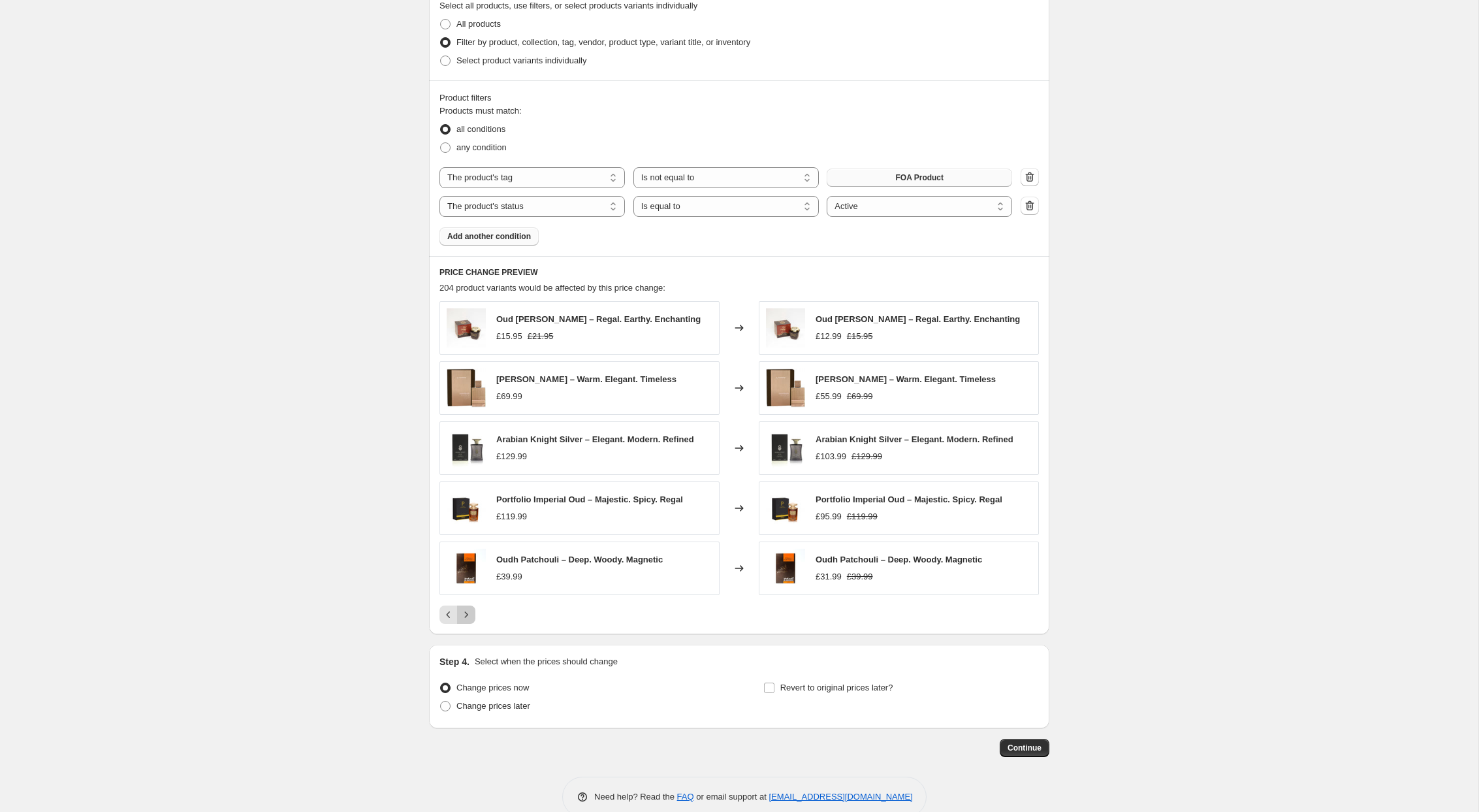
click at [468, 617] on icon "Next" at bounding box center [466, 614] width 13 height 13
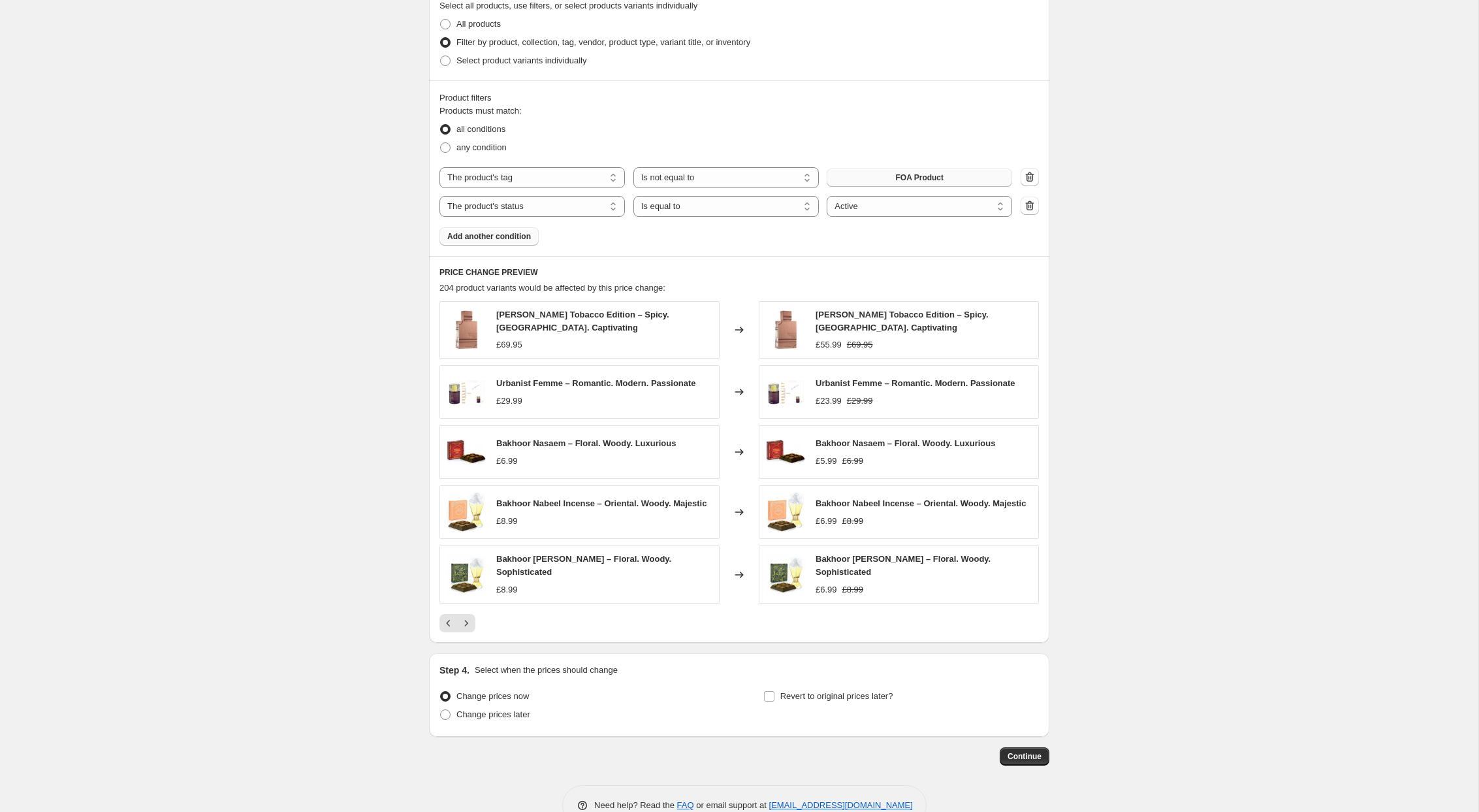
click at [337, 609] on div "Create new price [MEDICAL_DATA]. This page is ready Create new price [MEDICAL_D…" at bounding box center [740, 64] width 1479 height 1563
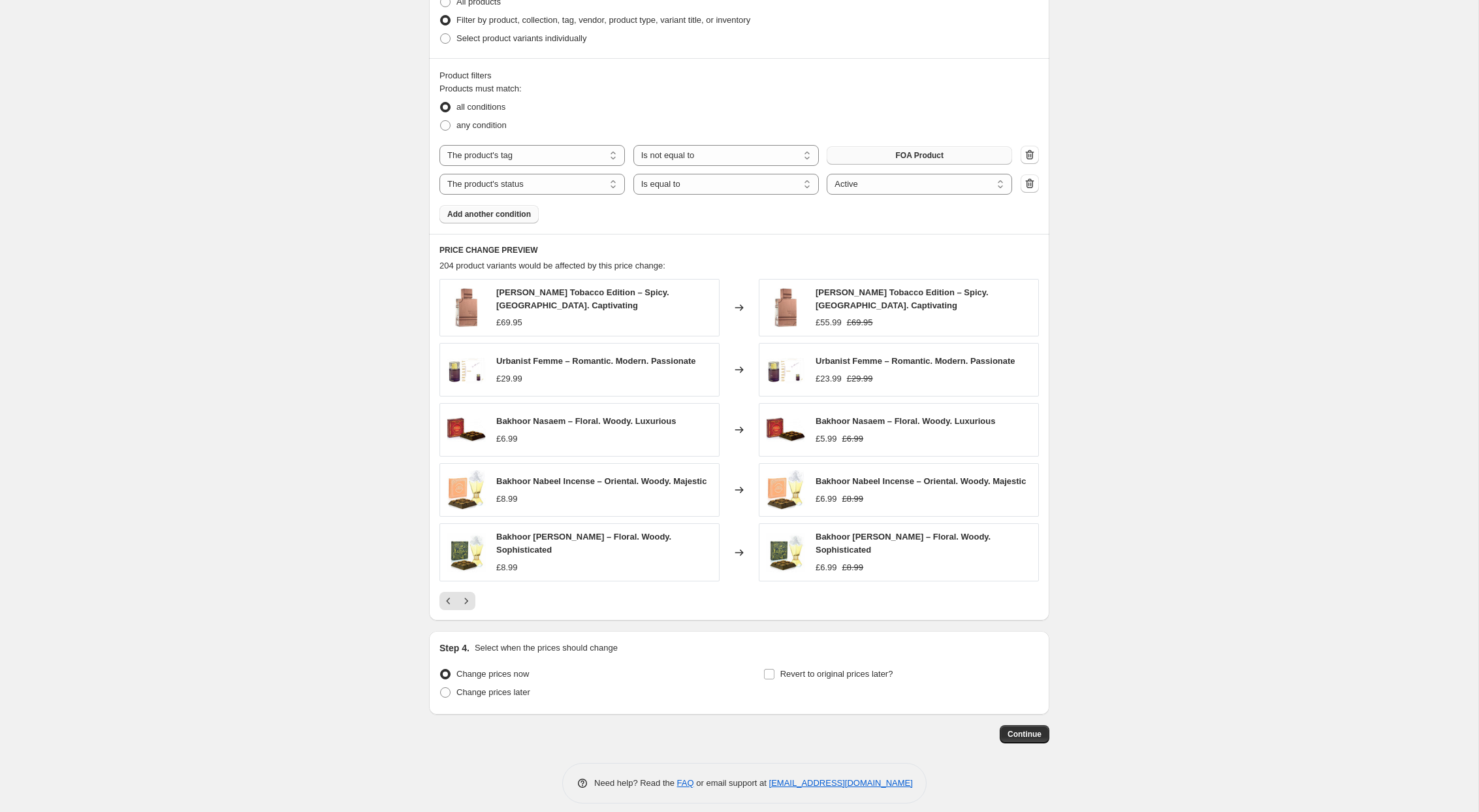
scroll to position [755, 0]
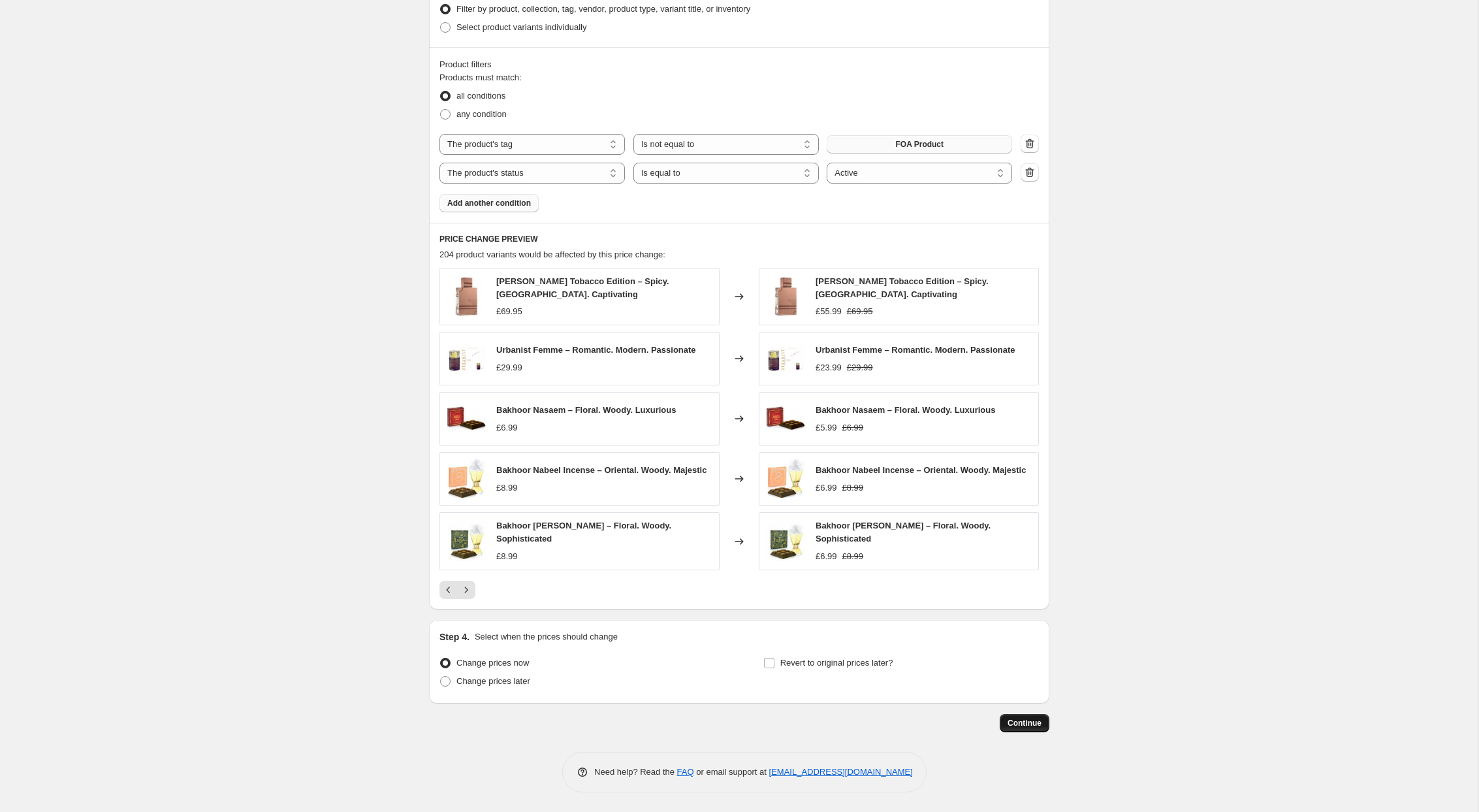
click at [1018, 721] on span "Continue" at bounding box center [1024, 723] width 34 height 11
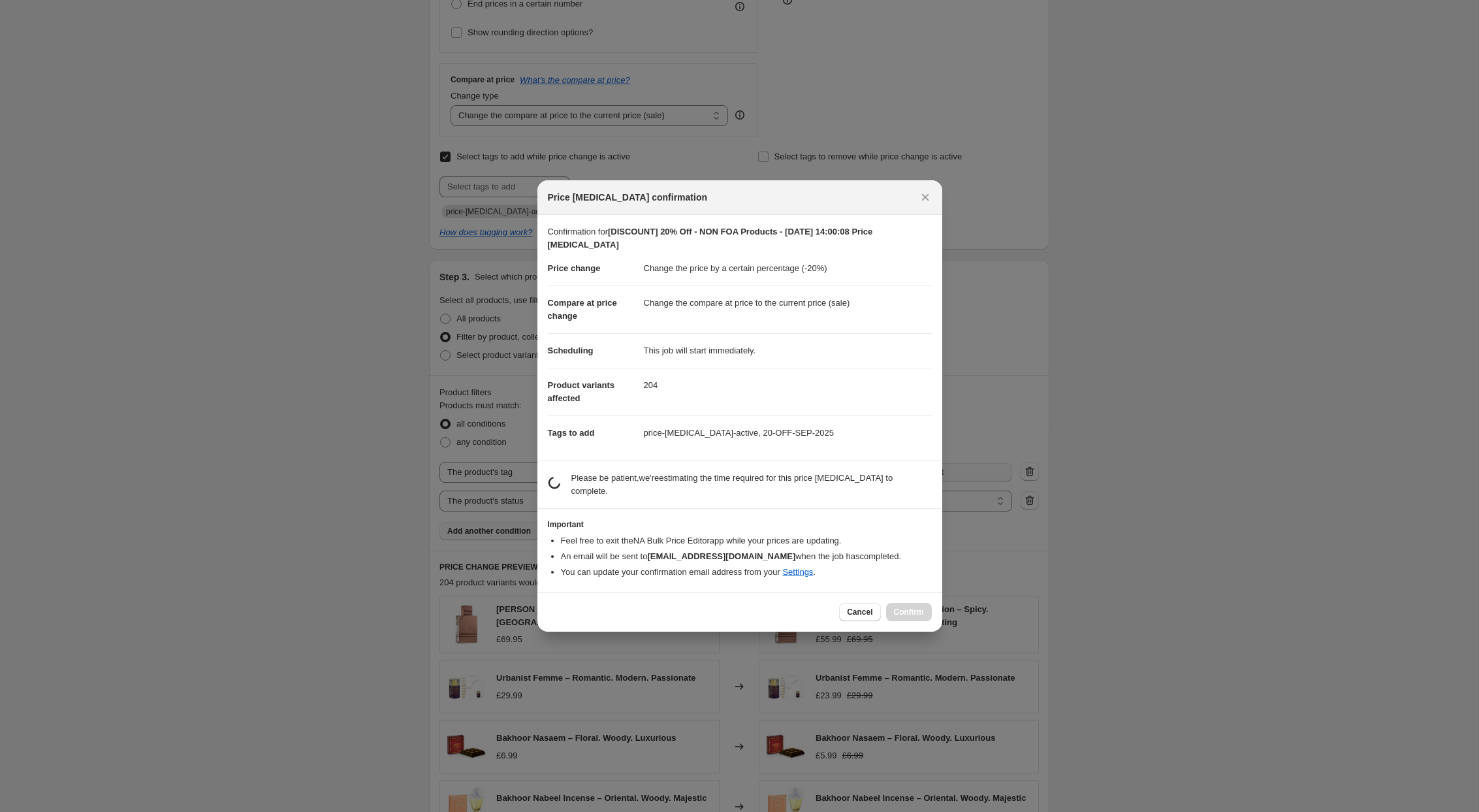
scroll to position [0, 0]
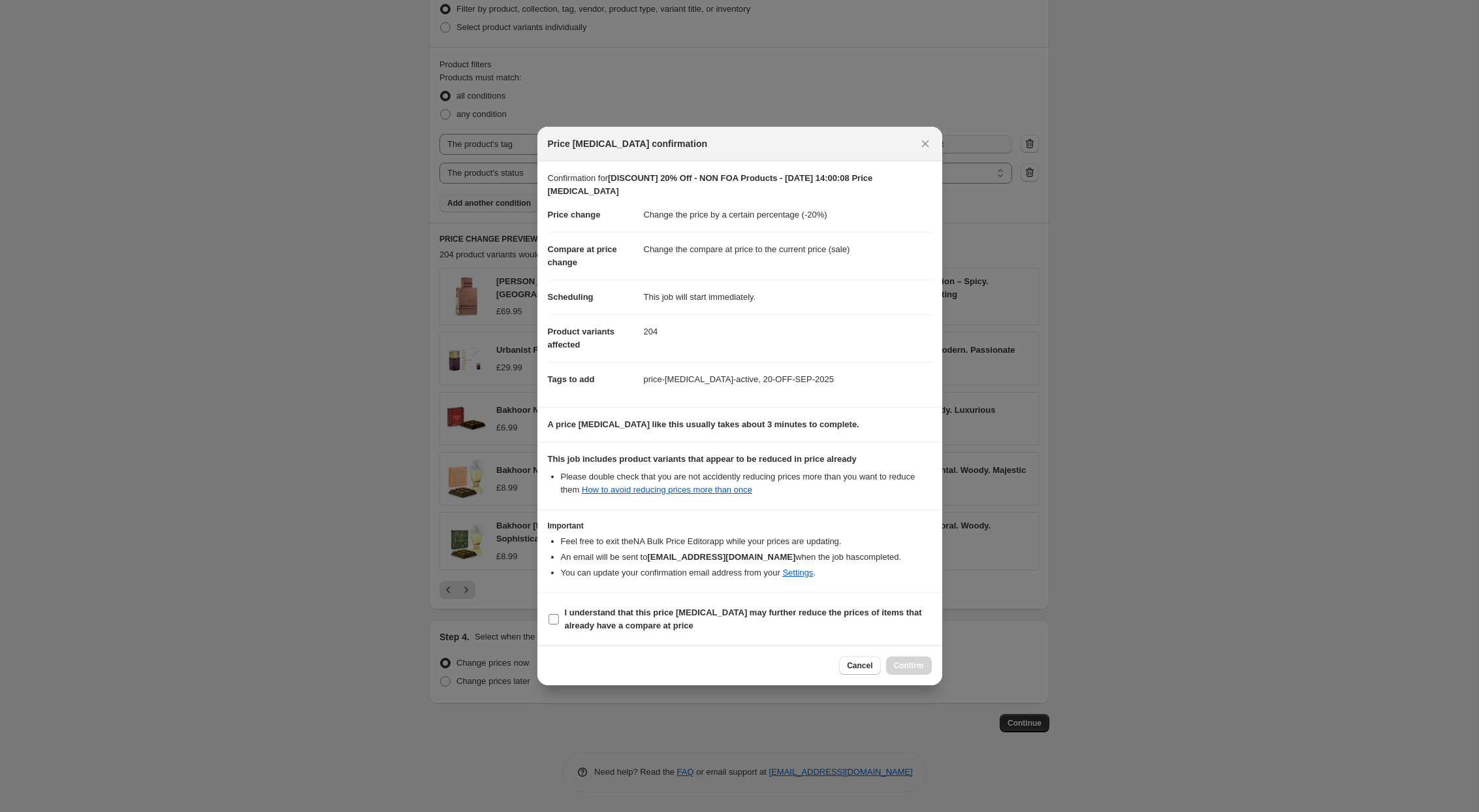
click at [570, 621] on b "I understand that this price [MEDICAL_DATA] may further reduce the prices of it…" at bounding box center [743, 618] width 357 height 23
click at [559, 621] on input "I understand that this price [MEDICAL_DATA] may further reduce the prices of it…" at bounding box center [554, 619] width 11 height 11
checkbox input "true"
click at [915, 665] on span "Confirm" at bounding box center [909, 665] width 30 height 11
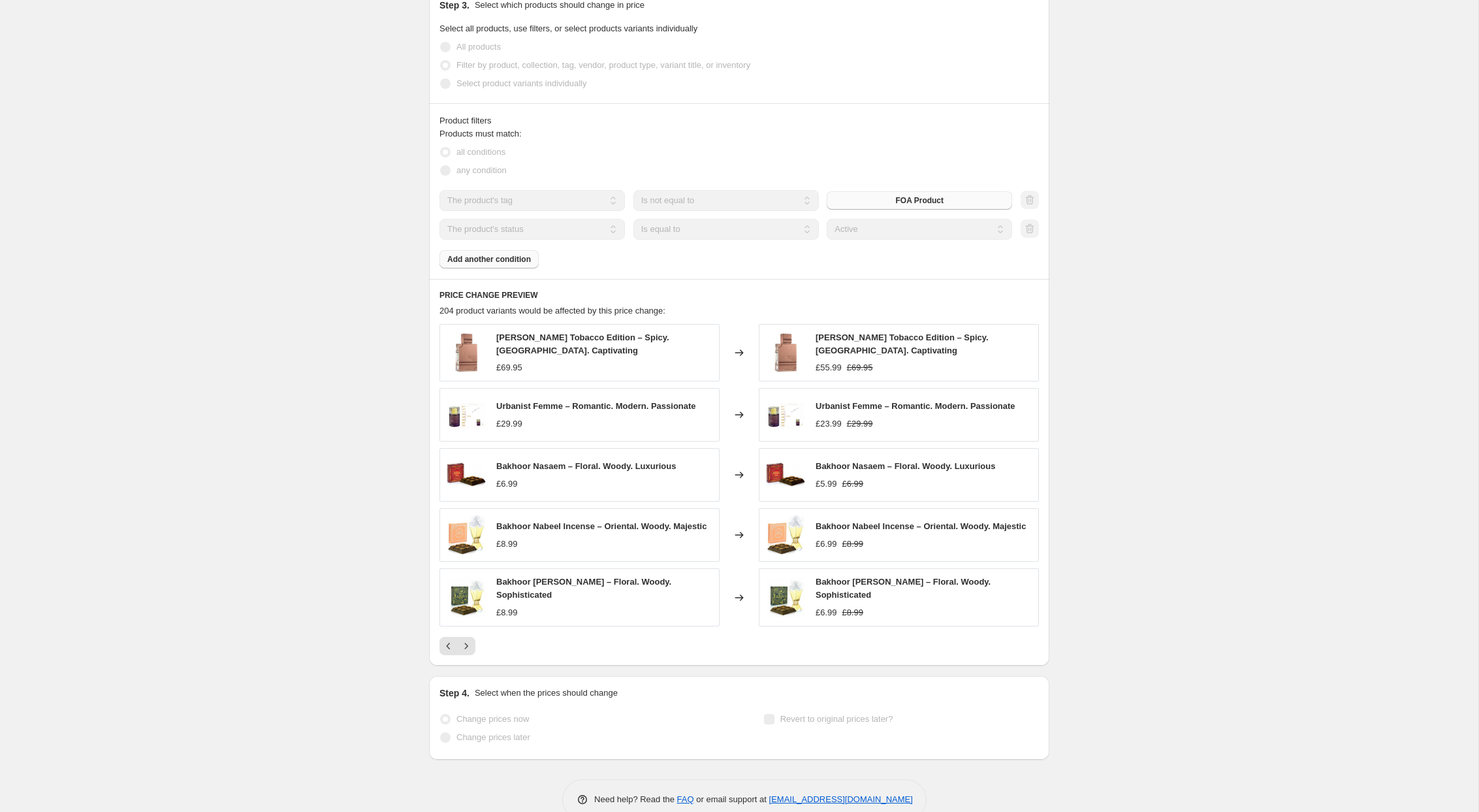
click at [243, 505] on div "[DISCOUNT] 20% Off - NON FOA Products - [DATE] 14:00:08 Price [MEDICAL_DATA]. T…" at bounding box center [740, 42] width 1479 height 1594
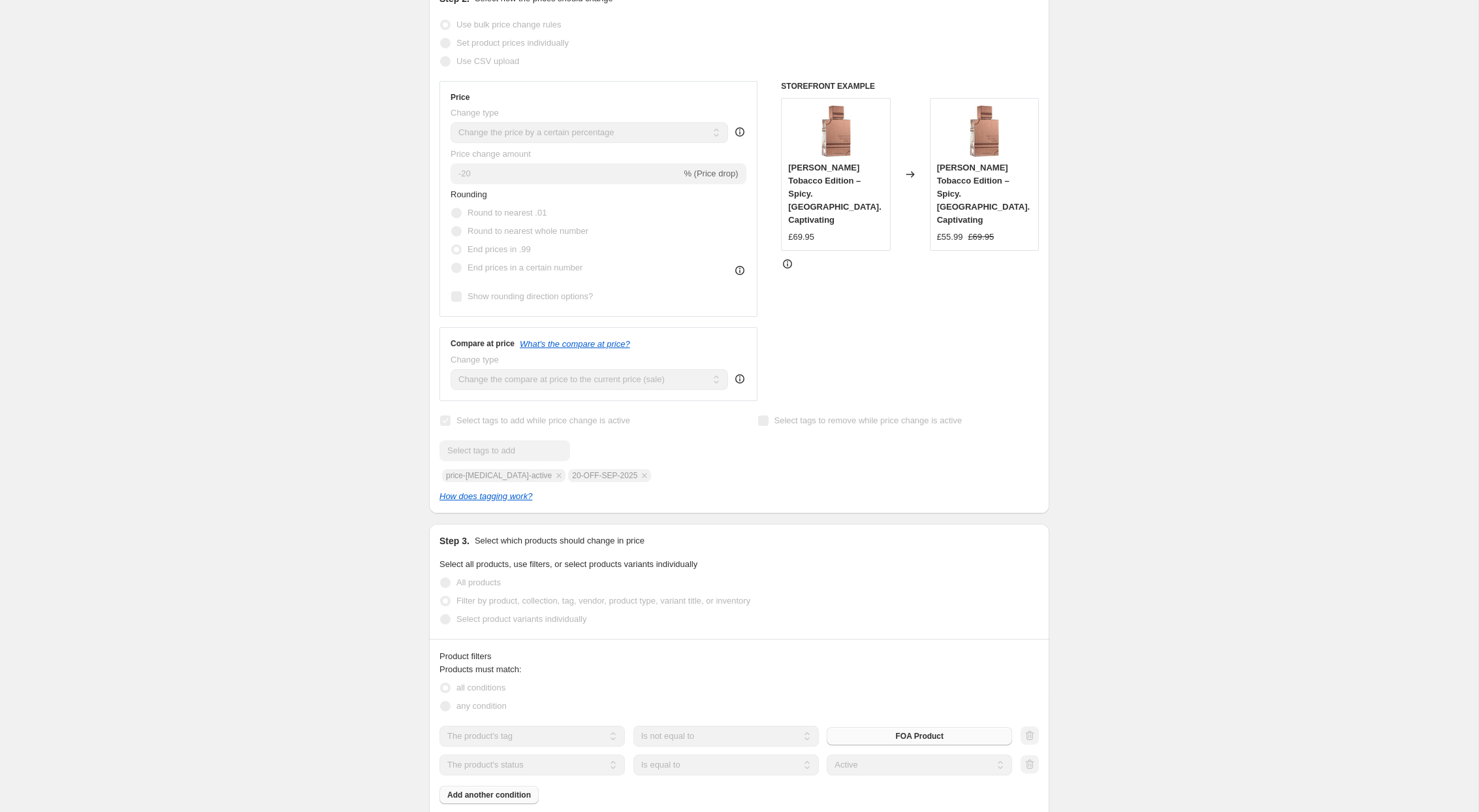
scroll to position [0, 0]
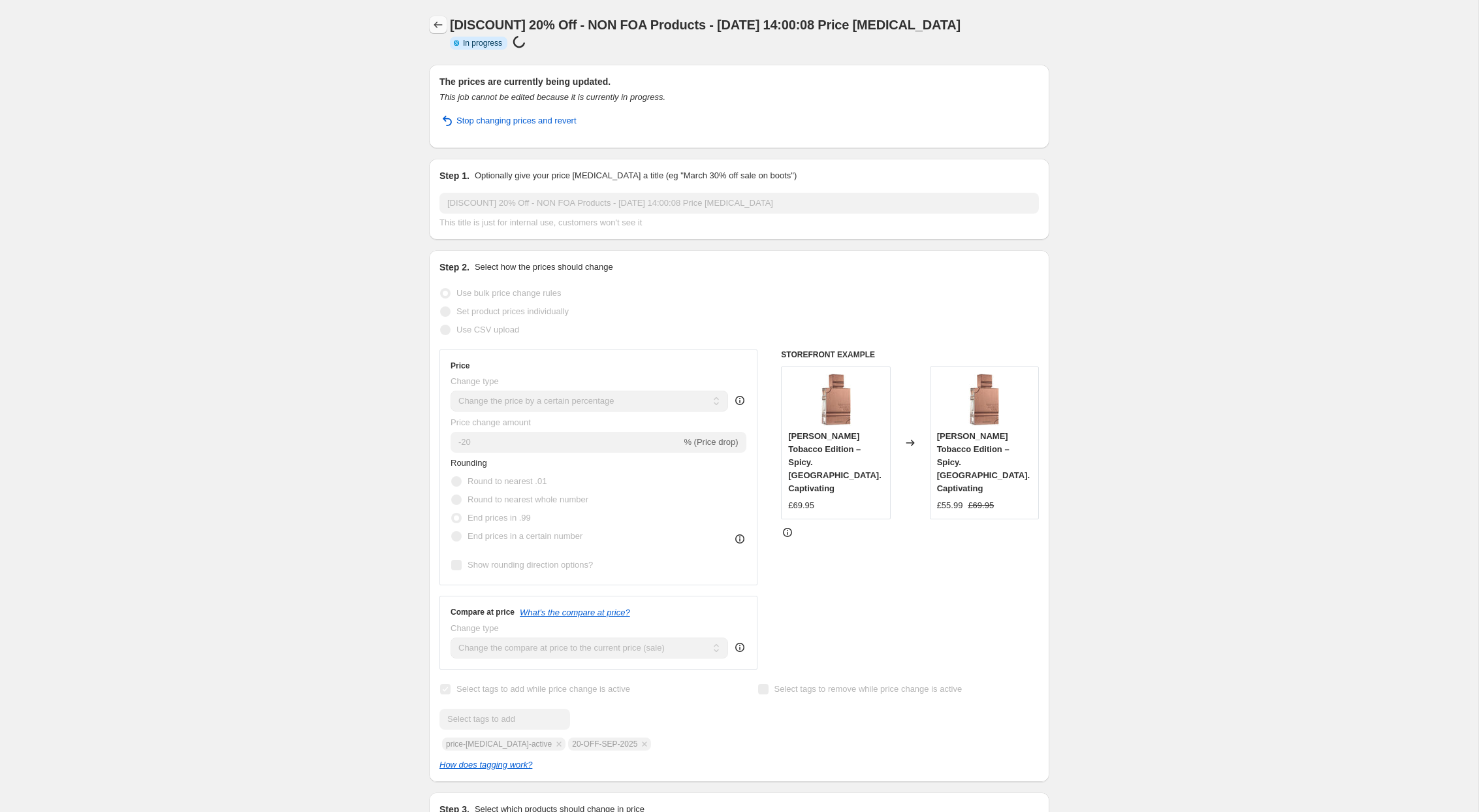
click at [440, 26] on icon "Price change jobs" at bounding box center [438, 24] width 13 height 13
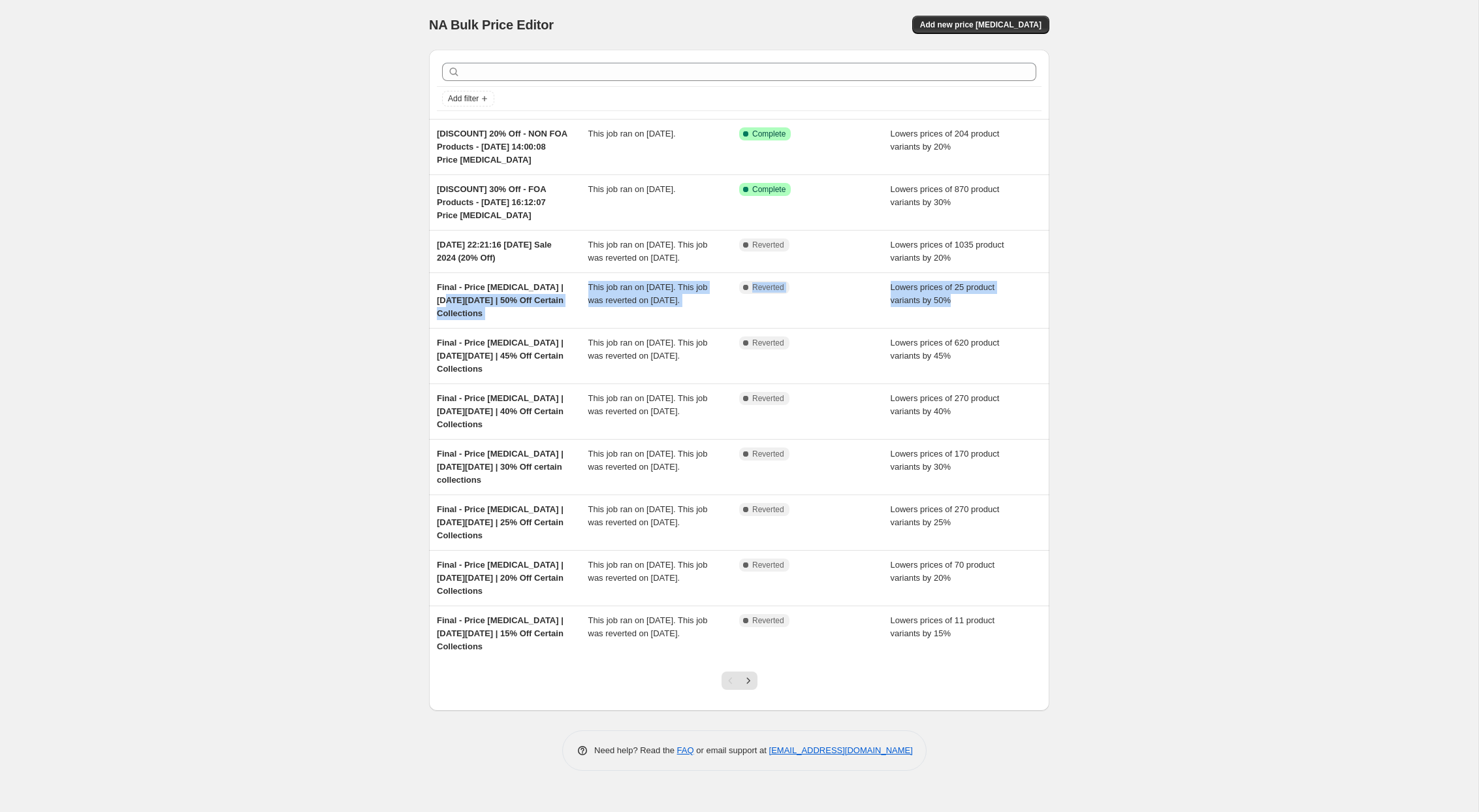
drag, startPoint x: 245, startPoint y: 311, endPoint x: 95, endPoint y: 364, distance: 159.1
click at [95, 364] on div "NA Bulk Price Editor. This page is ready NA Bulk Price Editor Add new price [ME…" at bounding box center [740, 406] width 1479 height 812
click at [235, 266] on div "NA Bulk Price Editor. This page is ready NA Bulk Price Editor Add new price [ME…" at bounding box center [740, 406] width 1479 height 812
